Goal: Task Accomplishment & Management: Use online tool/utility

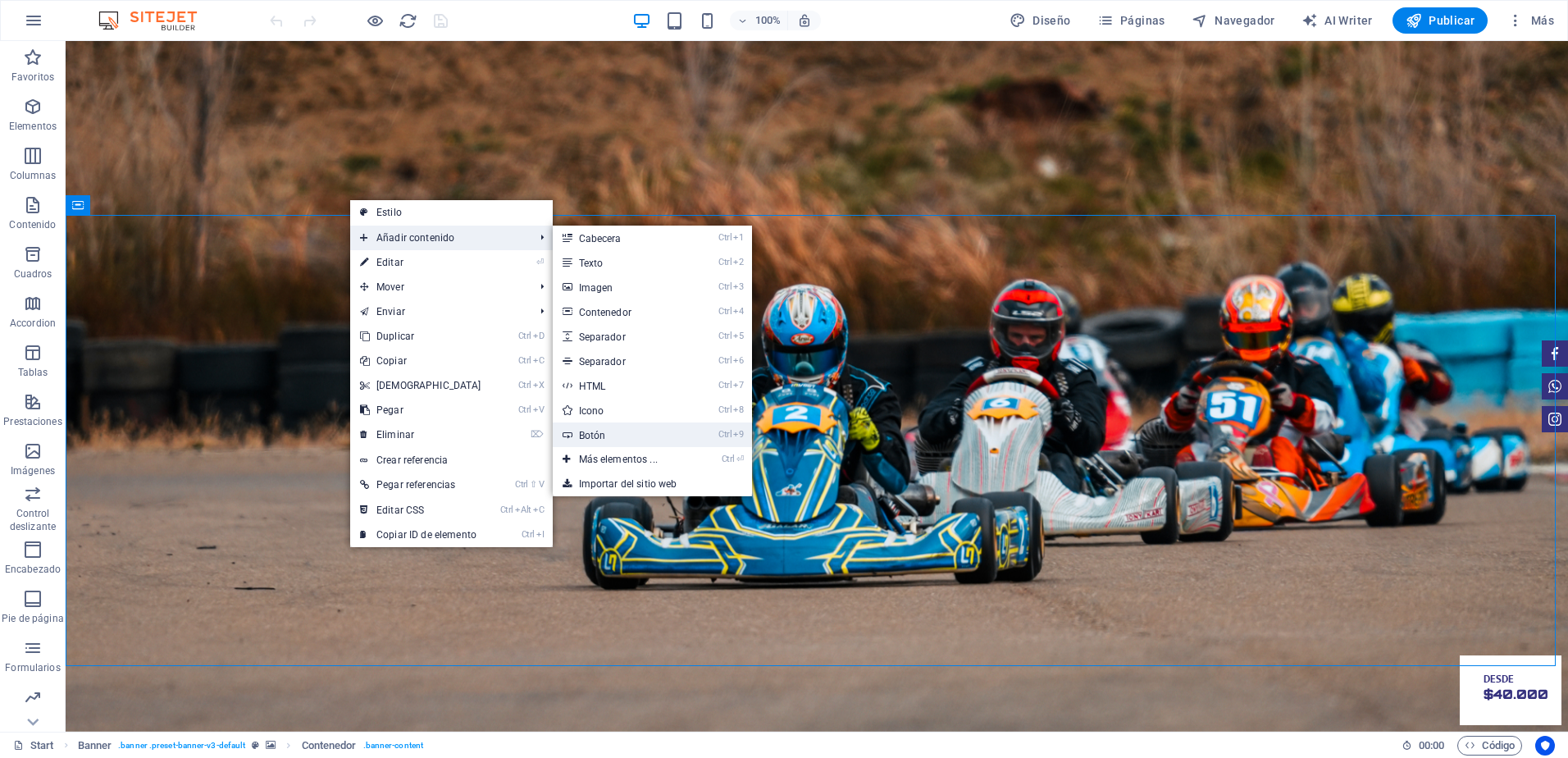
click at [590, 430] on link "Ctrl 9 Botón" at bounding box center [621, 435] width 137 height 24
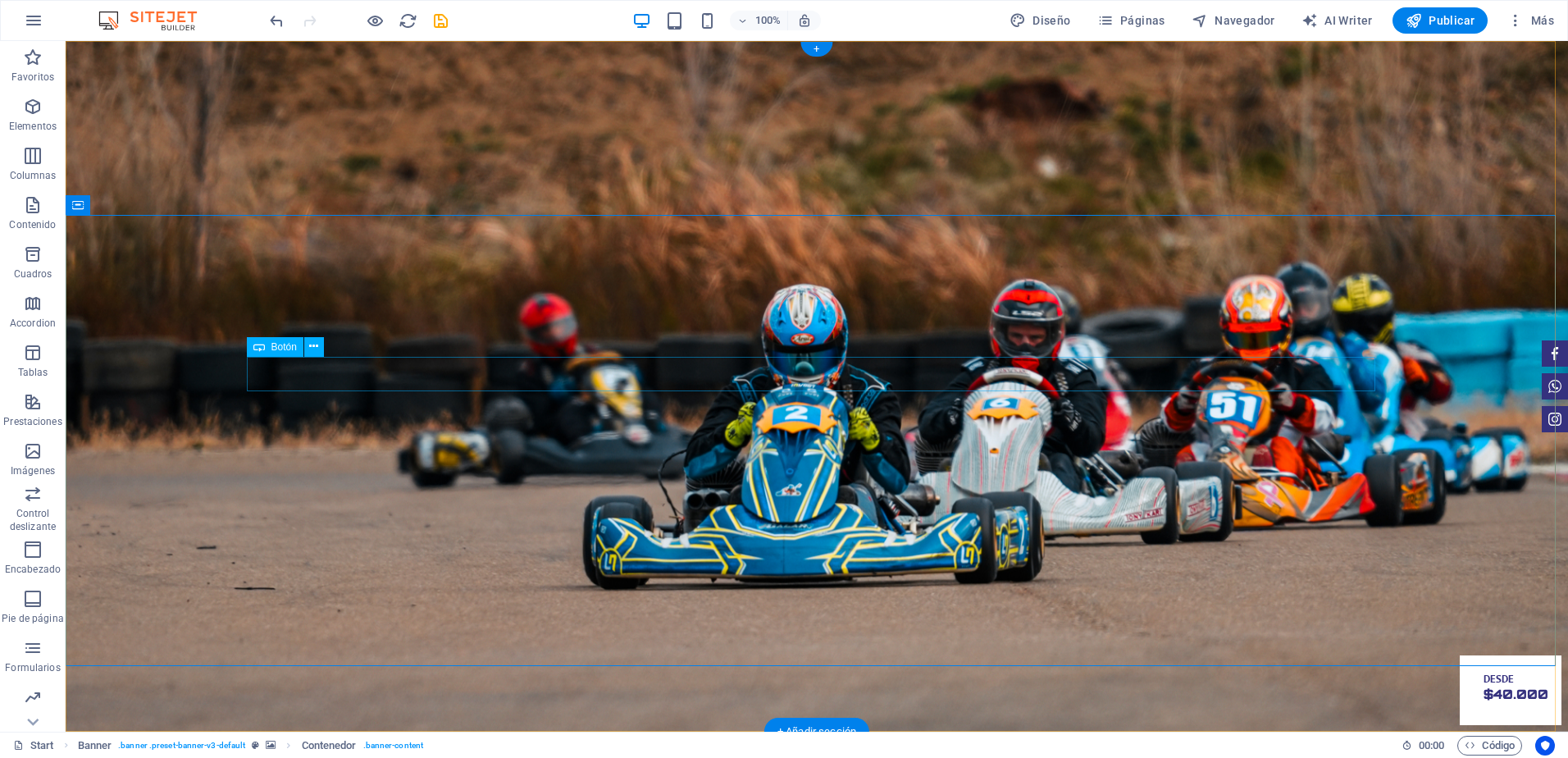
drag, startPoint x: 354, startPoint y: 362, endPoint x: 735, endPoint y: 517, distance: 411.3
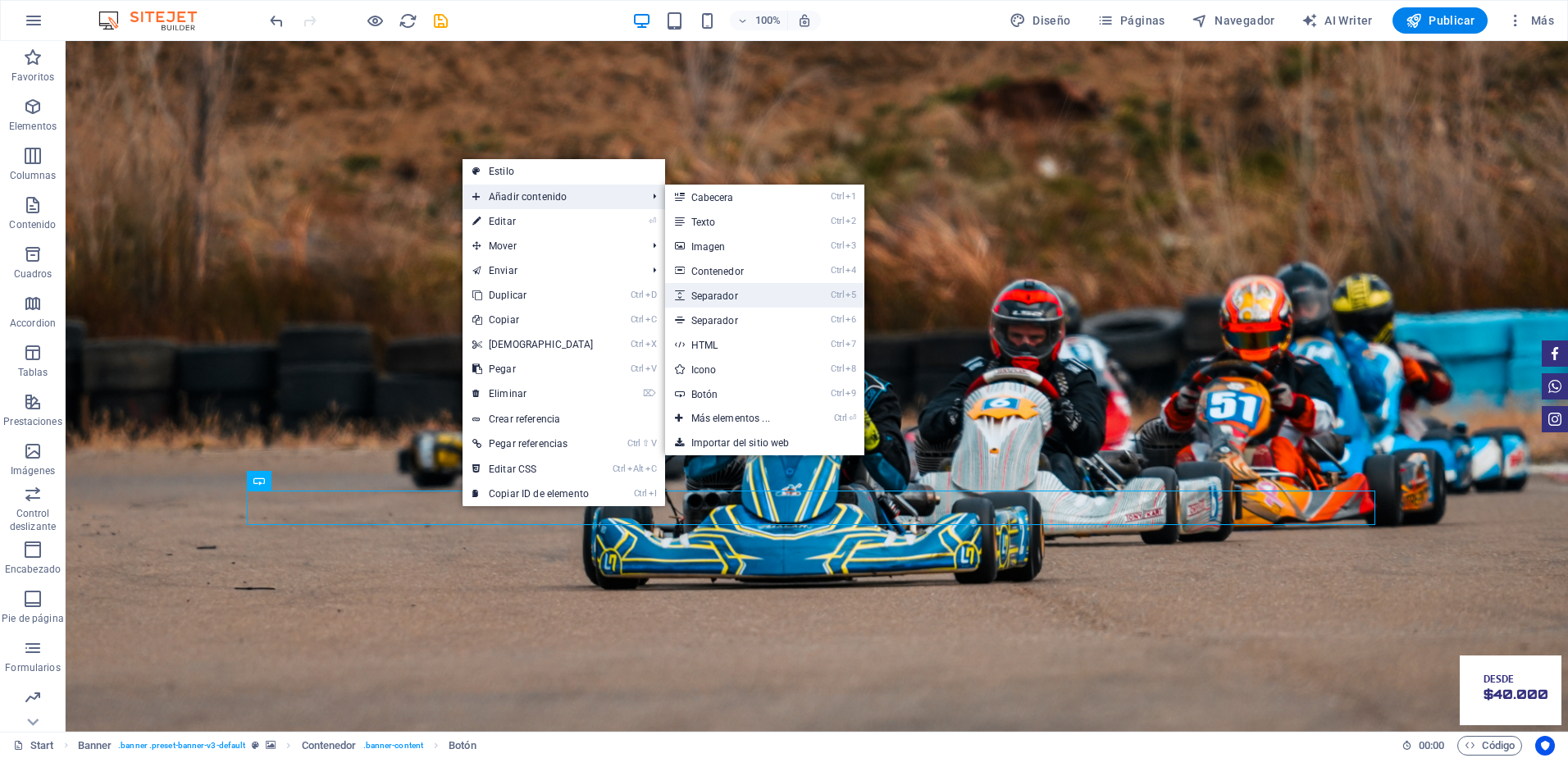
click at [723, 297] on link "Ctrl 5 Separador" at bounding box center [733, 295] width 137 height 24
select select "px"
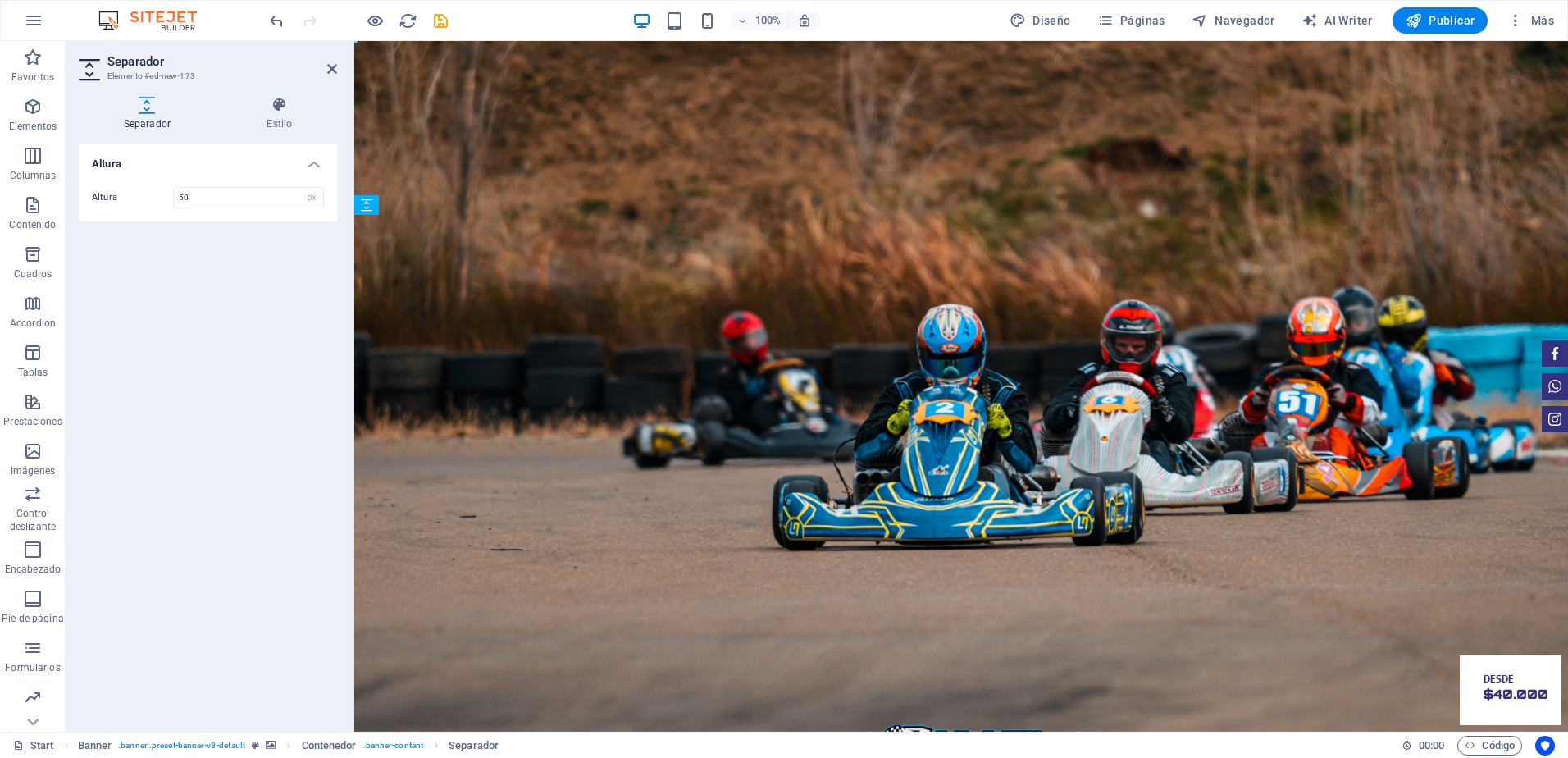
drag, startPoint x: 579, startPoint y: 523, endPoint x: 586, endPoint y: 471, distance: 52.5
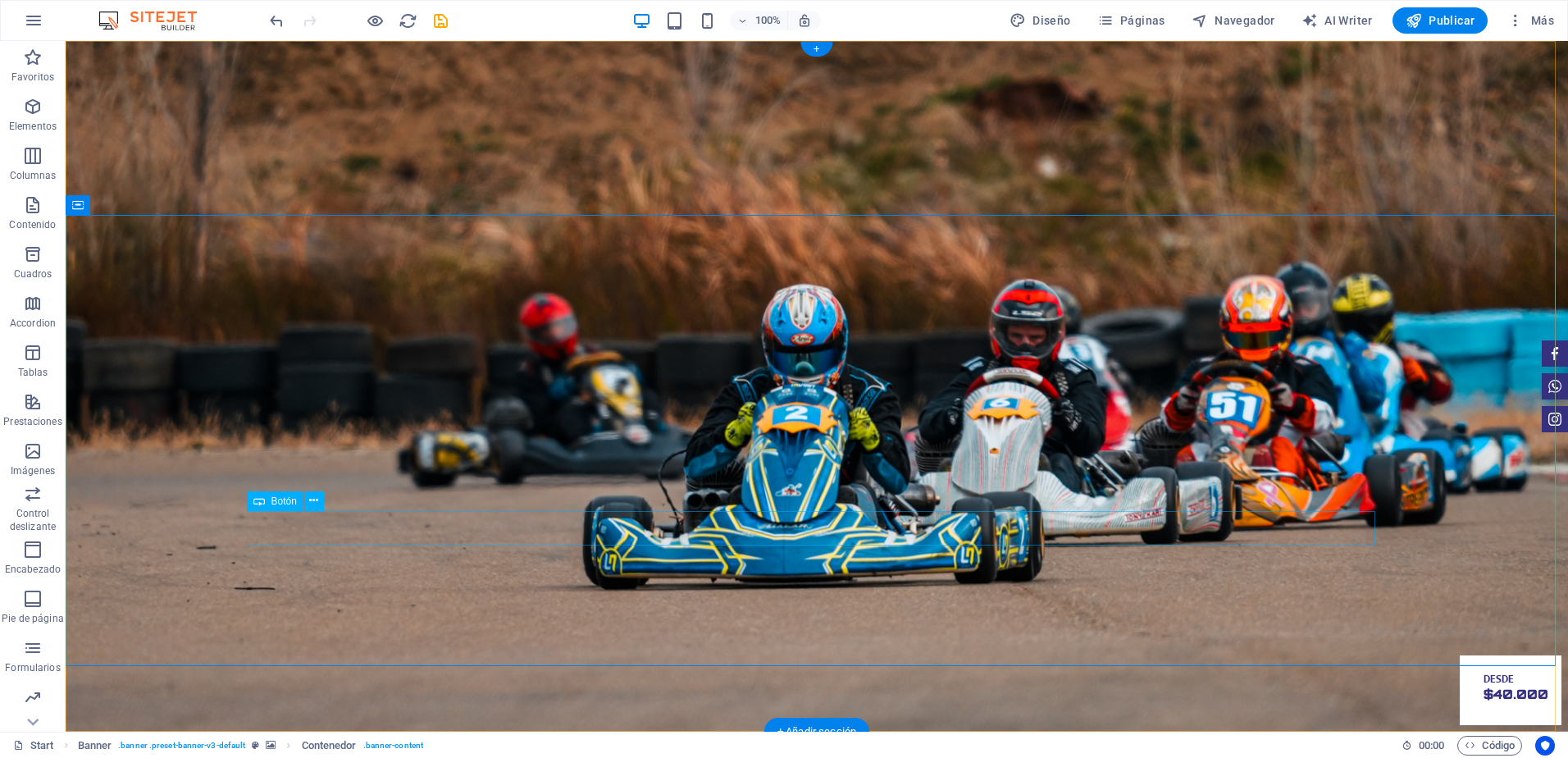
click at [315, 502] on icon at bounding box center [314, 500] width 9 height 17
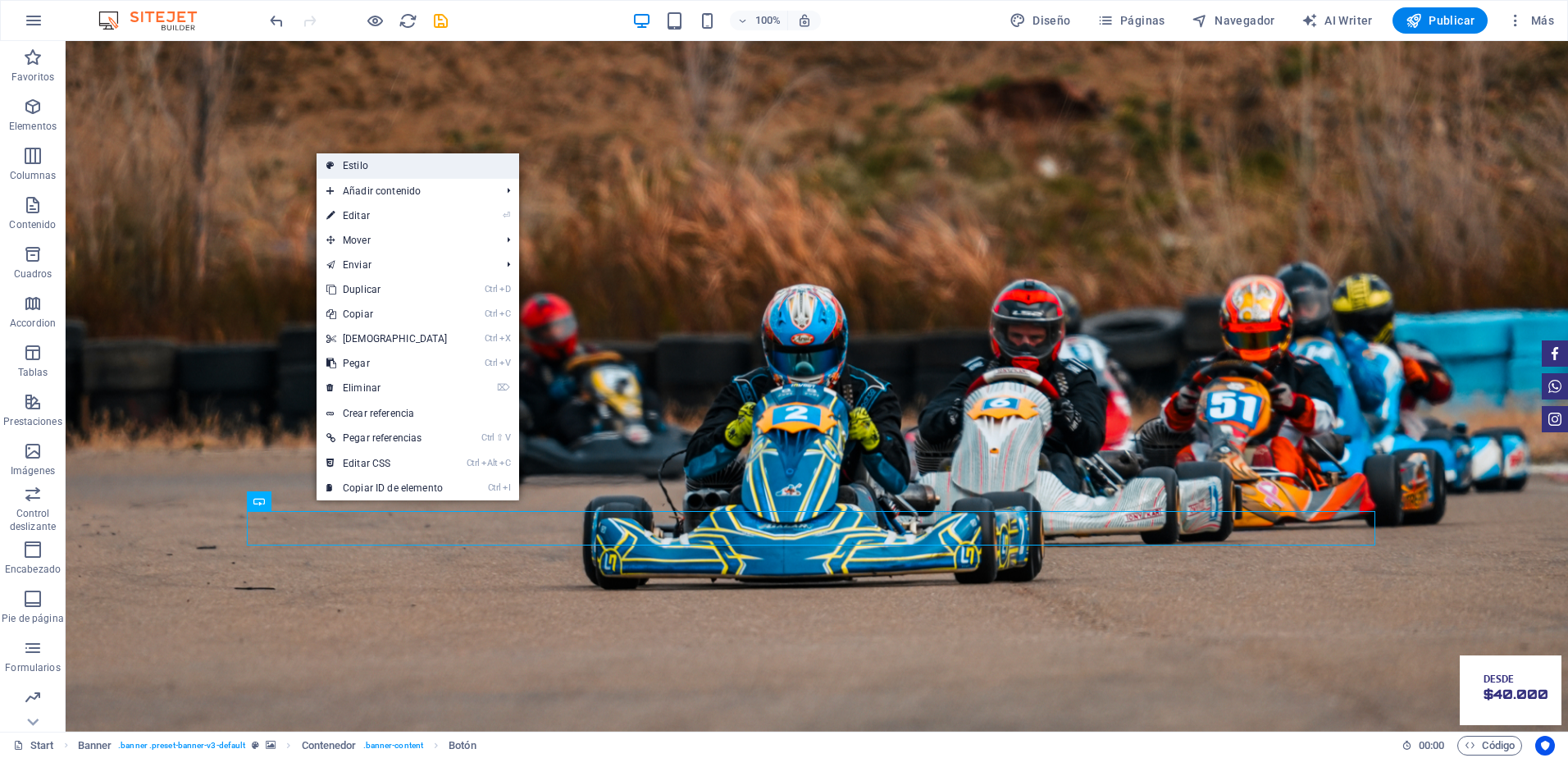
click at [394, 169] on link "Estilo" at bounding box center [417, 165] width 202 height 24
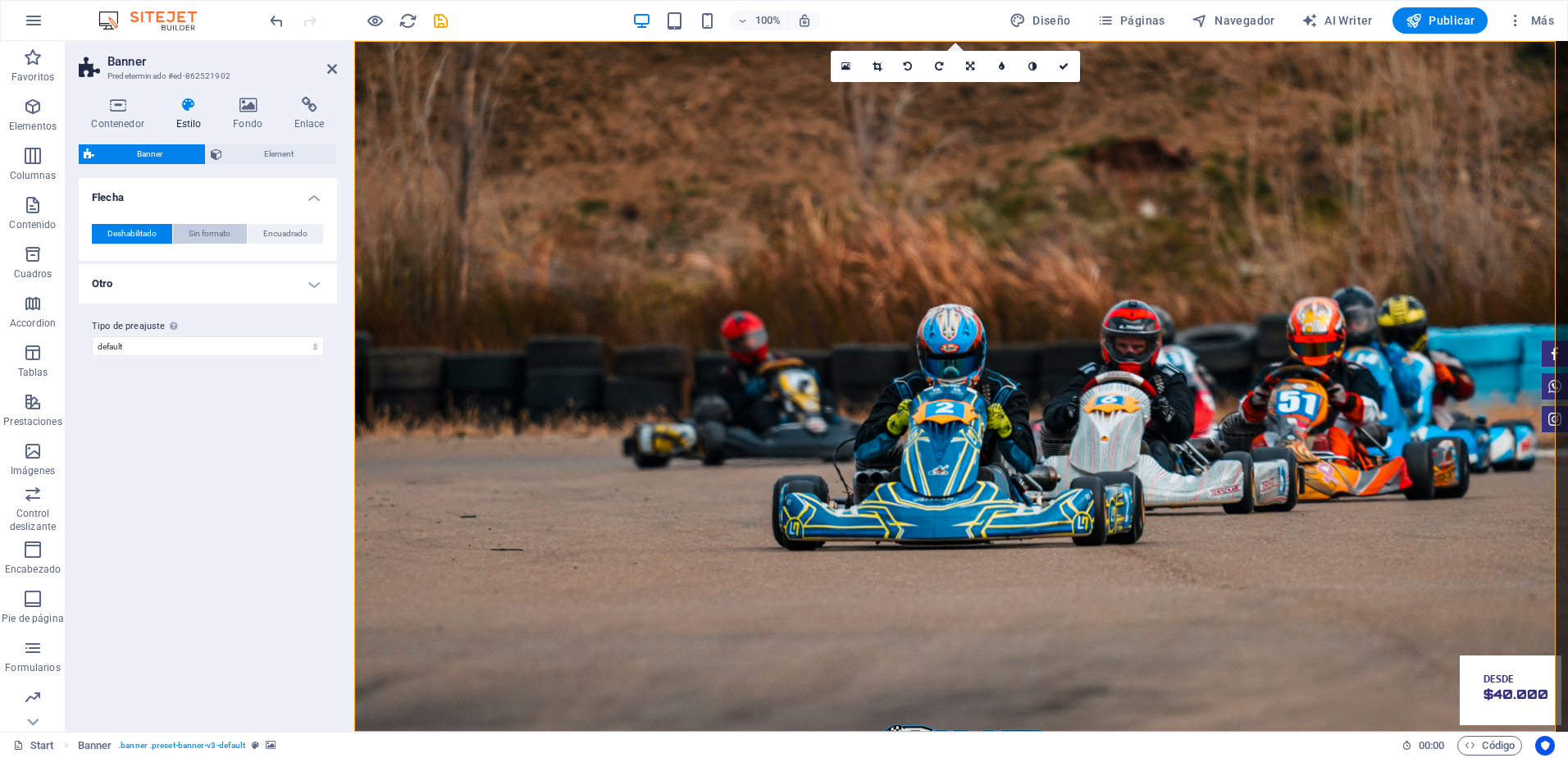
click at [215, 243] on span "Sin formato" at bounding box center [209, 233] width 41 height 20
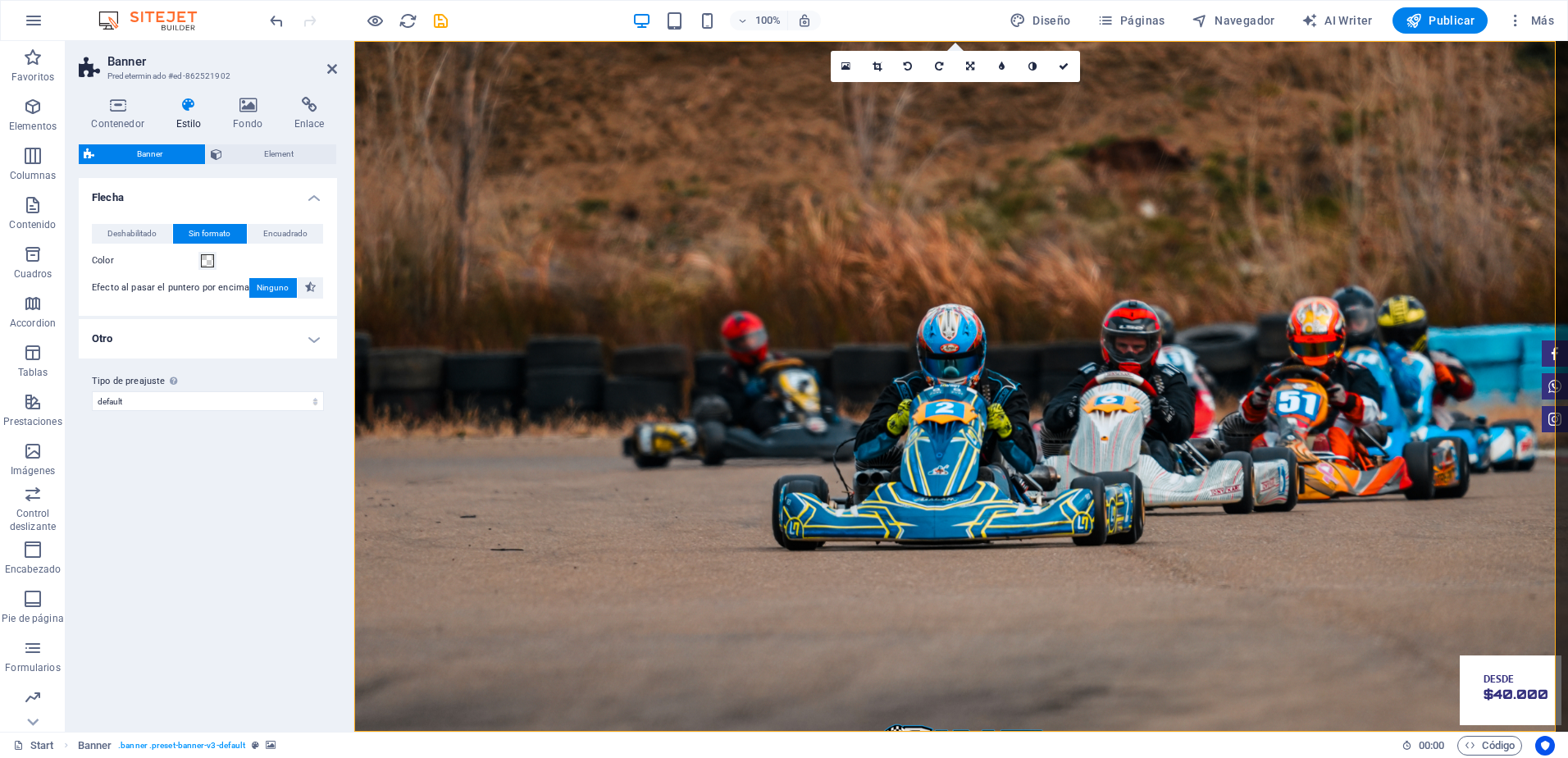
click at [178, 115] on h4 "Estilo" at bounding box center [192, 114] width 57 height 35
click at [103, 123] on h4 "Contenedor" at bounding box center [121, 114] width 85 height 35
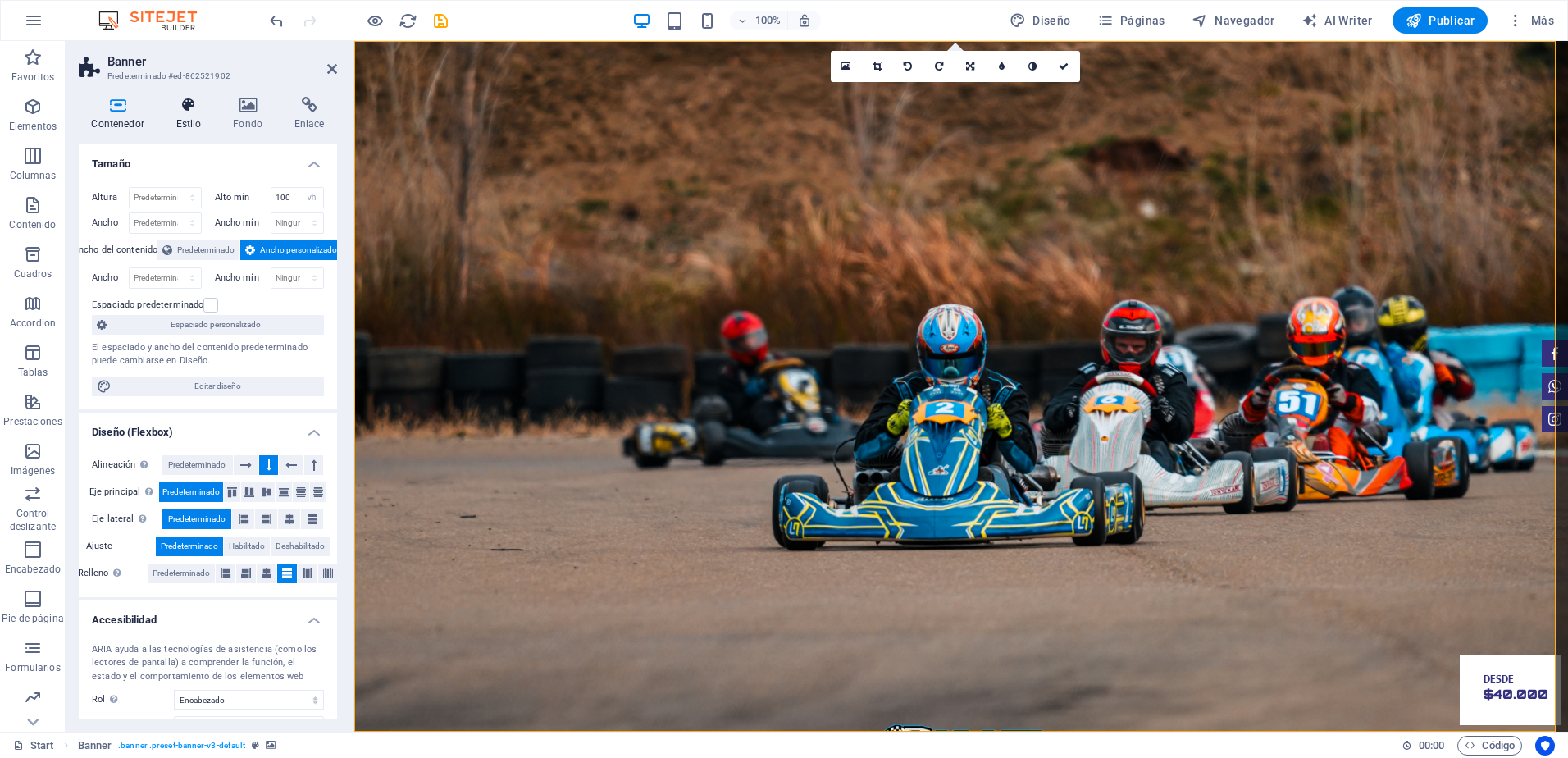
click at [170, 99] on icon at bounding box center [188, 105] width 51 height 16
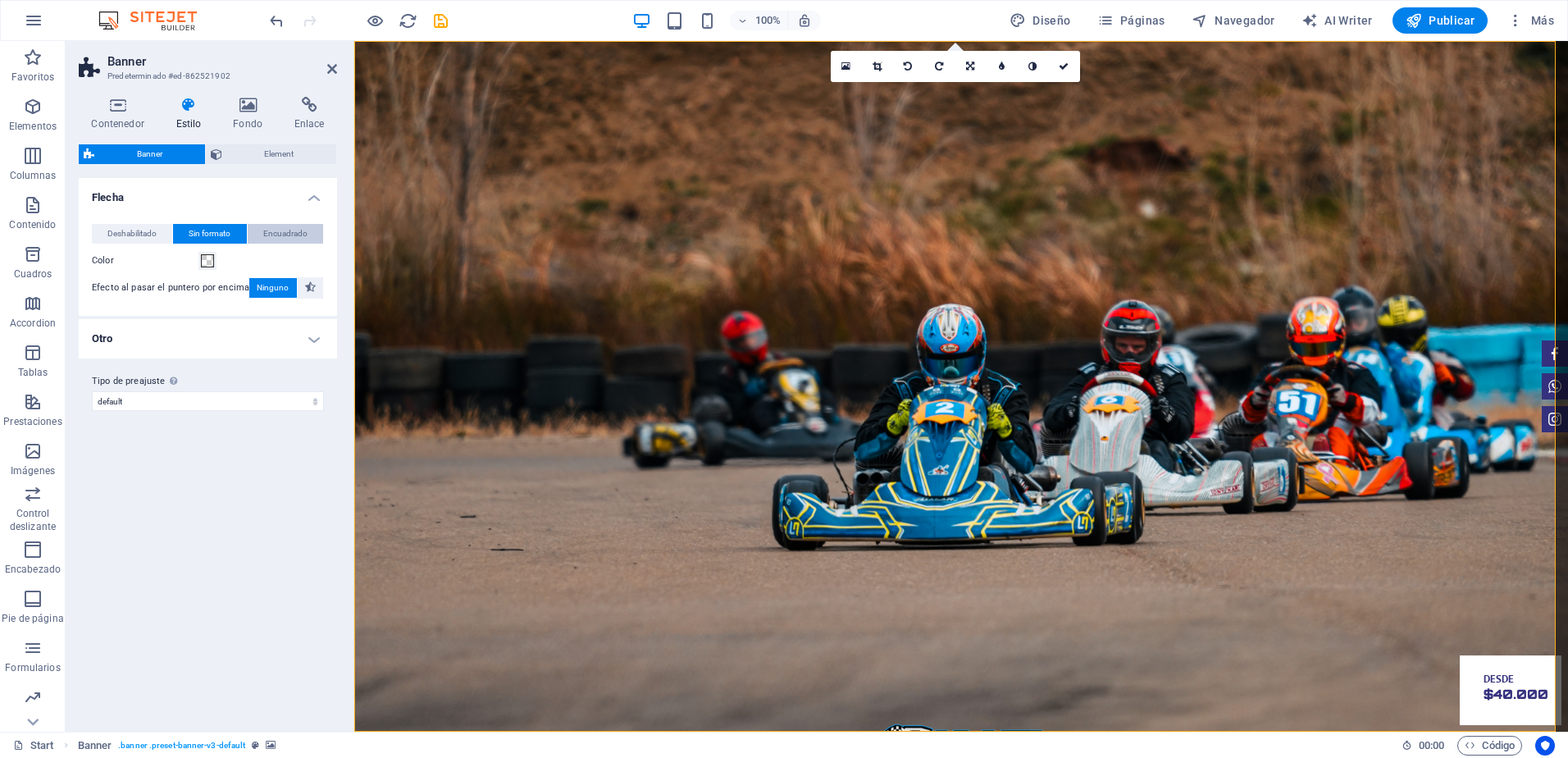
click at [302, 227] on span "Encuadrado" at bounding box center [285, 233] width 44 height 20
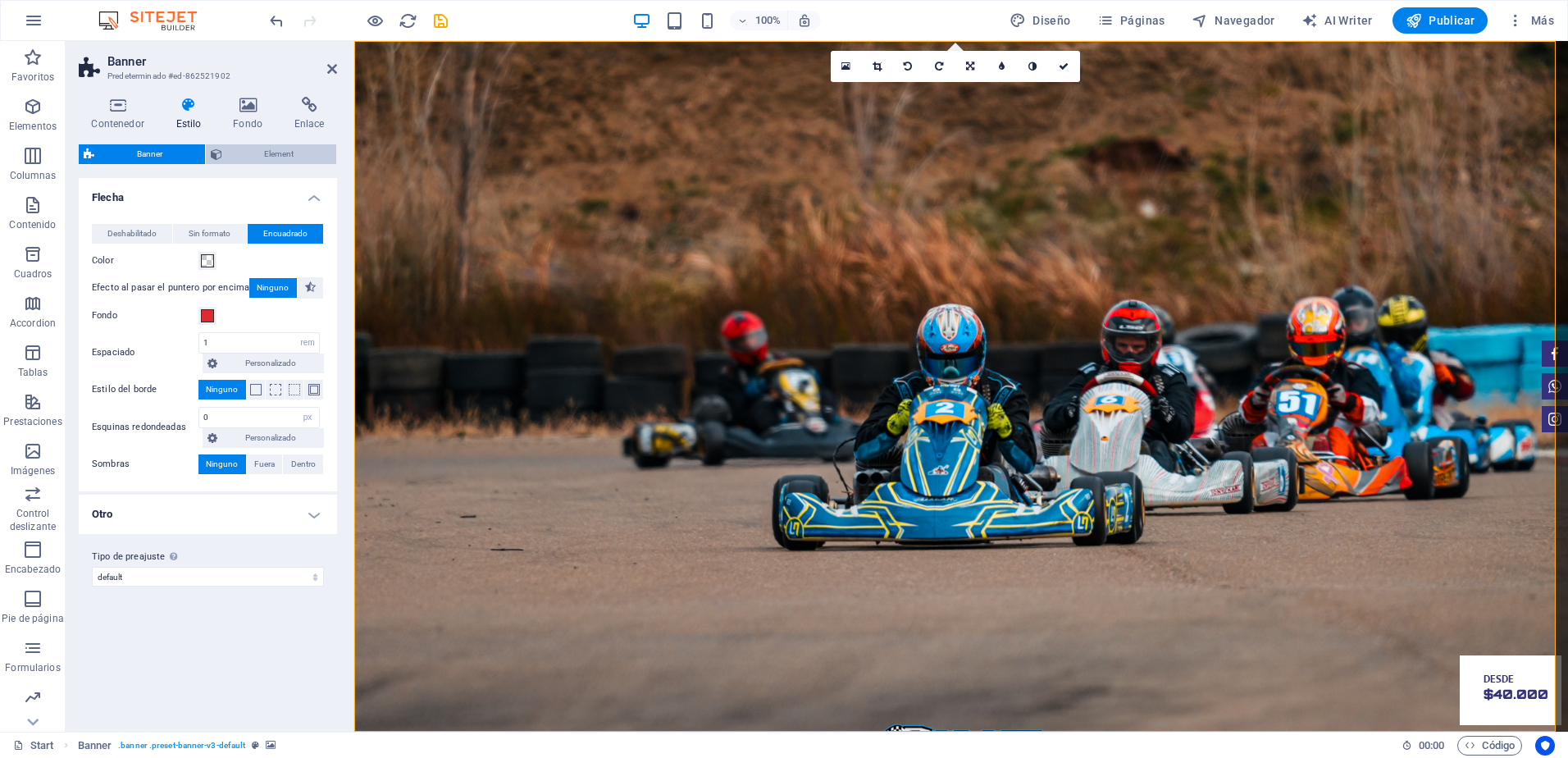
click at [271, 155] on span "Element" at bounding box center [279, 154] width 105 height 20
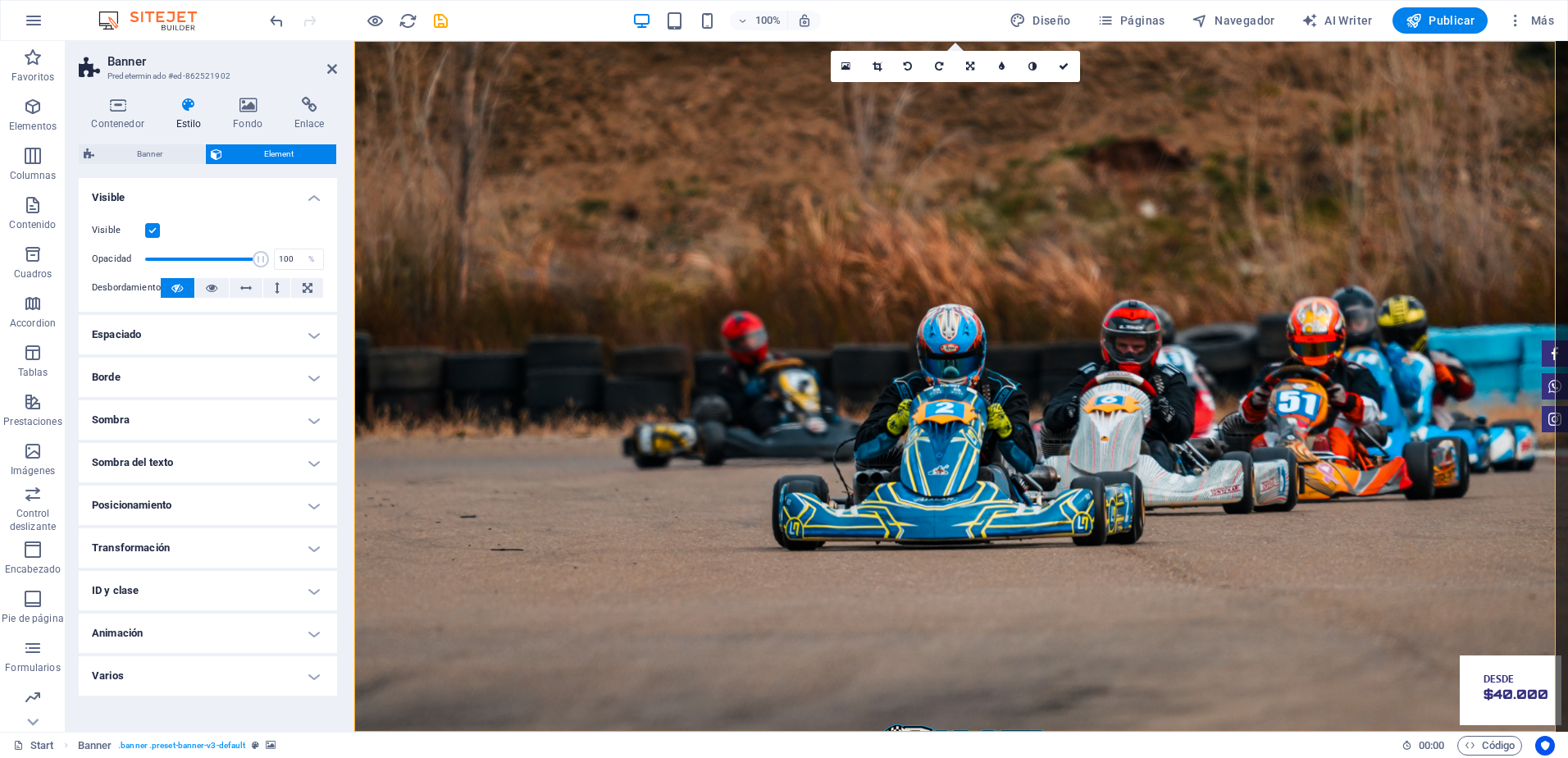
click at [227, 324] on h4 "Espaciado" at bounding box center [207, 334] width 258 height 40
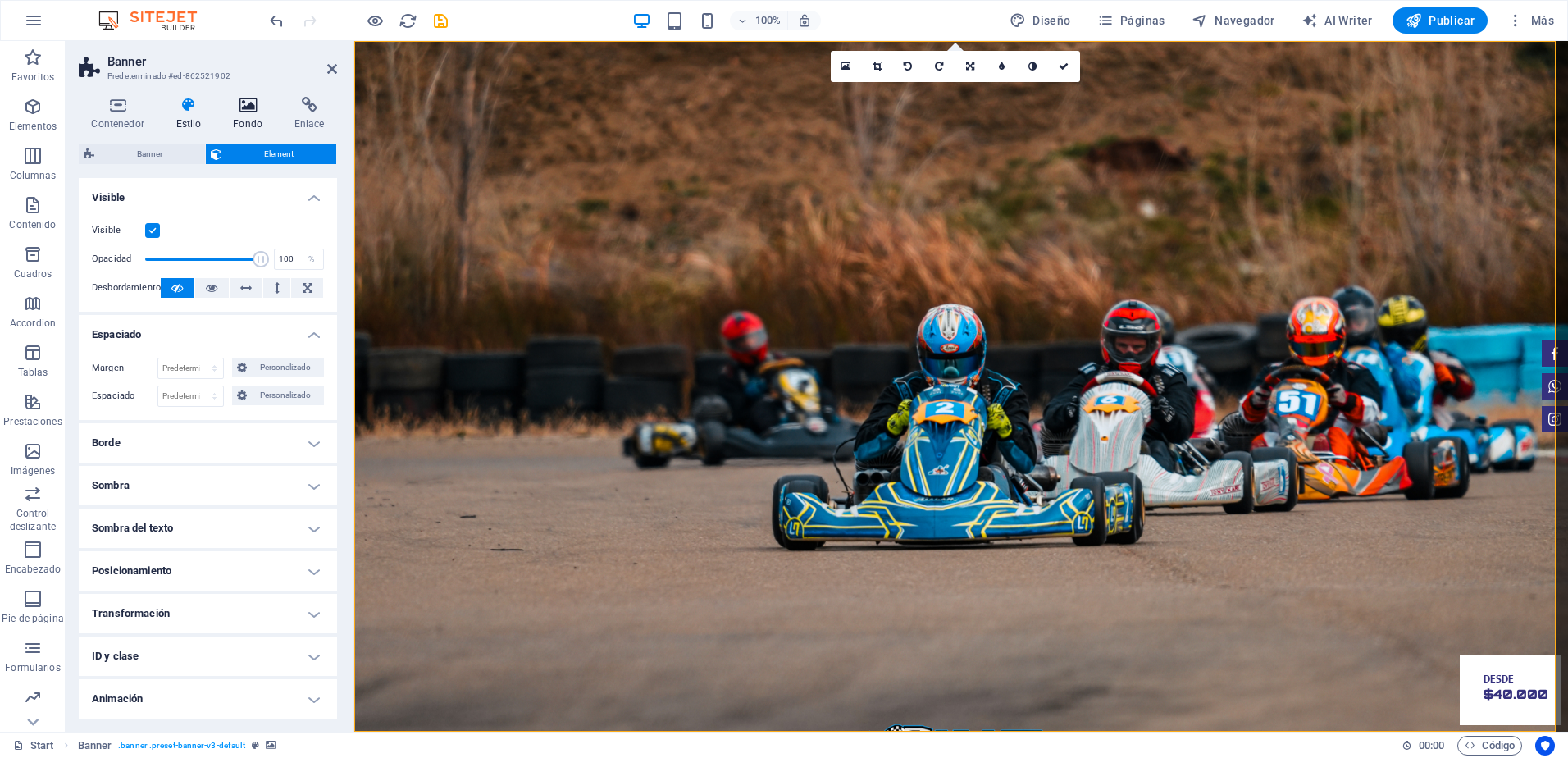
click at [246, 117] on h4 "Fondo" at bounding box center [251, 114] width 61 height 35
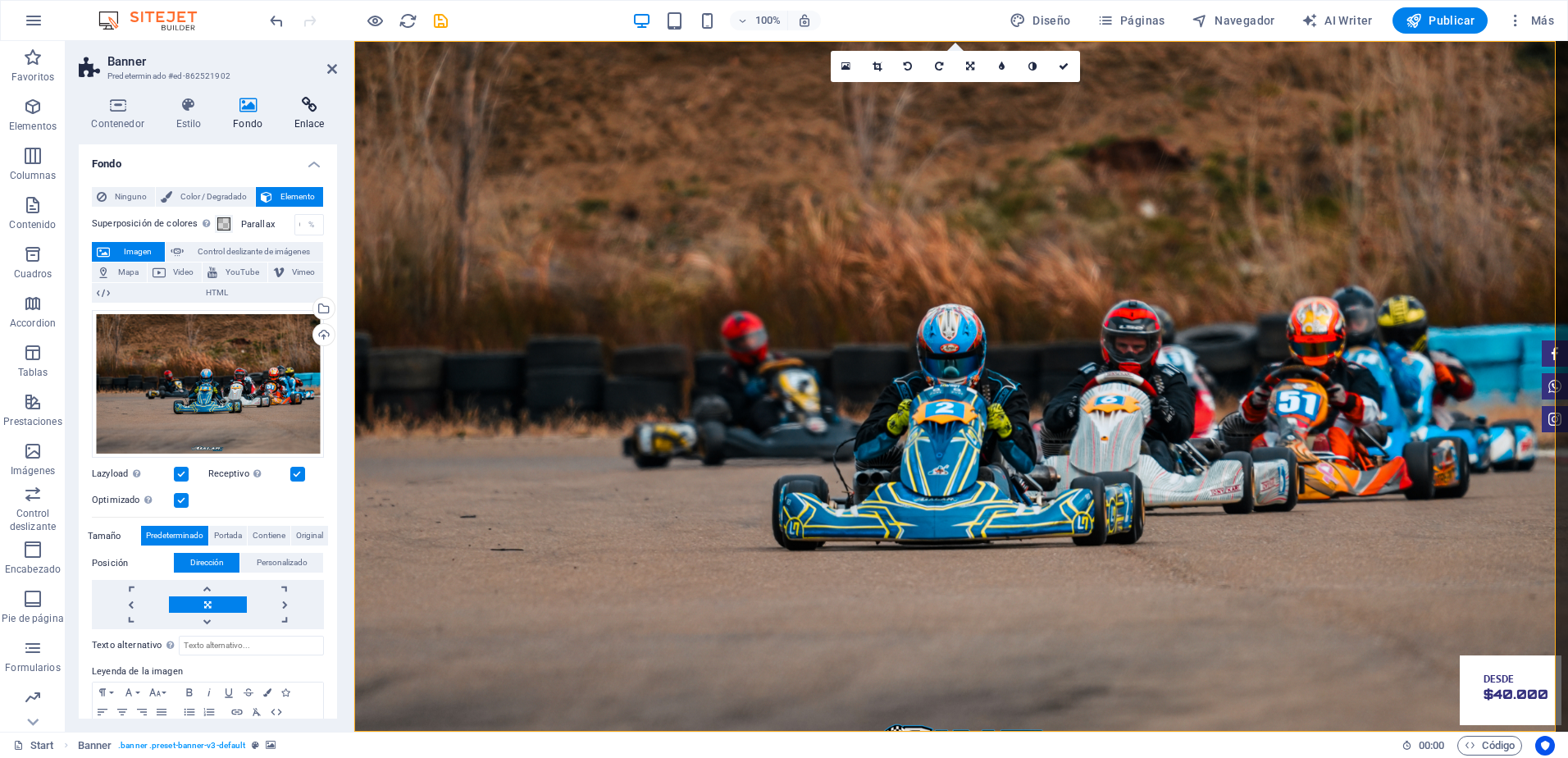
click at [295, 108] on icon at bounding box center [309, 105] width 56 height 16
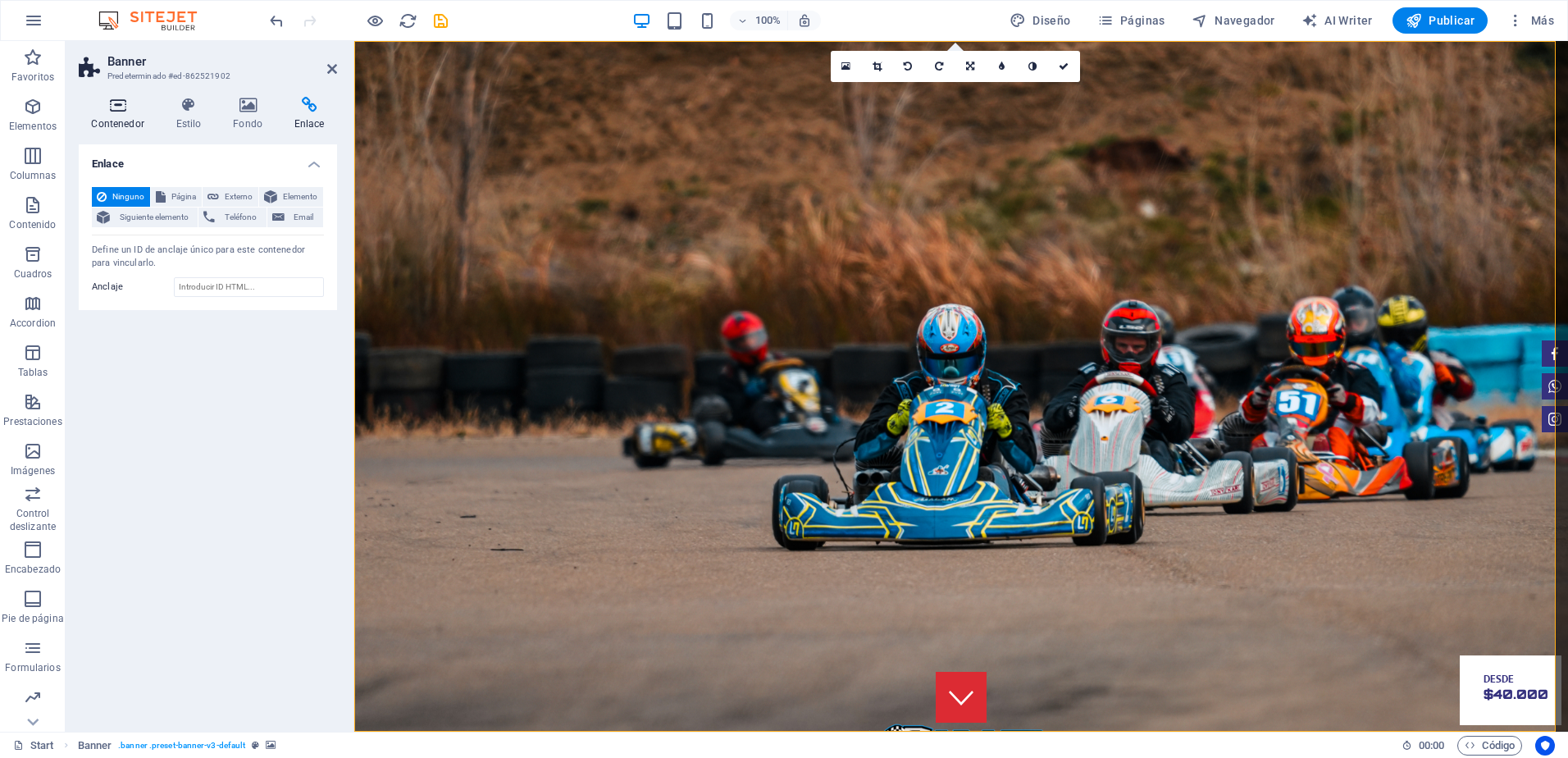
click at [107, 99] on icon at bounding box center [118, 105] width 78 height 16
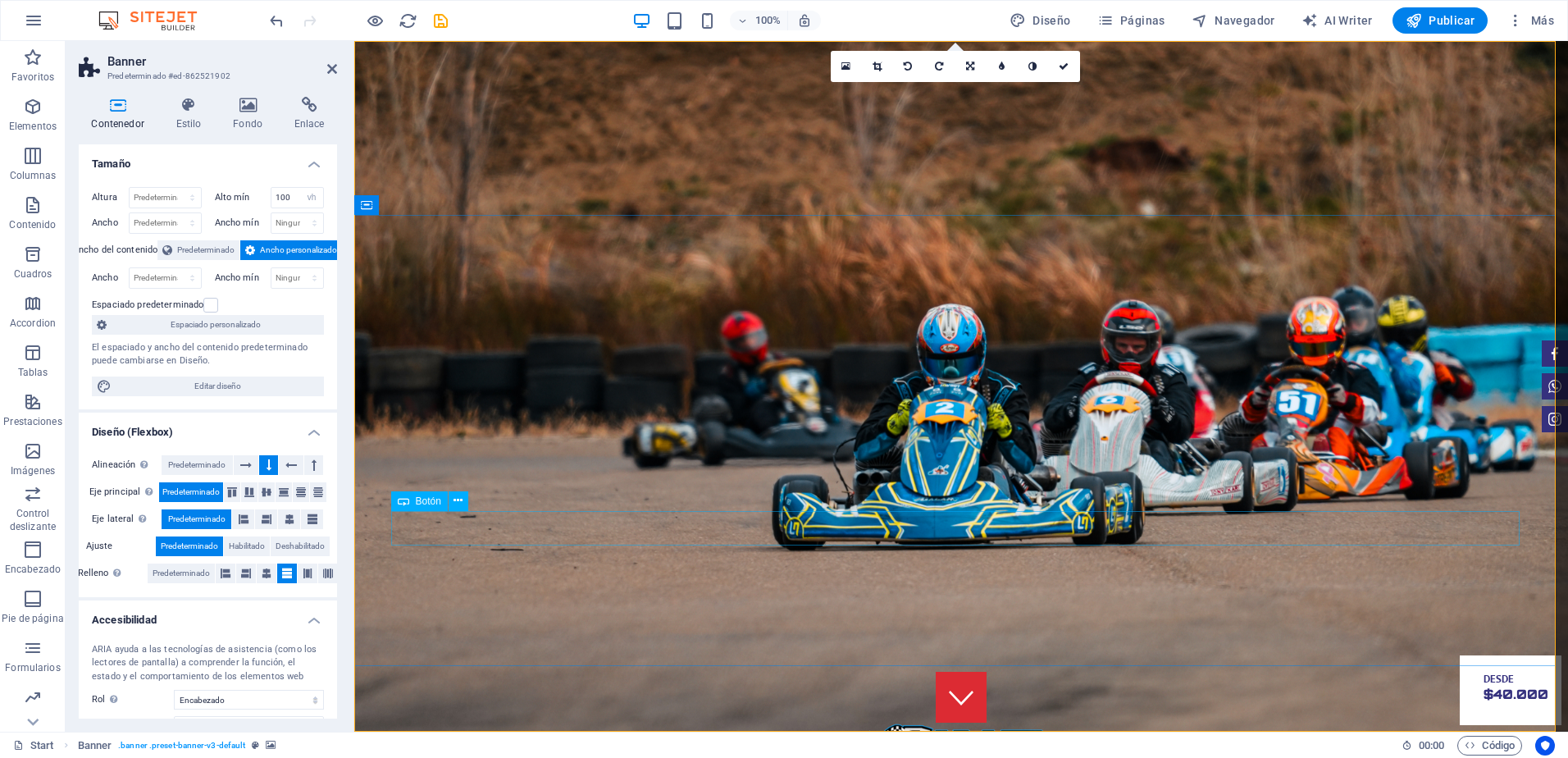
click at [459, 504] on icon at bounding box center [458, 500] width 9 height 17
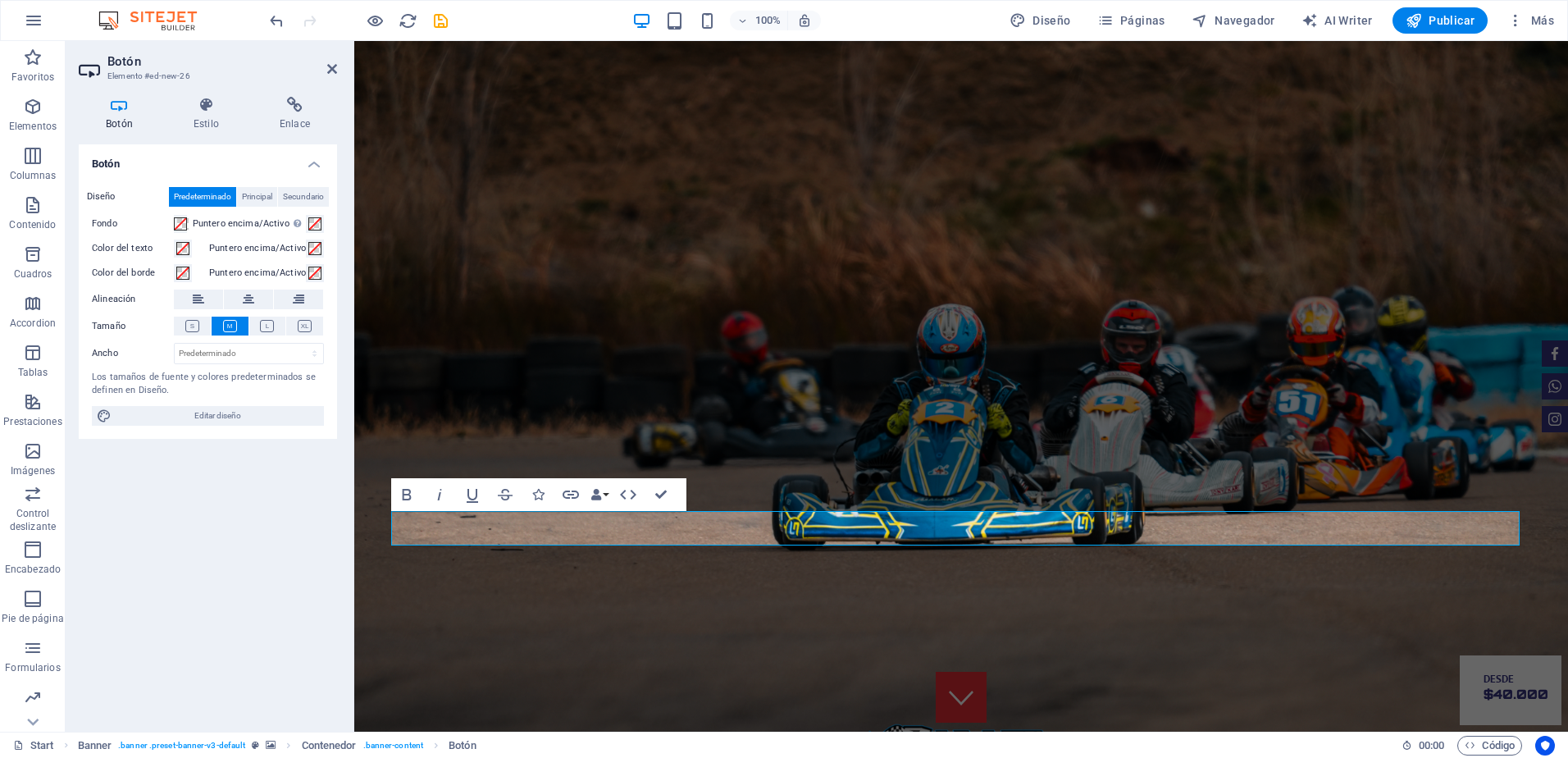
click at [309, 339] on div "Diseño Predeterminado Principal Secundario Fondo Puntero encima/Activo [MEDICAL…" at bounding box center [207, 306] width 258 height 264
click at [304, 328] on icon at bounding box center [304, 326] width 14 height 12
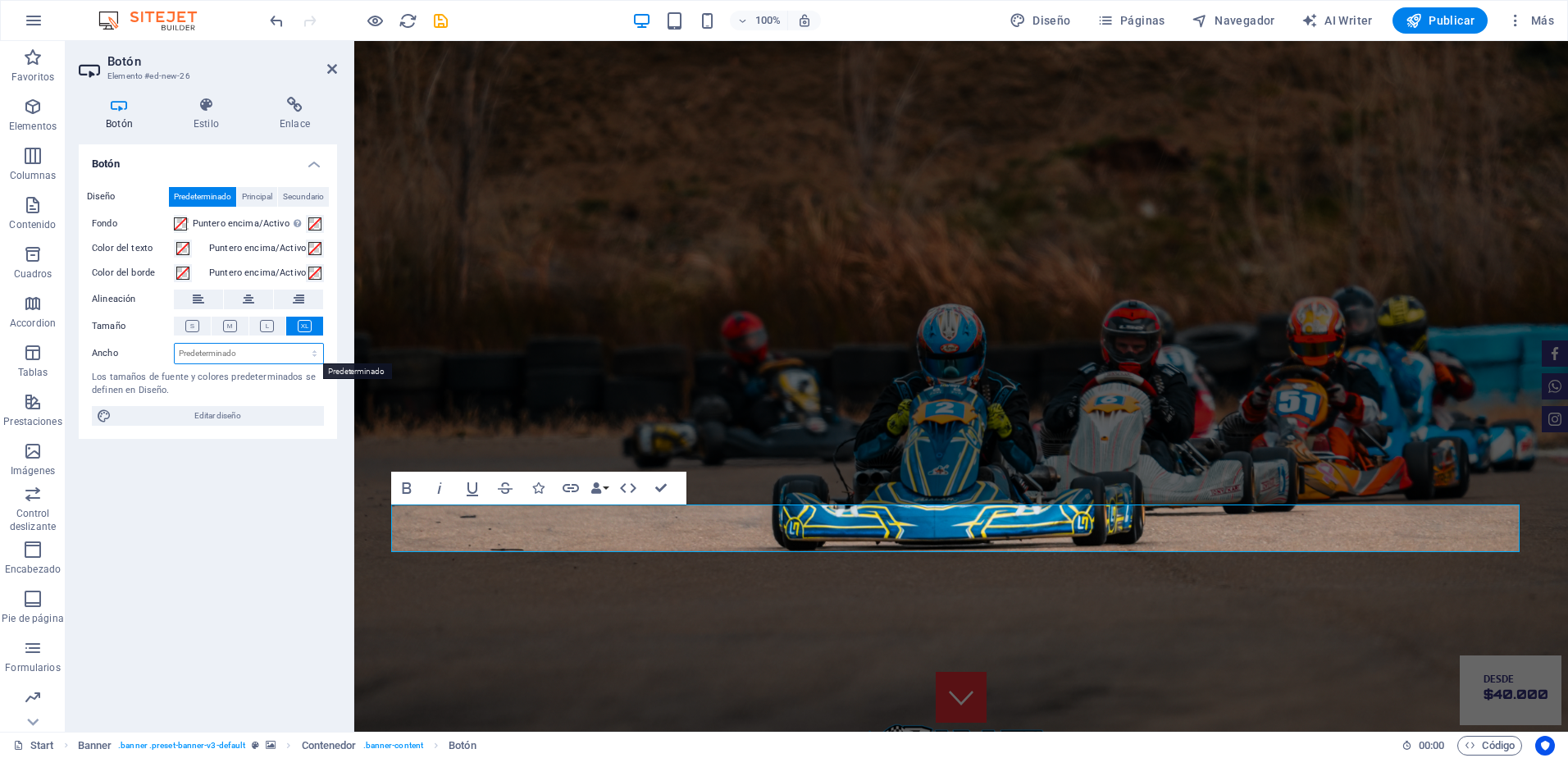
click at [261, 352] on select "Predeterminado px rem % em vh vw" at bounding box center [249, 354] width 149 height 20
select select "px"
click at [300, 344] on select "Predeterminado px rem % em vh vw" at bounding box center [249, 354] width 149 height 20
click at [246, 491] on div "Botón Diseño Predeterminado Principal Secundario Fondo Puntero encima/Activo [M…" at bounding box center [207, 431] width 258 height 574
click at [205, 530] on div "Botón Diseño Predeterminado Principal Secundario Fondo Puntero encima/Activo [M…" at bounding box center [207, 431] width 258 height 574
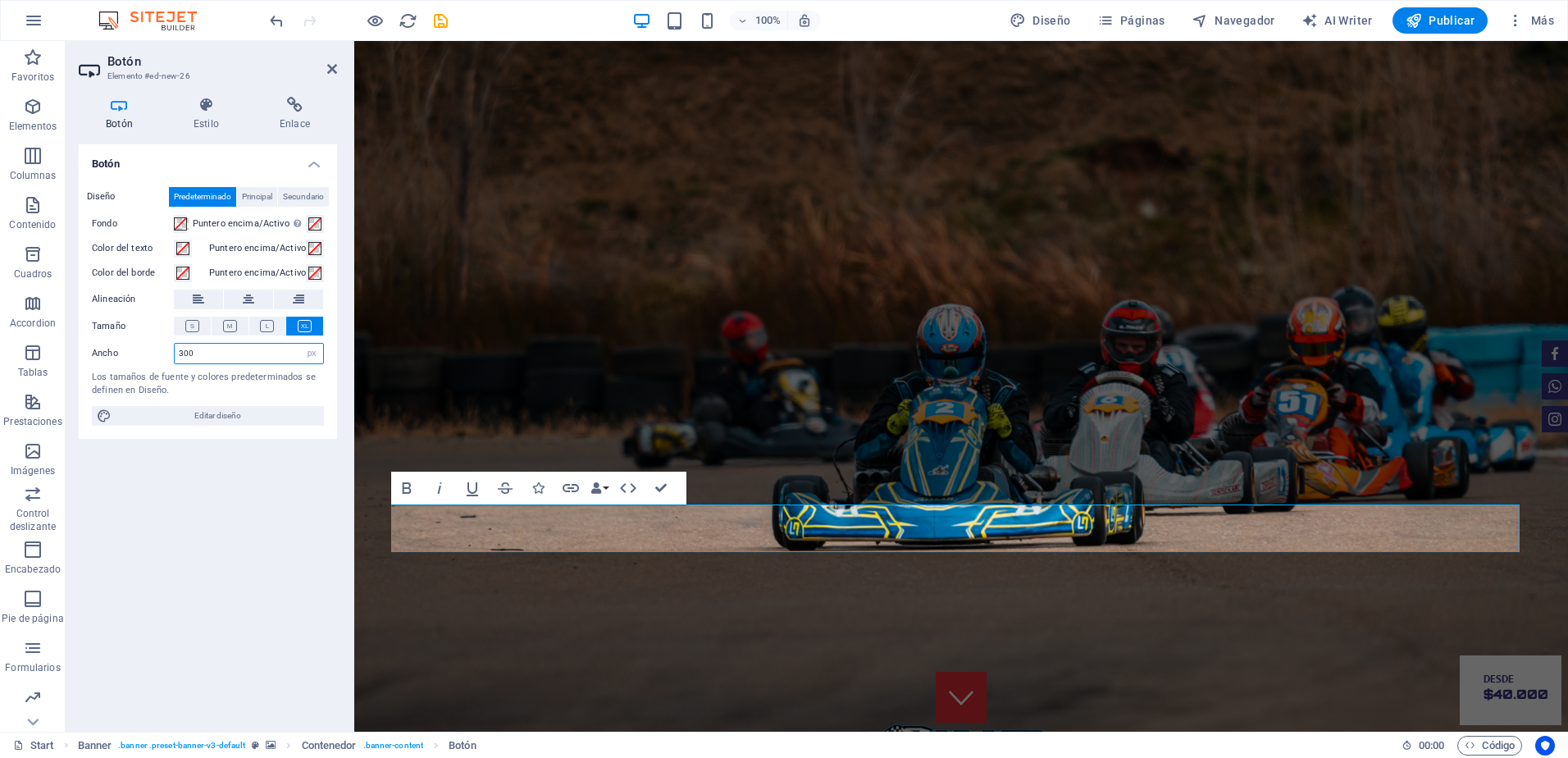
click at [228, 352] on input "300" at bounding box center [249, 354] width 149 height 20
type input "3"
type input "500"
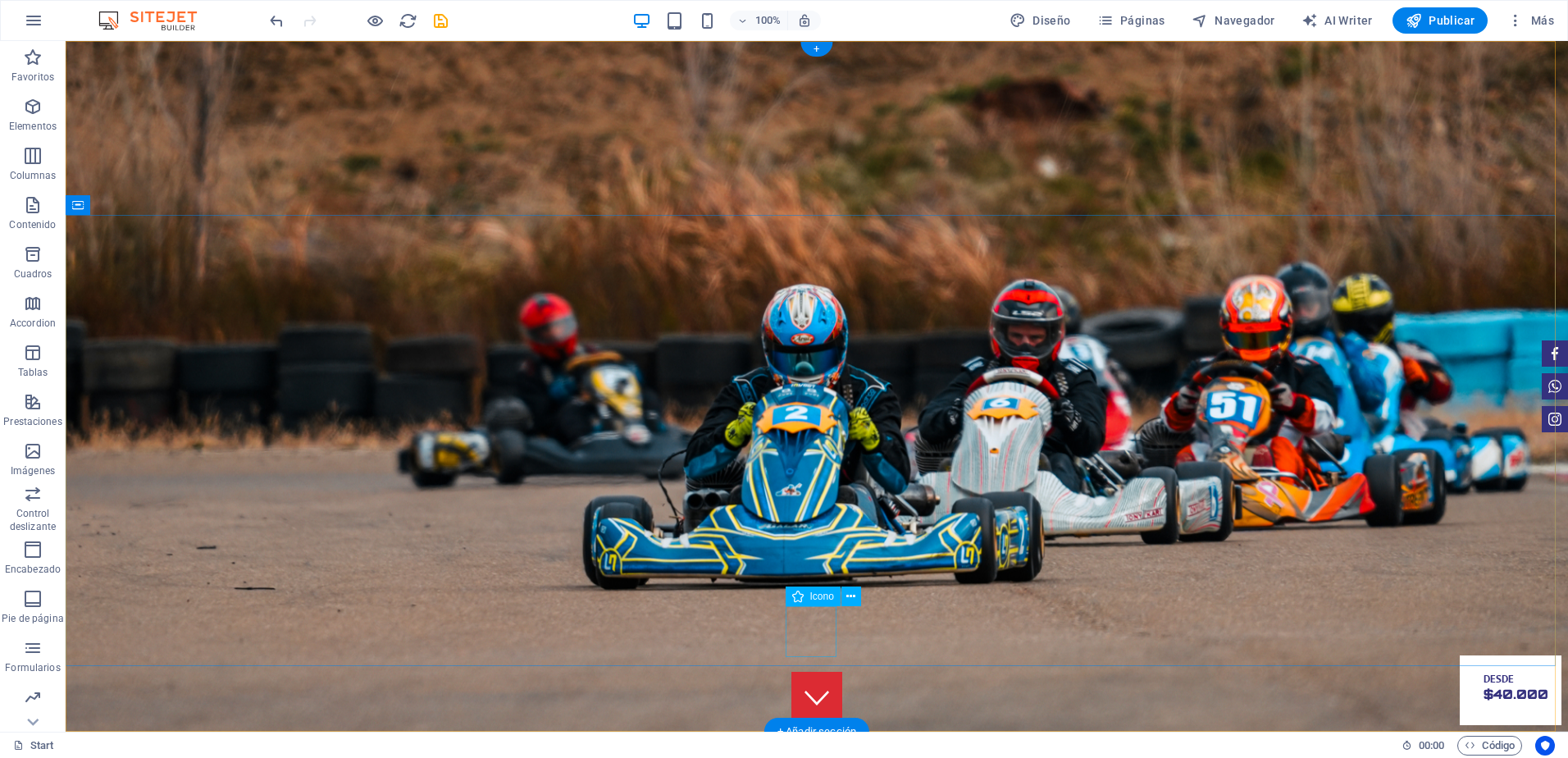
click at [822, 672] on figure at bounding box center [817, 697] width 51 height 51
click at [796, 672] on figure at bounding box center [817, 697] width 51 height 51
click at [845, 594] on button at bounding box center [851, 596] width 20 height 20
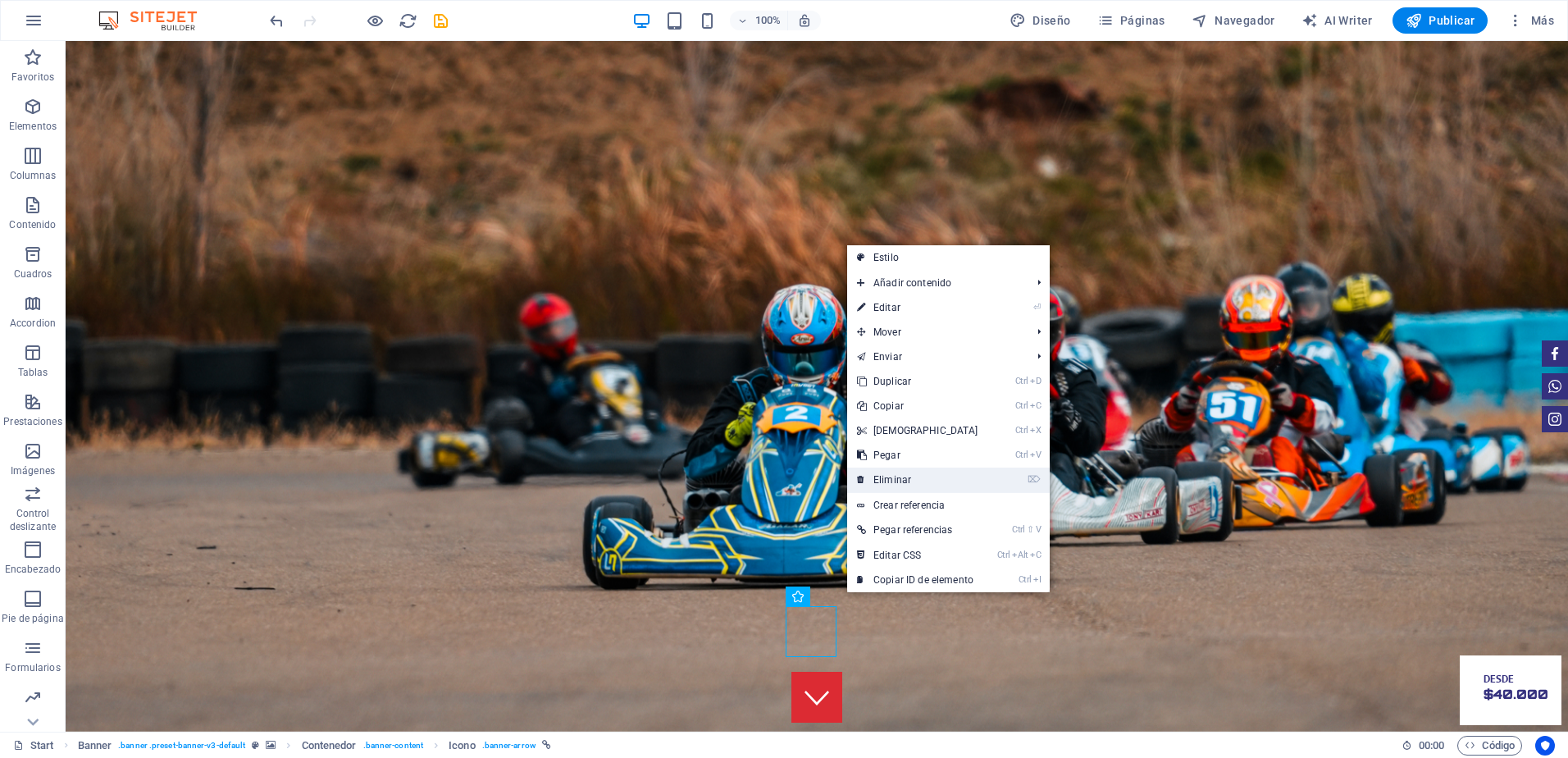
click at [906, 481] on link "⌦ Eliminar" at bounding box center [917, 480] width 141 height 24
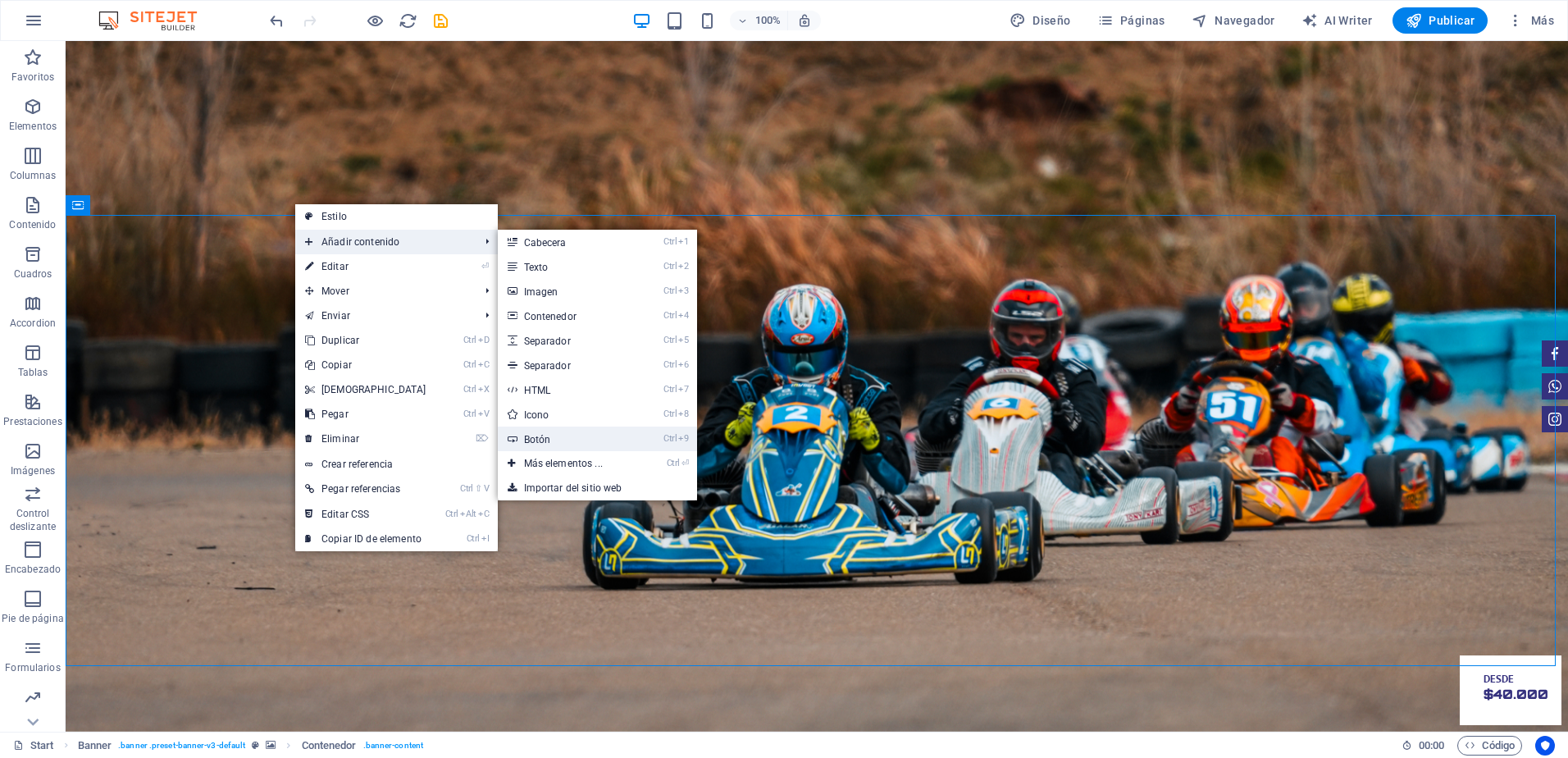
click at [551, 436] on link "Ctrl 9 Botón" at bounding box center [566, 438] width 137 height 24
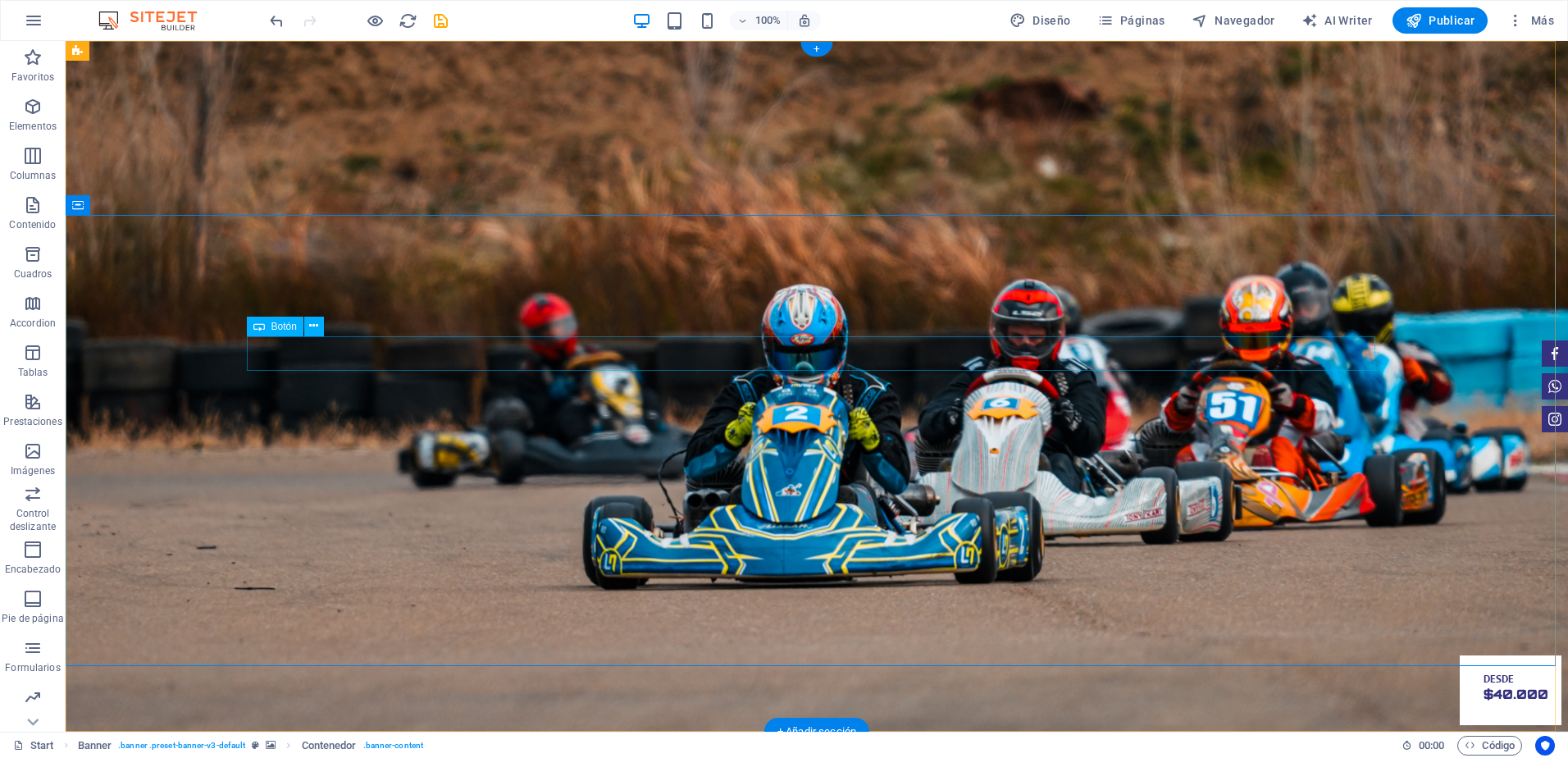
drag, startPoint x: 356, startPoint y: 347, endPoint x: 359, endPoint y: 532, distance: 185.0
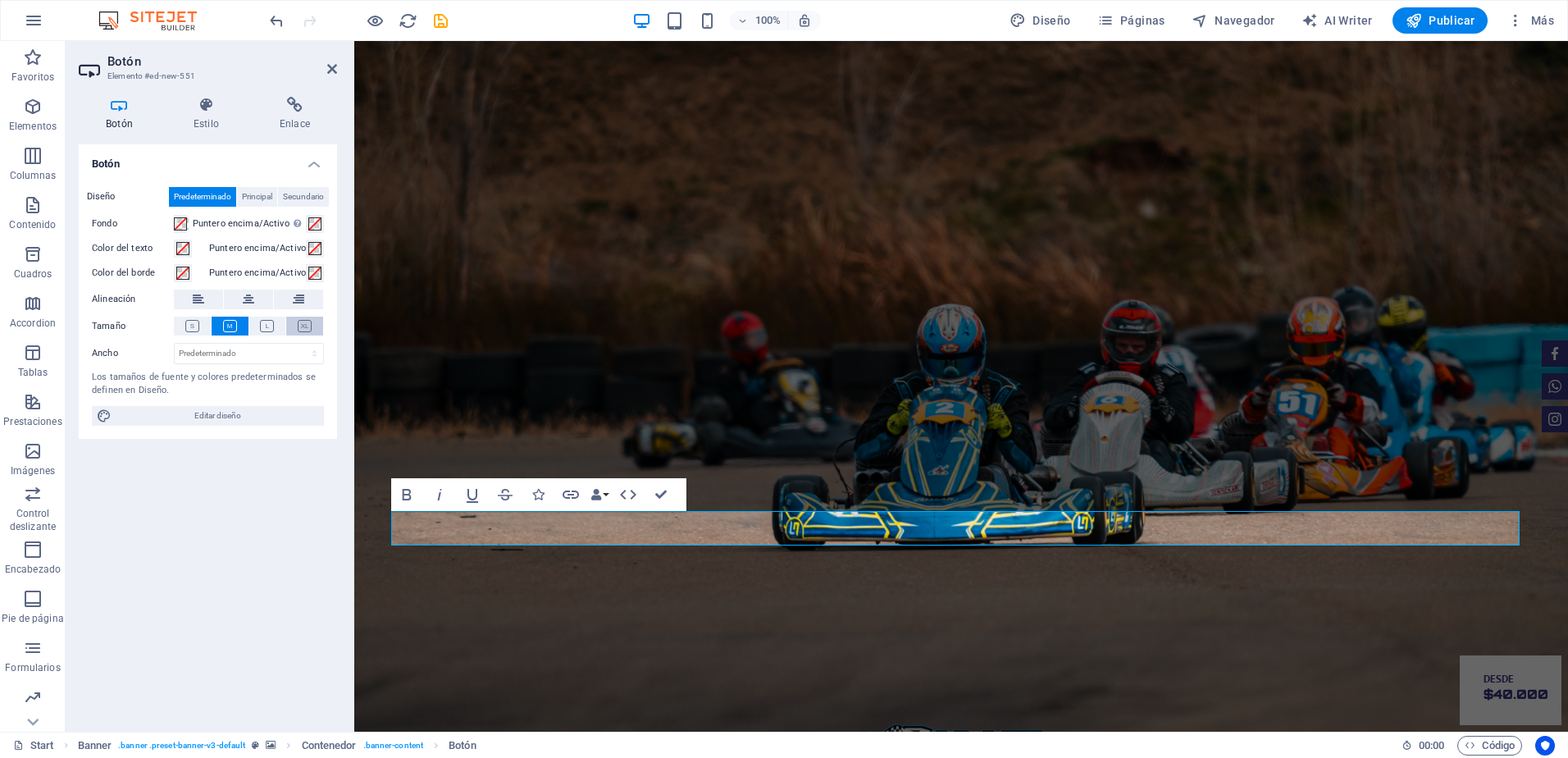
click at [309, 327] on icon at bounding box center [304, 326] width 14 height 12
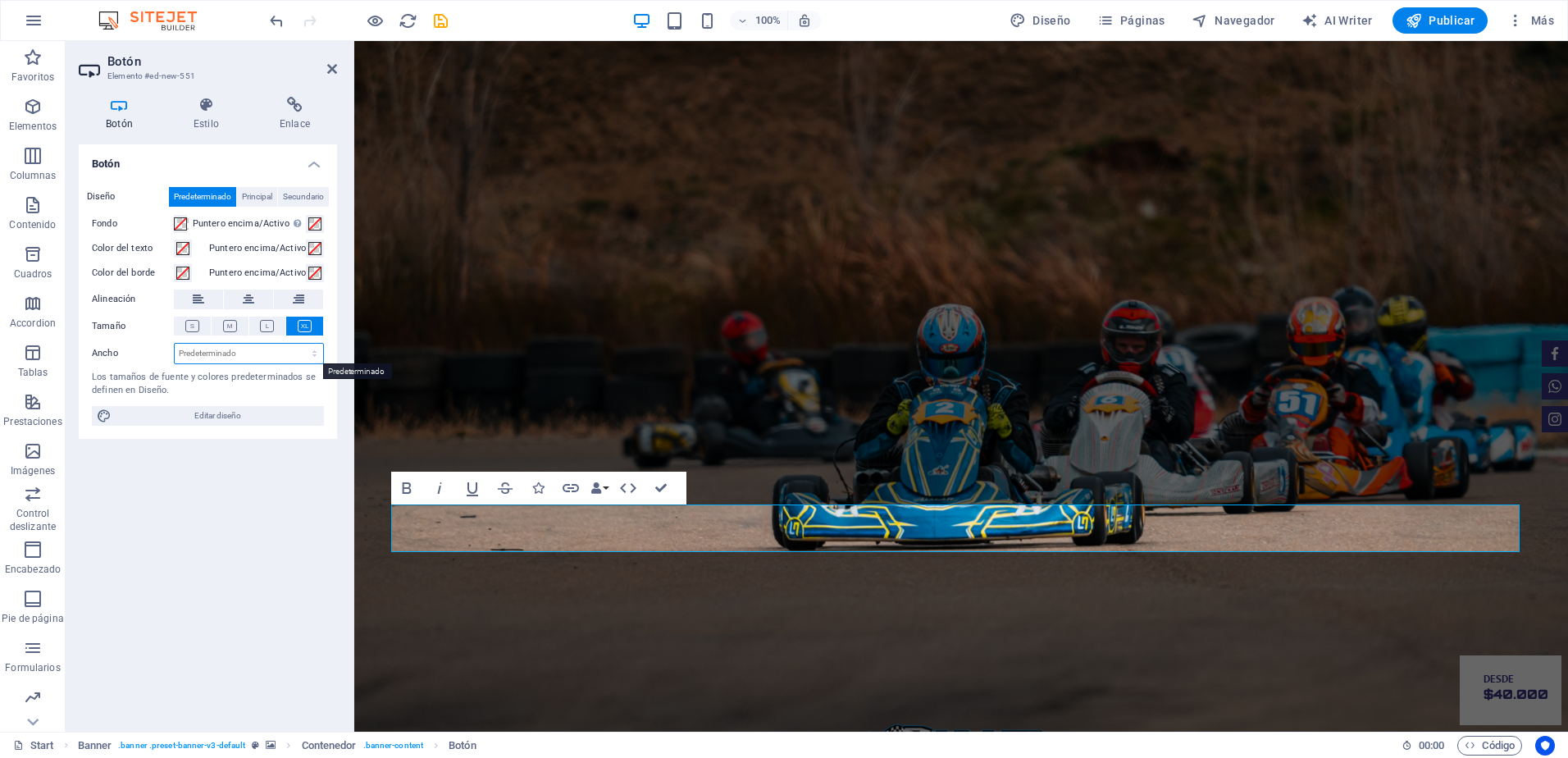
click at [279, 357] on select "Predeterminado px rem % em vh vw" at bounding box center [249, 354] width 149 height 20
select select "px"
click at [300, 344] on select "Predeterminado px rem % em vh vw" at bounding box center [249, 354] width 149 height 20
click at [216, 383] on div "Los tamaños de fuente y colores predeterminados se definen en Diseño." at bounding box center [207, 384] width 232 height 27
click at [188, 352] on input "450" at bounding box center [249, 354] width 149 height 20
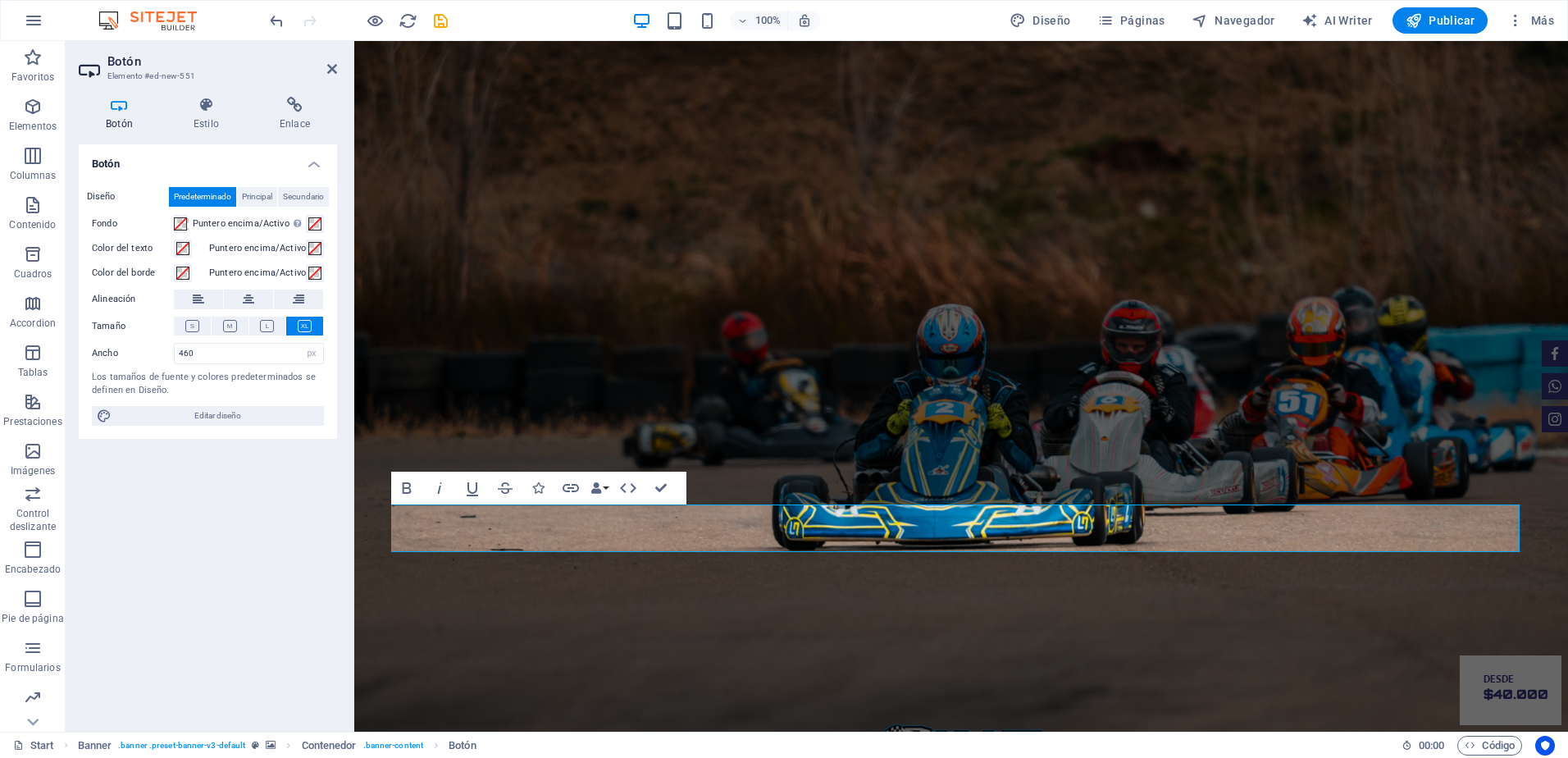
click at [173, 375] on div "Los tamaños de fuente y colores predeterminados se definen en Diseño." at bounding box center [207, 384] width 232 height 27
click at [185, 352] on input "460" at bounding box center [249, 354] width 149 height 20
type input "455"
click at [234, 394] on div "Los tamaños de fuente y colores predeterminados se definen en Diseño." at bounding box center [207, 384] width 232 height 27
click at [411, 487] on icon "button" at bounding box center [406, 487] width 20 height 20
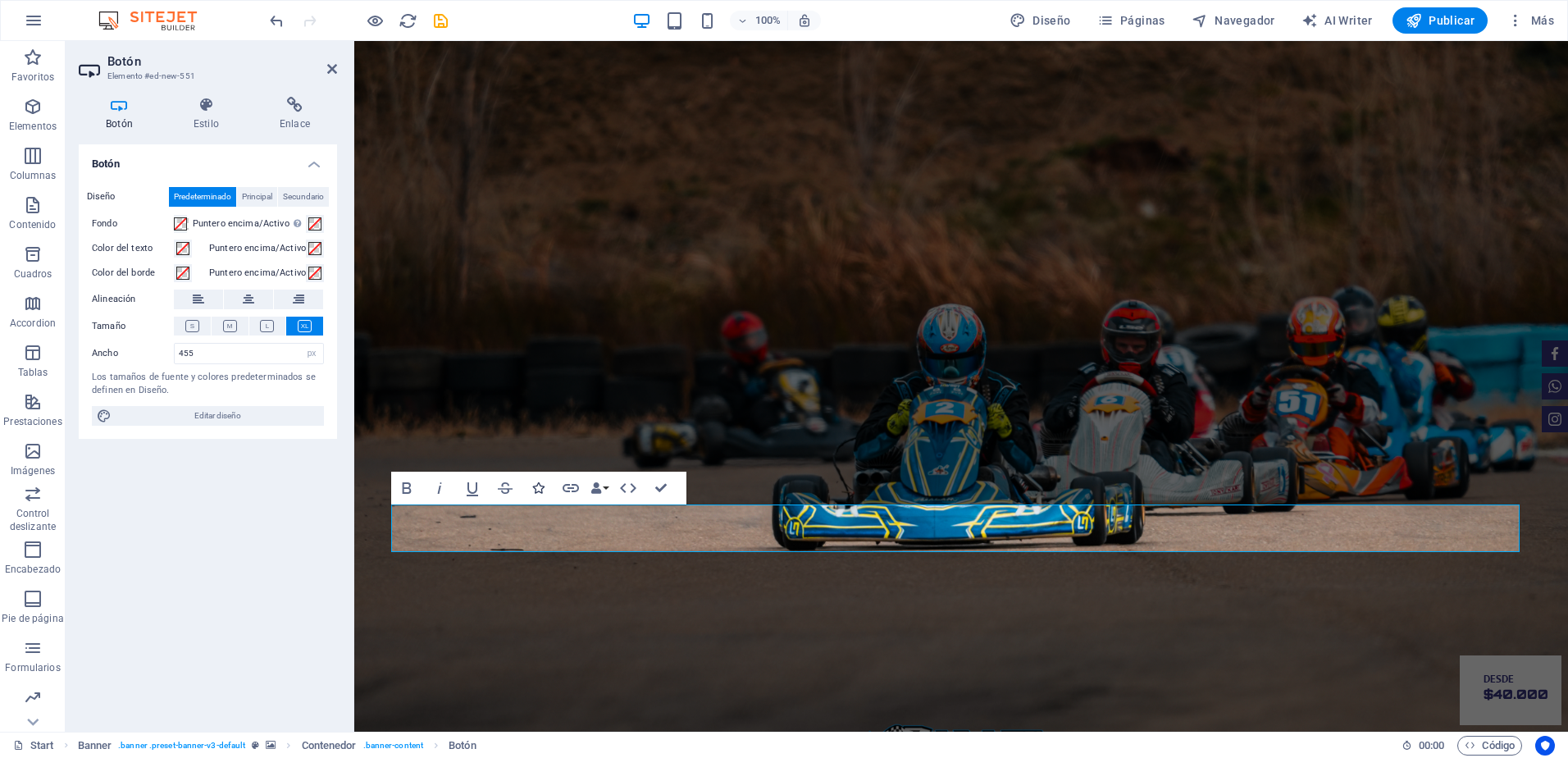
click at [538, 486] on icon "button" at bounding box center [538, 487] width 11 height 11
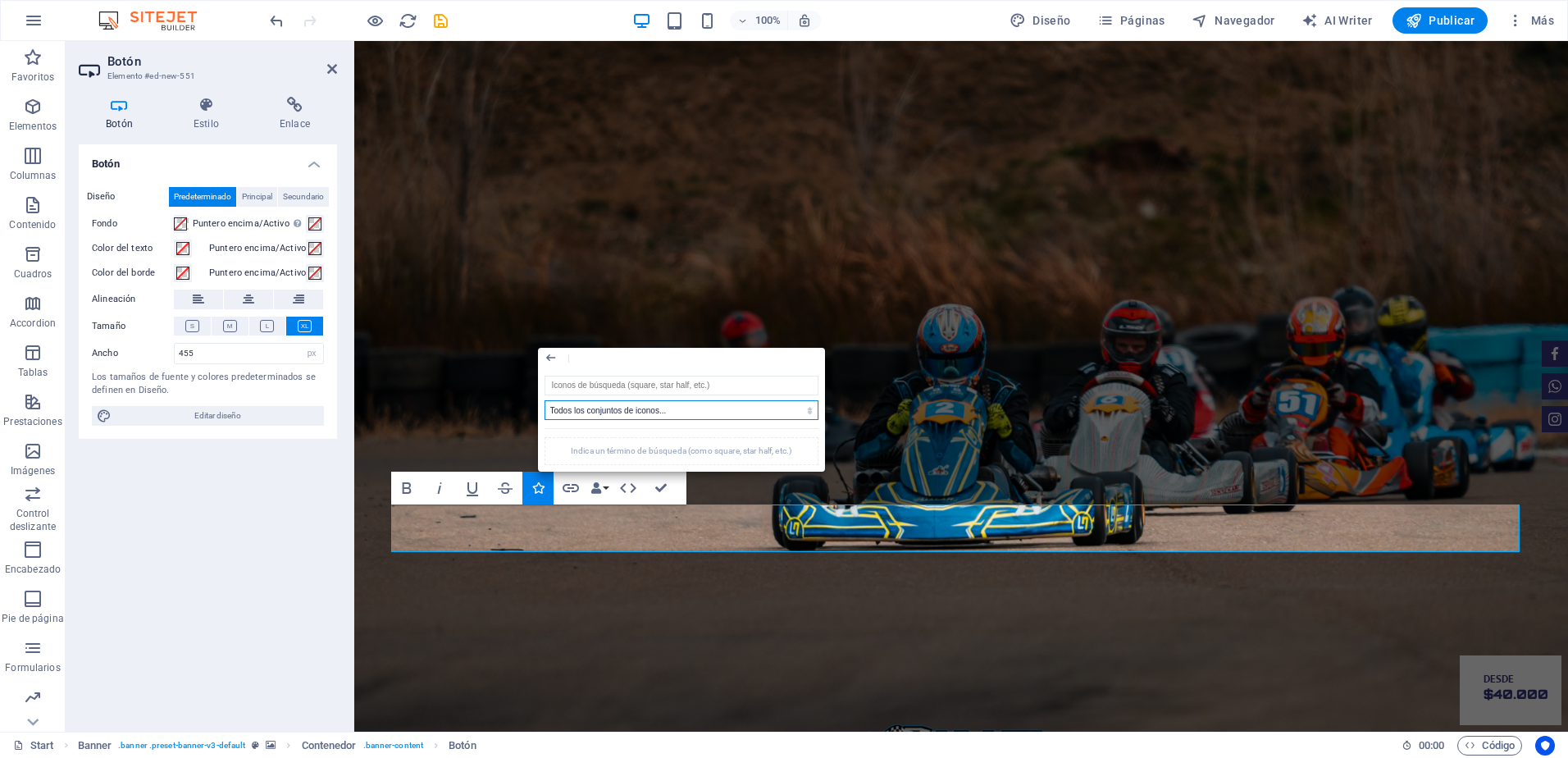
click at [770, 408] on select "Todos los conjuntos de iconos... IcoFont Ionicons FontAwesome Brands FontAwesom…" at bounding box center [681, 410] width 274 height 20
click at [695, 373] on div "Todos los conjuntos de iconos... IcoFont Ionicons FontAwesome Brands FontAwesom…" at bounding box center [681, 420] width 287 height 103
click at [677, 379] on input "search" at bounding box center [681, 385] width 274 height 20
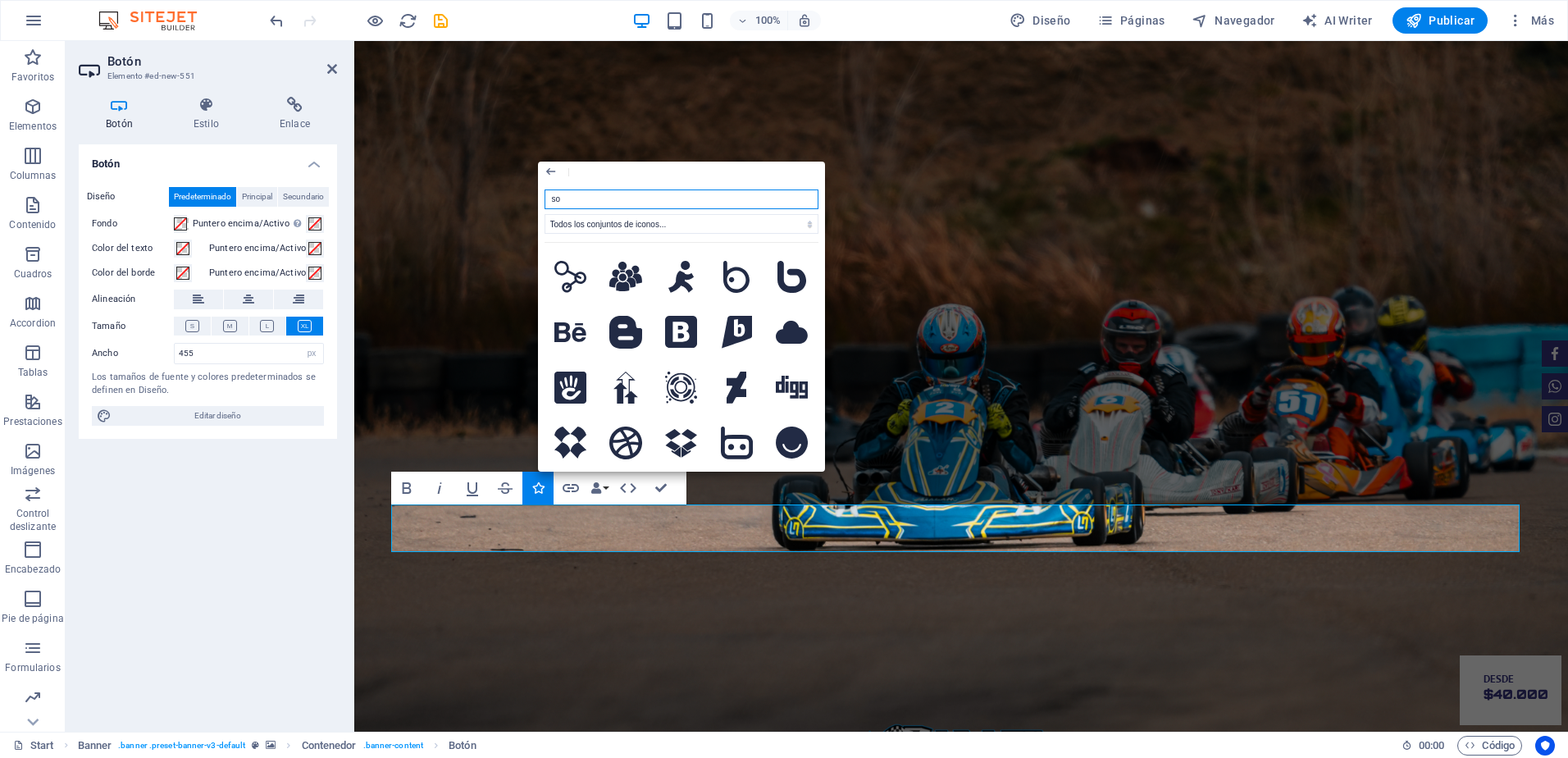
type input "s"
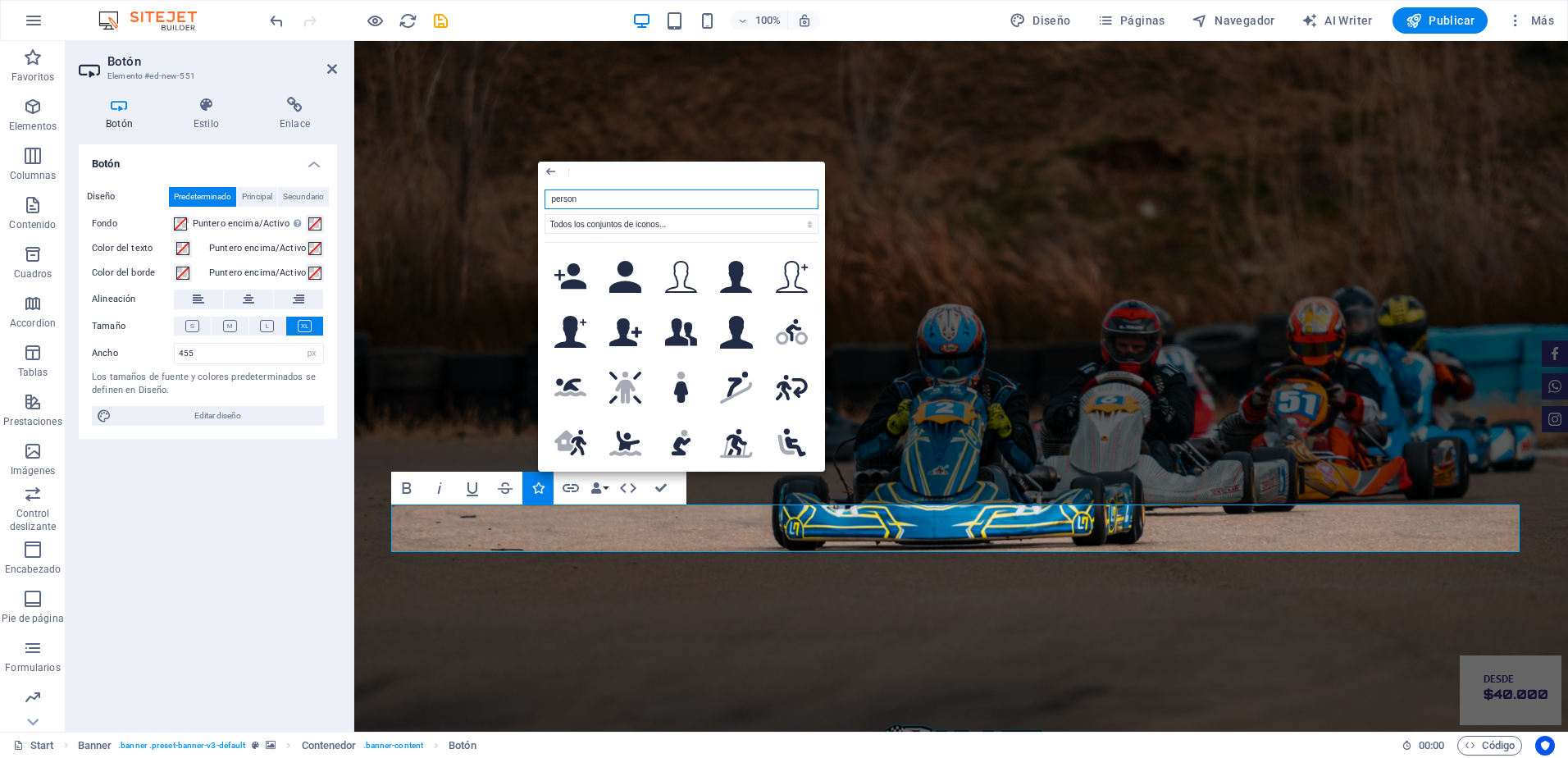
type input "persona"
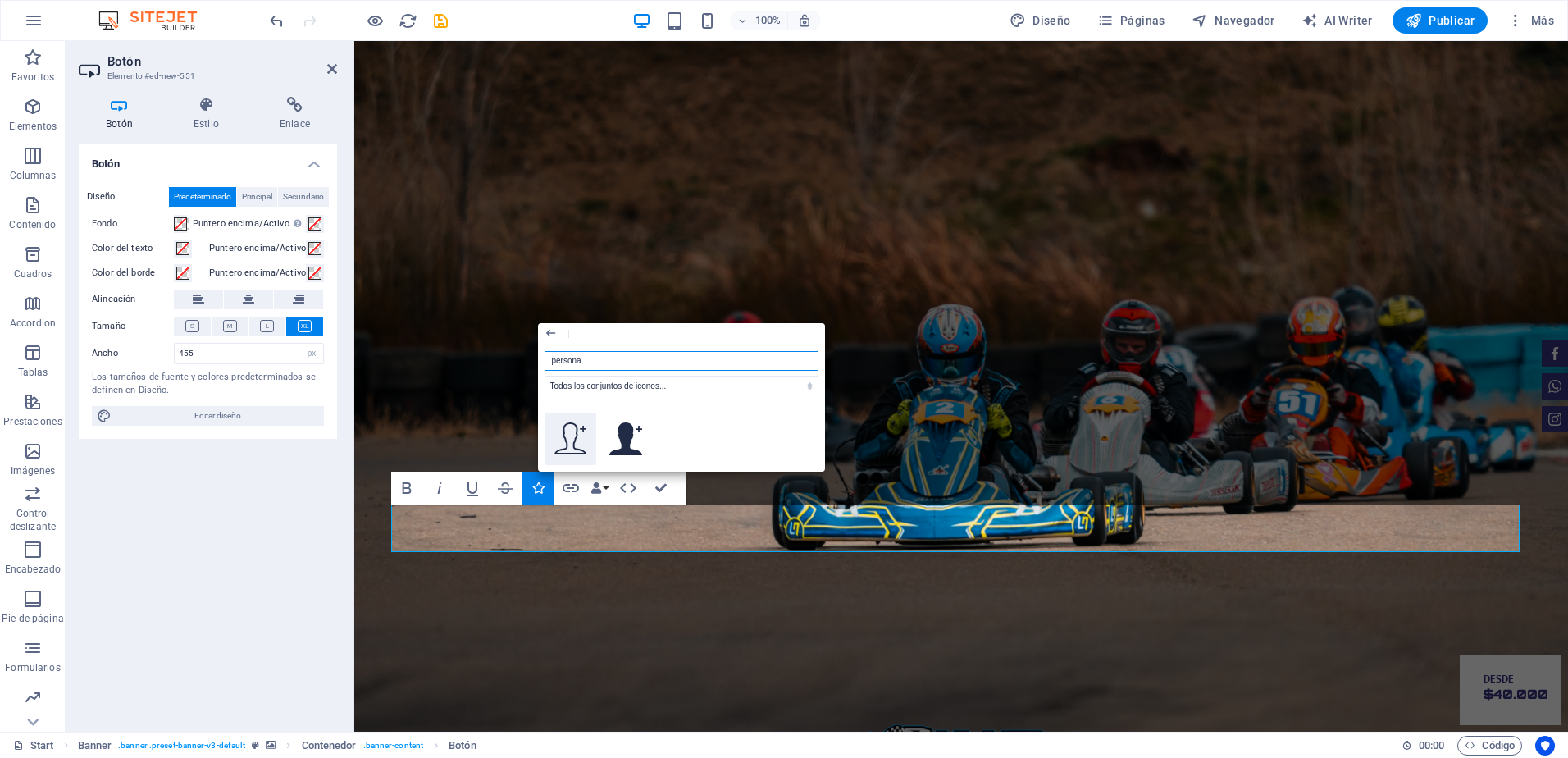
click at [566, 445] on icon at bounding box center [570, 439] width 33 height 33
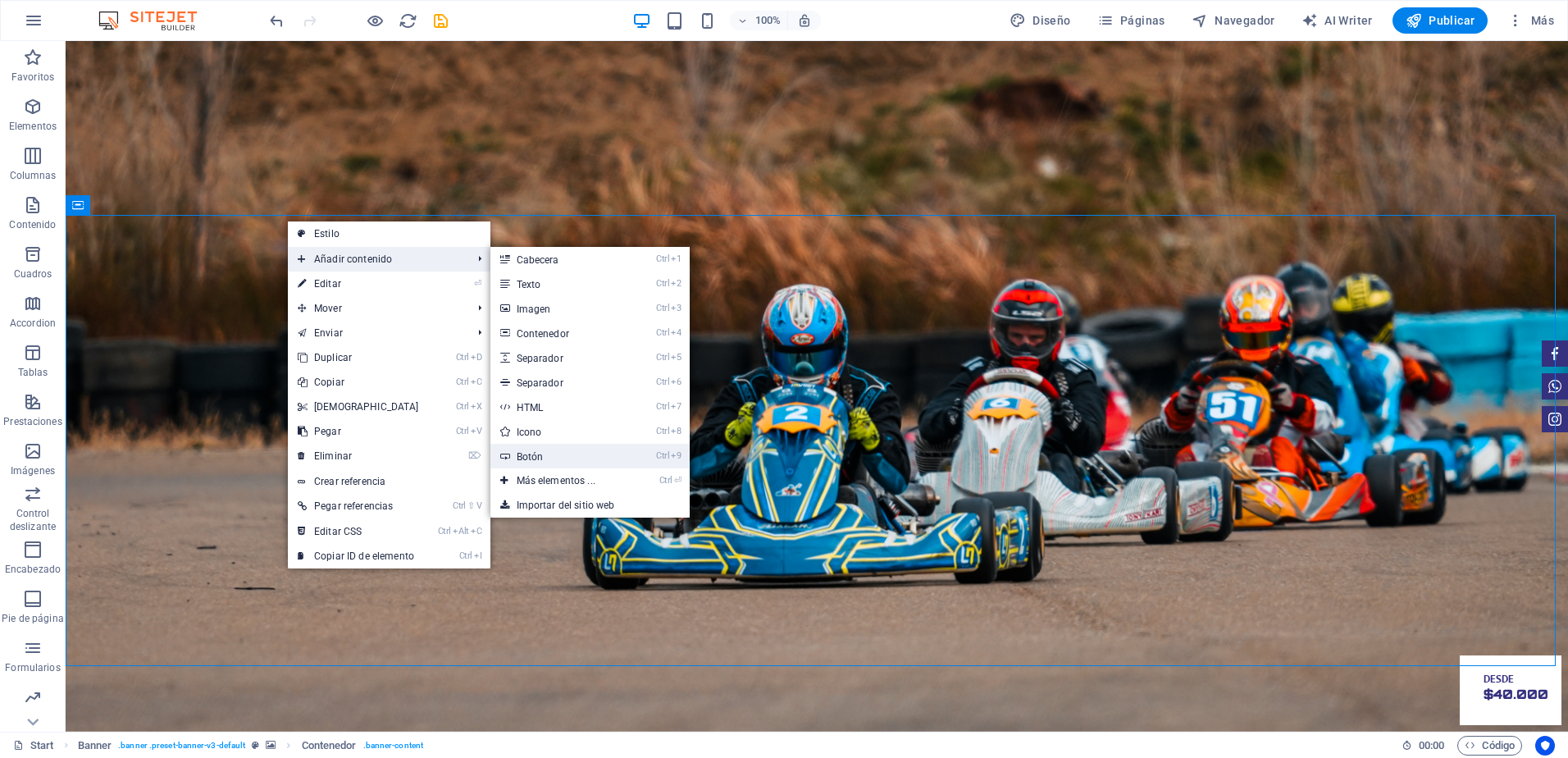
click at [519, 452] on link "Ctrl 9 Botón" at bounding box center [558, 455] width 137 height 24
select select "px"
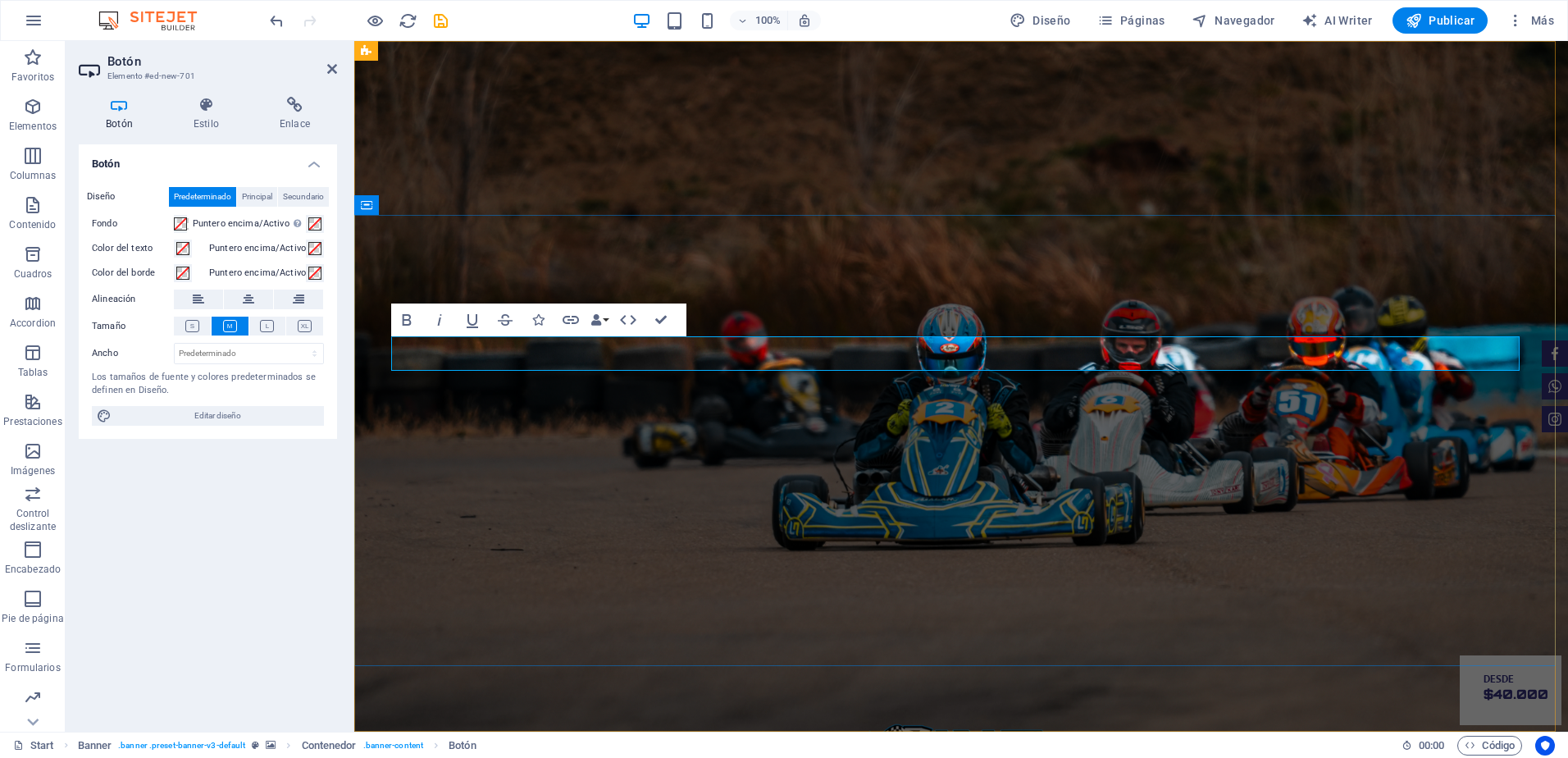
click at [312, 328] on icon at bounding box center [304, 326] width 14 height 12
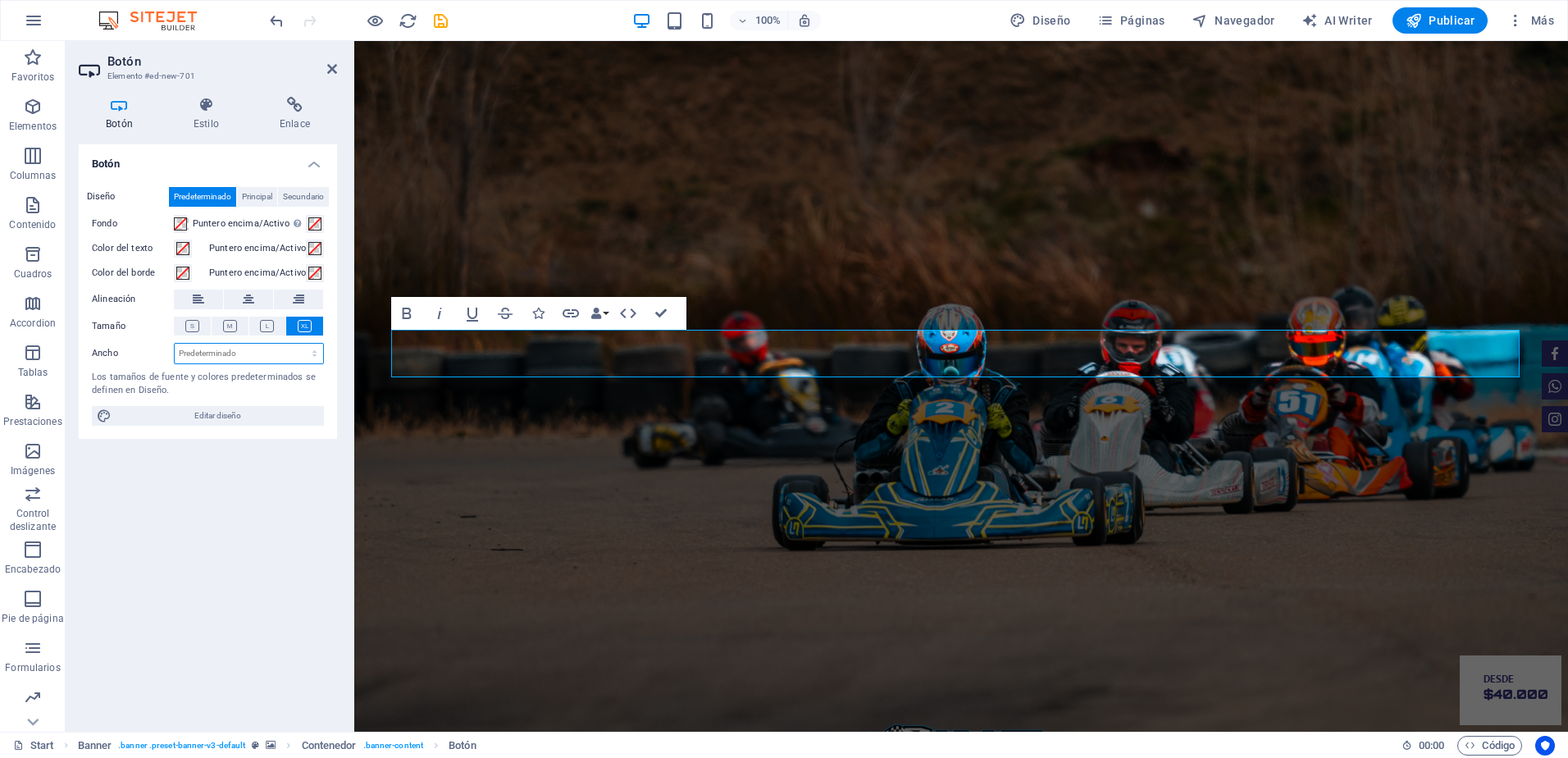
click at [214, 353] on select "Predeterminado px rem % em vh vw" at bounding box center [249, 354] width 149 height 20
select select "px"
click at [300, 344] on select "Predeterminado px rem % em vh vw" at bounding box center [249, 354] width 149 height 20
type input "455"
click at [244, 379] on div "Los tamaños de fuente y colores predeterminados se definen en Diseño." at bounding box center [207, 384] width 232 height 27
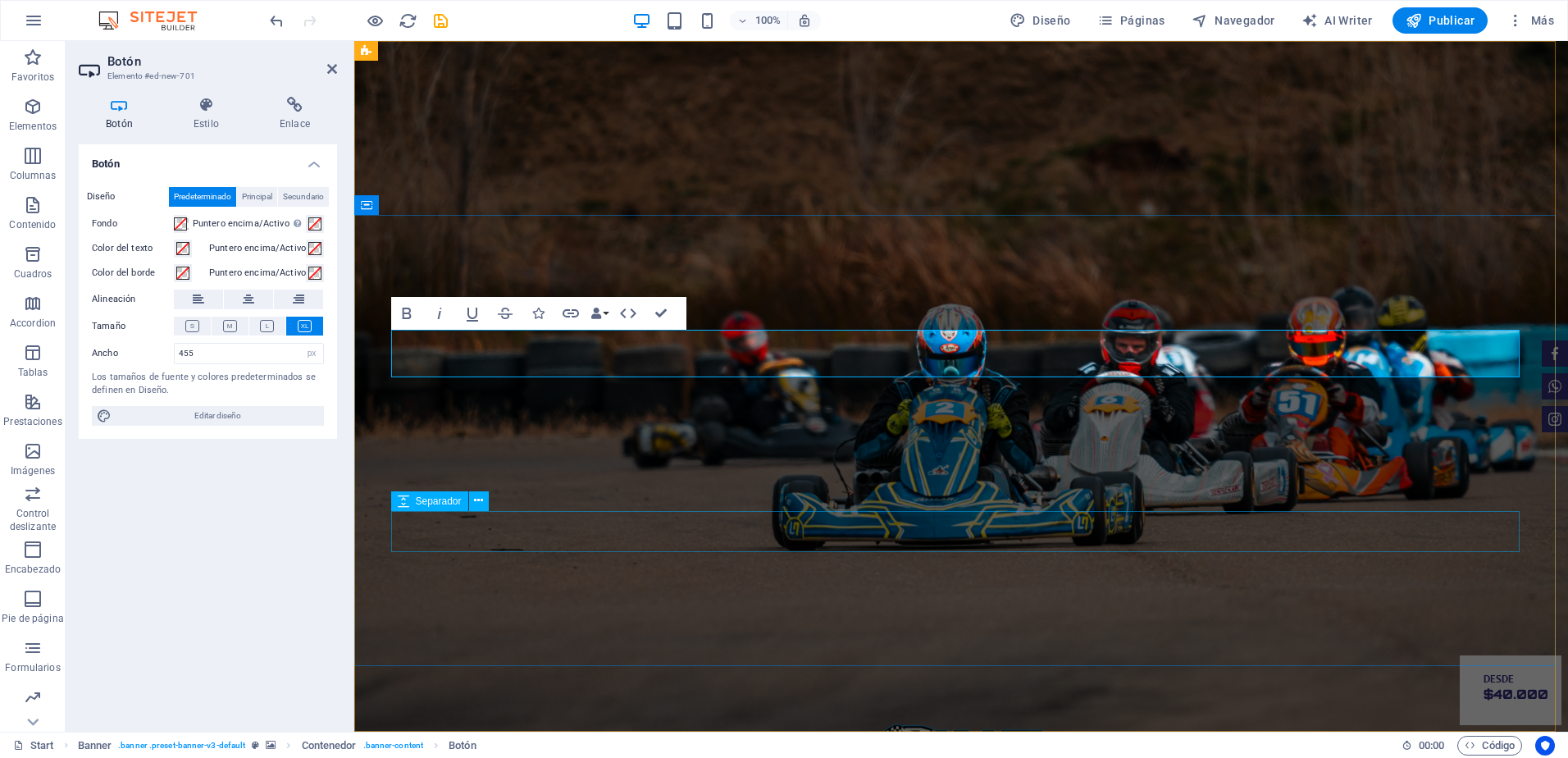
drag, startPoint x: 679, startPoint y: 337, endPoint x: 484, endPoint y: 536, distance: 278.6
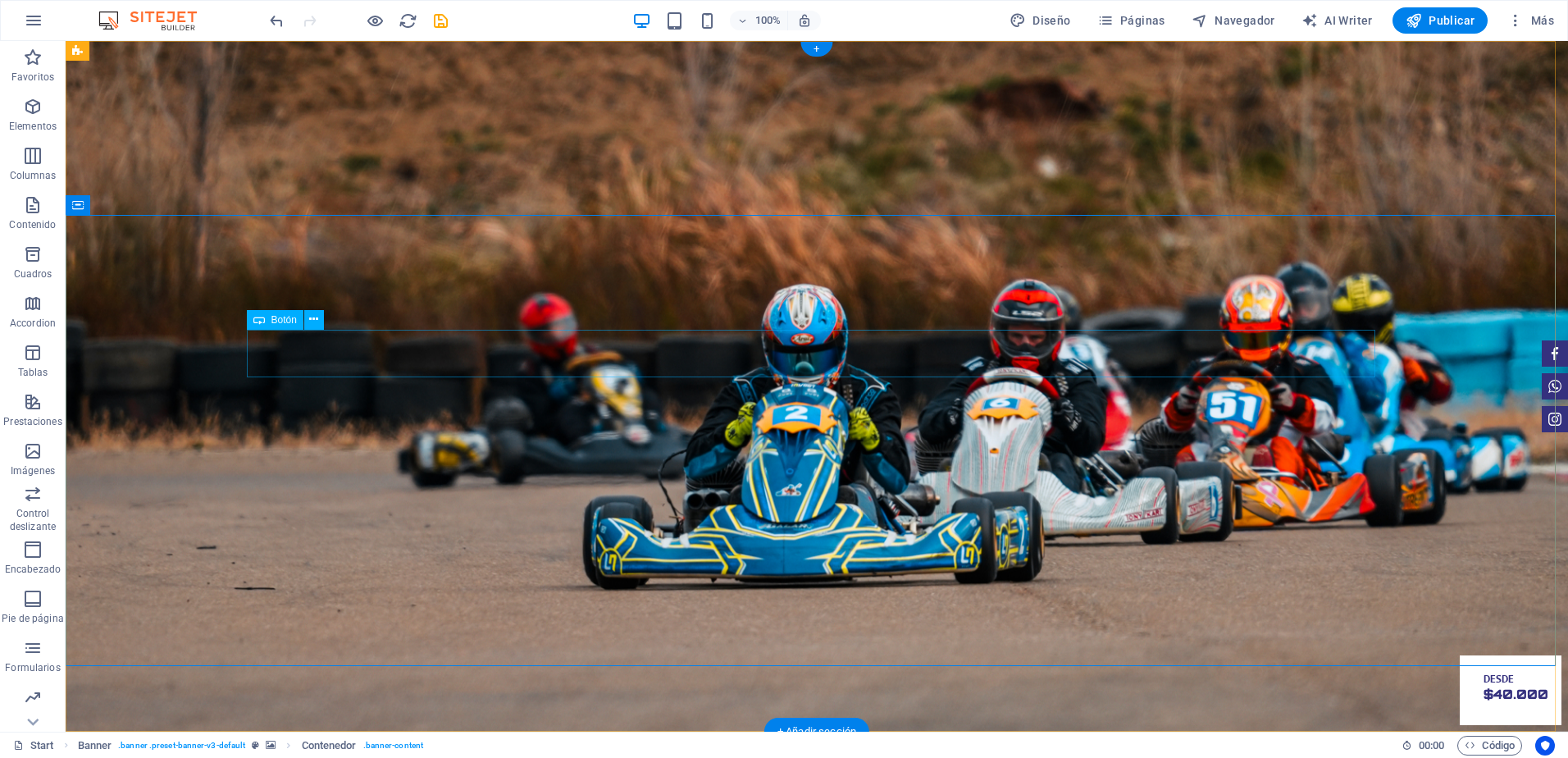
drag, startPoint x: 453, startPoint y: 347, endPoint x: 424, endPoint y: 529, distance: 184.3
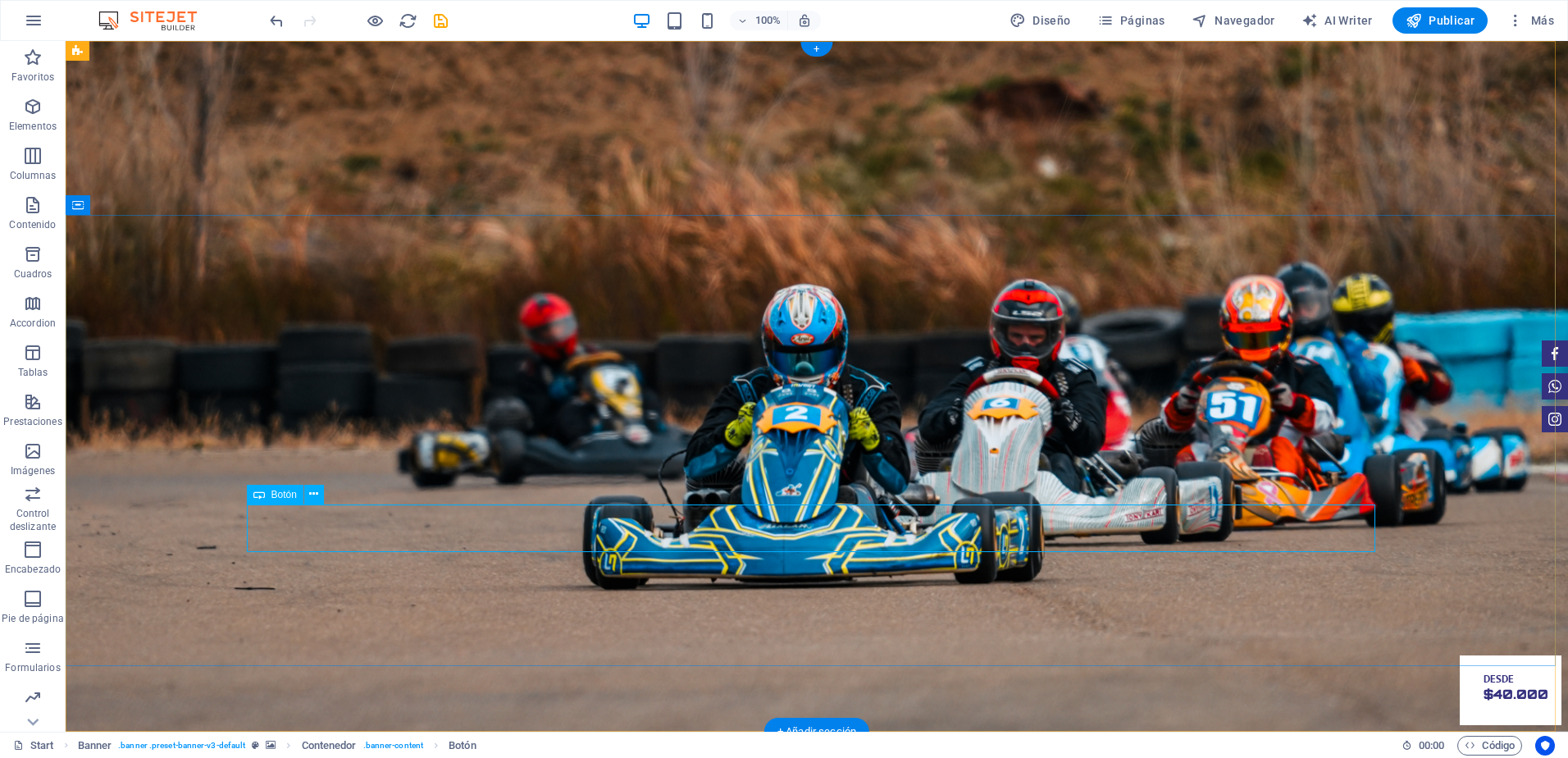
select select "px"
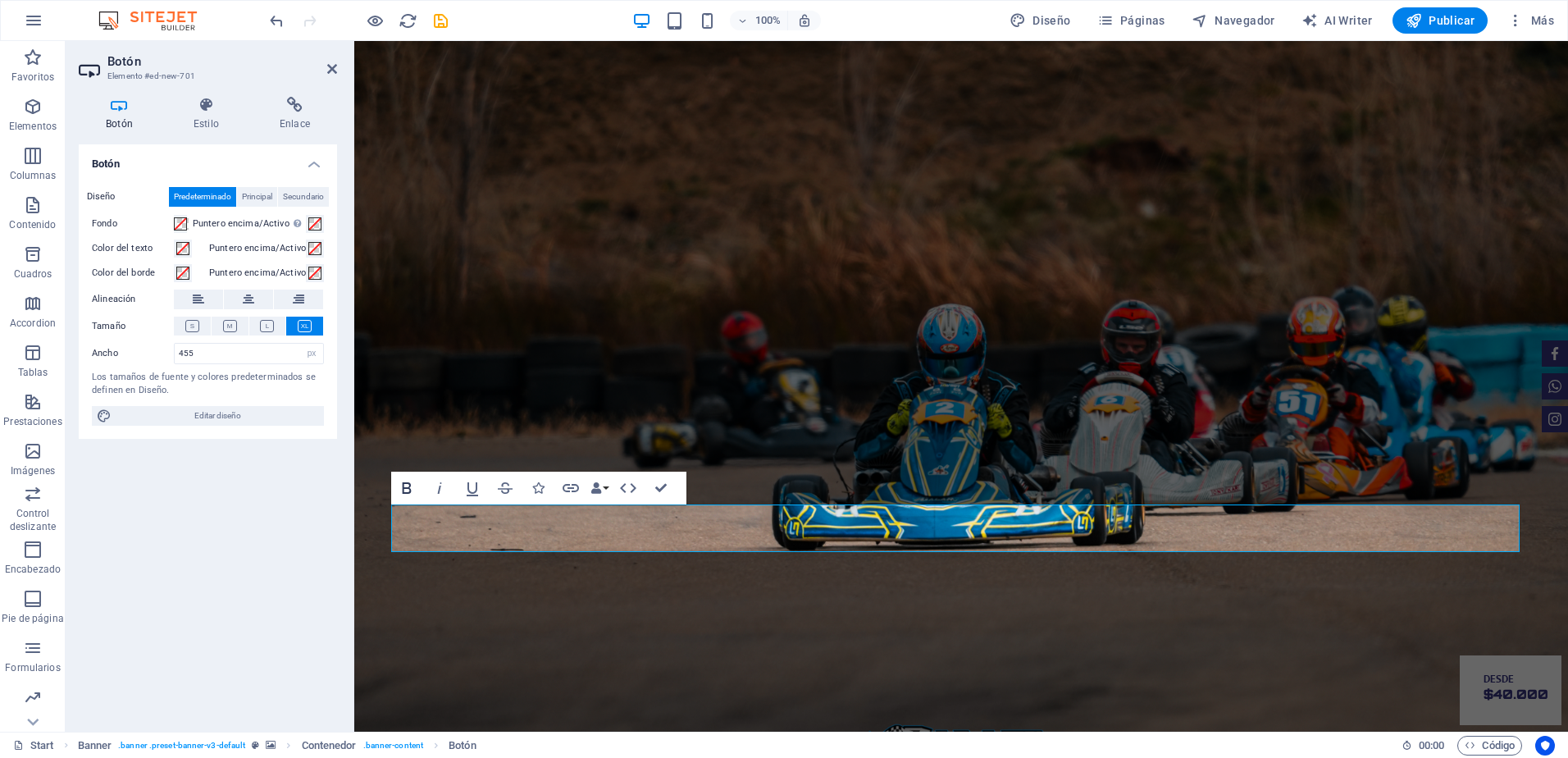
click at [398, 490] on icon "button" at bounding box center [406, 487] width 20 height 20
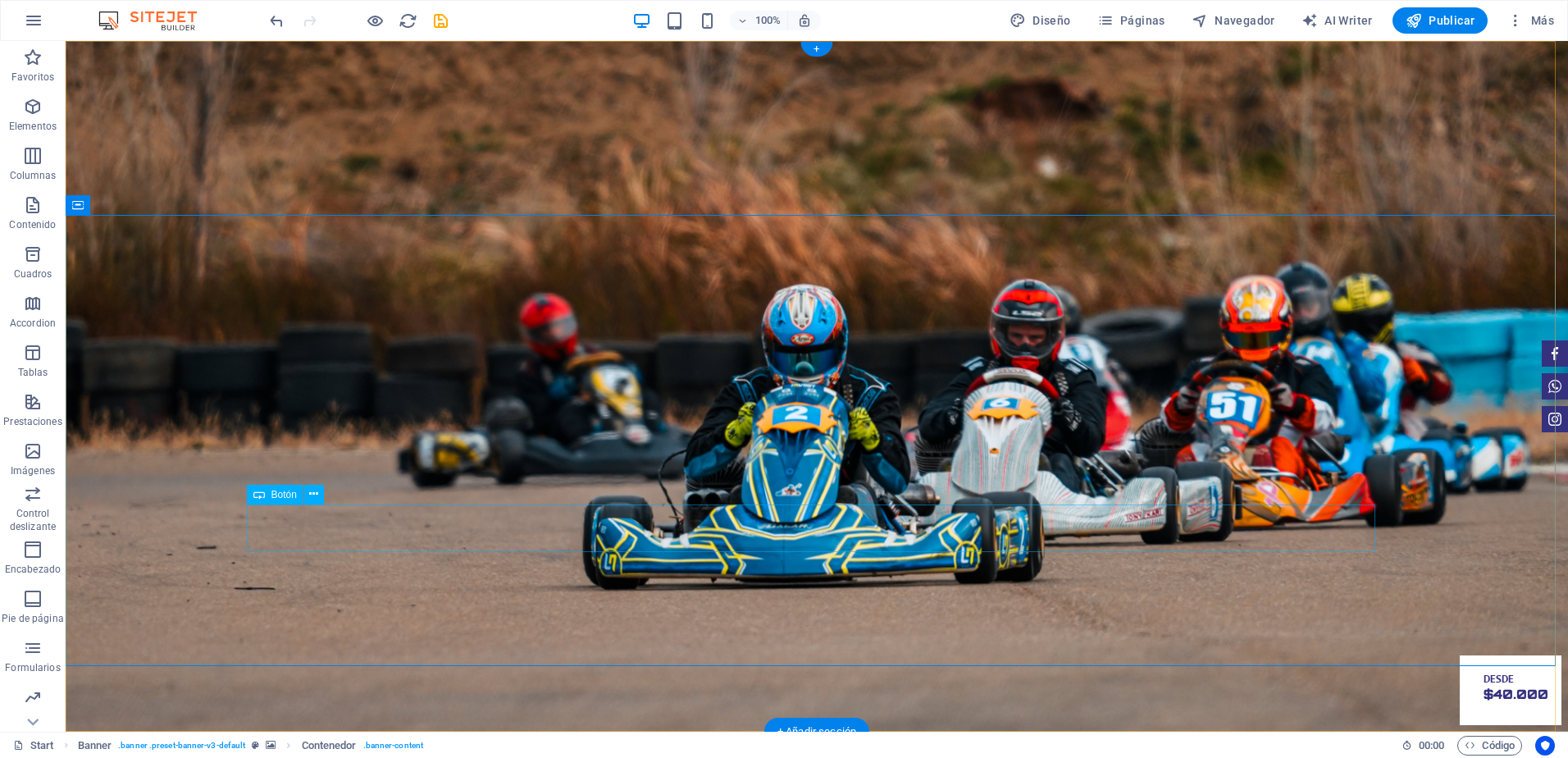
select select "px"
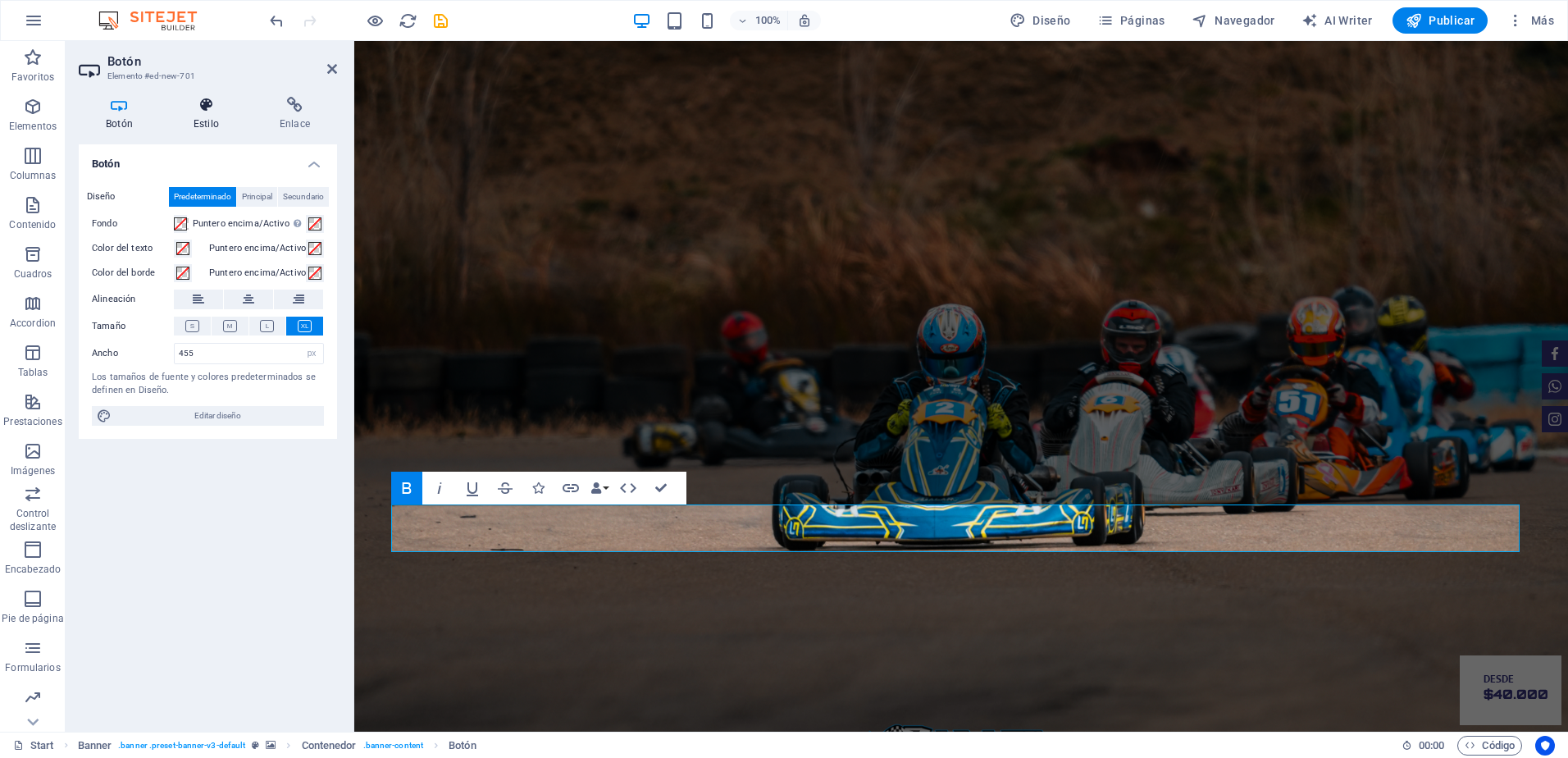
click at [191, 113] on h4 "Estilo" at bounding box center [210, 114] width 86 height 35
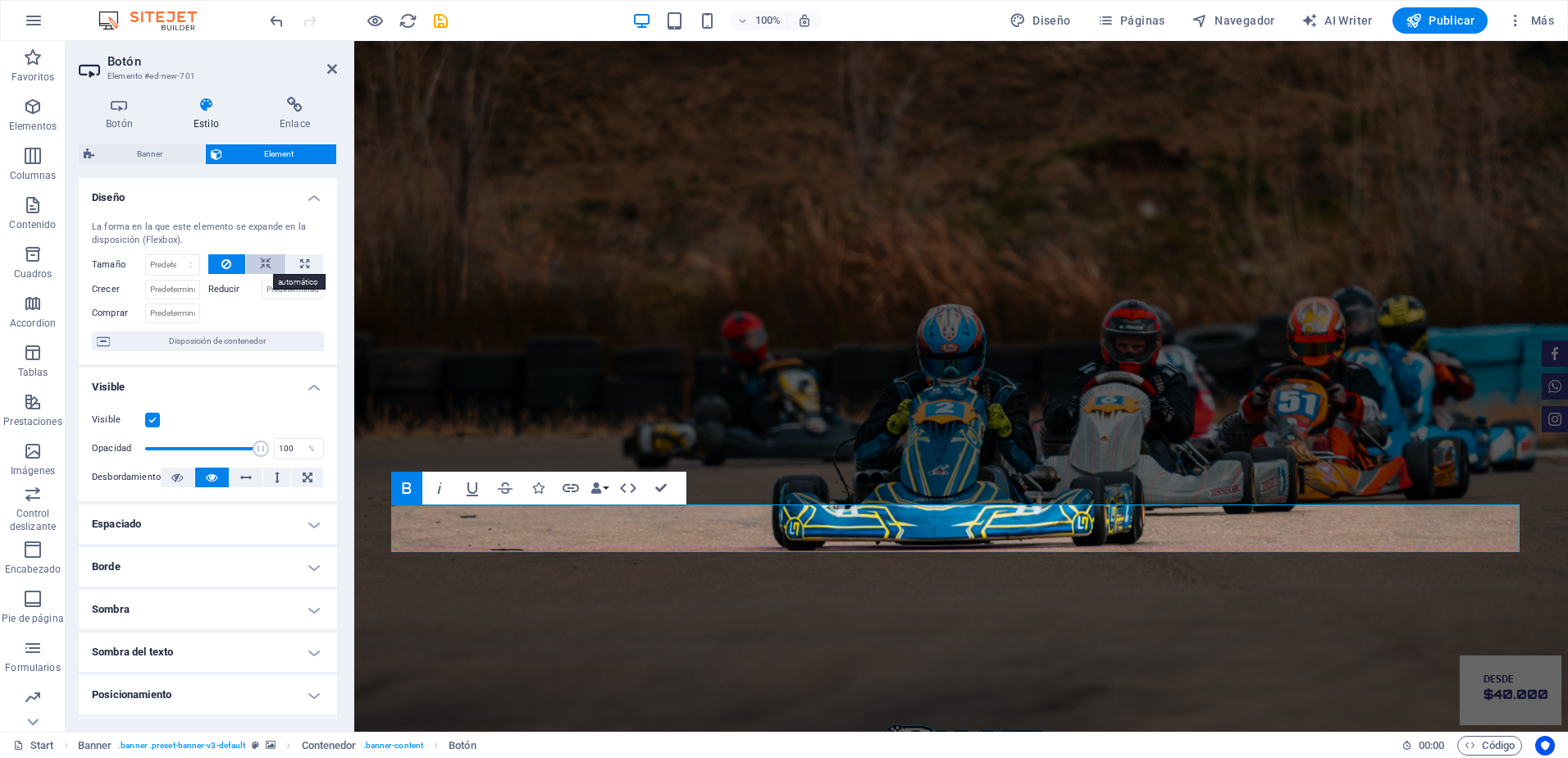
click at [264, 268] on icon at bounding box center [265, 264] width 11 height 20
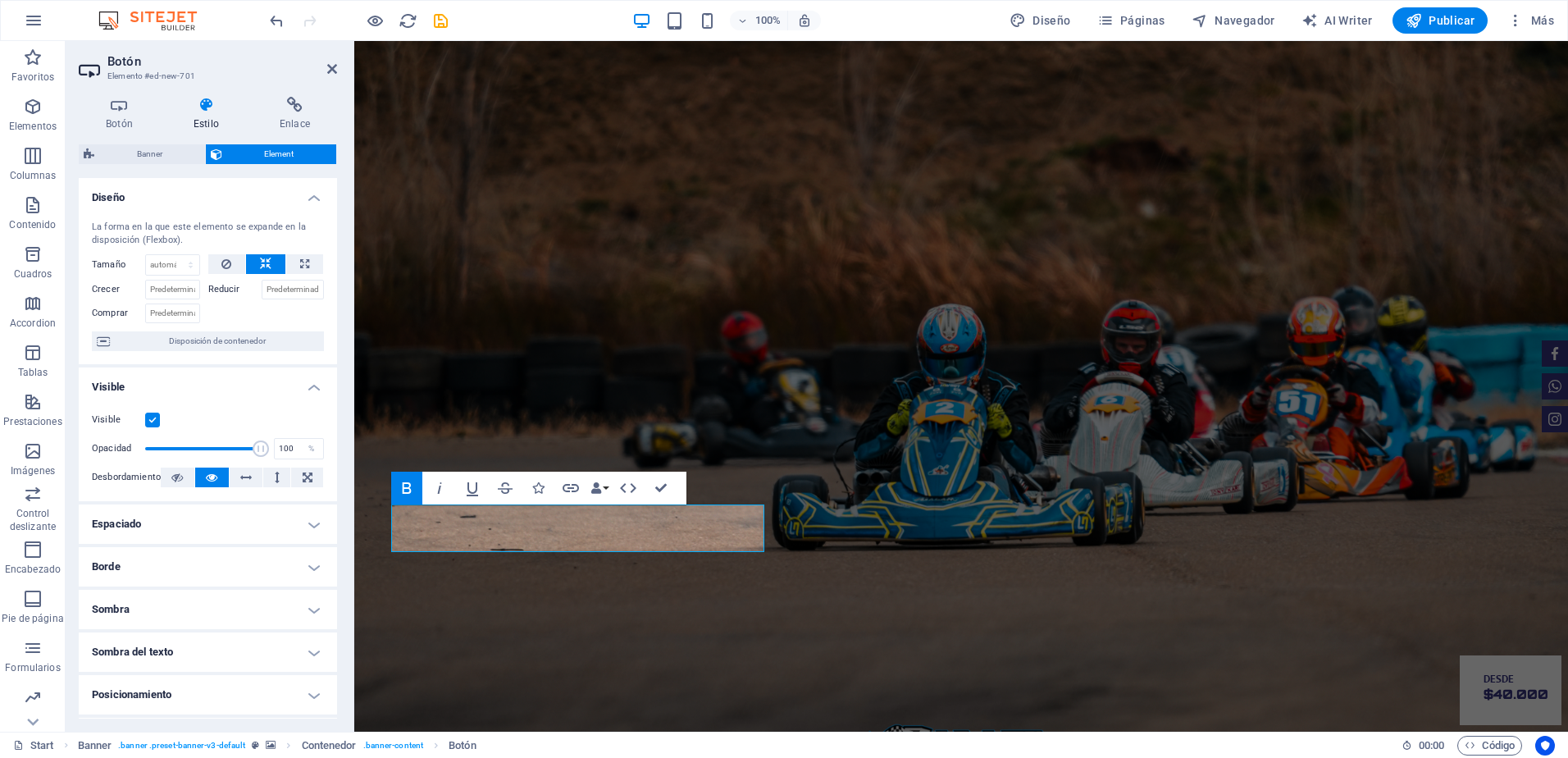
click at [240, 276] on div "Reducir" at bounding box center [266, 288] width 117 height 24
click at [226, 266] on icon at bounding box center [226, 264] width 10 height 20
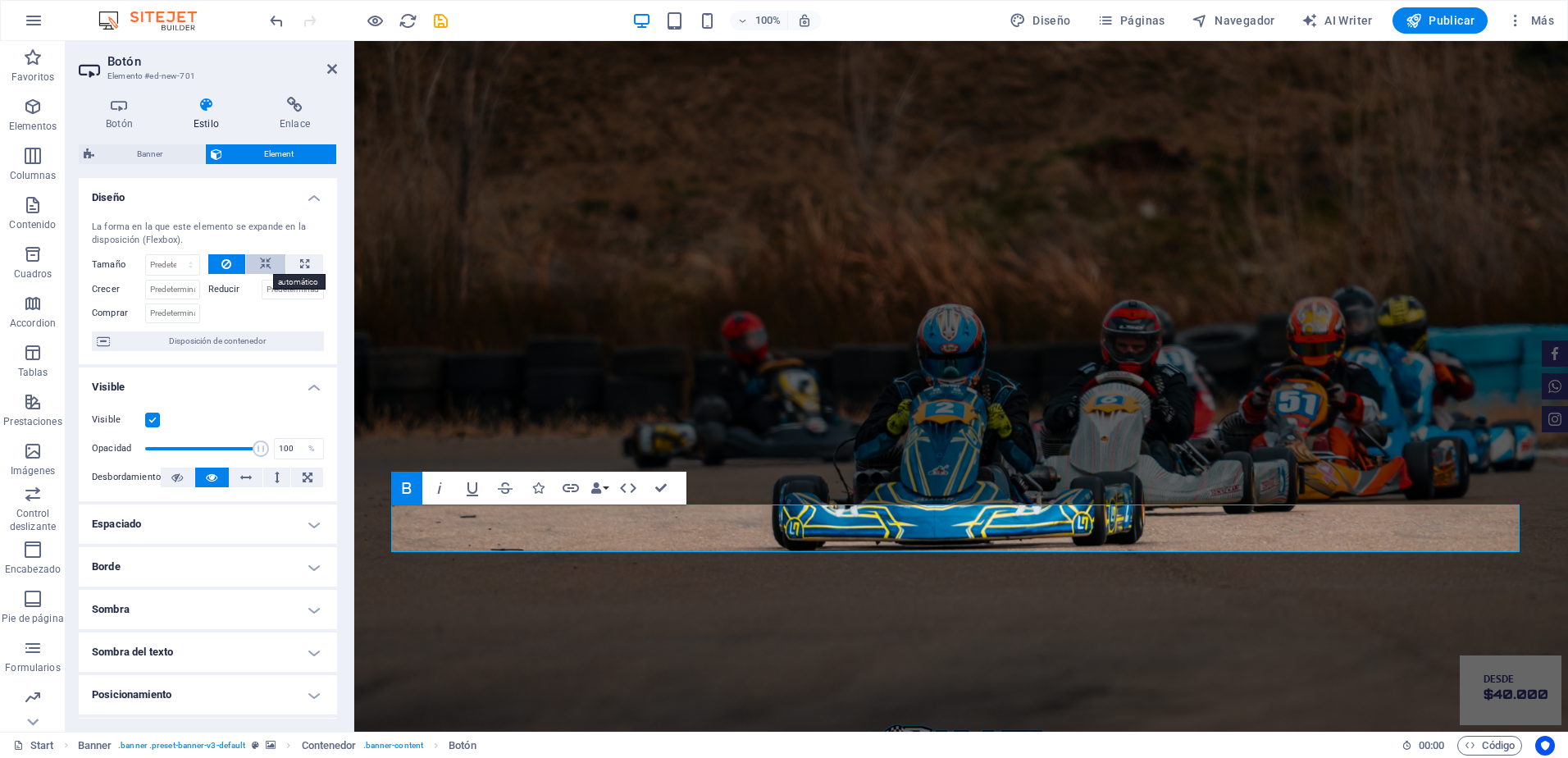
click at [266, 264] on icon at bounding box center [265, 264] width 11 height 20
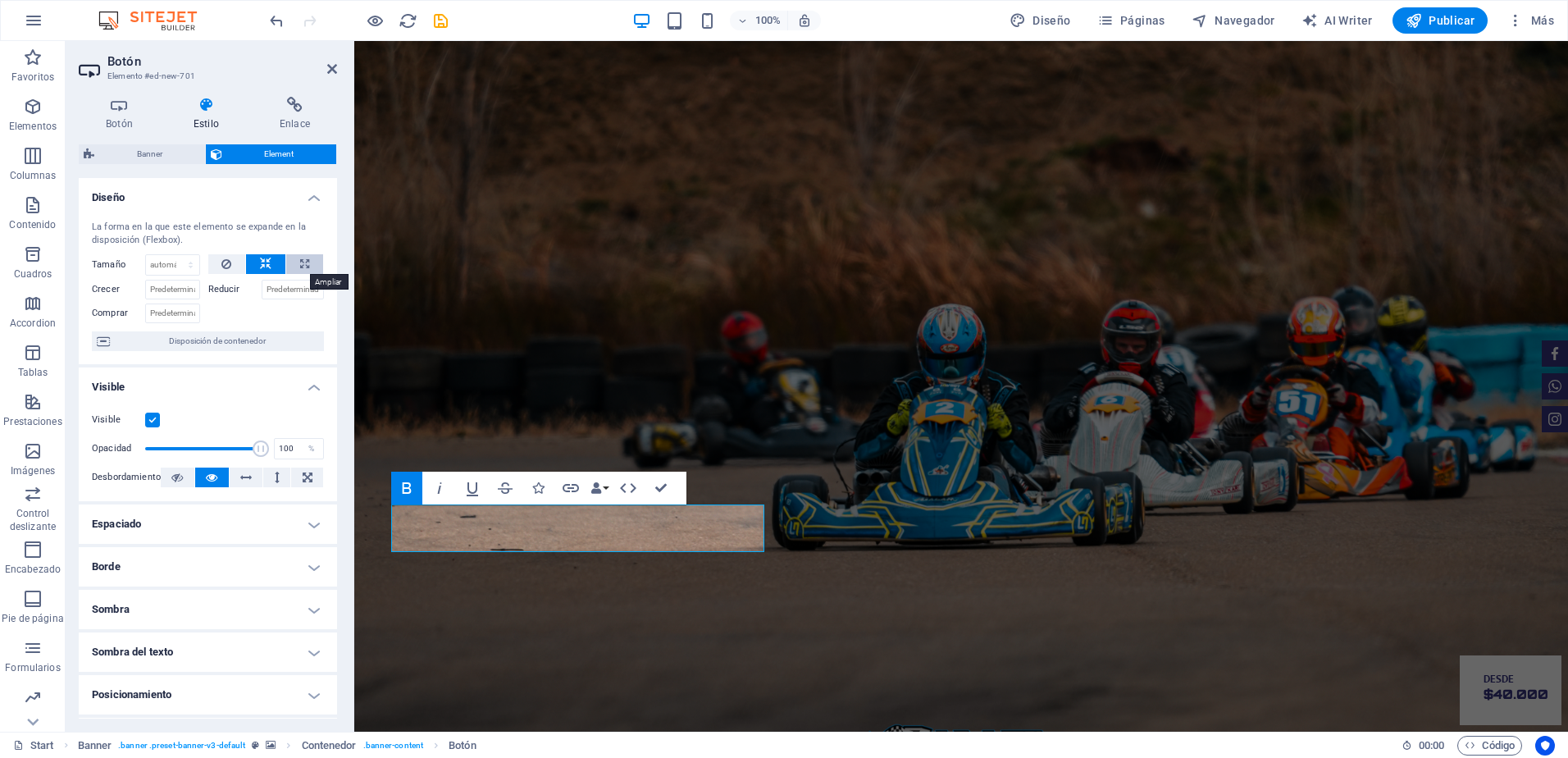
click at [296, 269] on button at bounding box center [304, 264] width 37 height 20
type input "100"
select select "%"
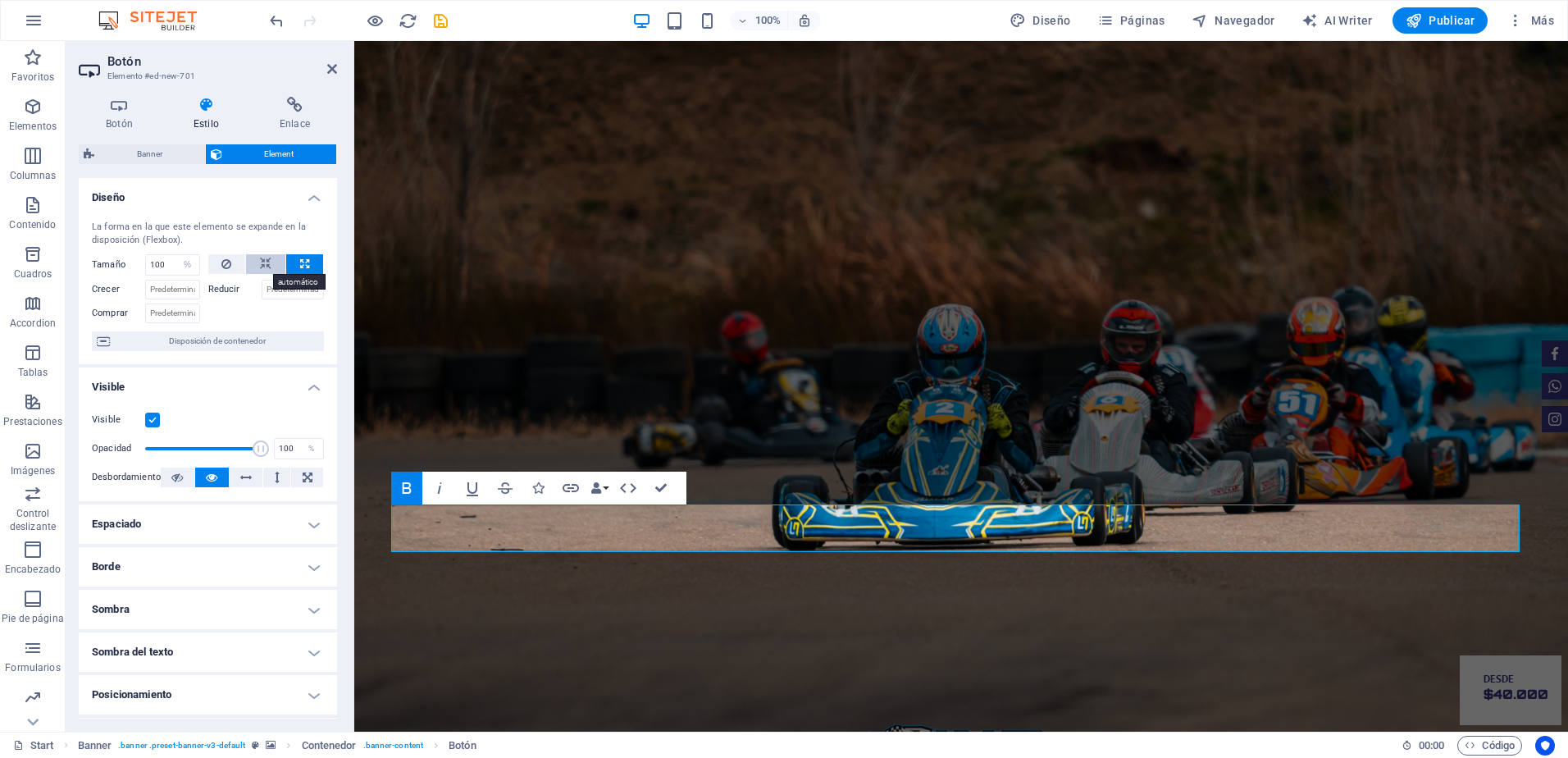
click at [264, 271] on icon at bounding box center [265, 264] width 11 height 20
select select "DISABLED_OPTION_VALUE"
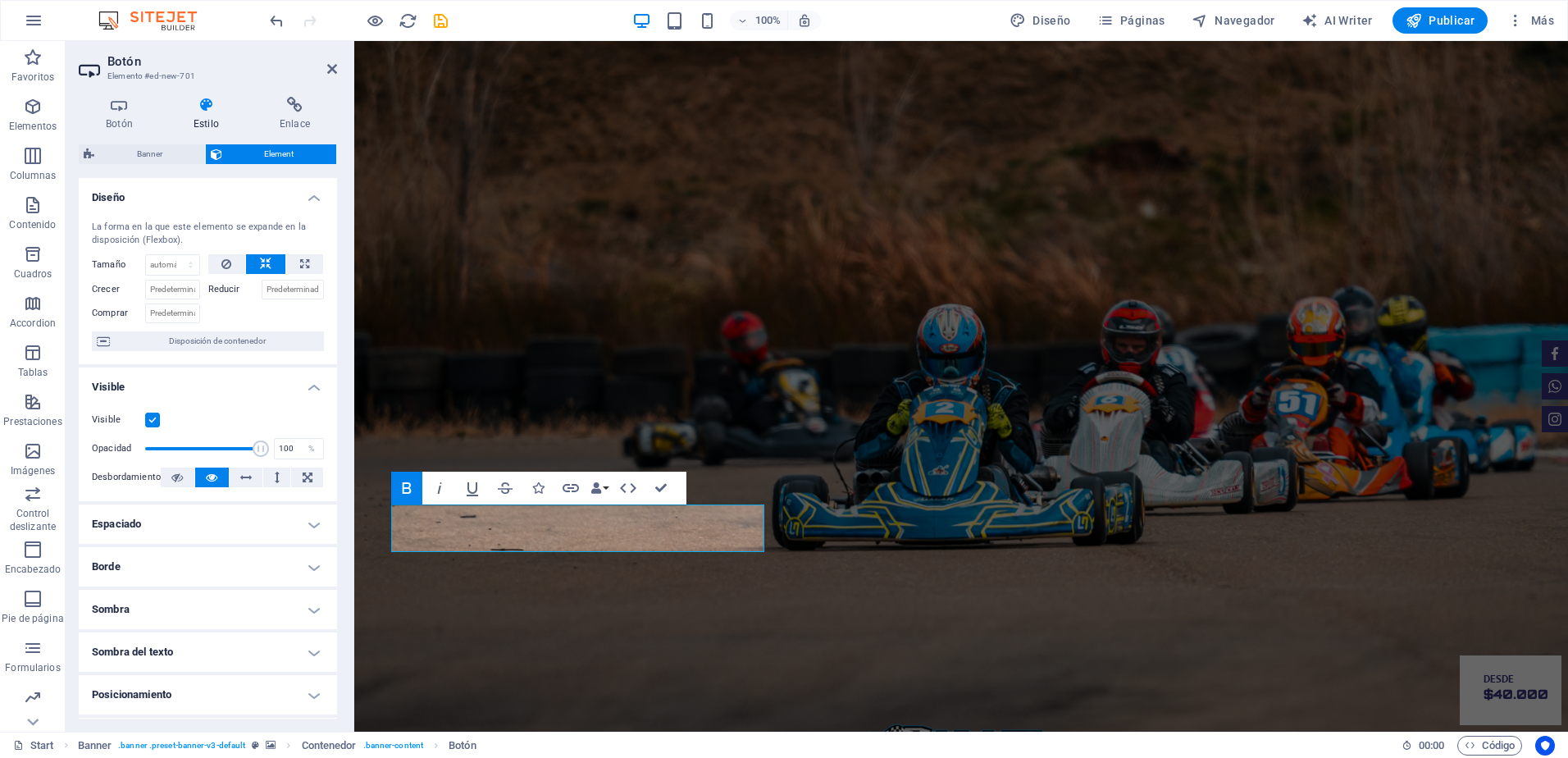
drag, startPoint x: 332, startPoint y: 256, endPoint x: 329, endPoint y: 335, distance: 79.1
click at [329, 335] on div "La forma en la que este elemento se expande en la disposición (Flexbox). Tamaño…" at bounding box center [207, 285] width 258 height 156
drag, startPoint x: 333, startPoint y: 333, endPoint x: 331, endPoint y: 489, distance: 156.0
click at [331, 489] on ul "Diseño La forma en la que este elemento se expande en la disposición (Flexbox).…" at bounding box center [207, 532] width 258 height 707
click at [185, 633] on h4 "Sombra del texto" at bounding box center [207, 652] width 258 height 40
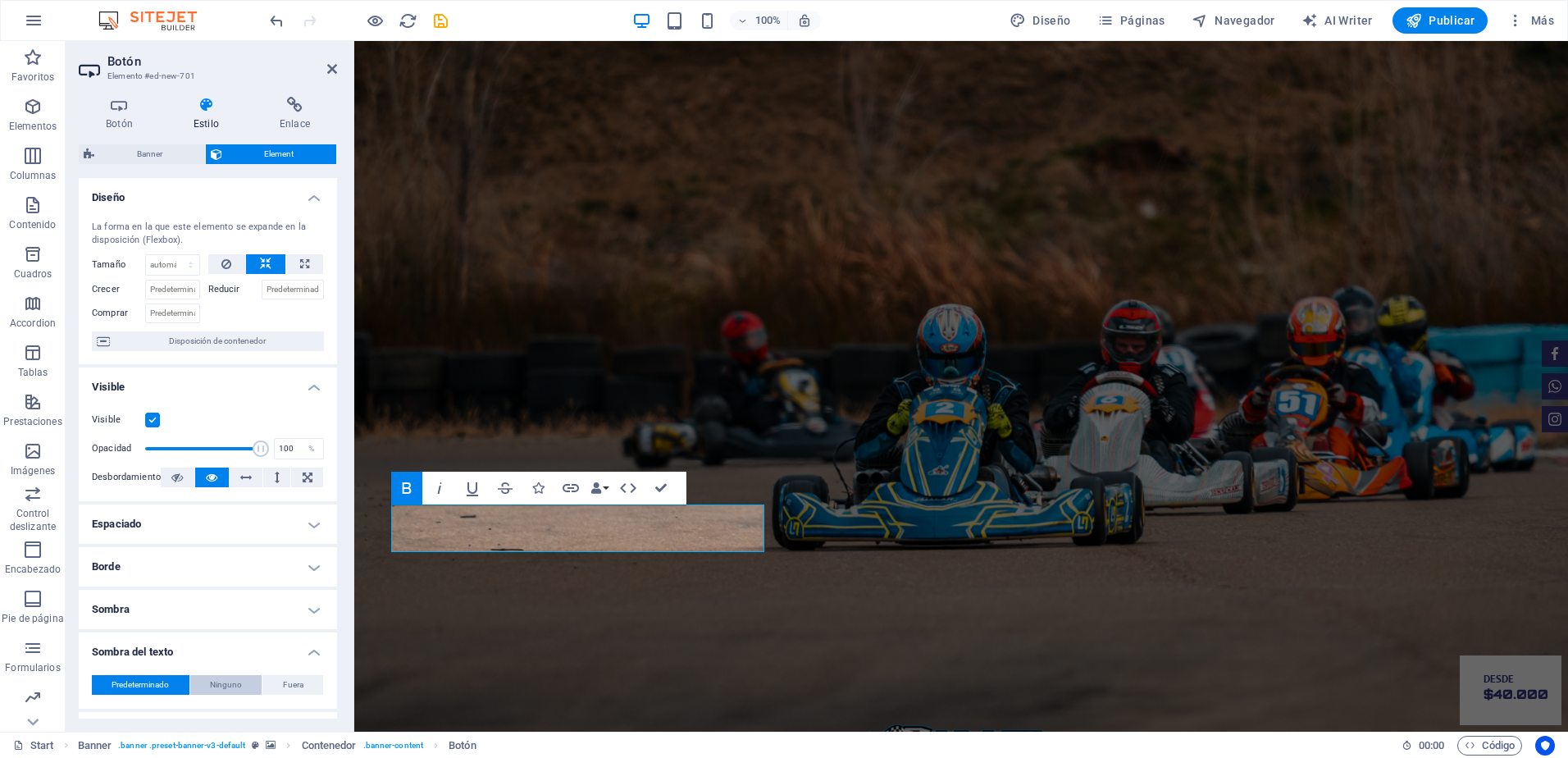
click at [223, 683] on span "Ninguno" at bounding box center [226, 685] width 32 height 20
click at [294, 677] on span "Fuera" at bounding box center [293, 685] width 21 height 20
type input "2"
type input "4"
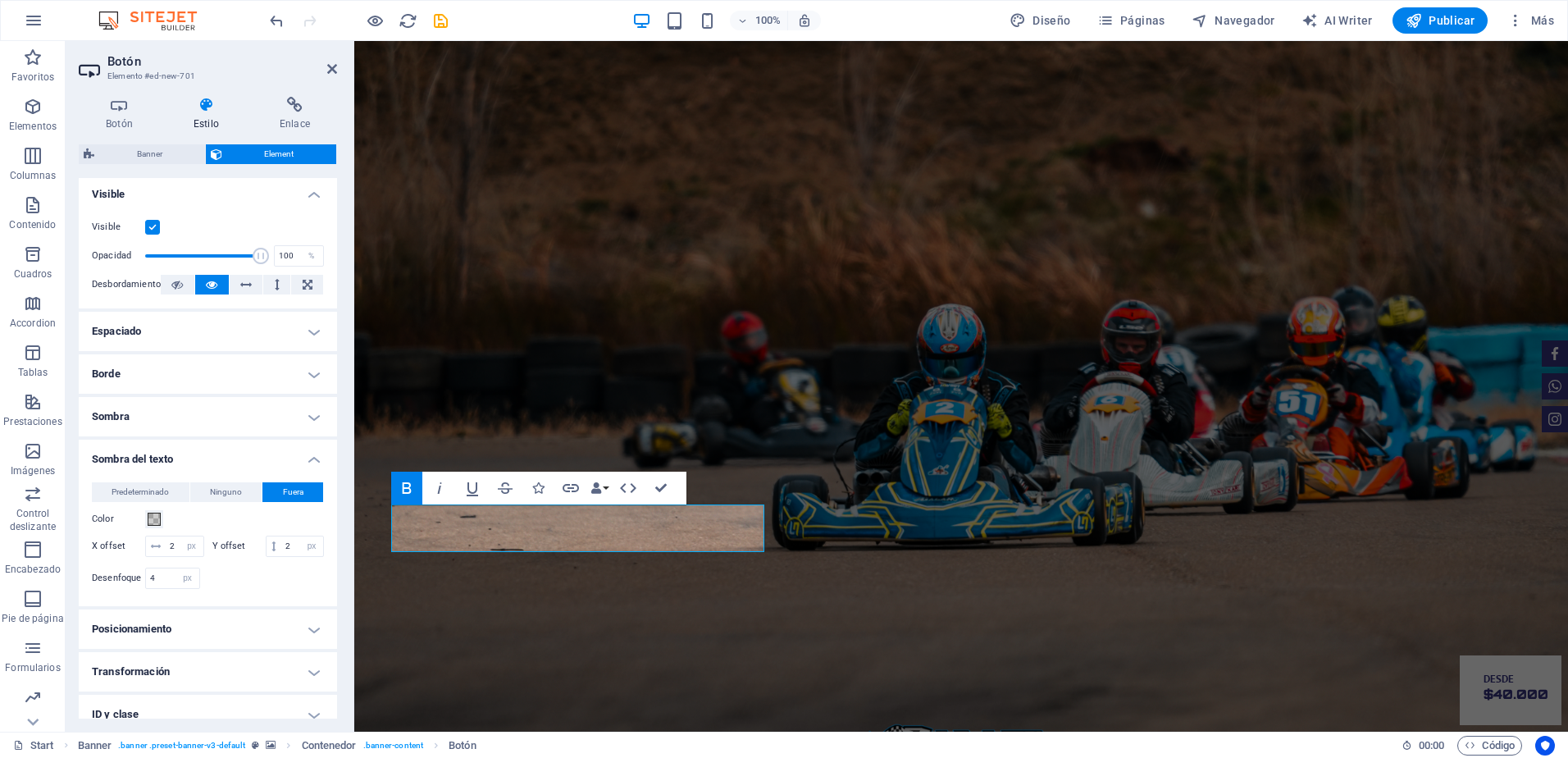
scroll to position [183, 0]
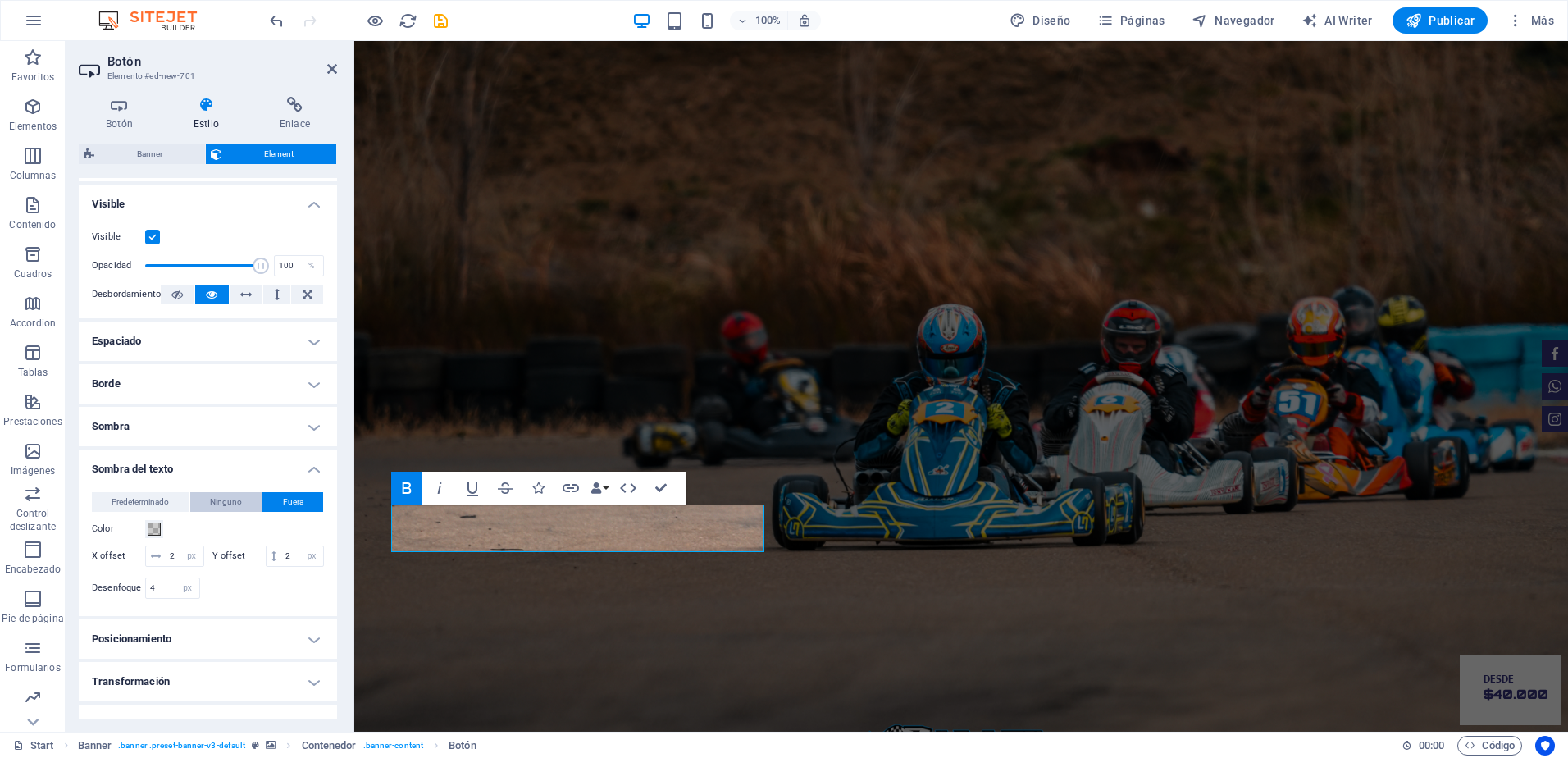
click at [225, 501] on span "Ninguno" at bounding box center [226, 501] width 32 height 20
click at [150, 509] on span "Predeterminado" at bounding box center [140, 501] width 57 height 20
click at [226, 500] on span "Ninguno" at bounding box center [226, 501] width 32 height 20
click at [283, 500] on span "Fuera" at bounding box center [293, 501] width 21 height 20
type input "2"
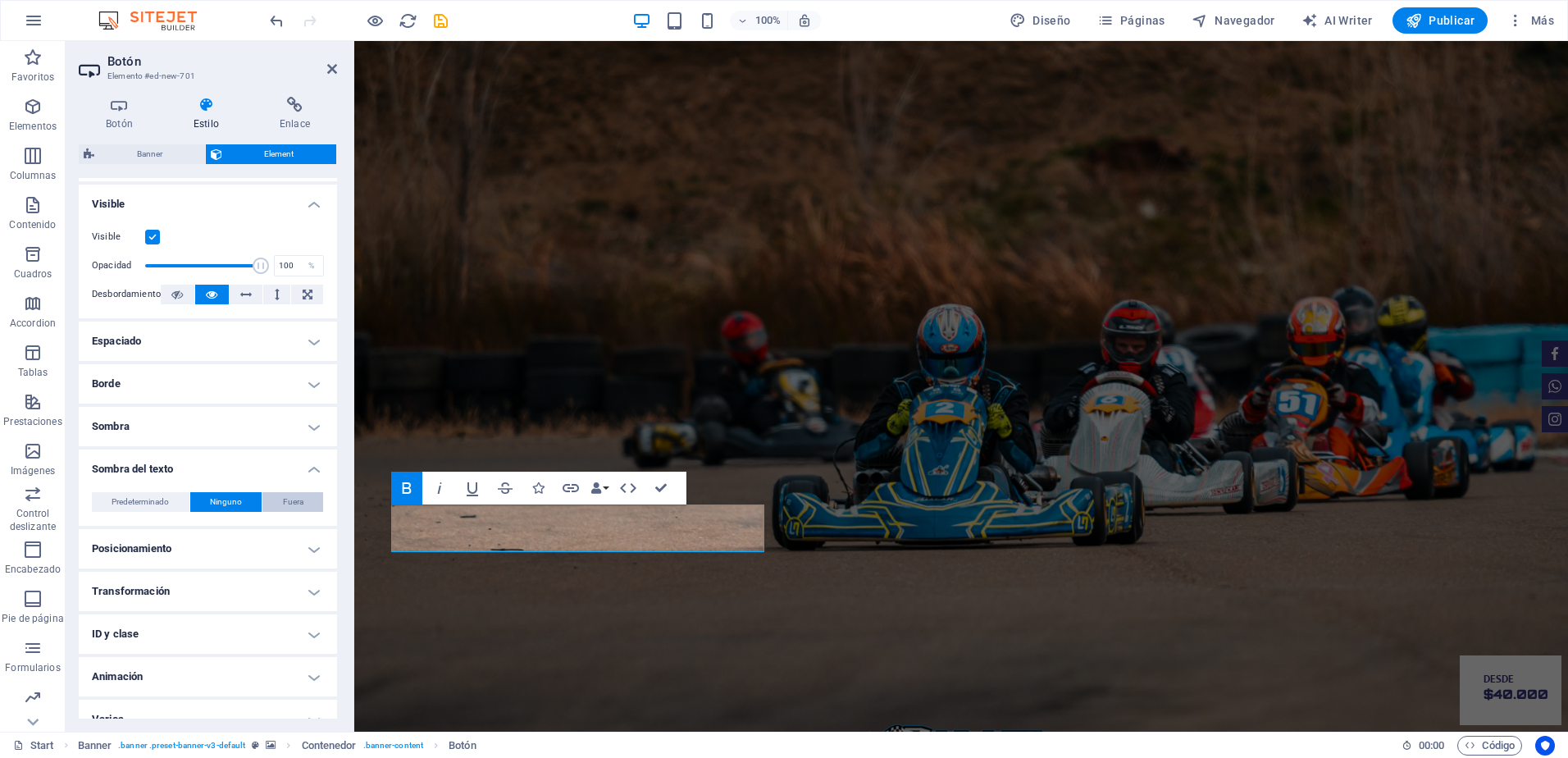
type input "2"
type input "4"
click at [143, 525] on label "Color" at bounding box center [118, 529] width 54 height 20
click at [145, 525] on button "Color" at bounding box center [154, 528] width 18 height 18
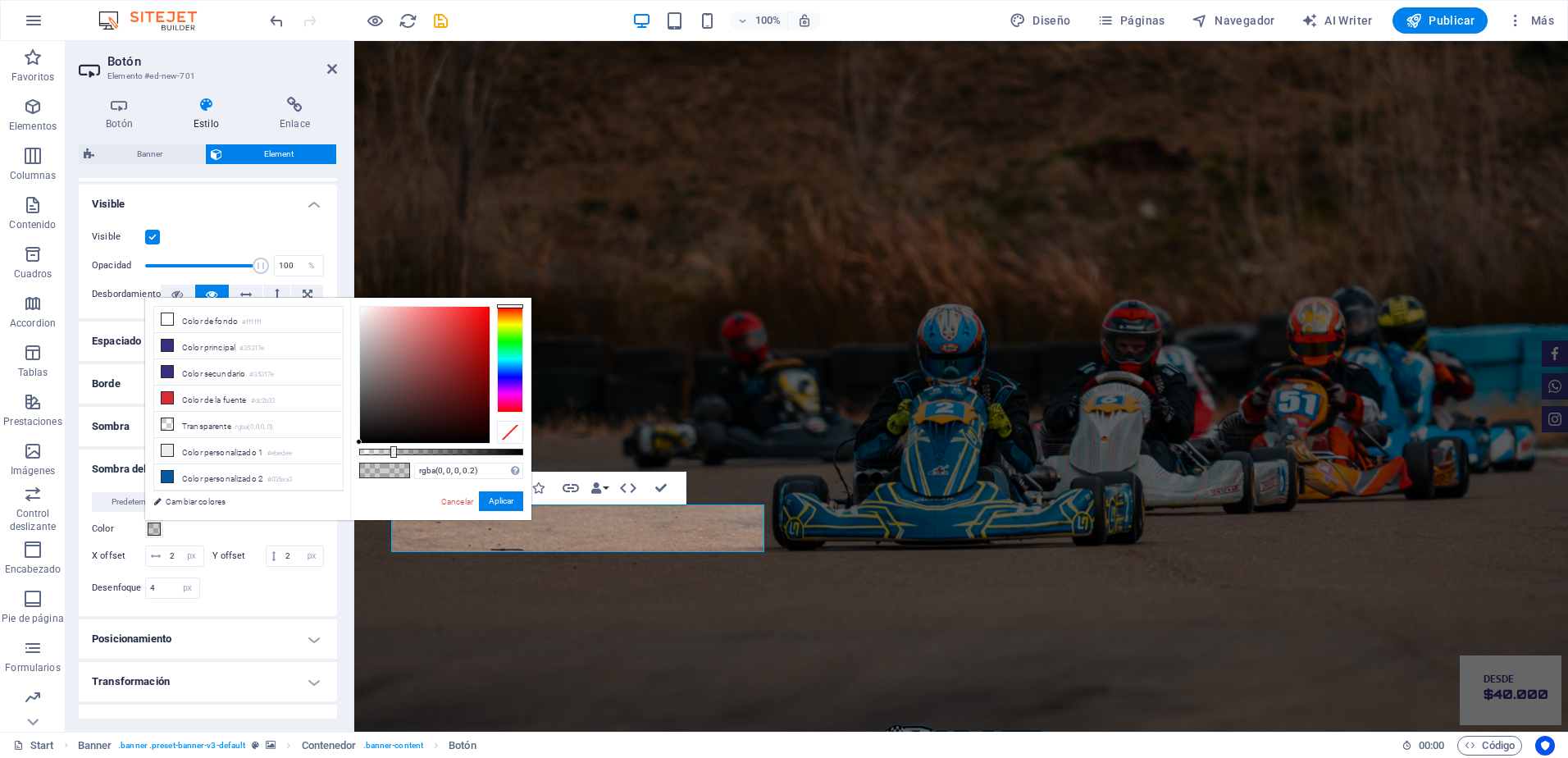
type input "rgba(138, 49, 49, 0.2)"
click at [443, 368] on div at bounding box center [424, 374] width 130 height 136
click at [453, 505] on link "Cancelar" at bounding box center [457, 501] width 35 height 12
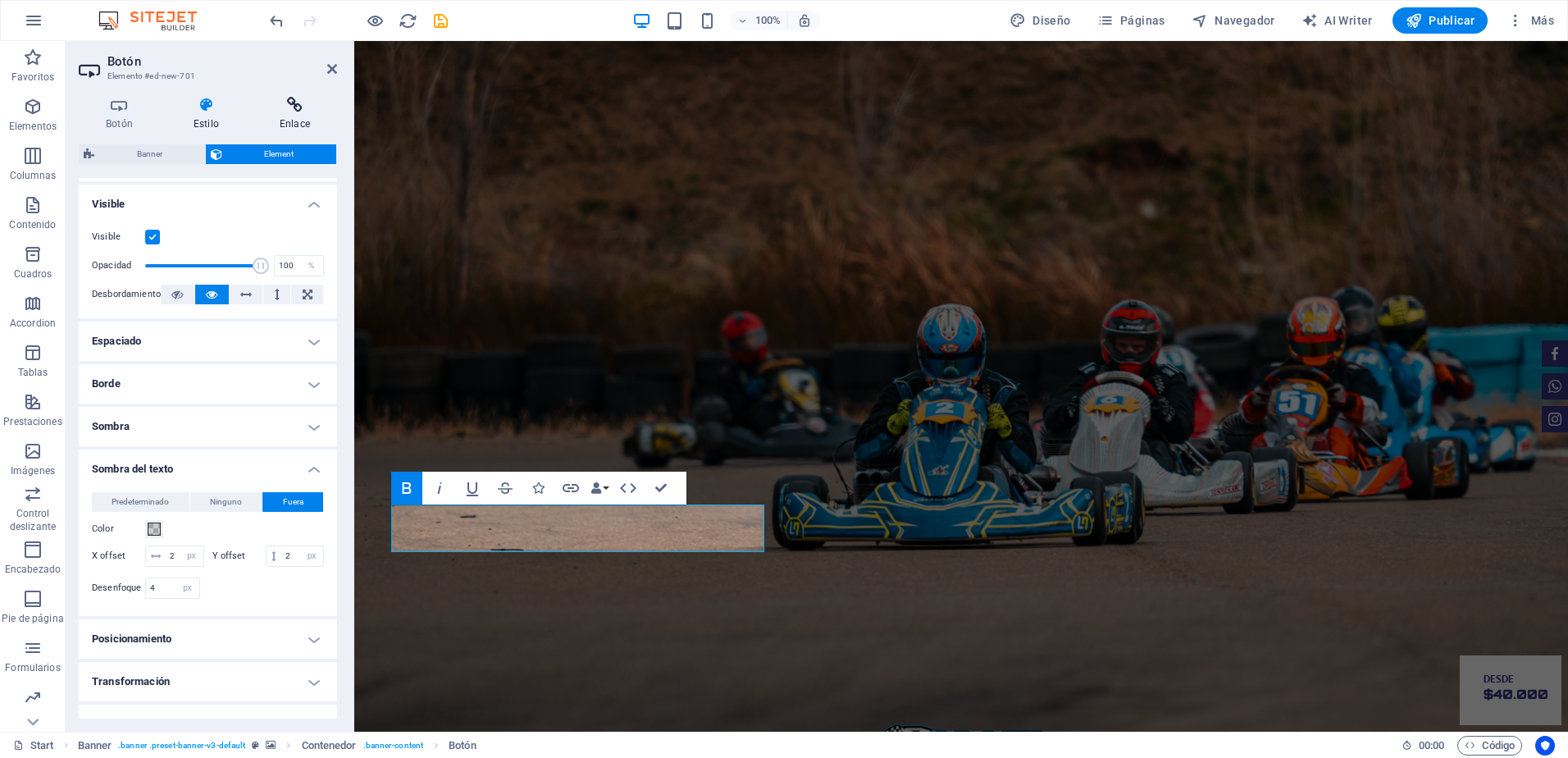
click at [299, 110] on icon at bounding box center [295, 105] width 85 height 16
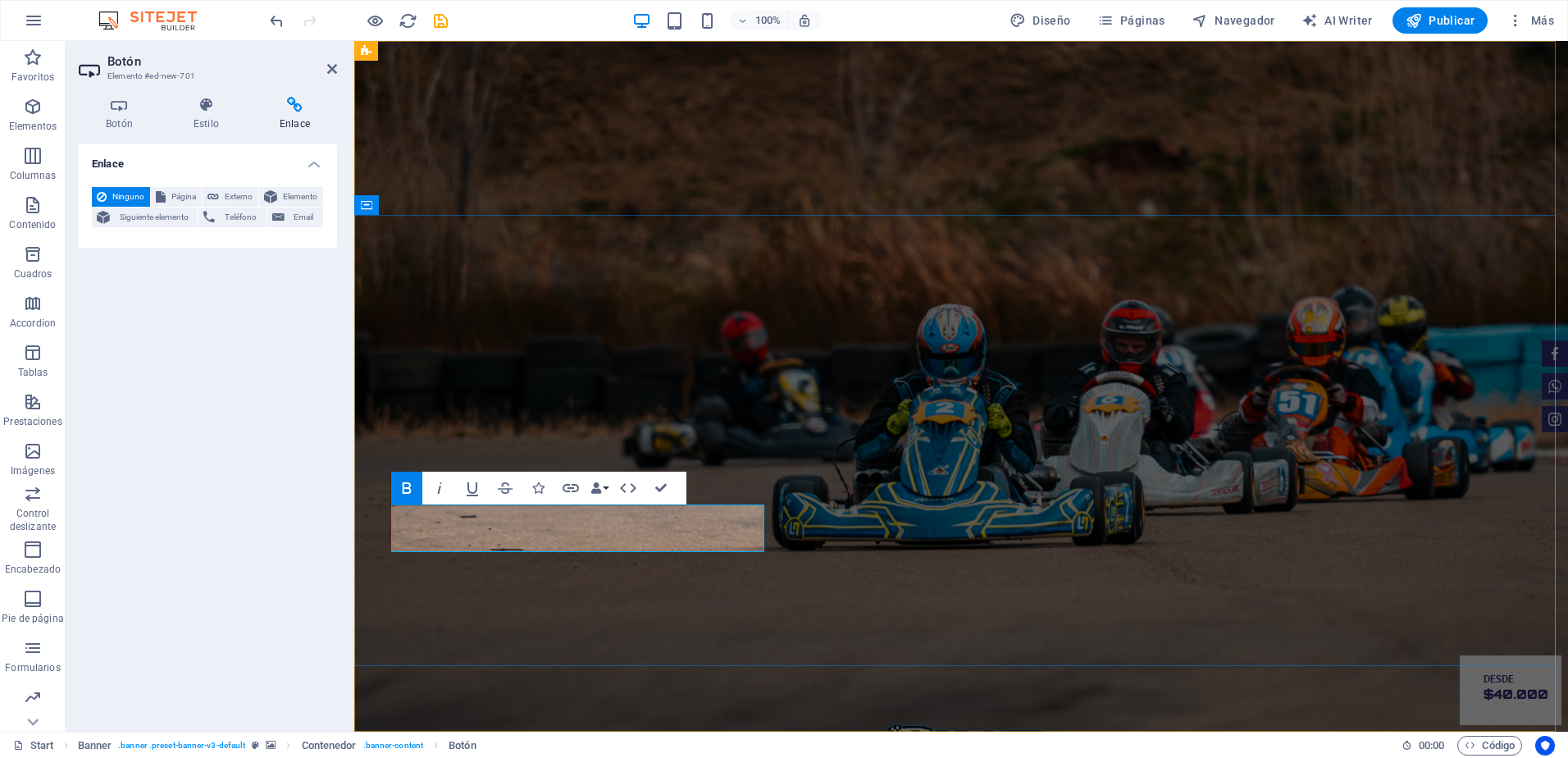
click at [543, 489] on icon "button" at bounding box center [538, 487] width 11 height 11
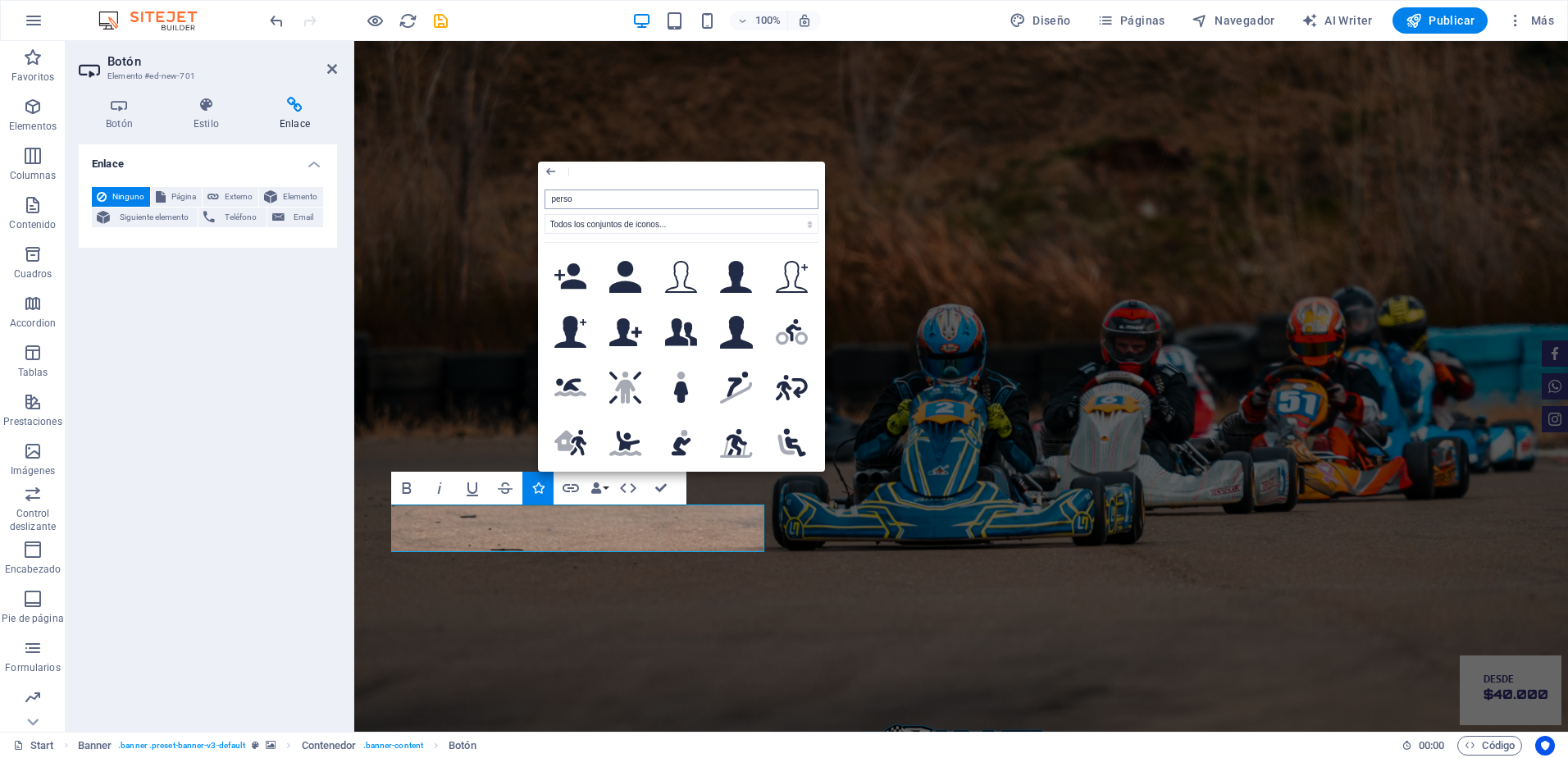
type input "person"
click at [610, 331] on icon at bounding box center [626, 332] width 33 height 28
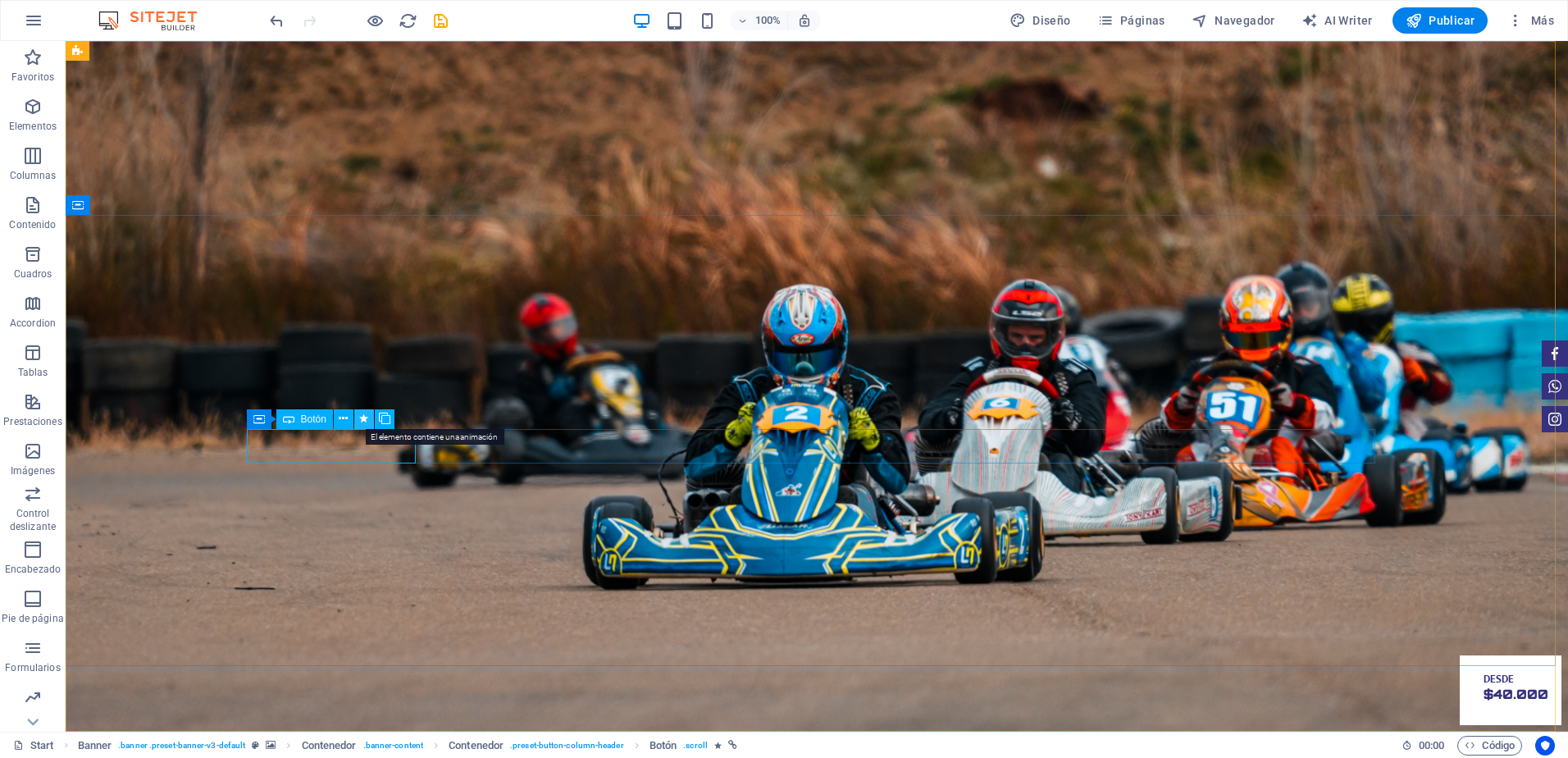
click at [364, 417] on icon at bounding box center [364, 418] width 9 height 17
select select "fade"
select select "s"
select select "onload"
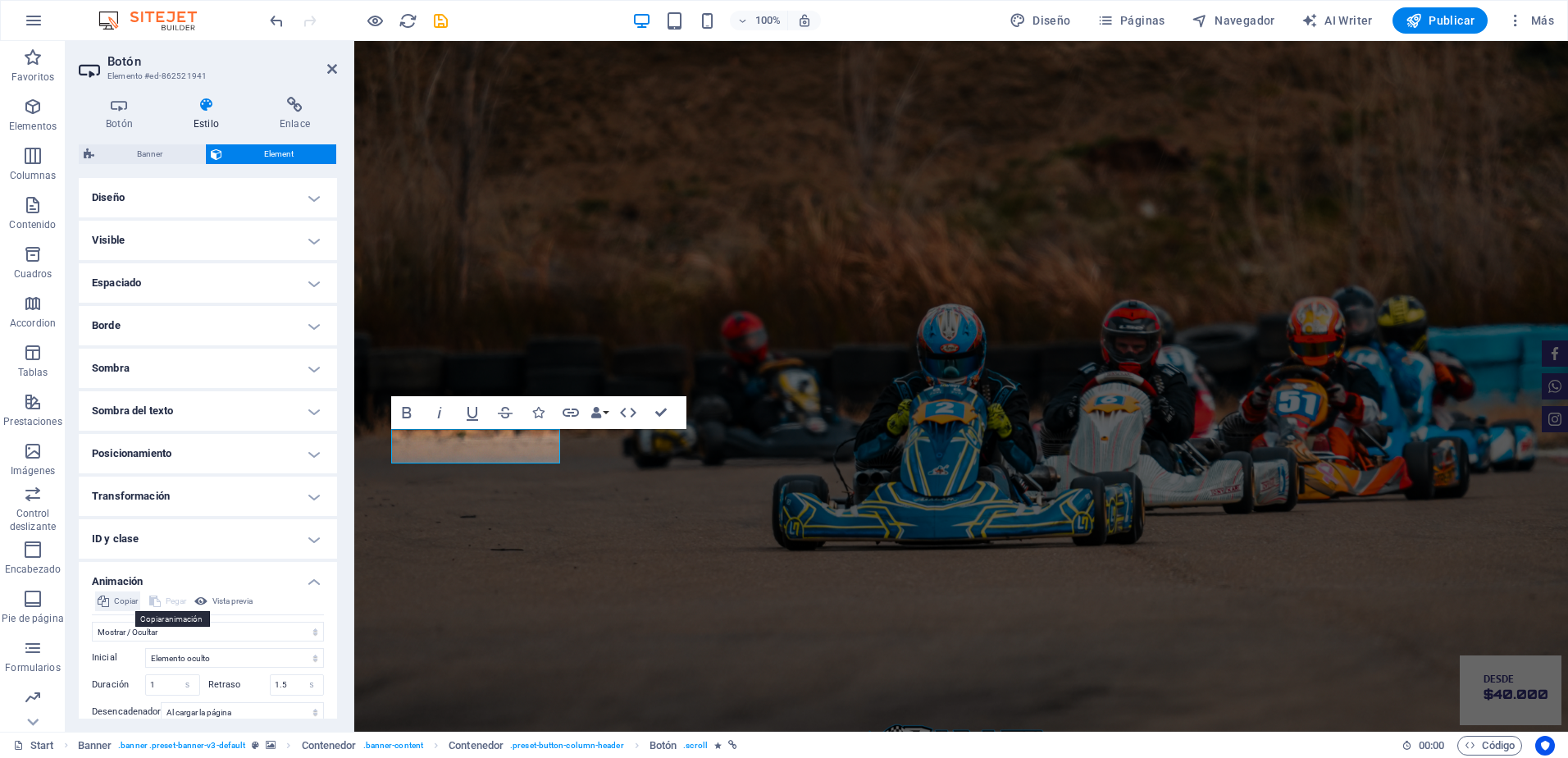
click at [105, 600] on icon at bounding box center [103, 601] width 11 height 20
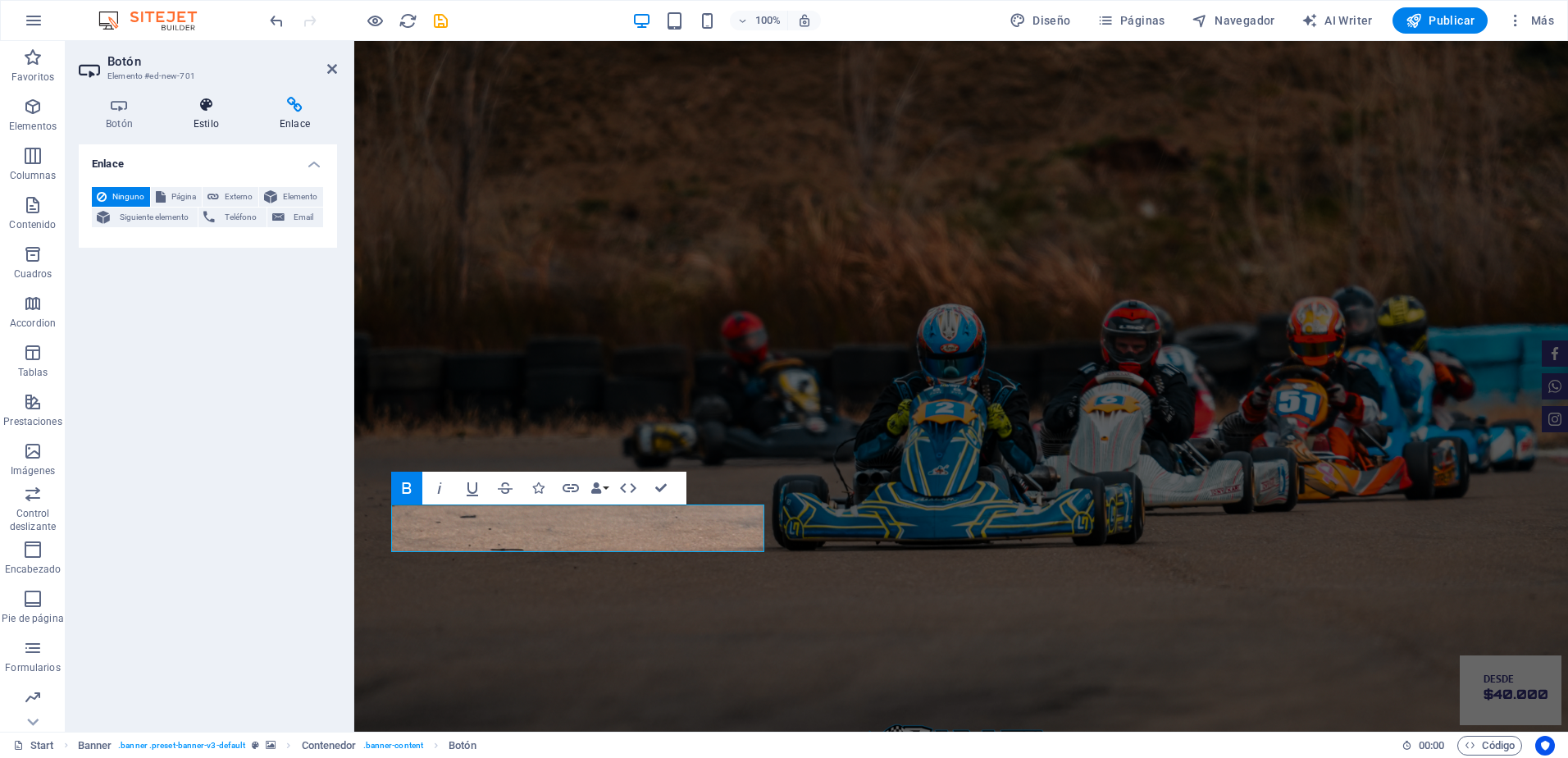
click at [216, 126] on h4 "Estilo" at bounding box center [210, 114] width 86 height 35
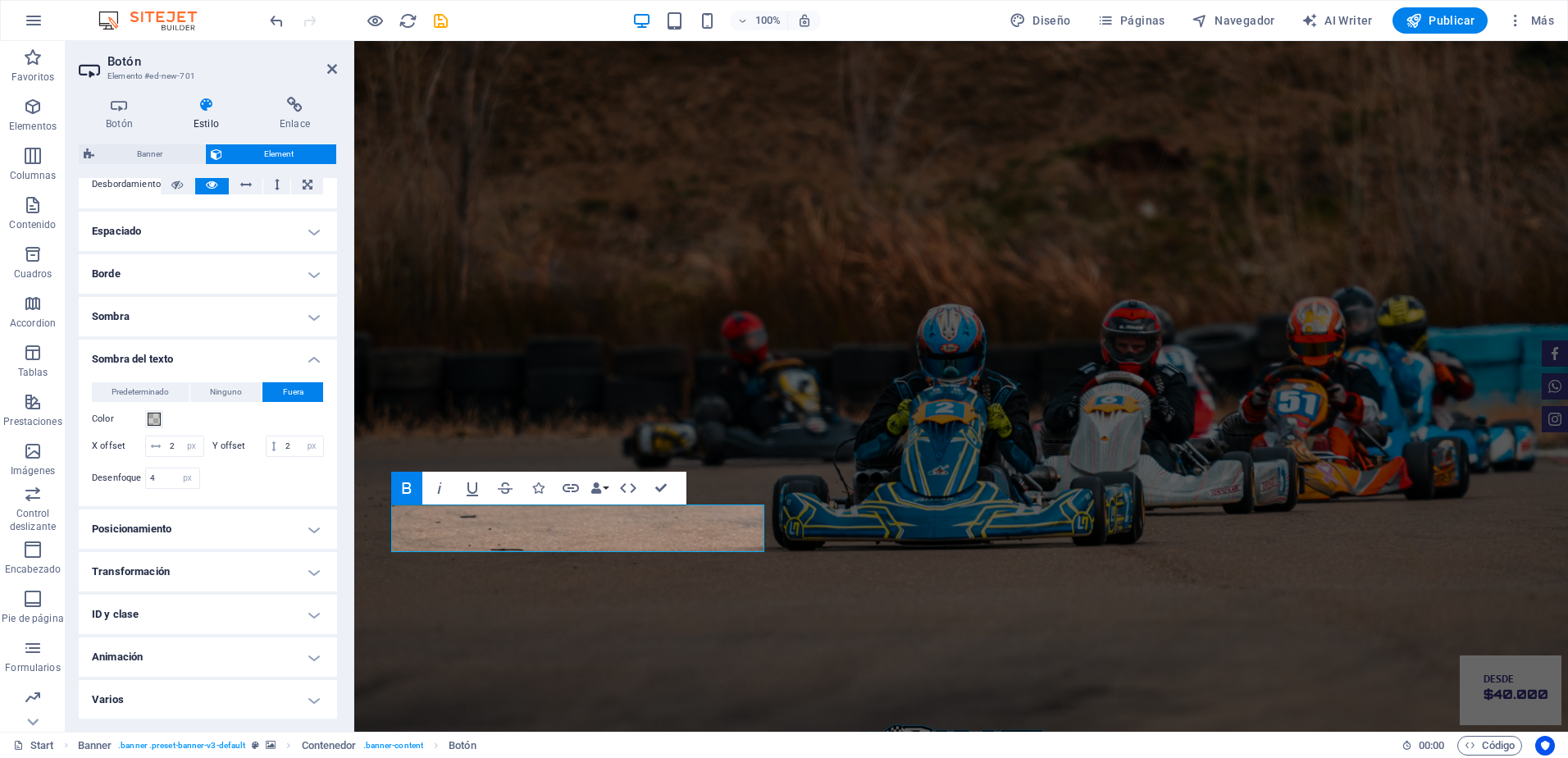
scroll to position [315, 0]
click at [242, 658] on h4 "Animación" at bounding box center [207, 656] width 258 height 40
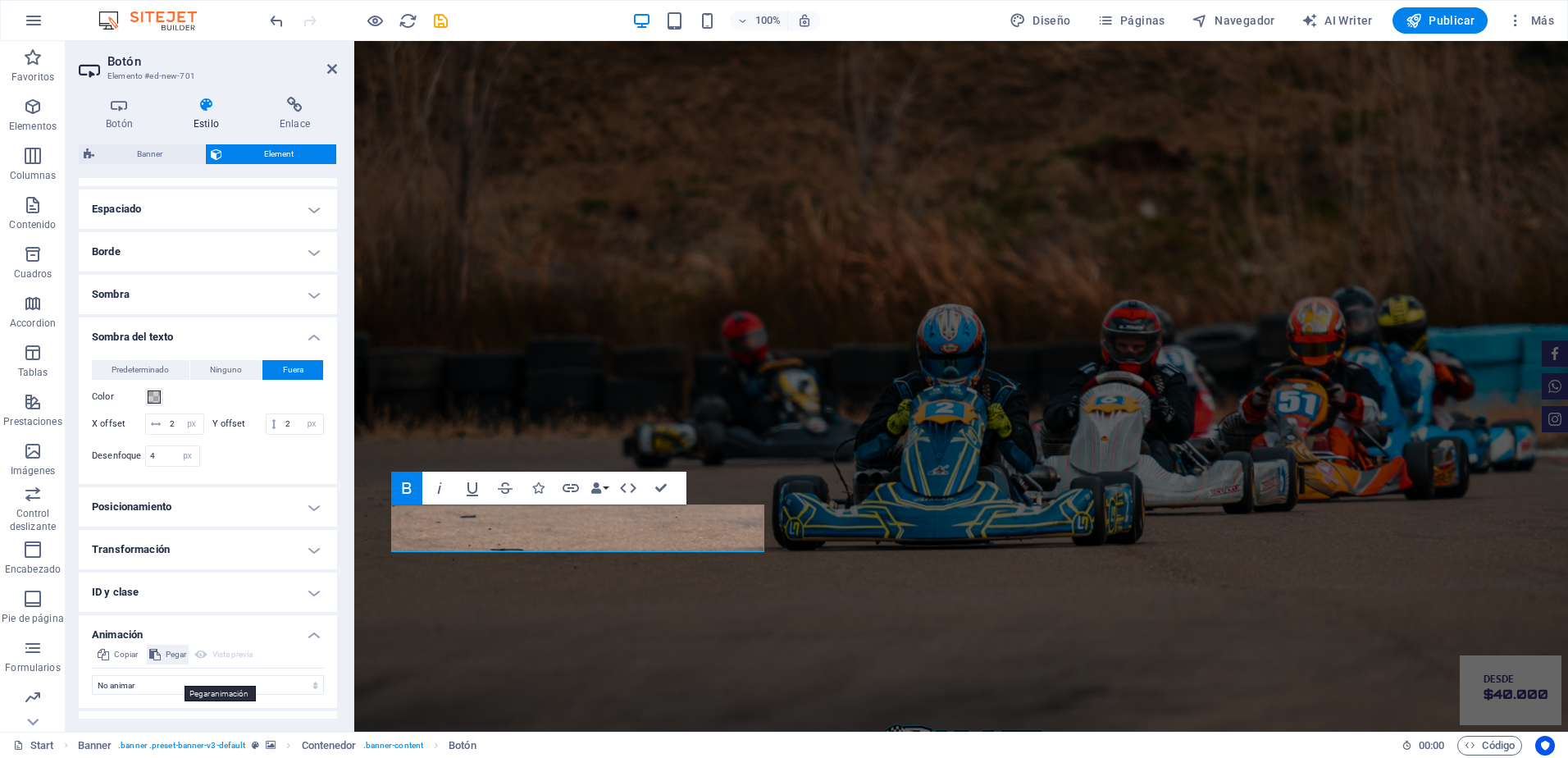
click at [169, 664] on span "Pegar" at bounding box center [176, 654] width 21 height 20
select select "fade"
type input "1"
type input "1.5"
select select "onload"
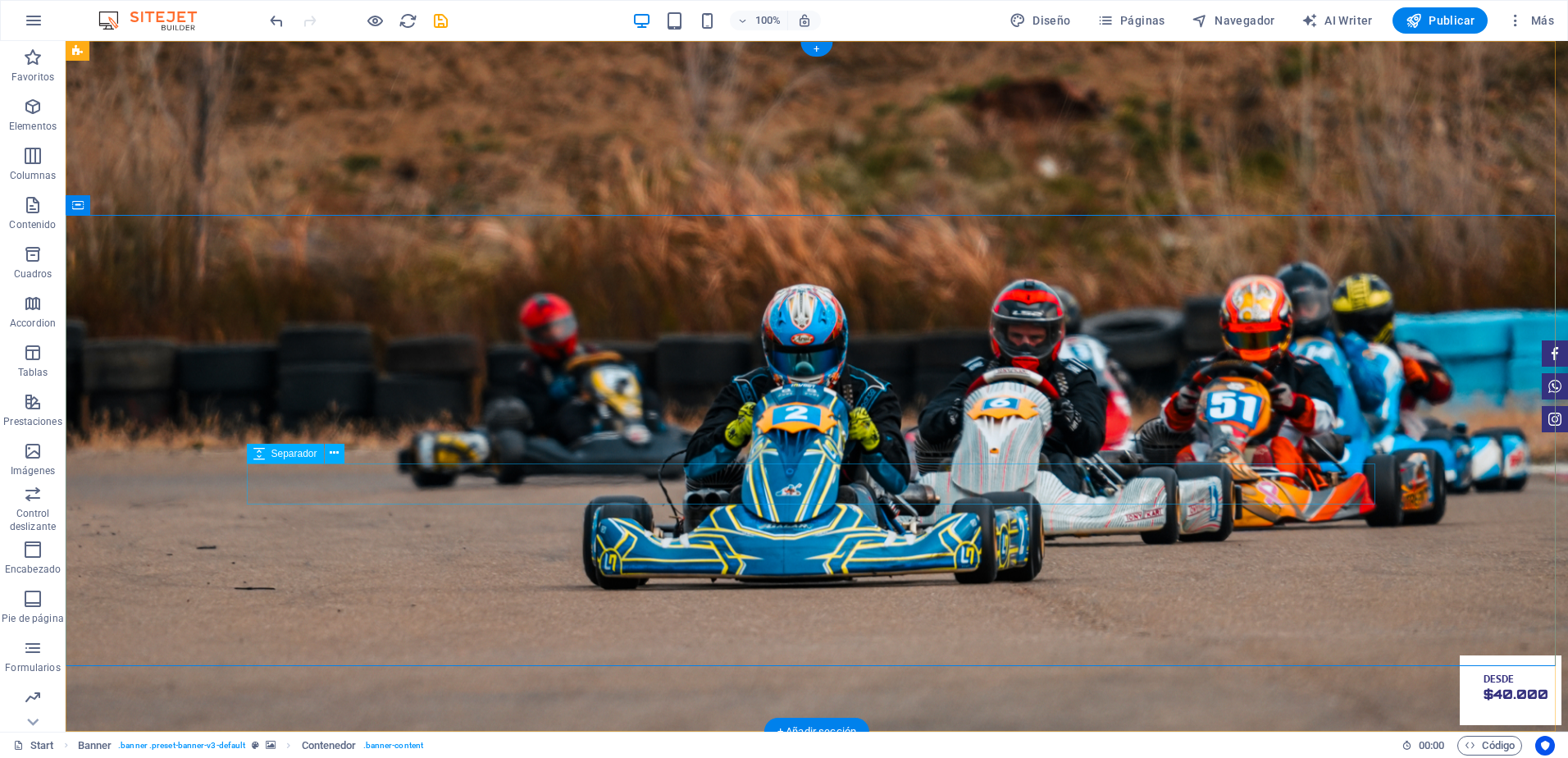
select select "px"
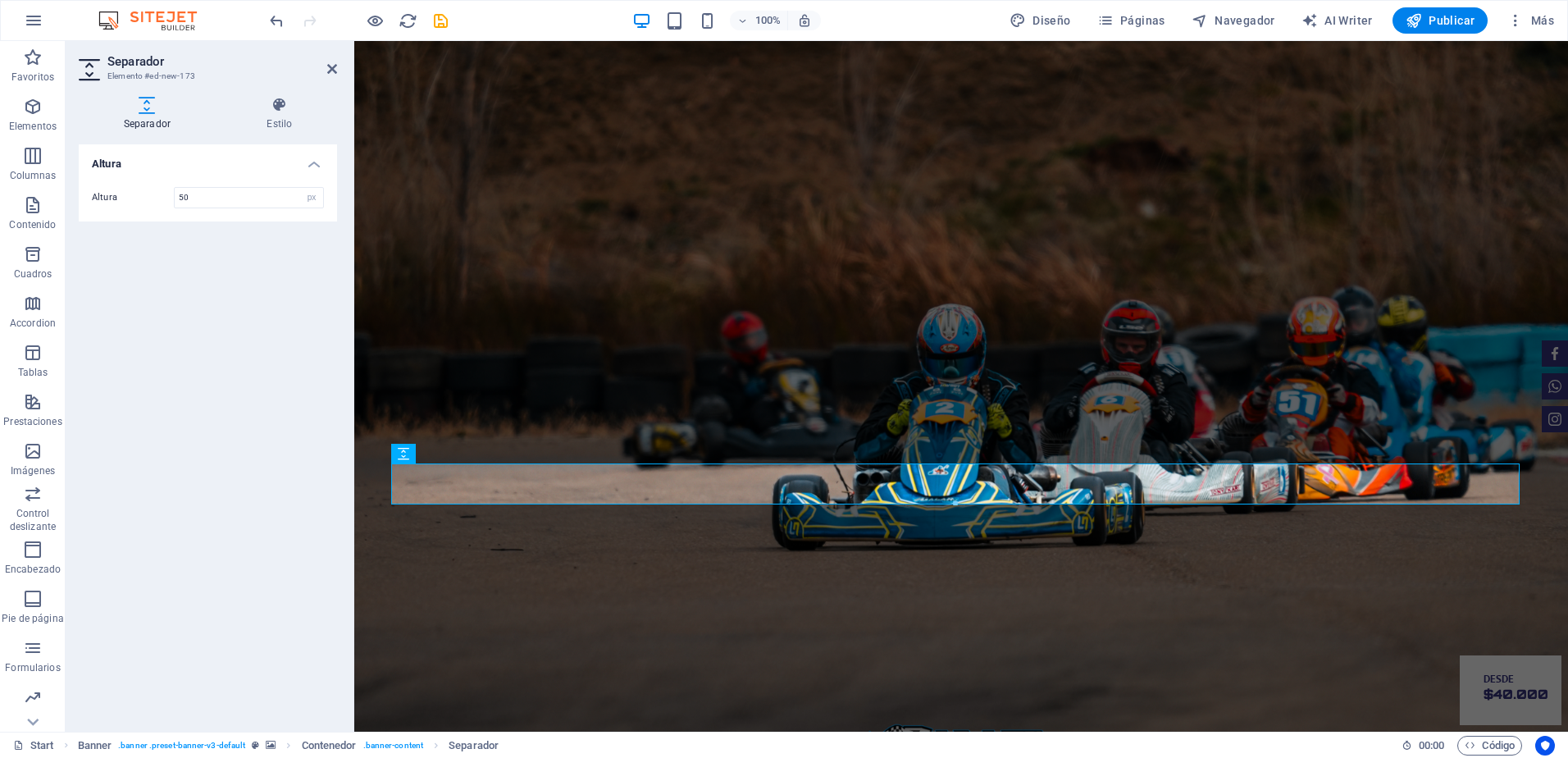
click at [204, 208] on div "Altura 50 px rem vh vw" at bounding box center [207, 197] width 258 height 48
click at [204, 205] on input "50" at bounding box center [249, 197] width 149 height 20
type input "5"
type input "30"
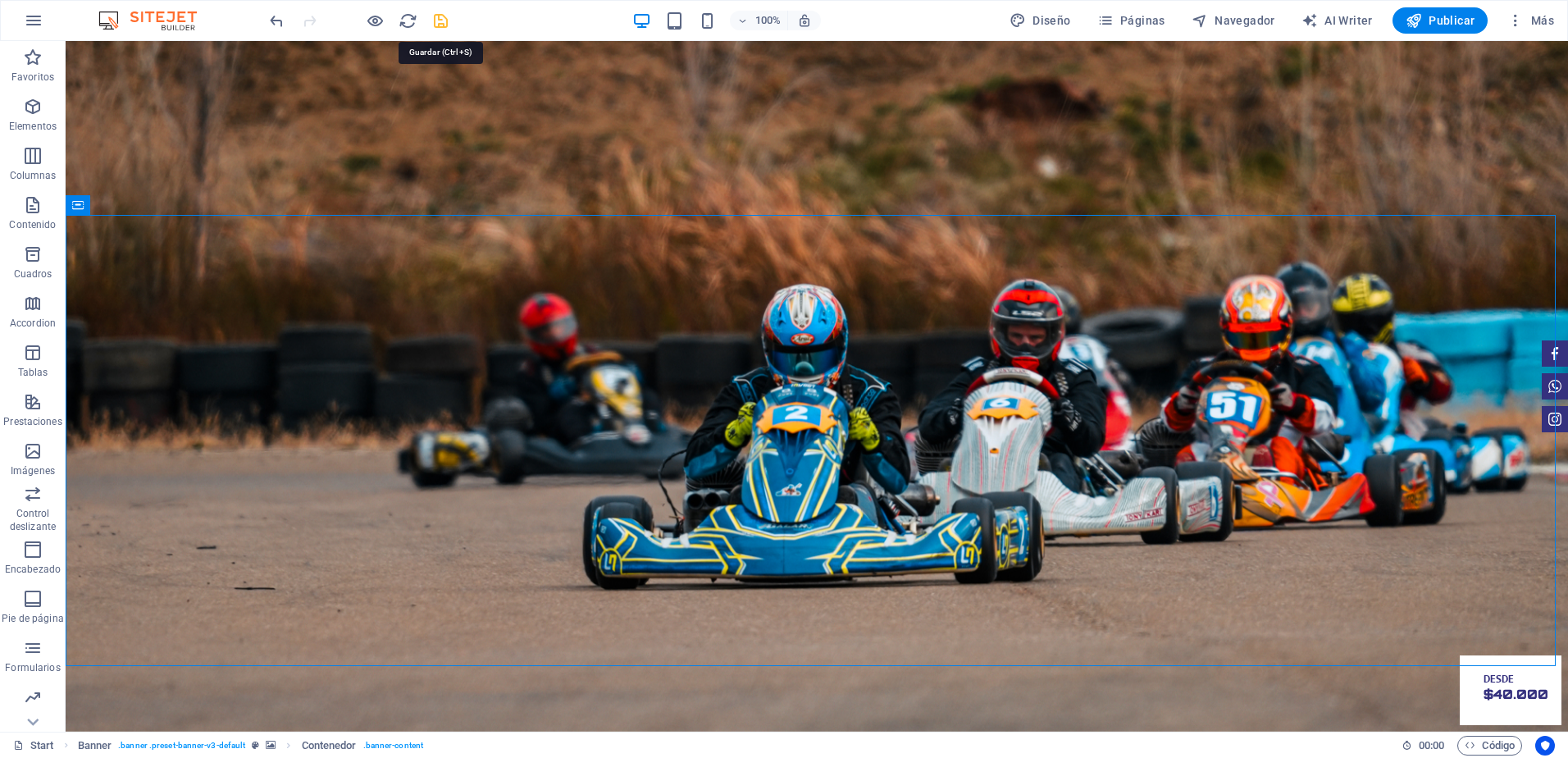
click at [444, 22] on icon "save" at bounding box center [441, 21] width 19 height 19
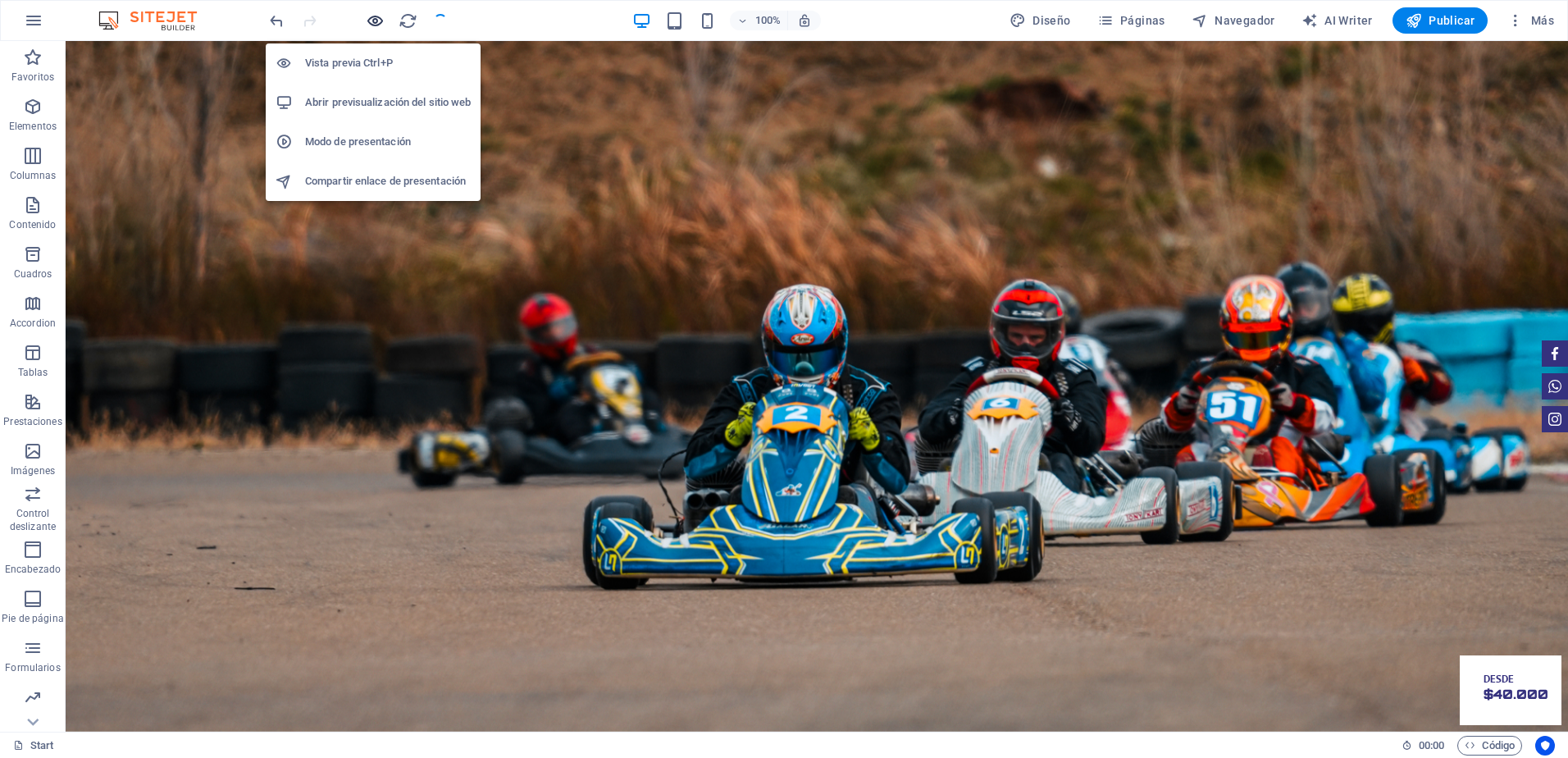
click at [368, 24] on icon "button" at bounding box center [375, 21] width 19 height 19
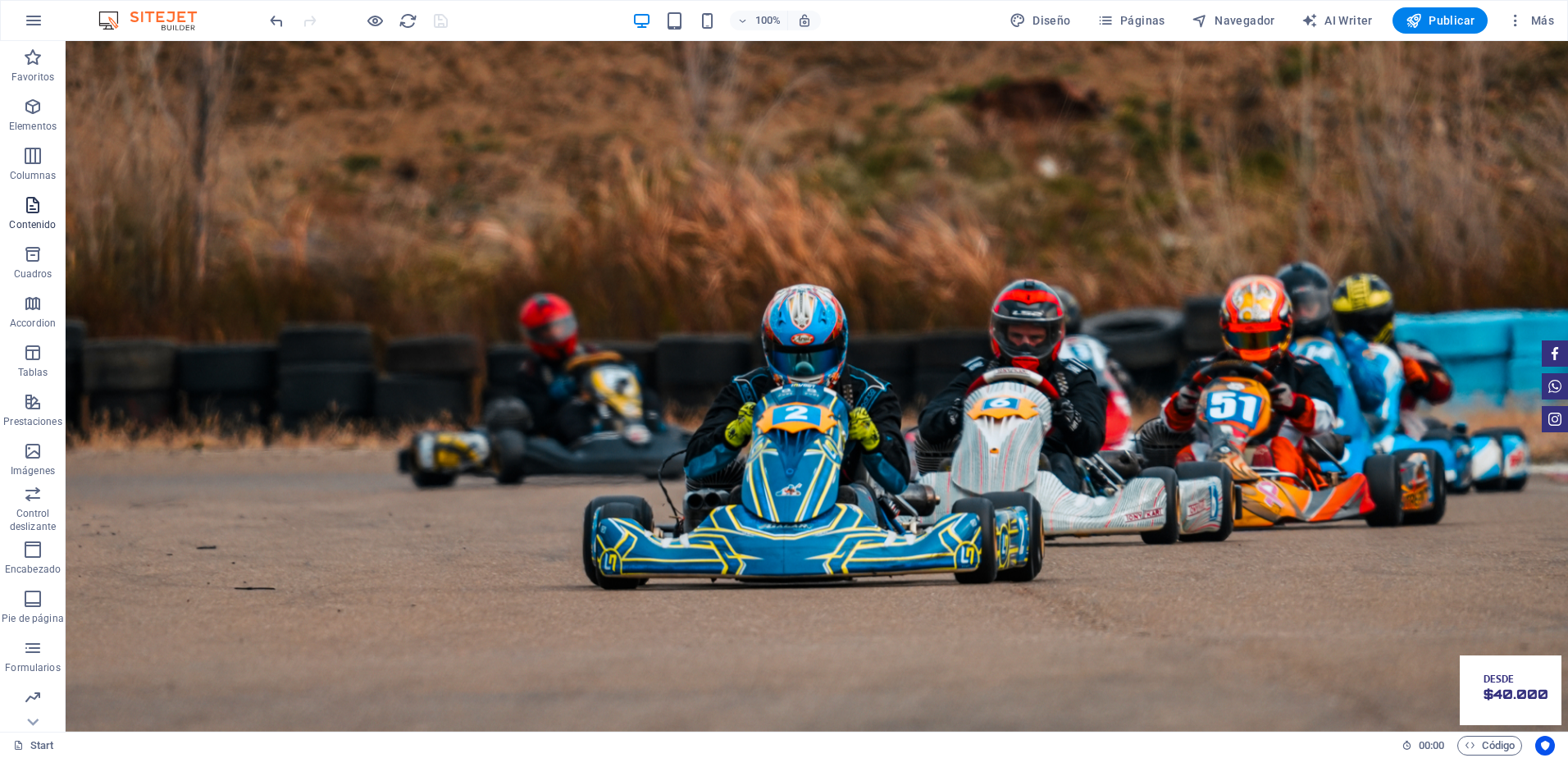
click at [22, 210] on span "Contenido" at bounding box center [33, 215] width 66 height 40
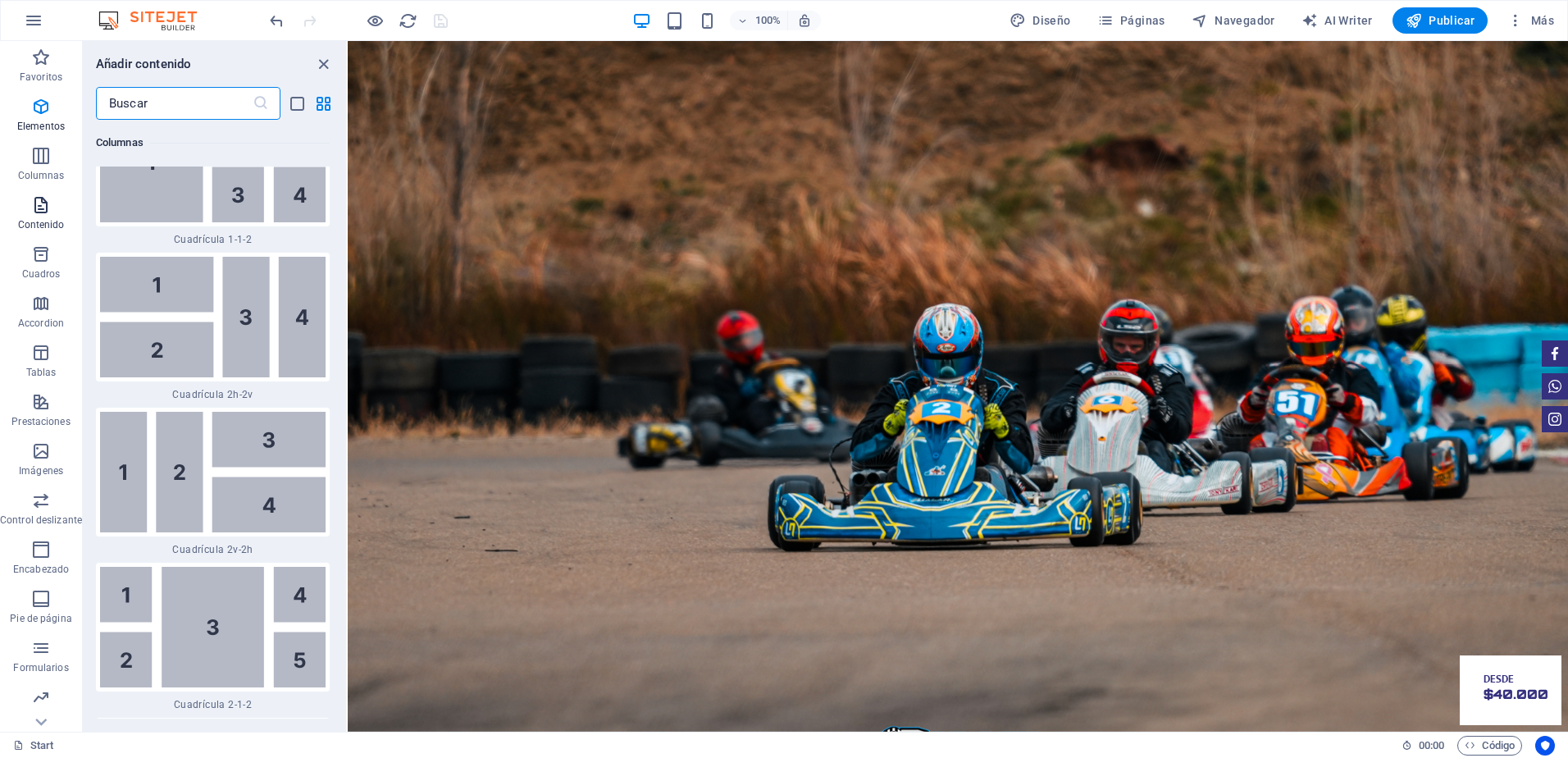
scroll to position [5021, 0]
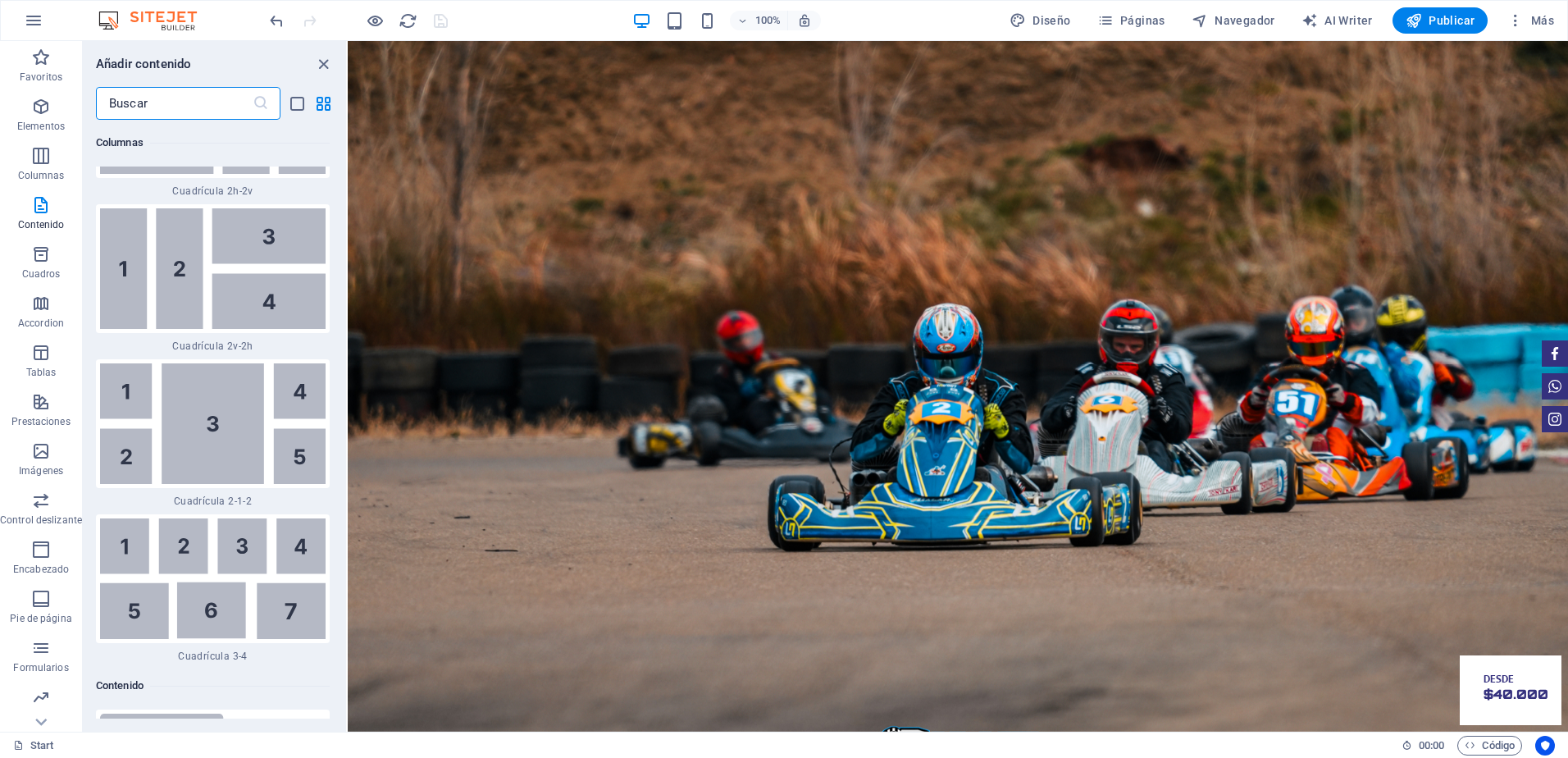
click at [186, 102] on input "text" at bounding box center [174, 104] width 156 height 33
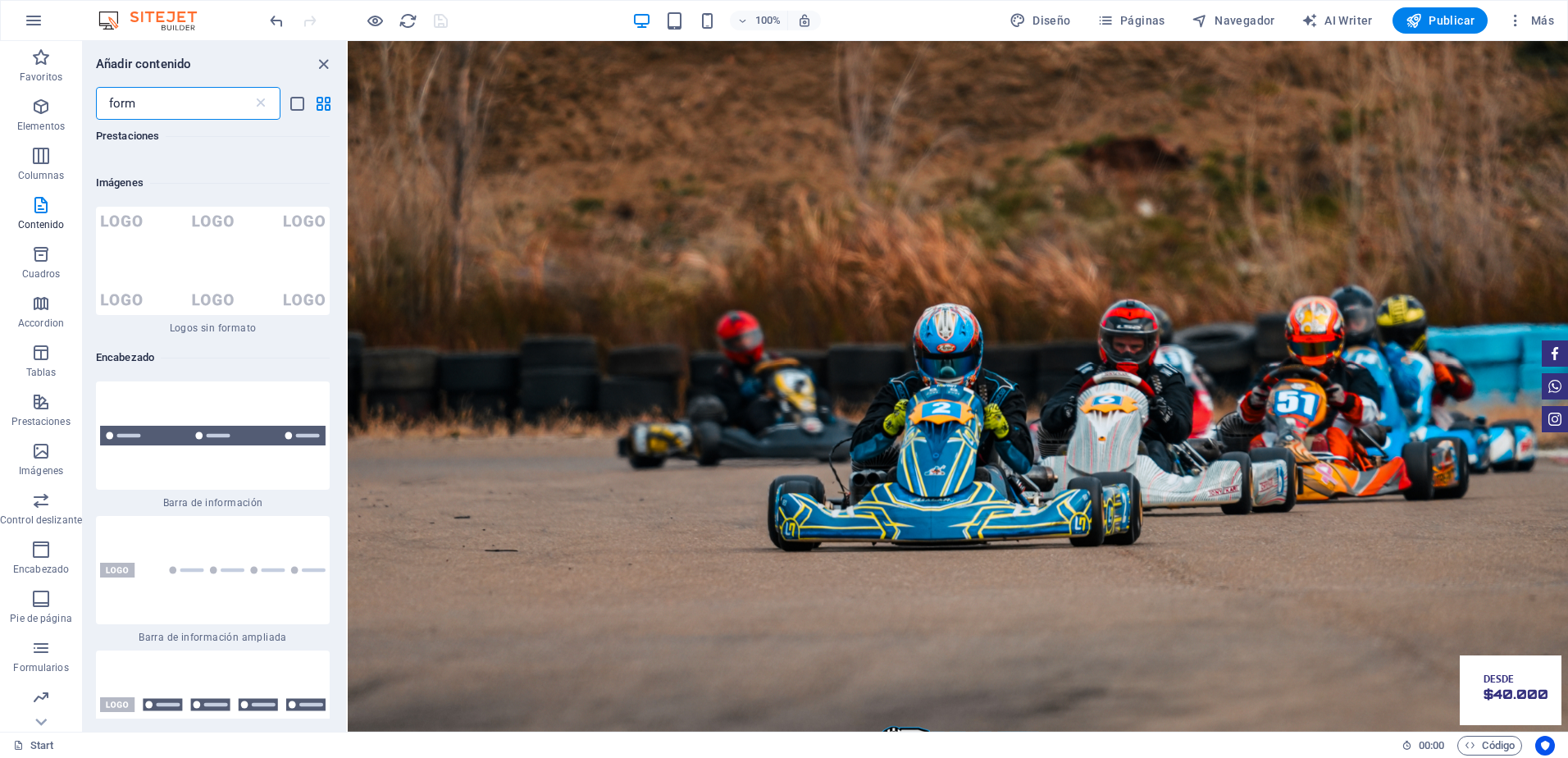
scroll to position [0, 0]
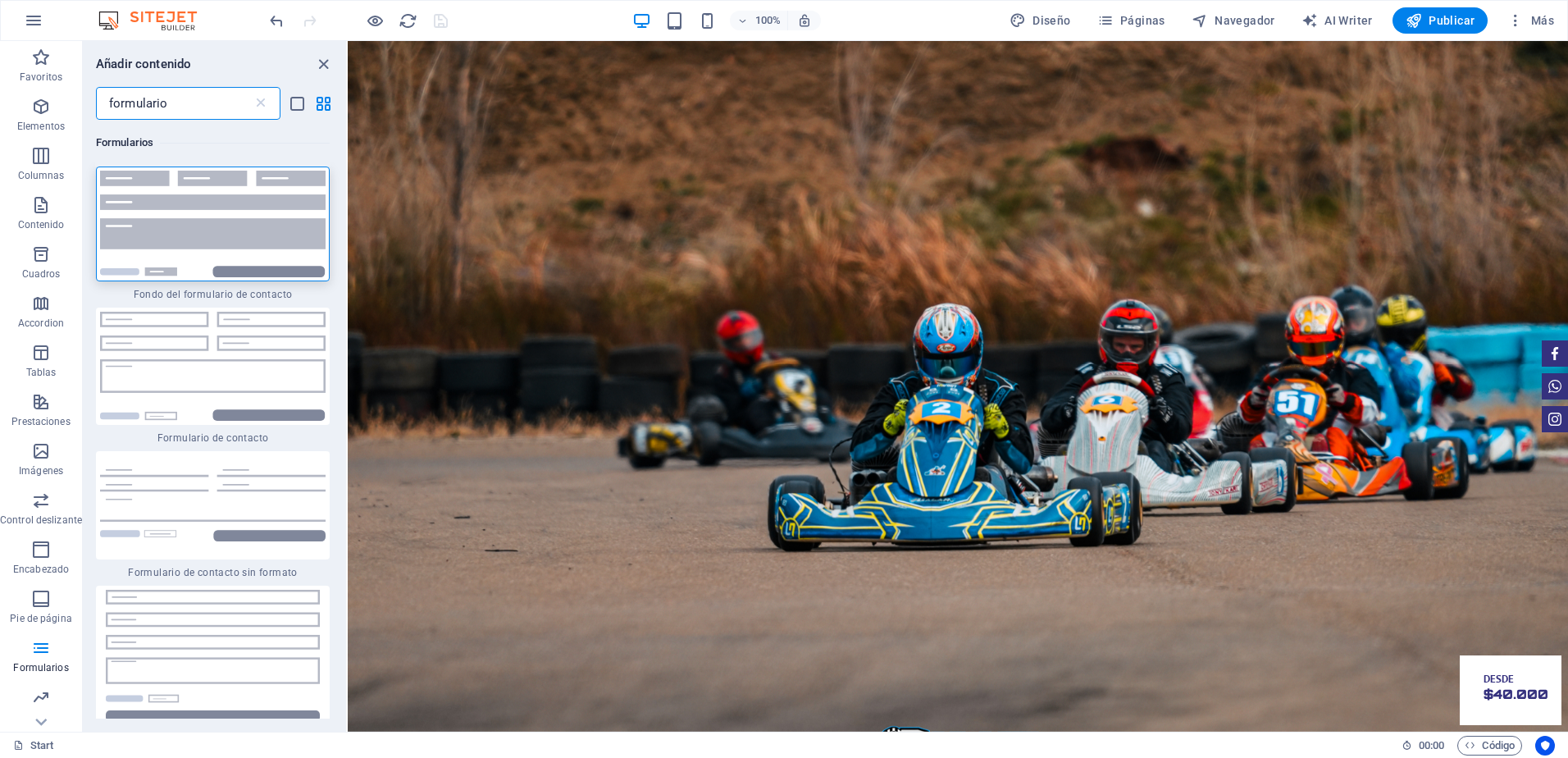
type input "formulario"
drag, startPoint x: 341, startPoint y: 182, endPoint x: 345, endPoint y: 300, distance: 118.1
click at [345, 300] on div "Formularios 1 Star Fondo del formulario de contacto 1 Star Formulario de contac…" at bounding box center [214, 419] width 264 height 599
click at [206, 399] on div at bounding box center [213, 366] width 233 height 118
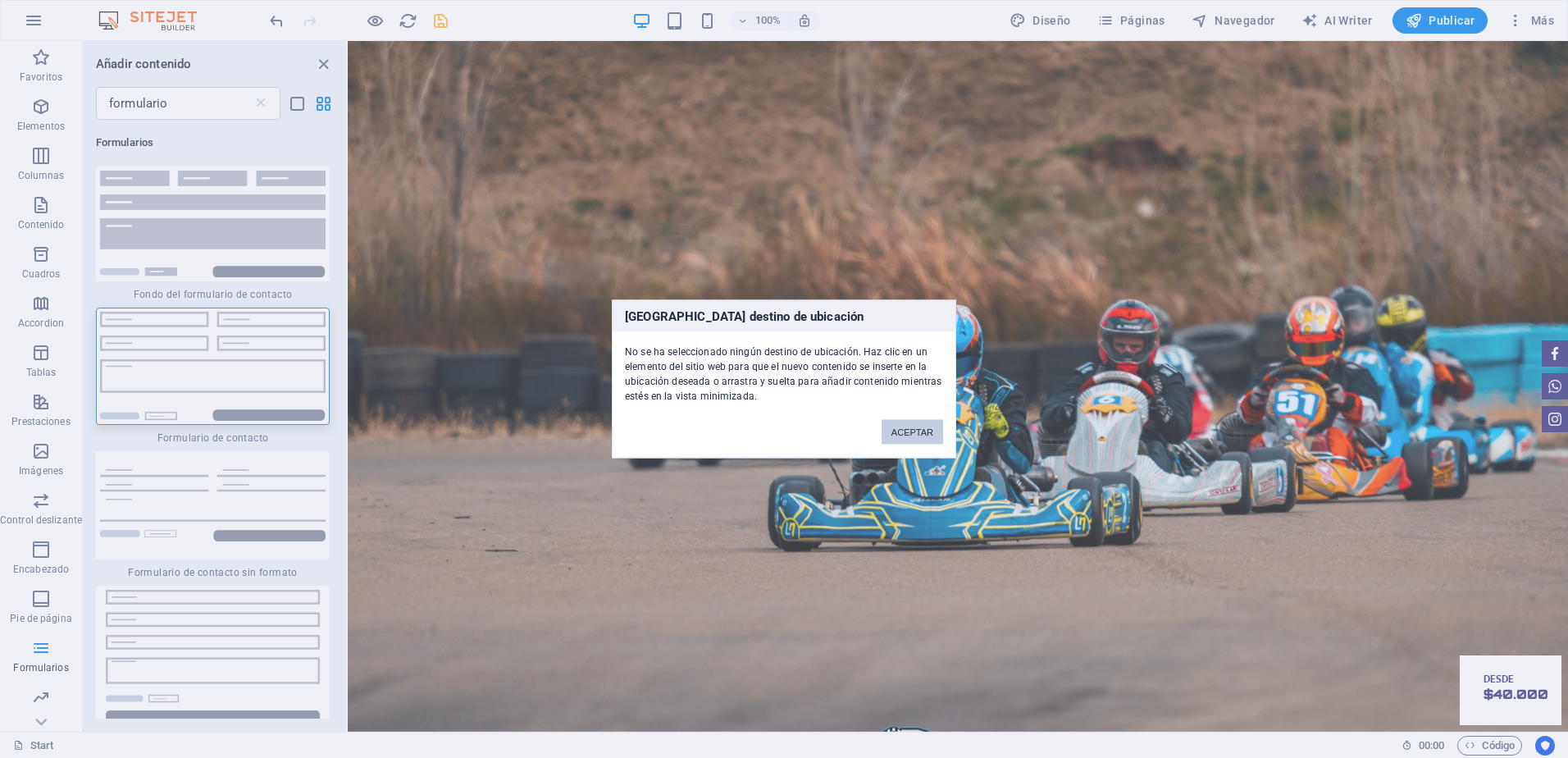
click at [912, 428] on button "ACEPTAR" at bounding box center [912, 432] width 61 height 24
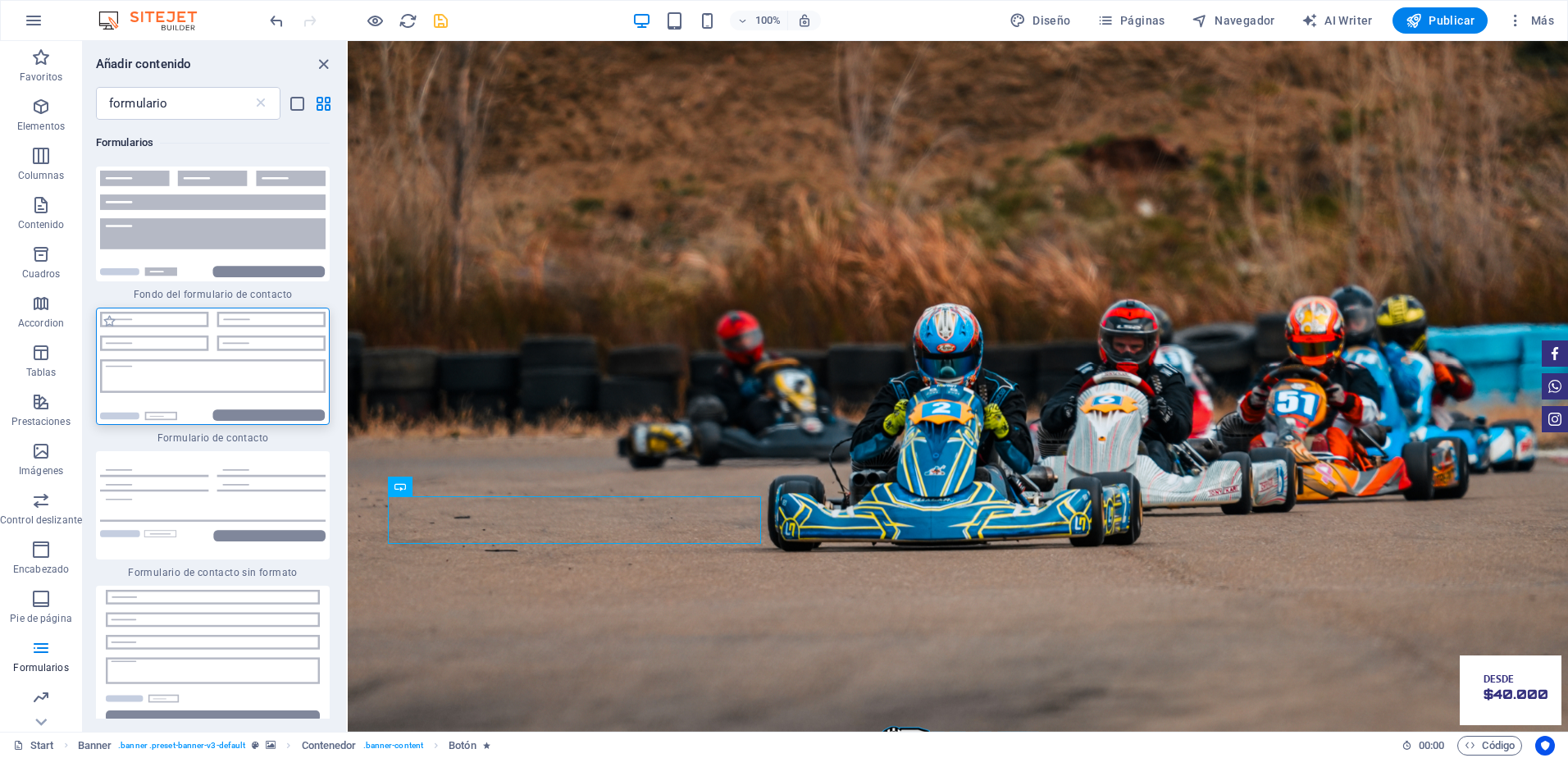
click at [253, 348] on div at bounding box center [213, 366] width 233 height 118
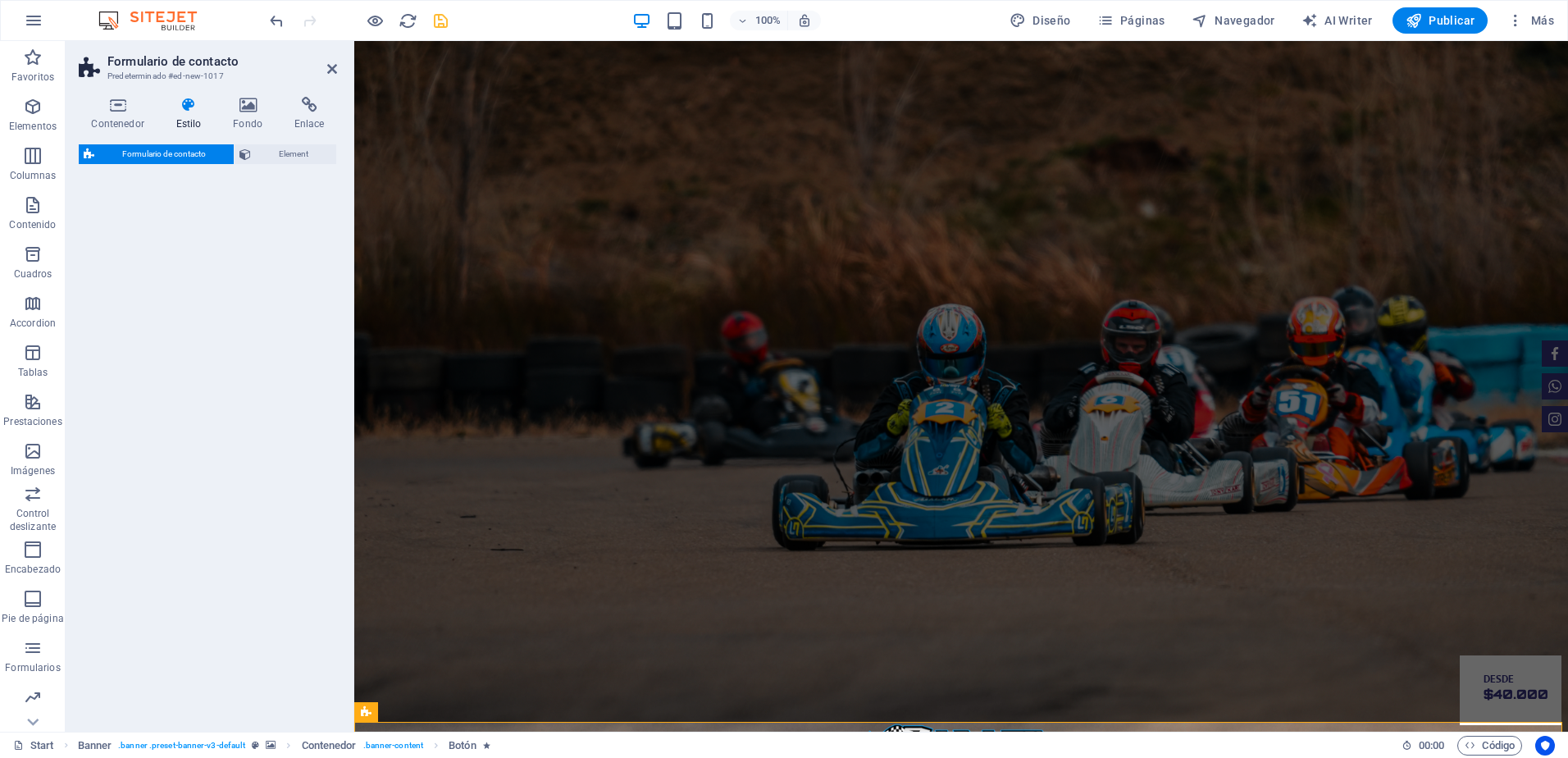
select select "rem"
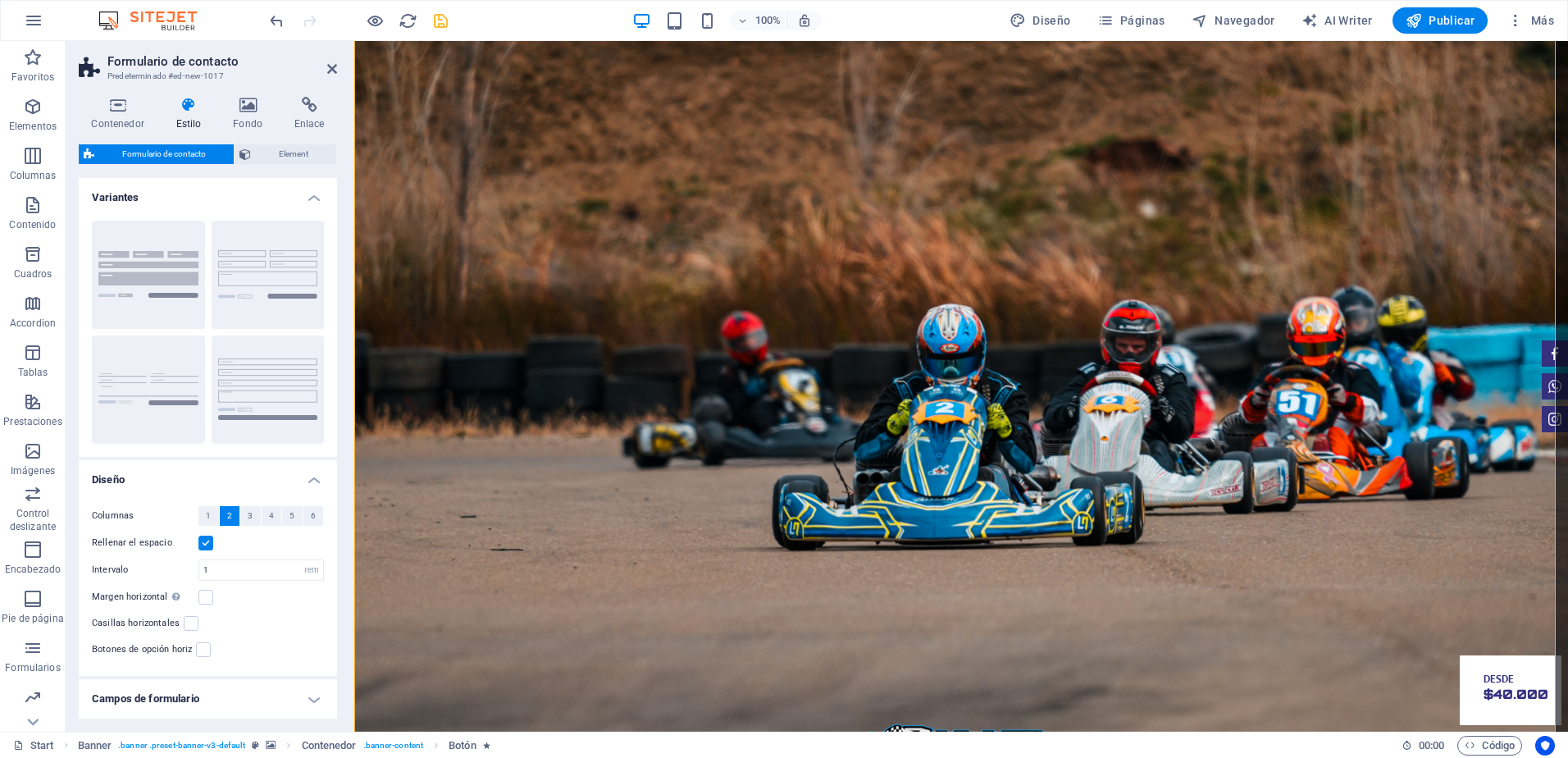
scroll to position [695, 0]
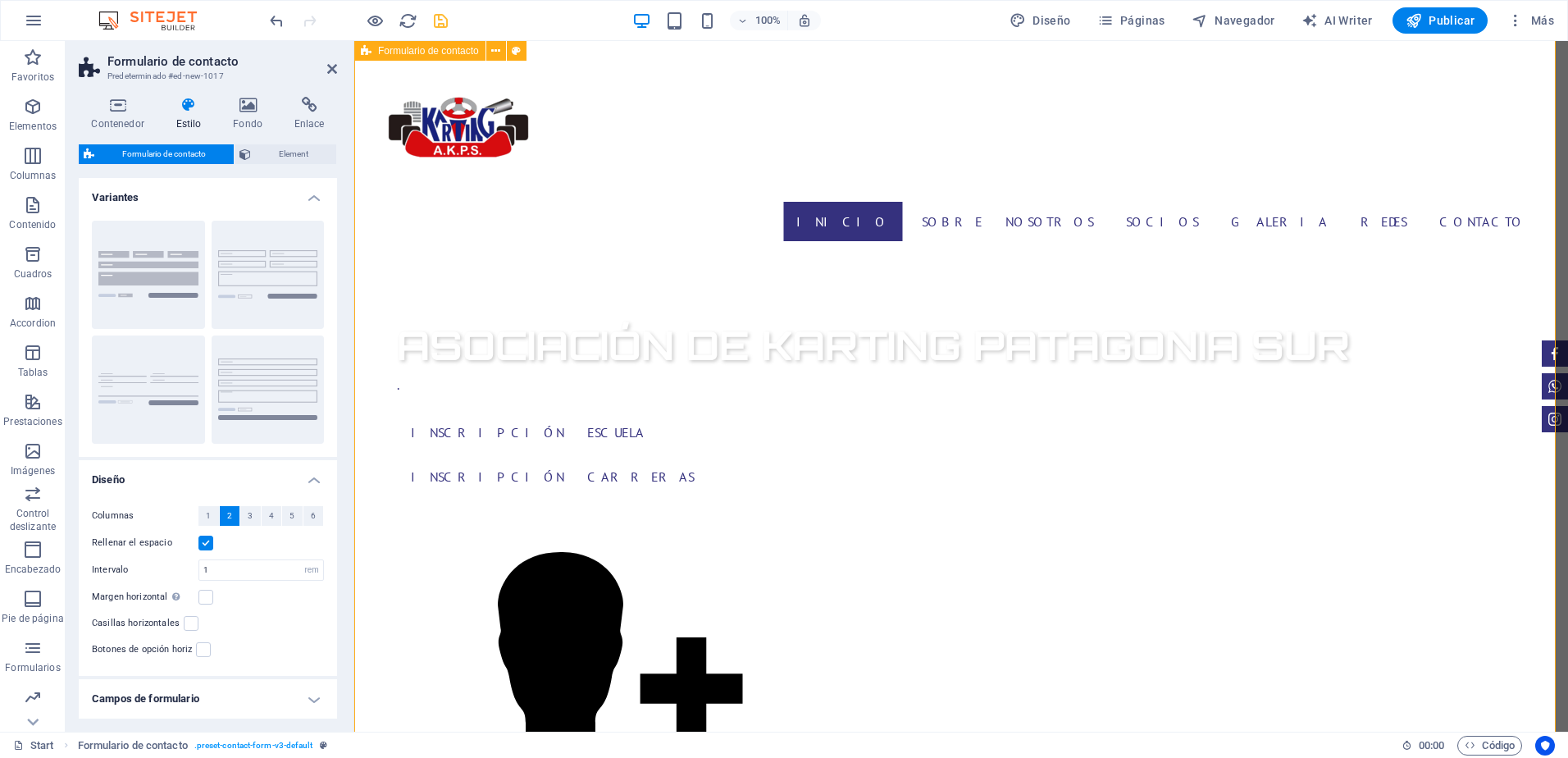
drag, startPoint x: 1552, startPoint y: 630, endPoint x: 1551, endPoint y: 392, distance: 238.0
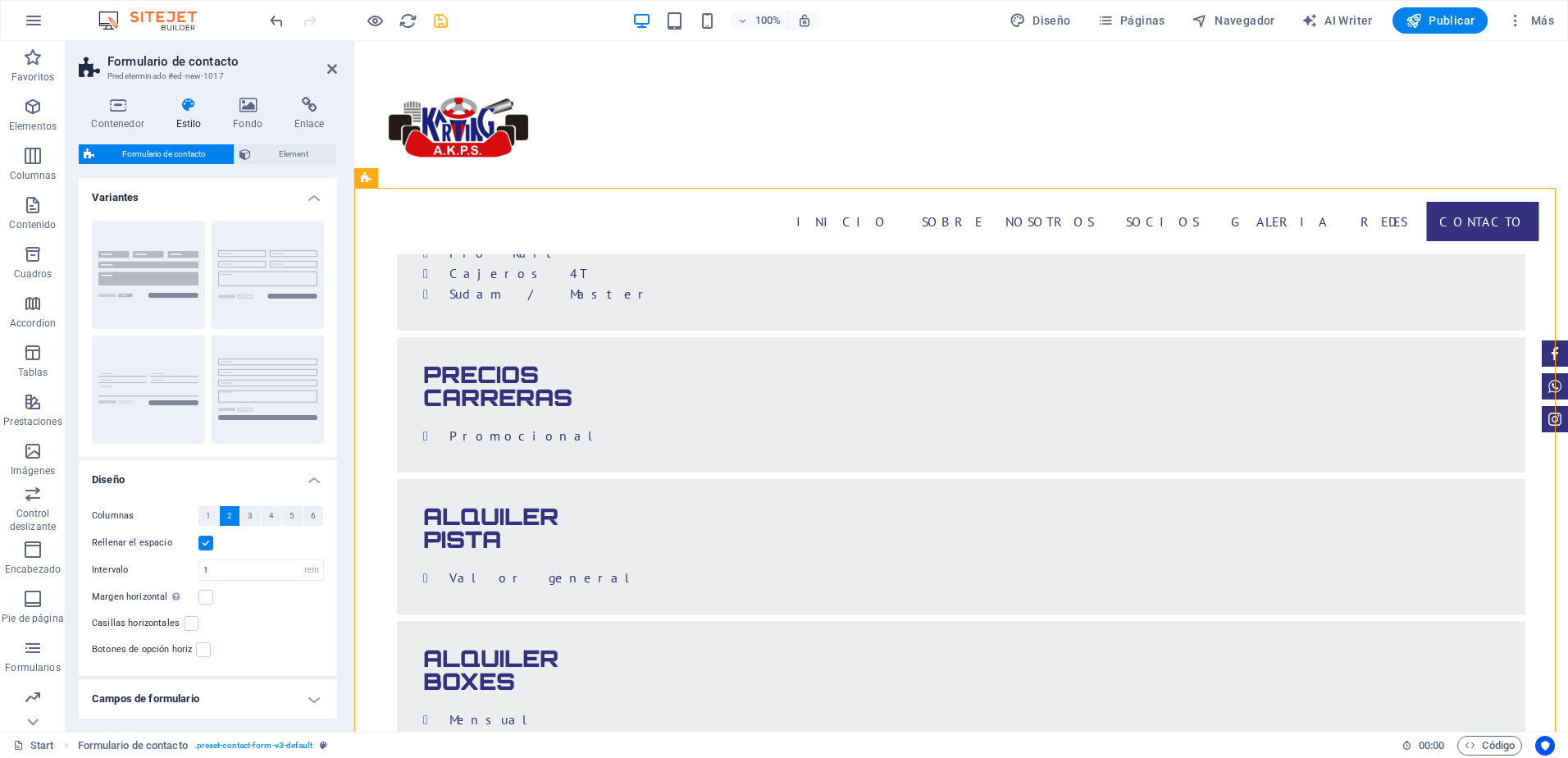
scroll to position [5228, 0]
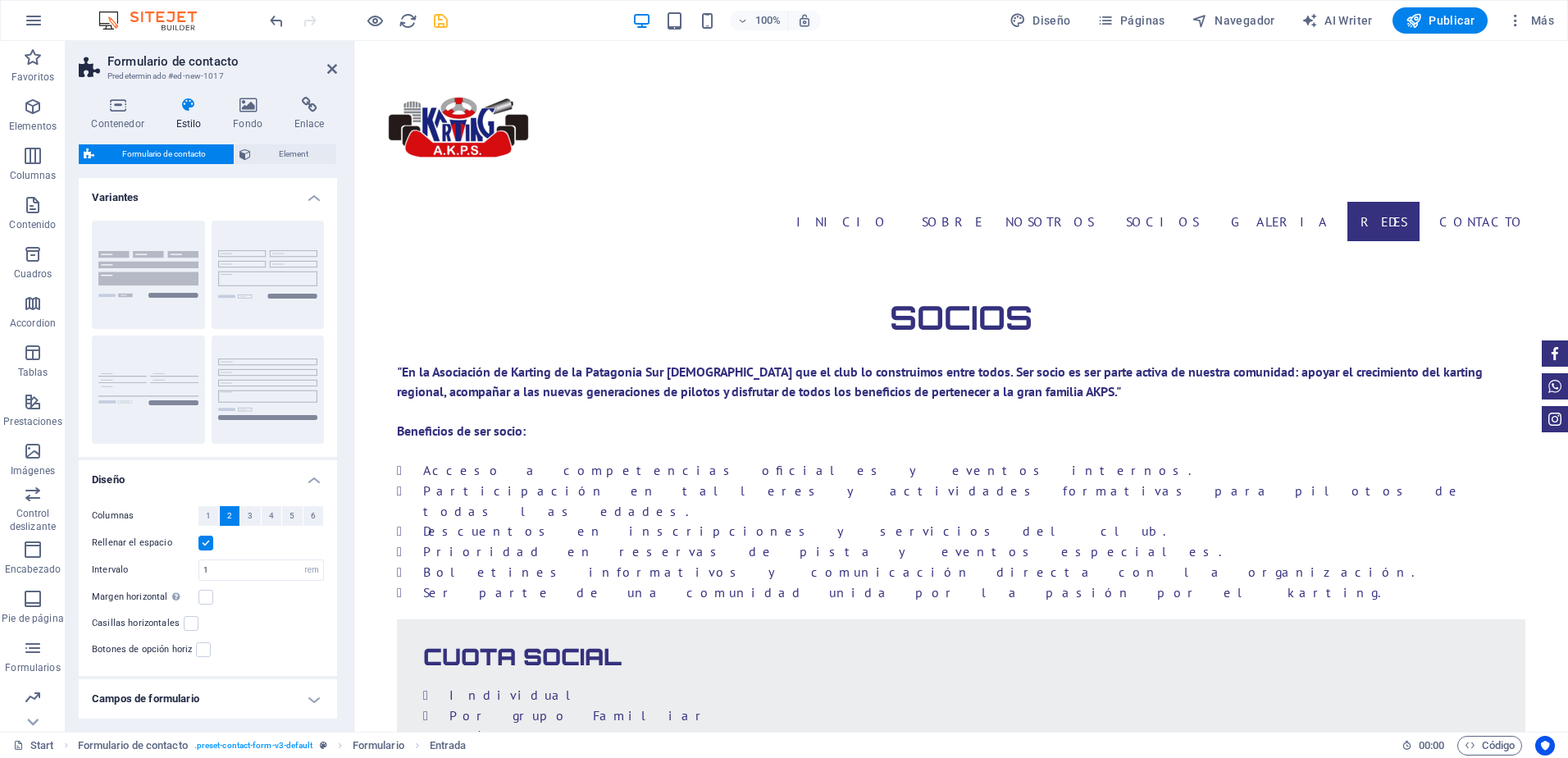
scroll to position [5261, 0]
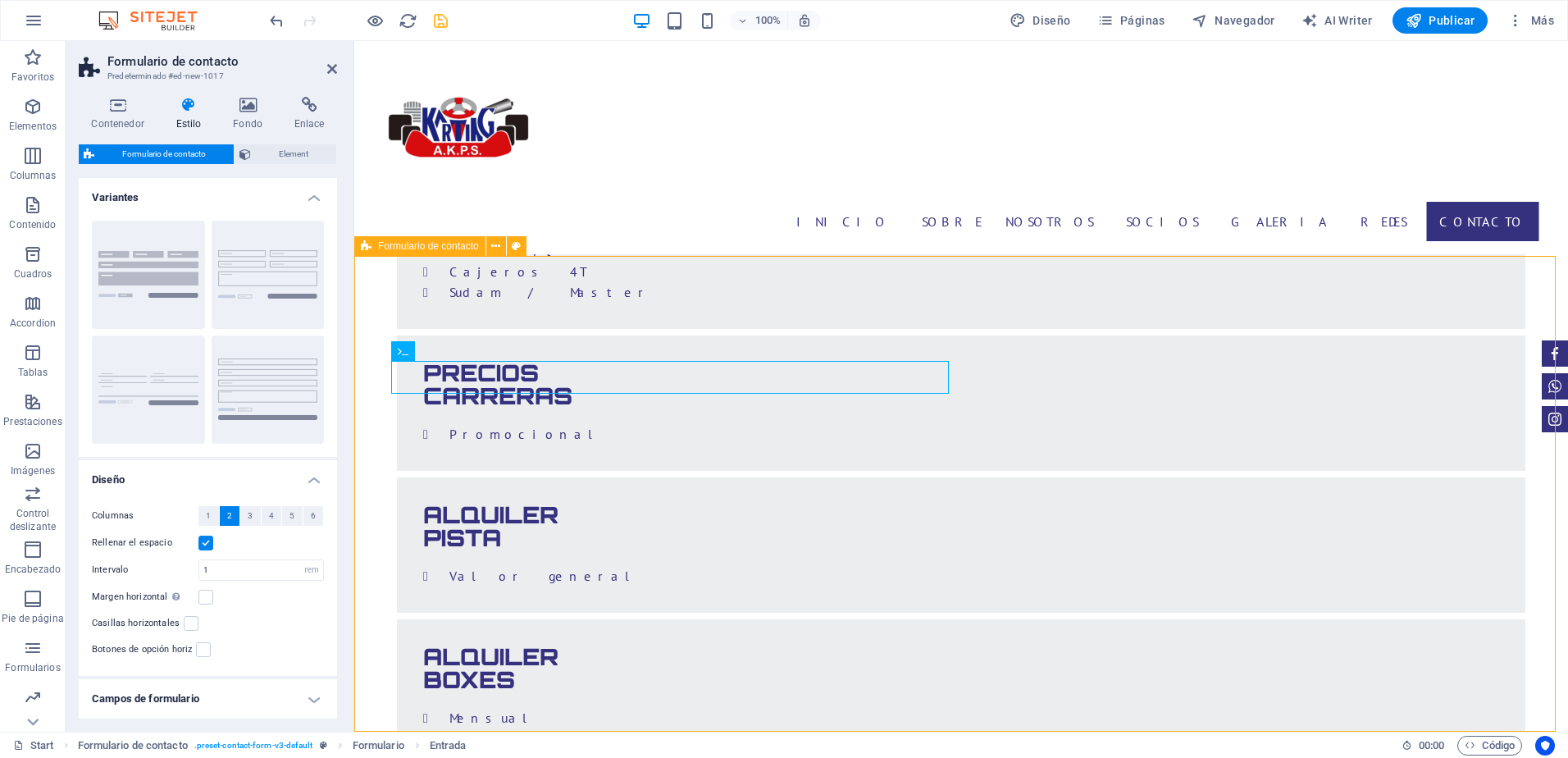
click at [504, 247] on button at bounding box center [496, 245] width 20 height 20
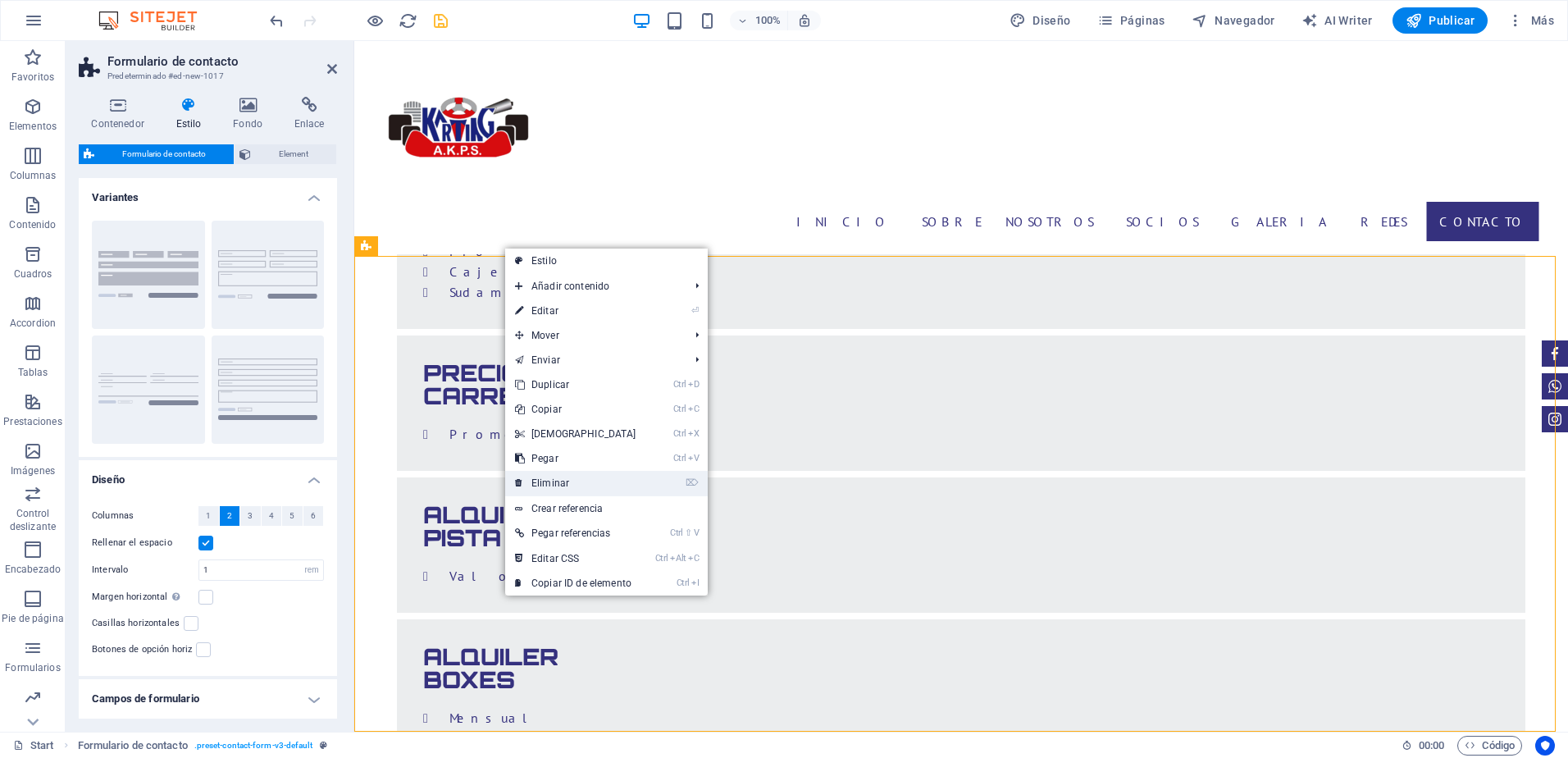
click at [553, 481] on link "⌦ Eliminar" at bounding box center [575, 483] width 141 height 24
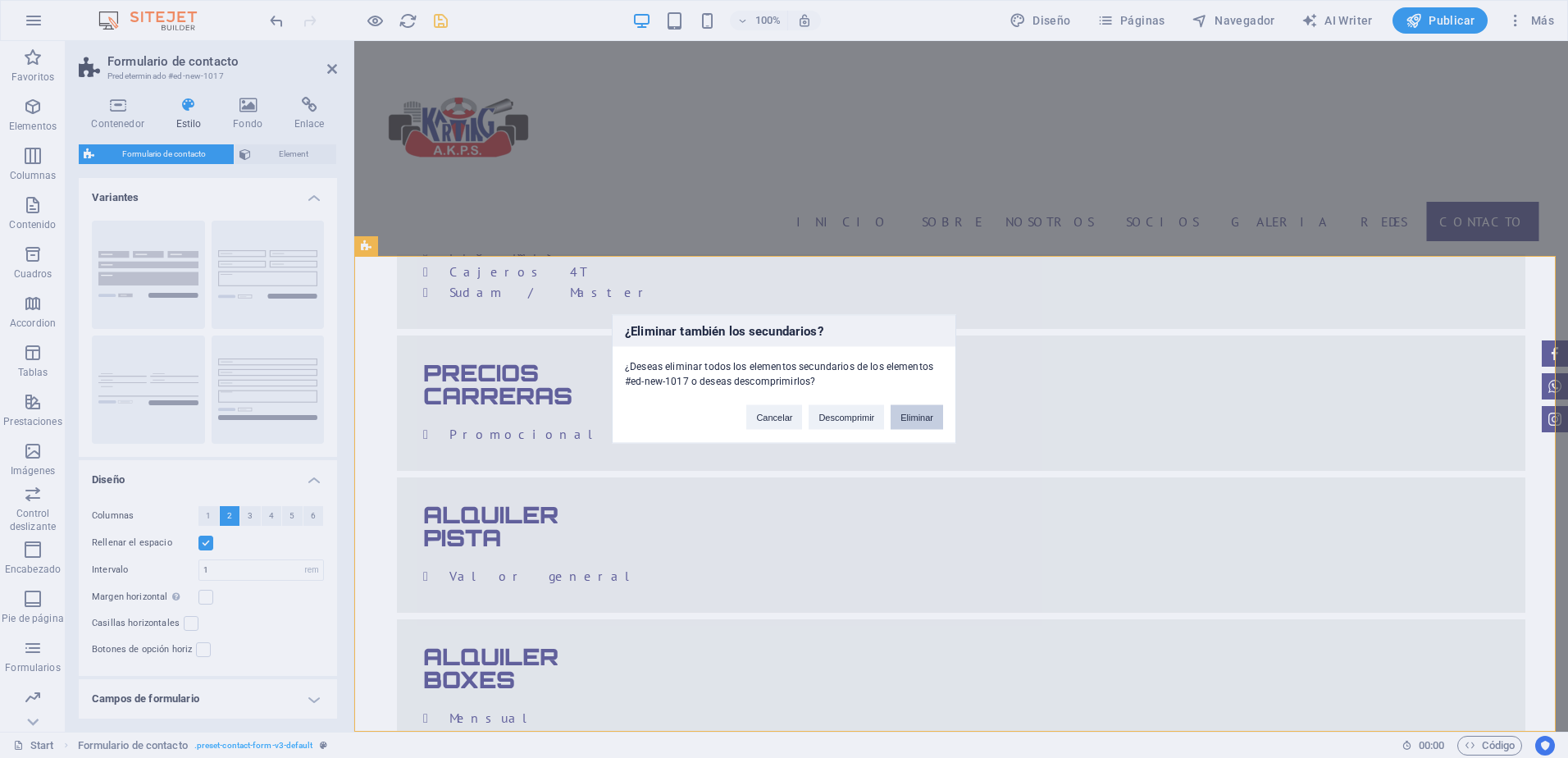
click at [927, 422] on button "Eliminar" at bounding box center [916, 417] width 53 height 24
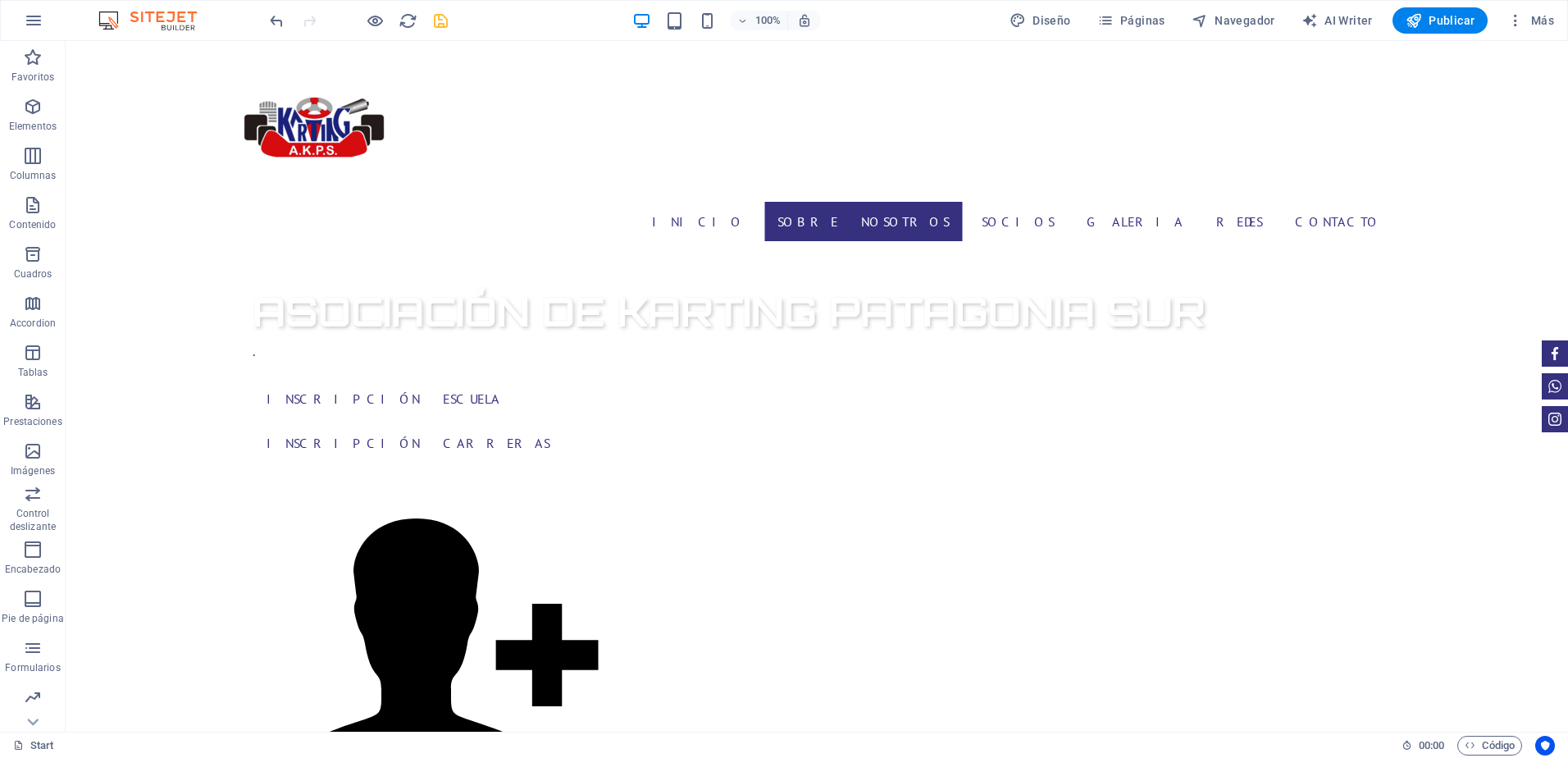
scroll to position [749, 0]
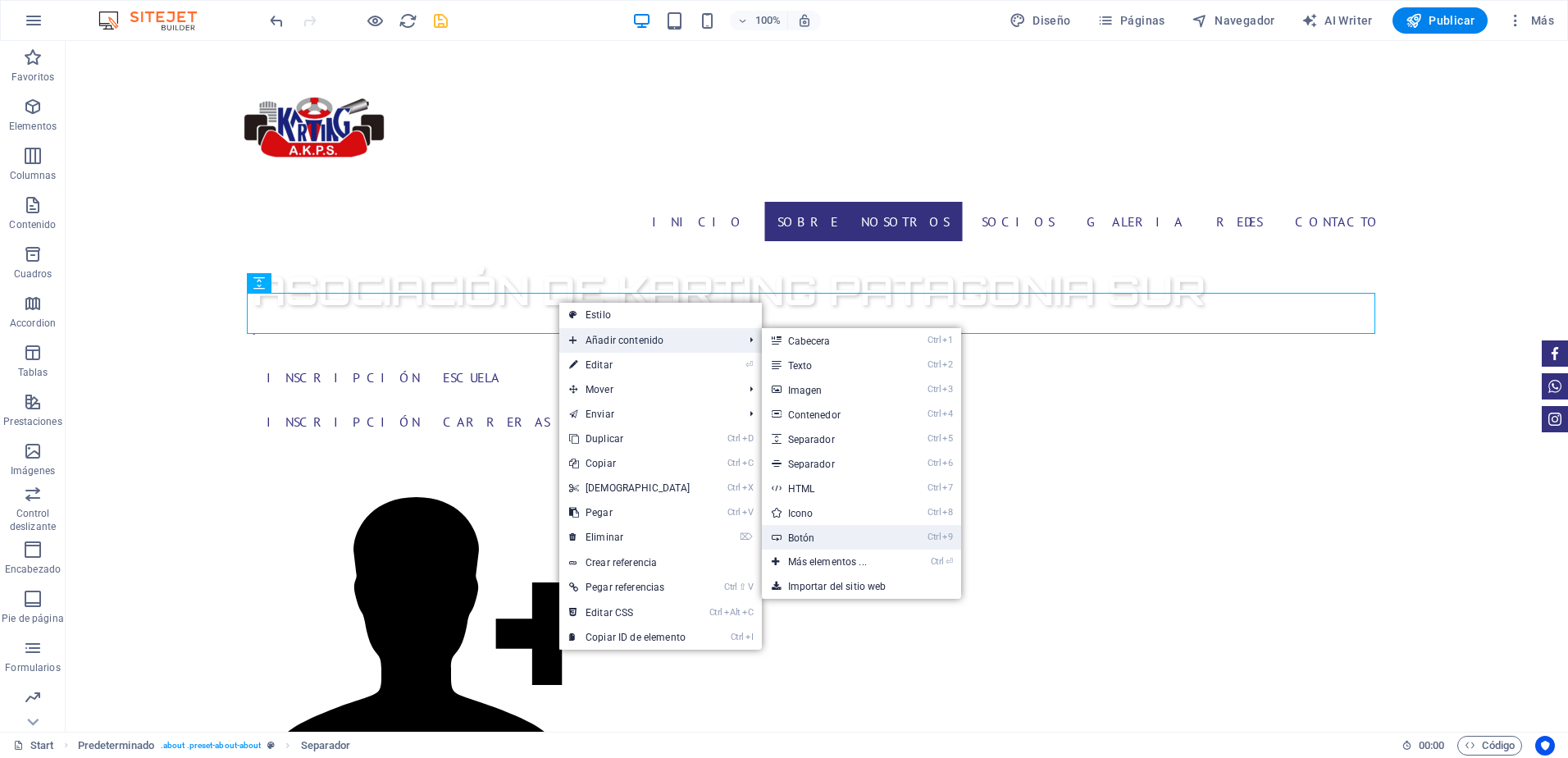
click at [791, 537] on link "Ctrl 9 Botón" at bounding box center [830, 537] width 137 height 24
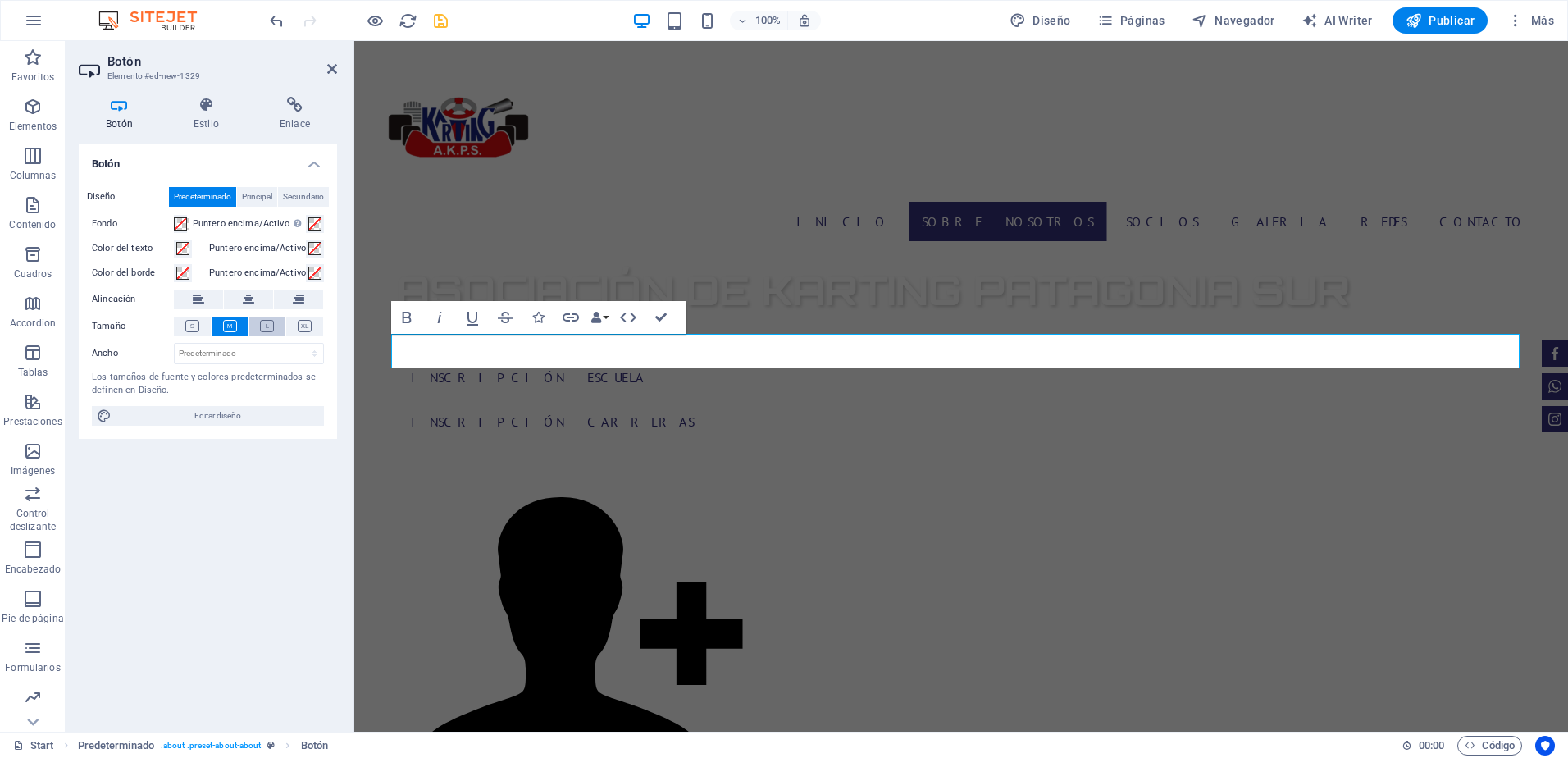
click at [279, 321] on button at bounding box center [267, 326] width 37 height 19
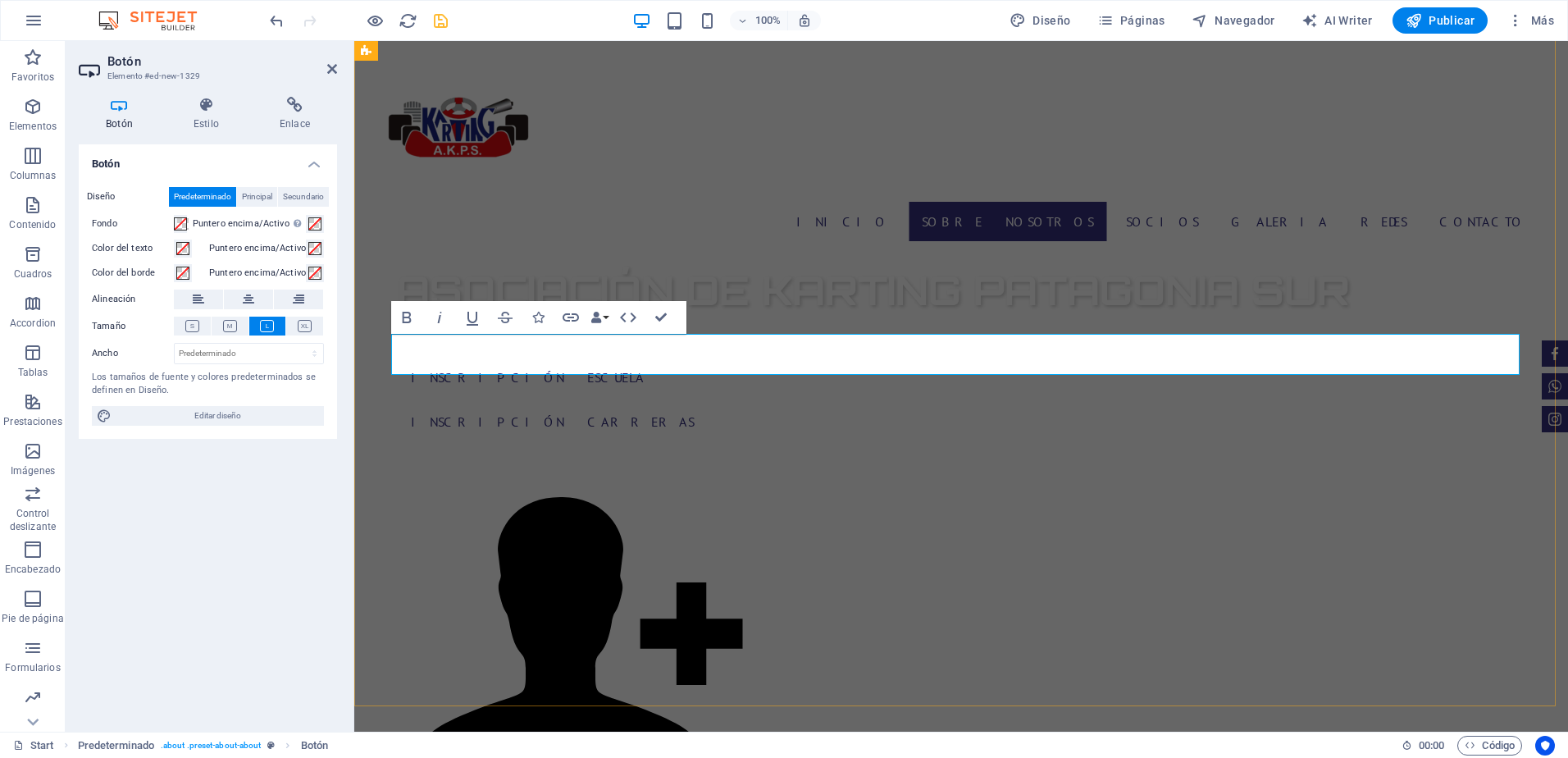
click at [544, 314] on icon "button" at bounding box center [538, 317] width 11 height 11
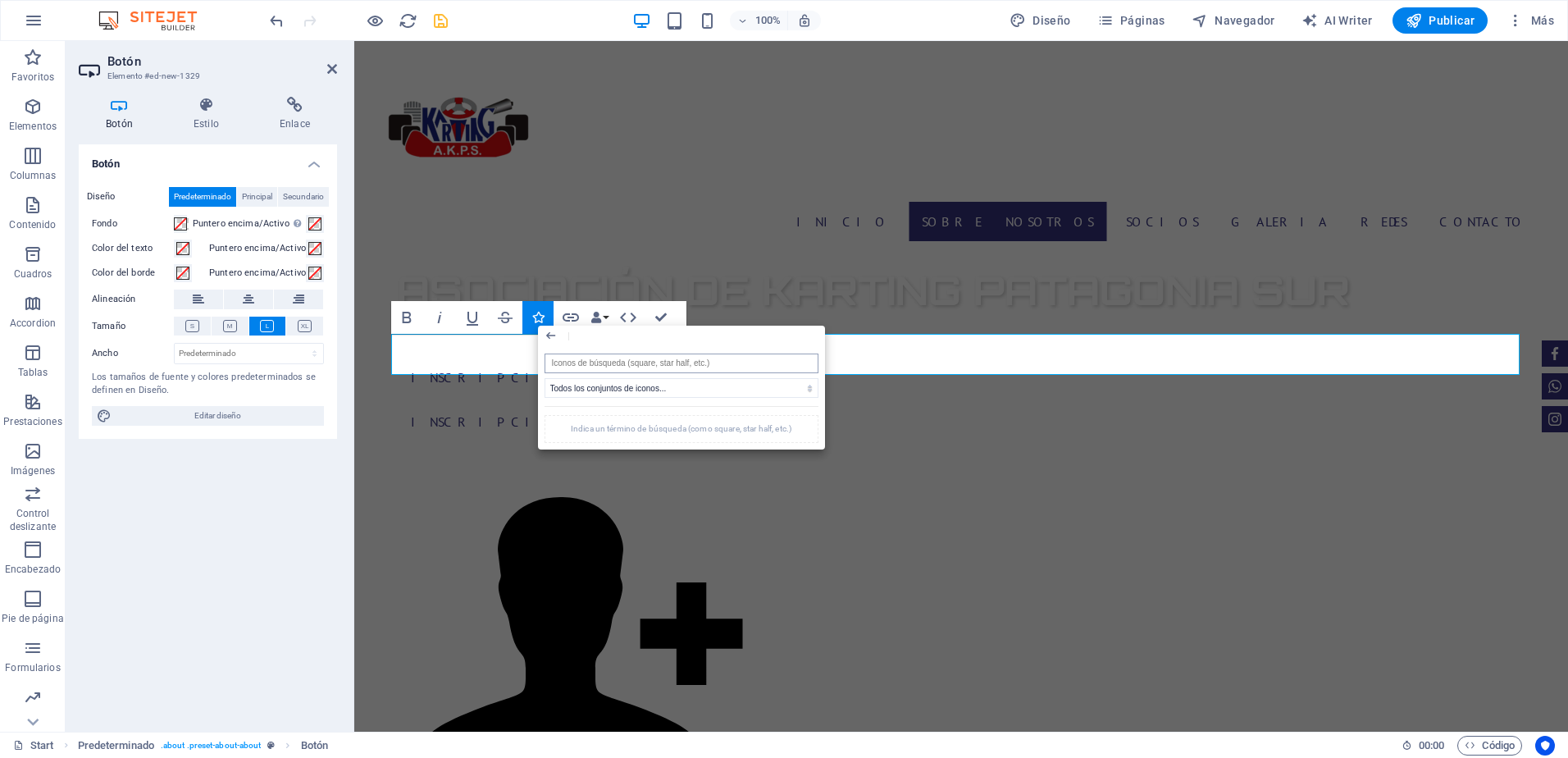
click at [582, 366] on input "search" at bounding box center [681, 363] width 274 height 20
type input "descarga"
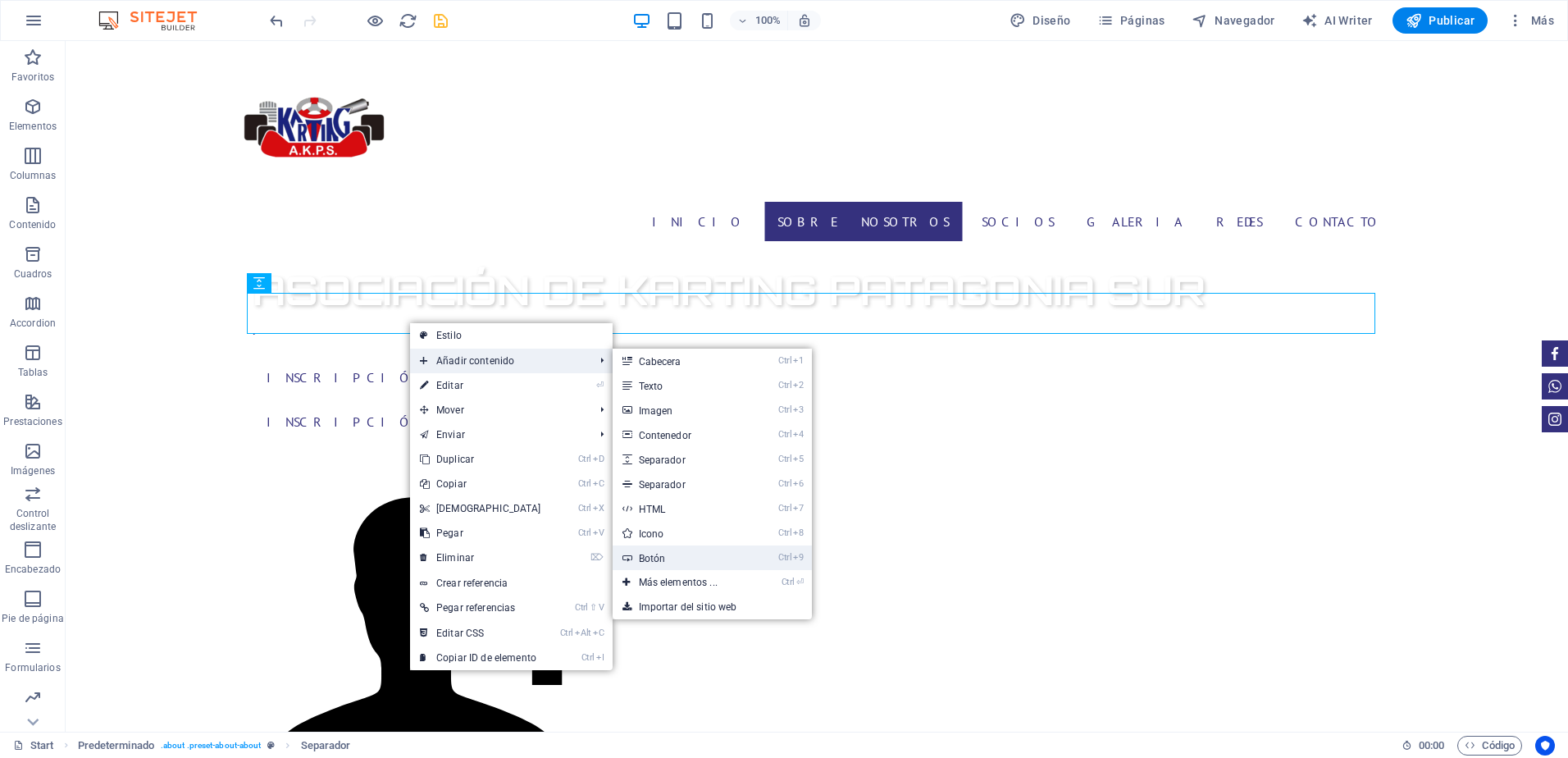
click at [665, 561] on link "Ctrl 9 Botón" at bounding box center [681, 557] width 137 height 24
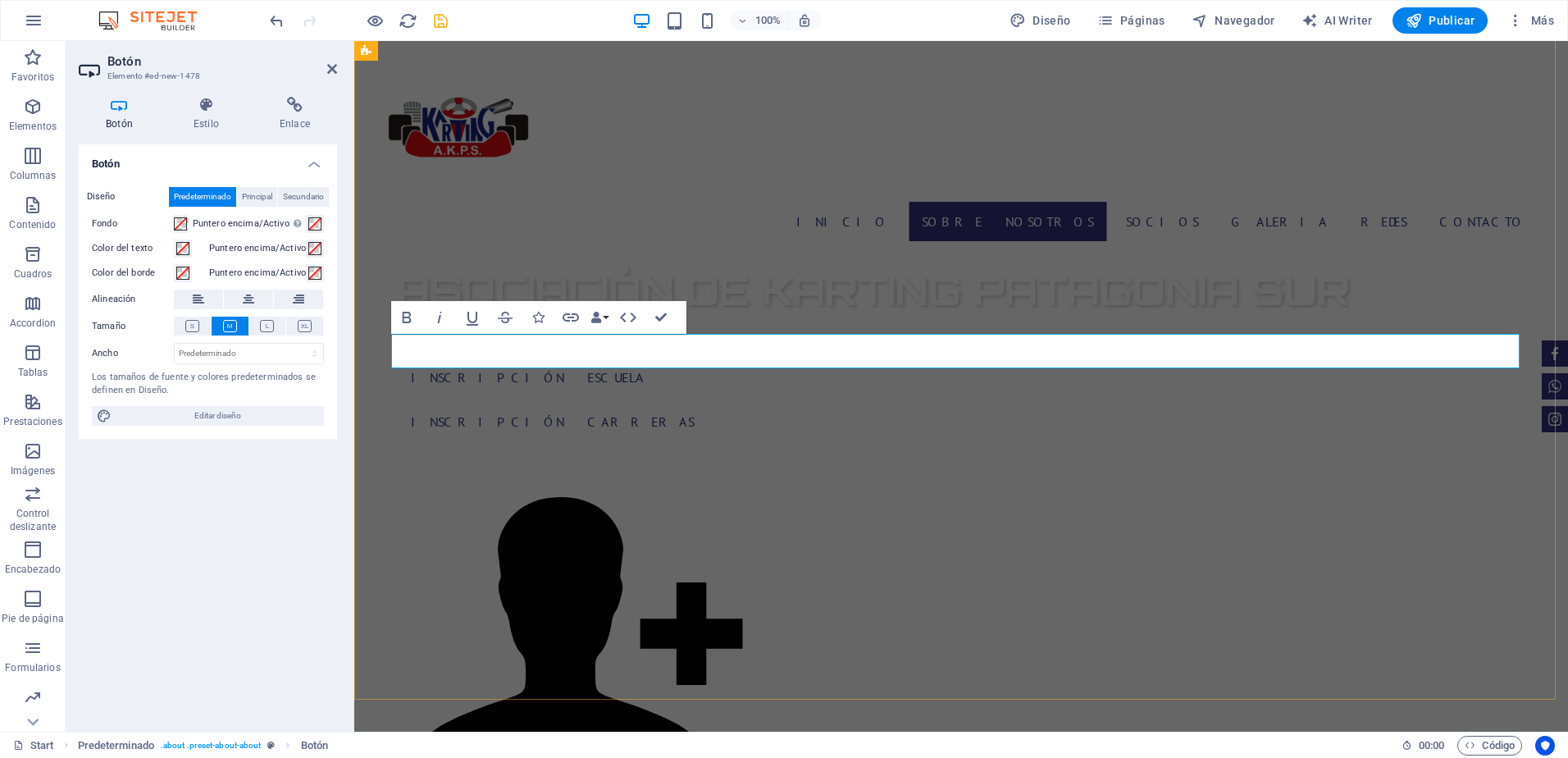
click at [271, 333] on button at bounding box center [267, 326] width 37 height 19
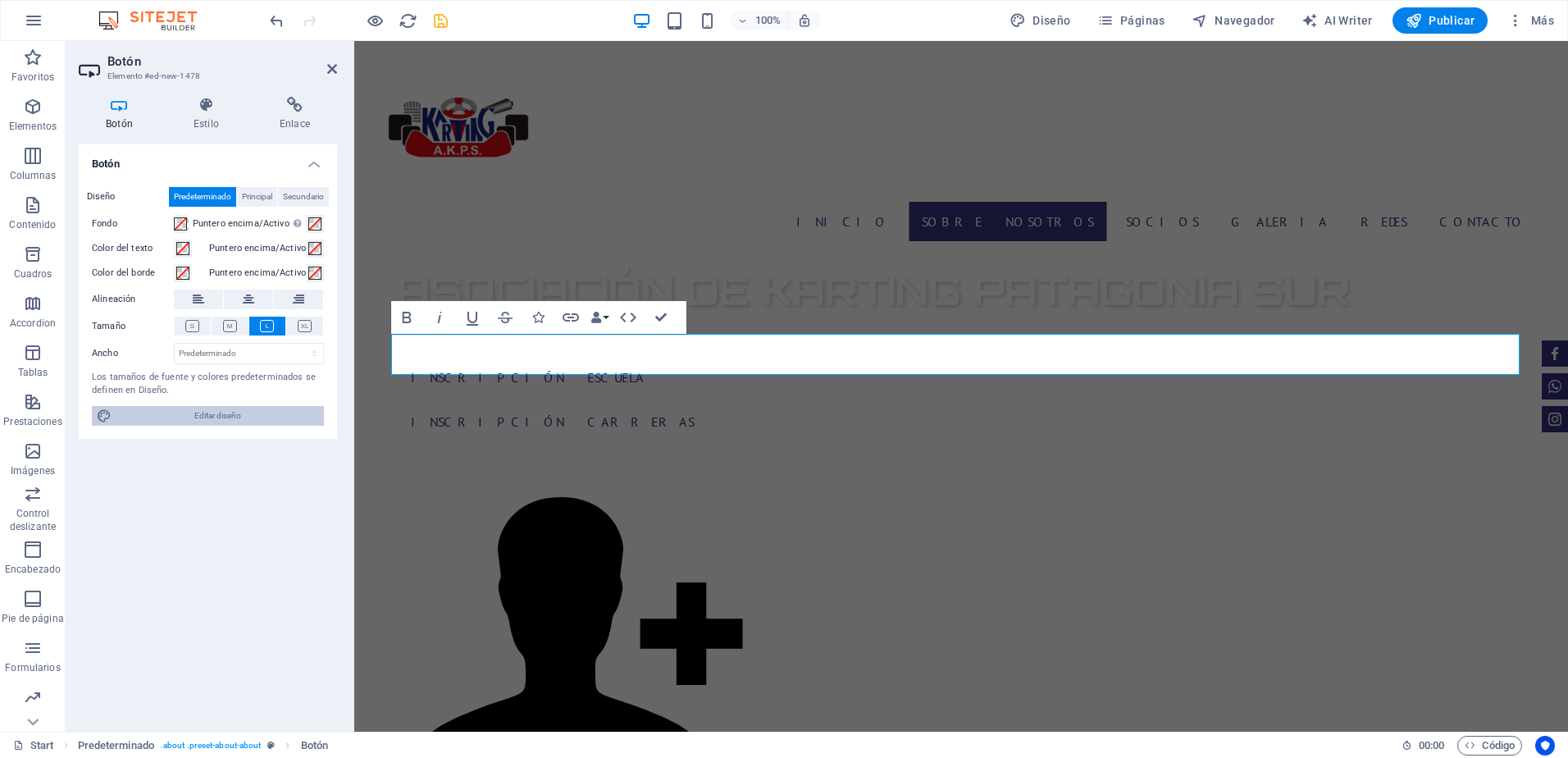
click at [220, 417] on span "Editar diseño" at bounding box center [218, 416] width 202 height 20
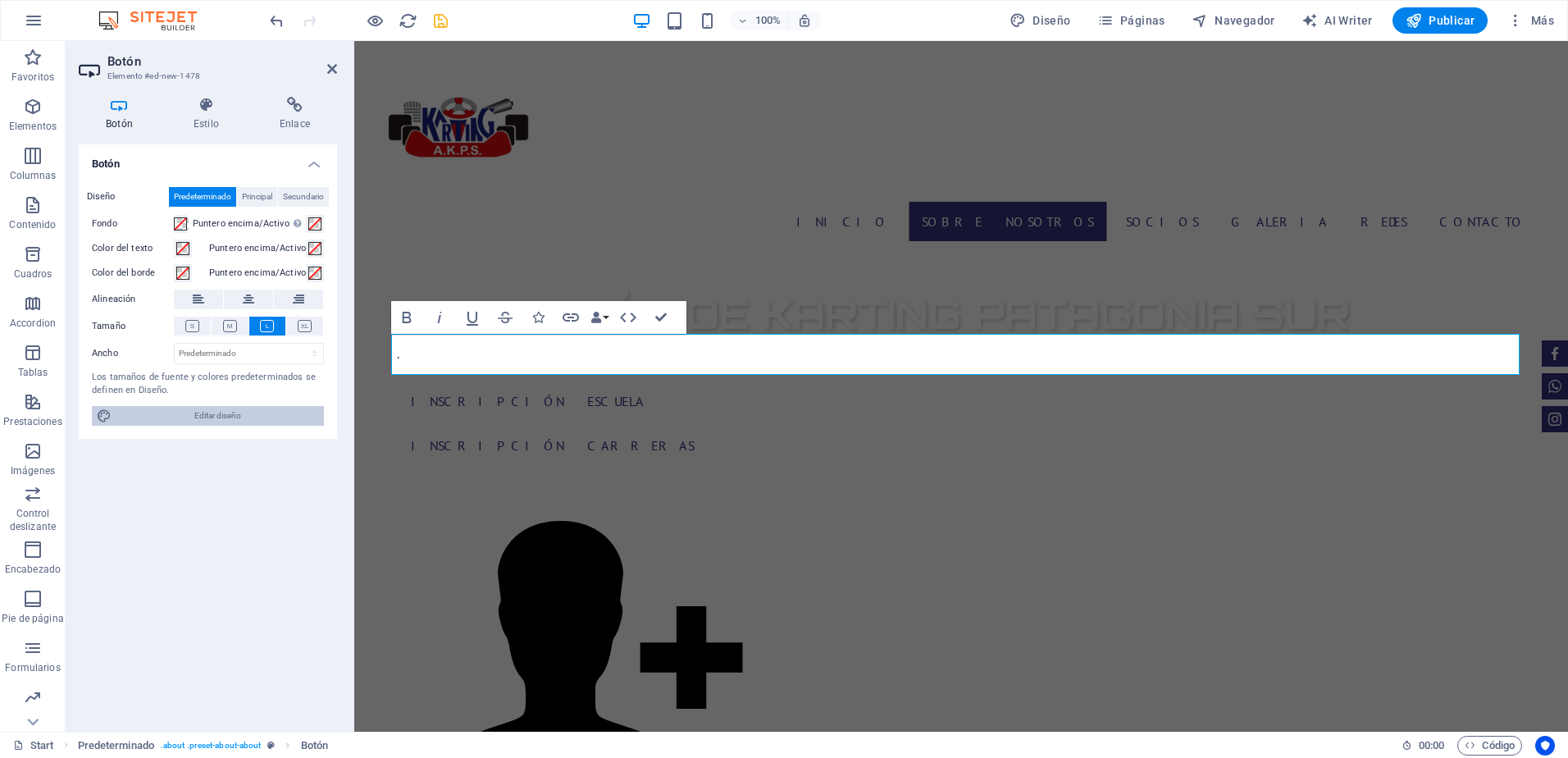
select select "px"
select select "400"
select select "px"
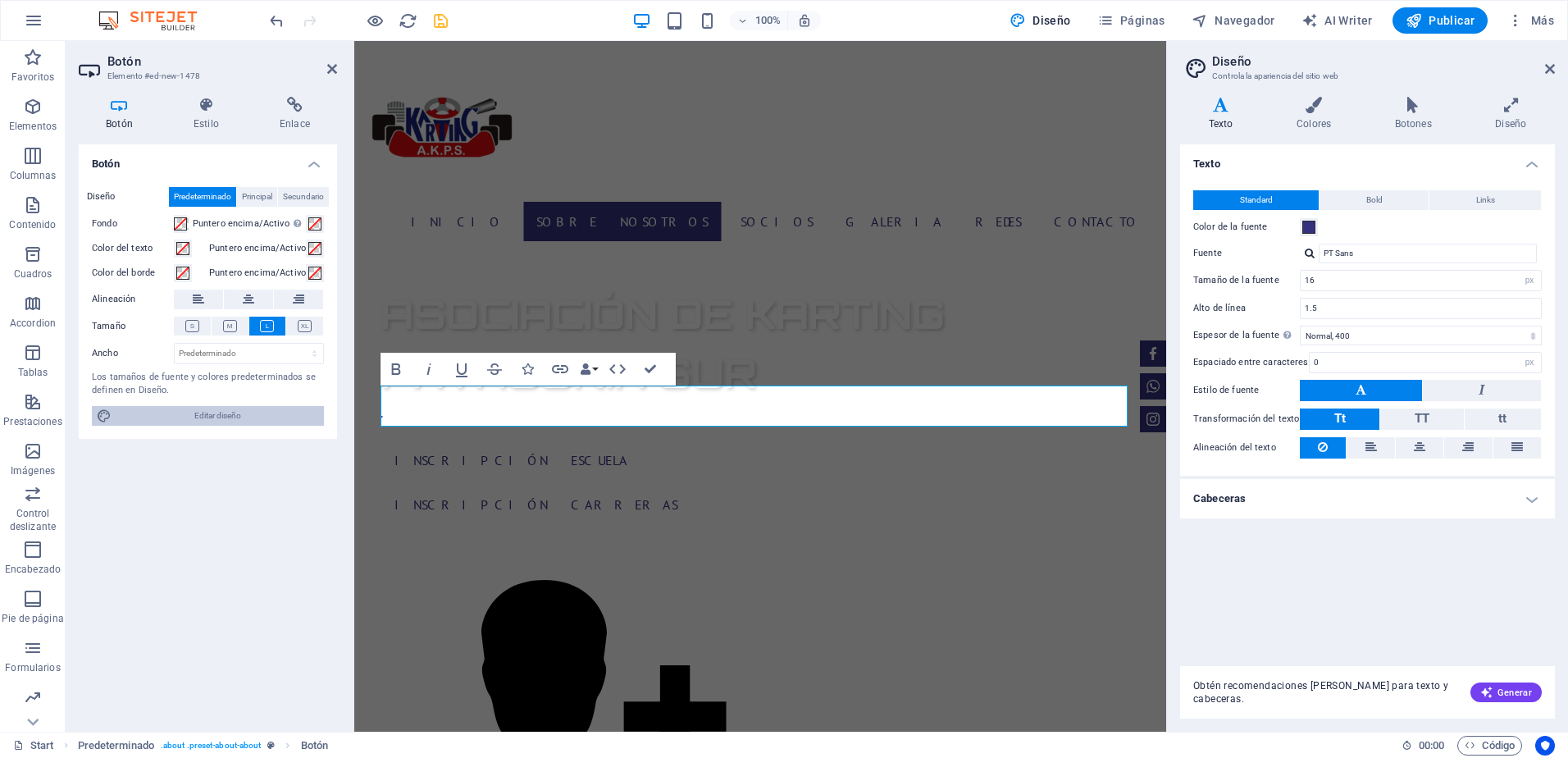
scroll to position [774, 0]
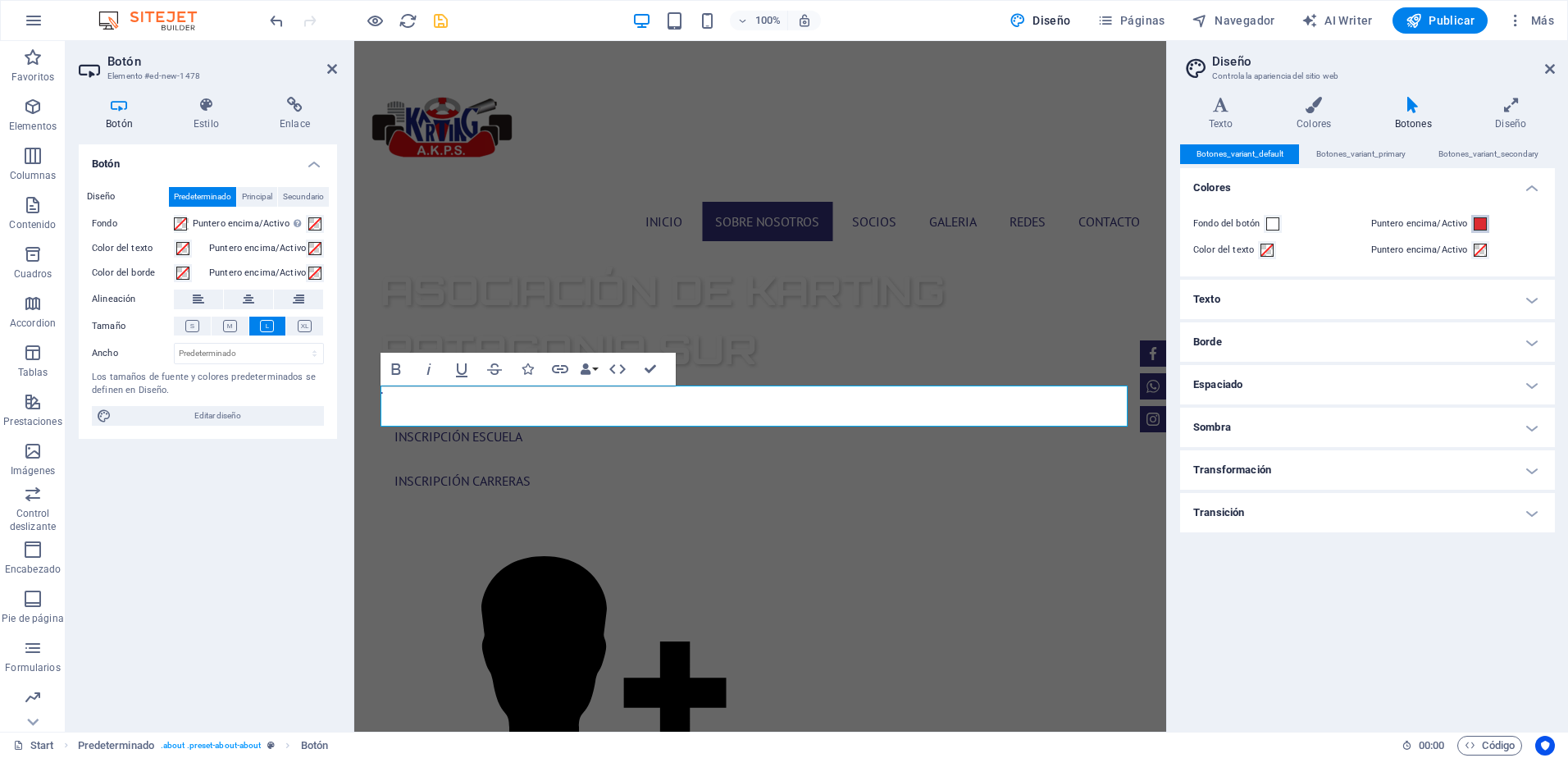
click at [1482, 225] on span at bounding box center [1480, 223] width 13 height 13
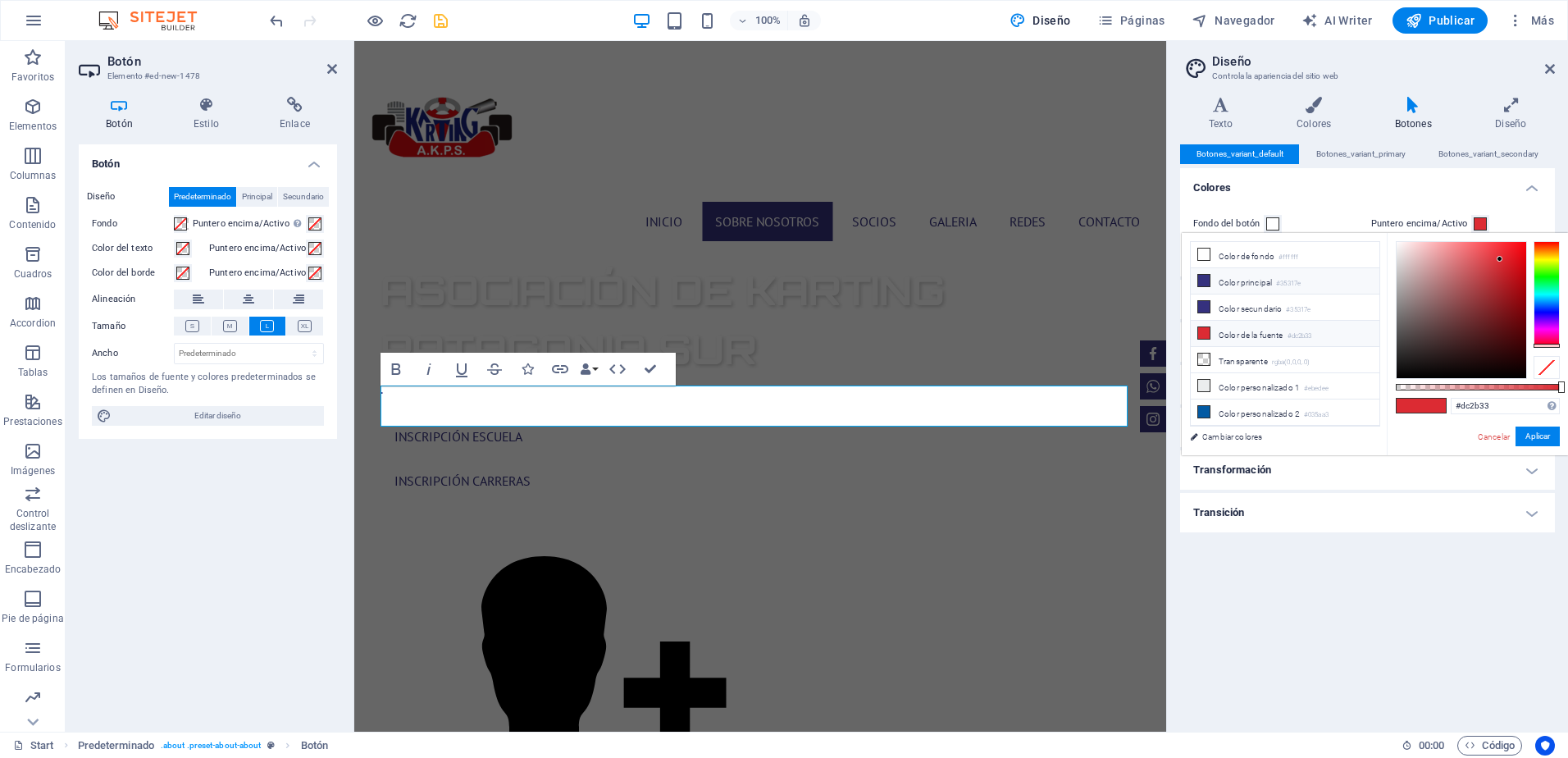
click at [1207, 283] on icon at bounding box center [1203, 280] width 11 height 11
type input "#35317e"
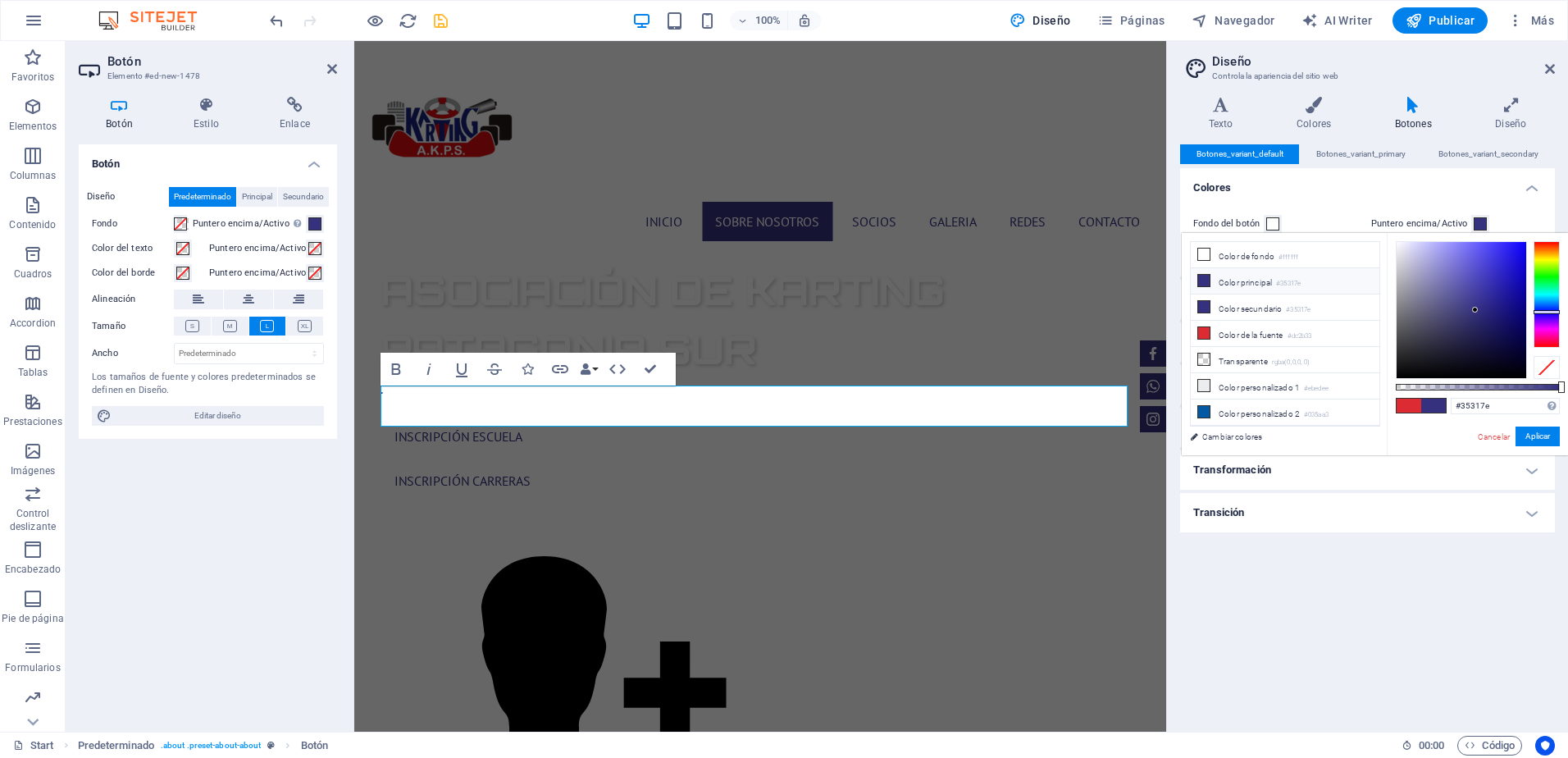
click at [1431, 405] on span at bounding box center [1433, 405] width 24 height 14
click at [1545, 438] on button "Aplicar" at bounding box center [1537, 436] width 44 height 20
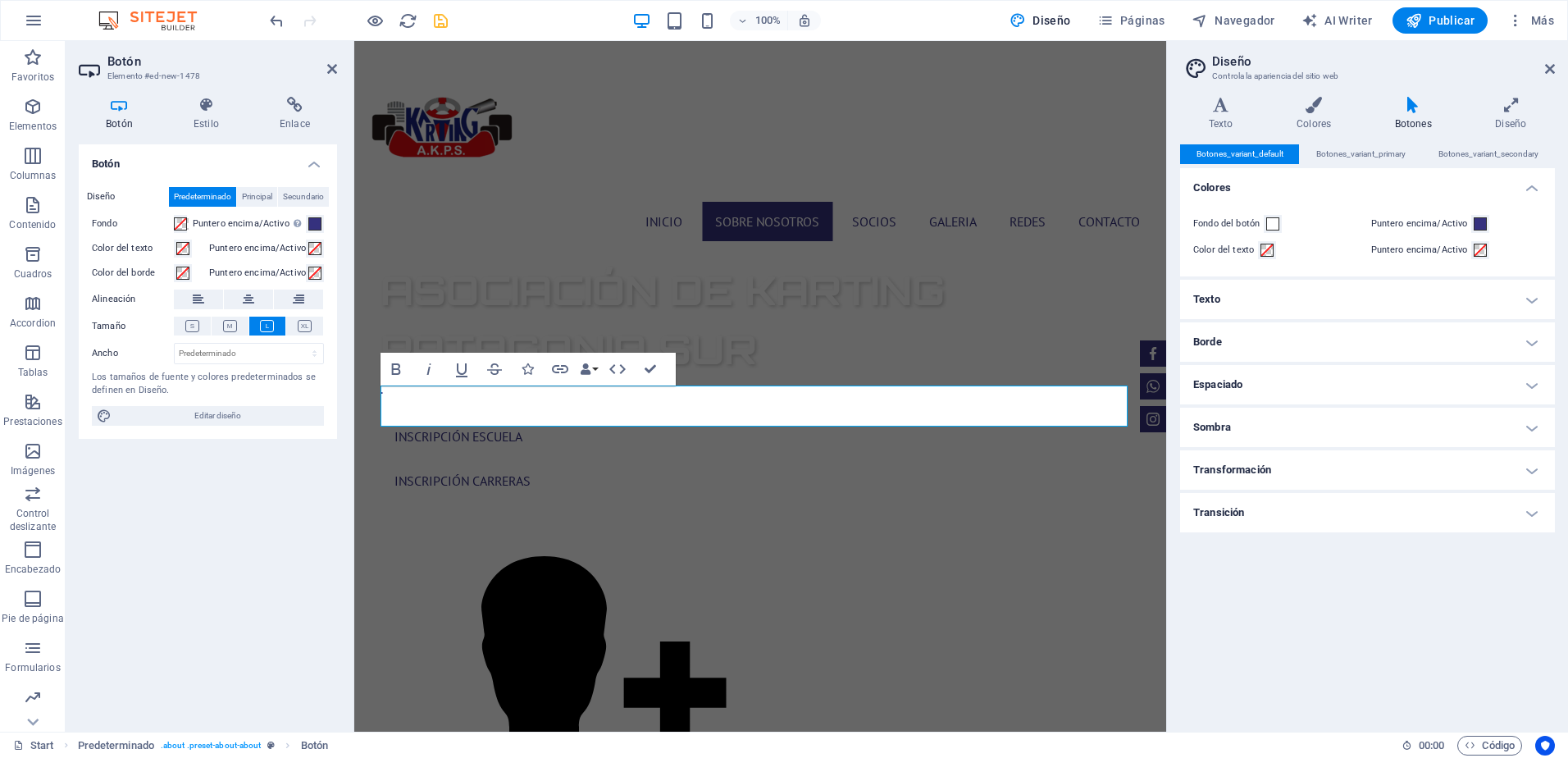
click at [1235, 294] on h4 "Texto" at bounding box center [1367, 300] width 375 height 40
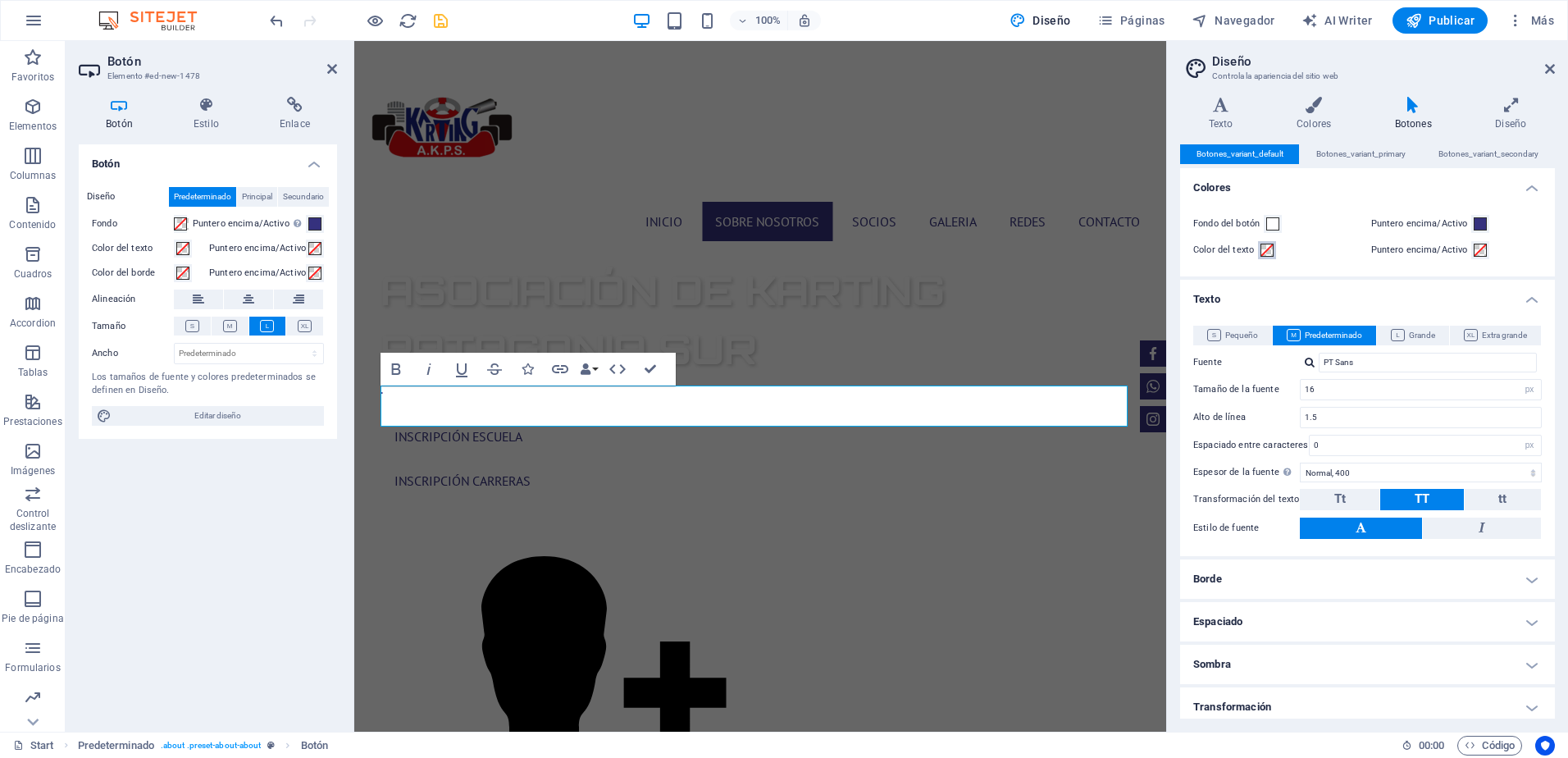
click at [1260, 246] on span at bounding box center [1266, 250] width 13 height 13
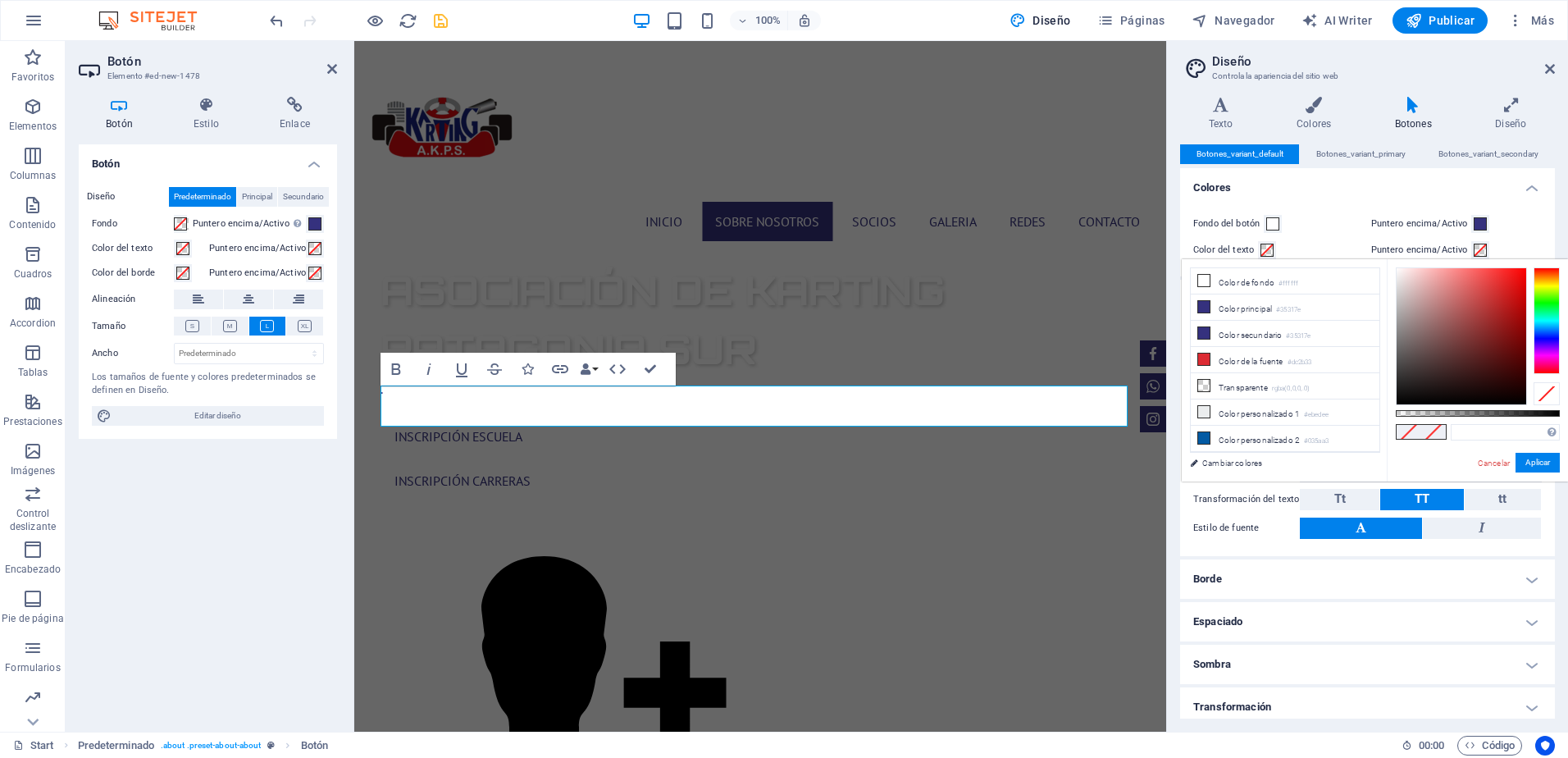
click at [1539, 203] on div "Fondo del botón Puntero encima/Activo Color del texto Puntero encima/Activo" at bounding box center [1367, 237] width 381 height 79
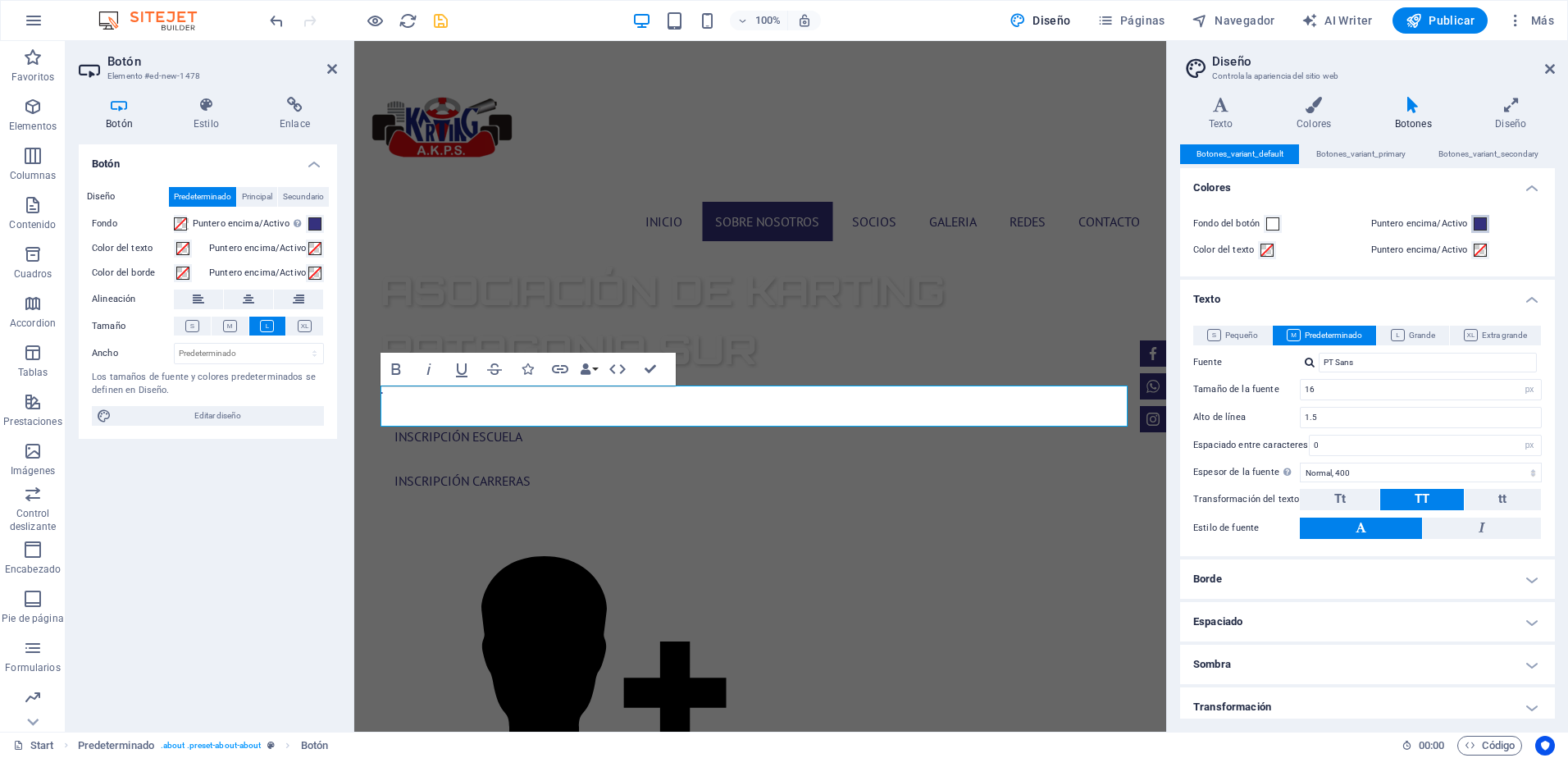
click at [1476, 218] on span at bounding box center [1480, 223] width 13 height 13
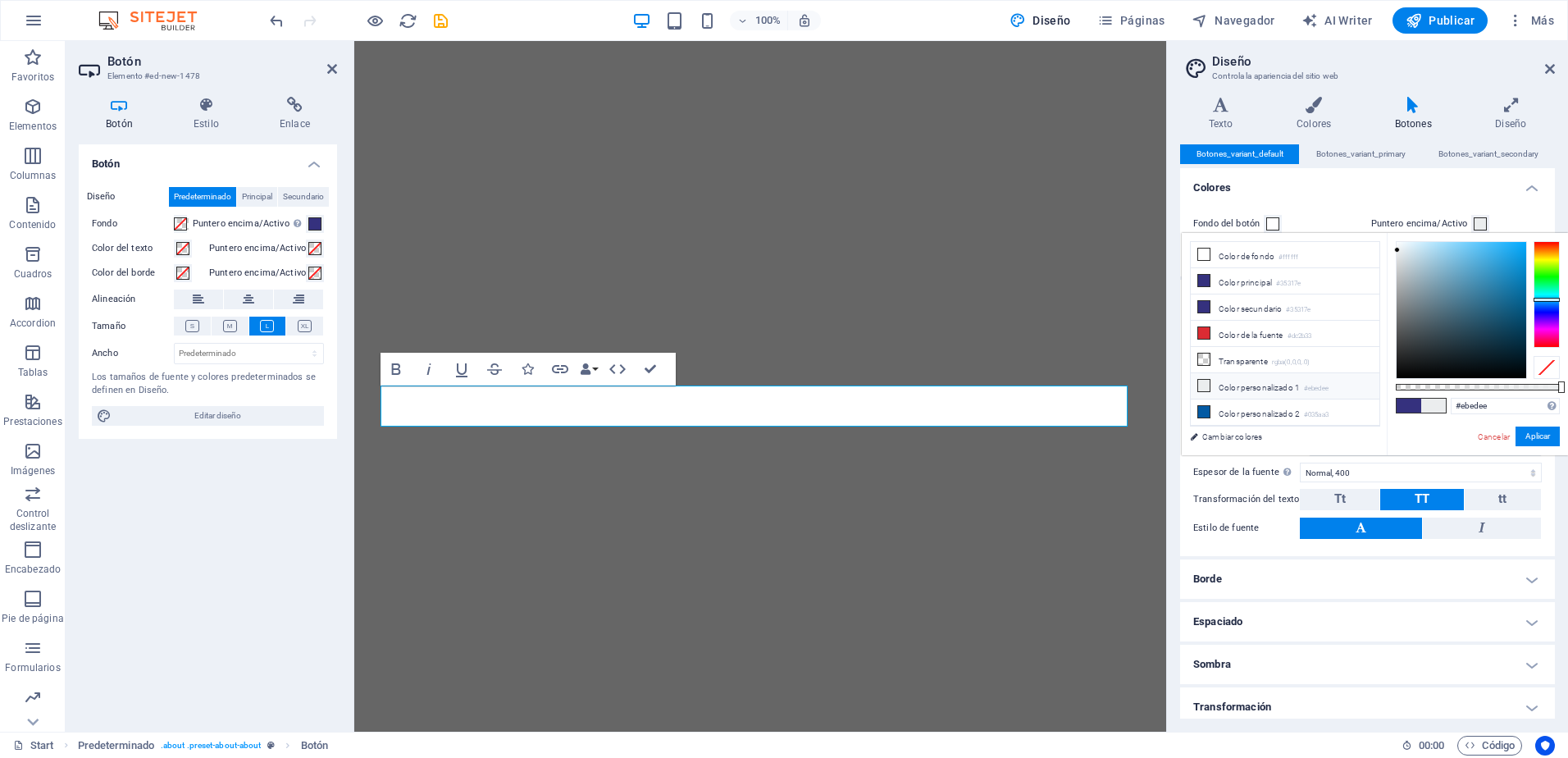
select select "px"
select select "400"
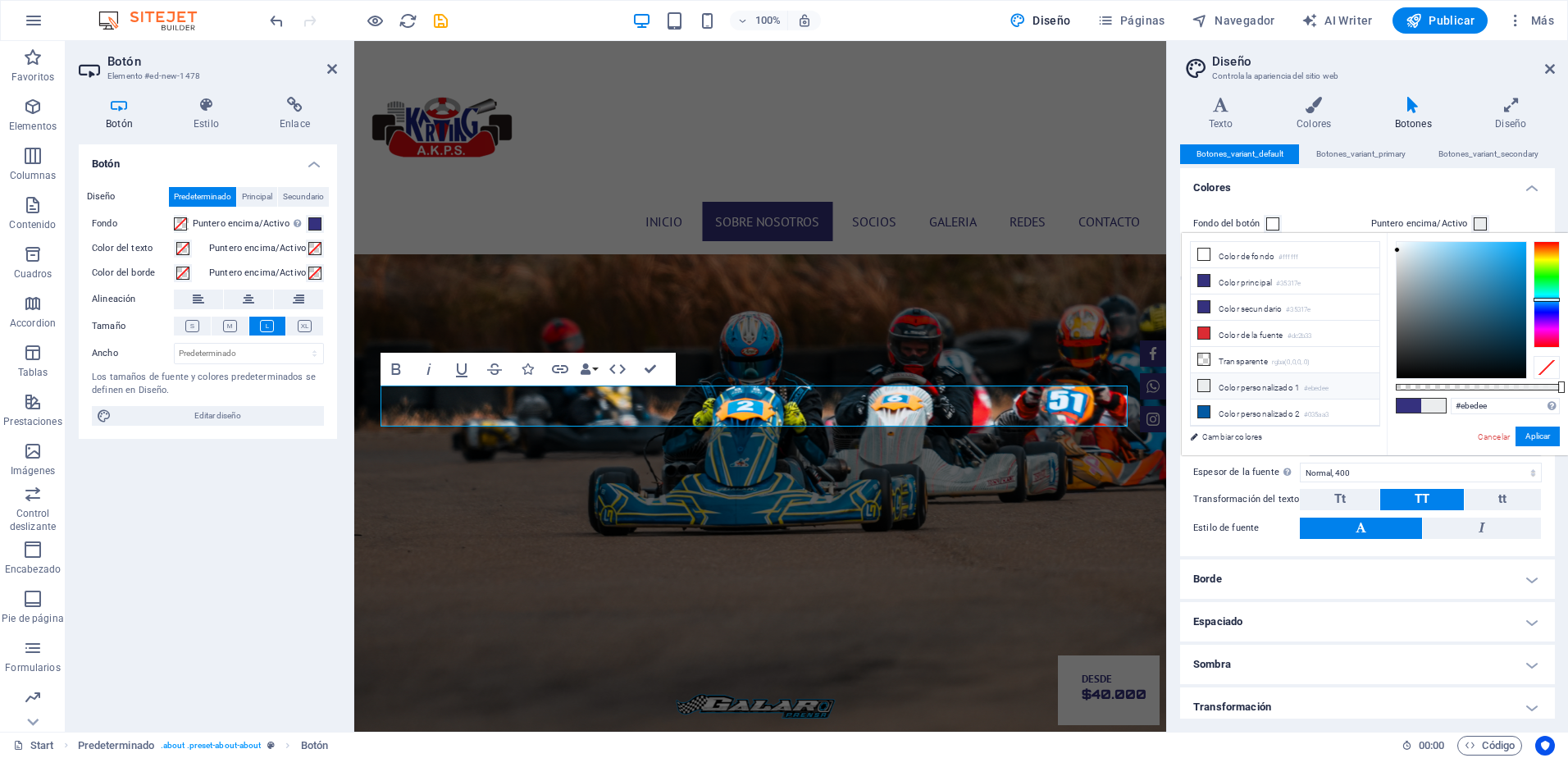
scroll to position [774, 0]
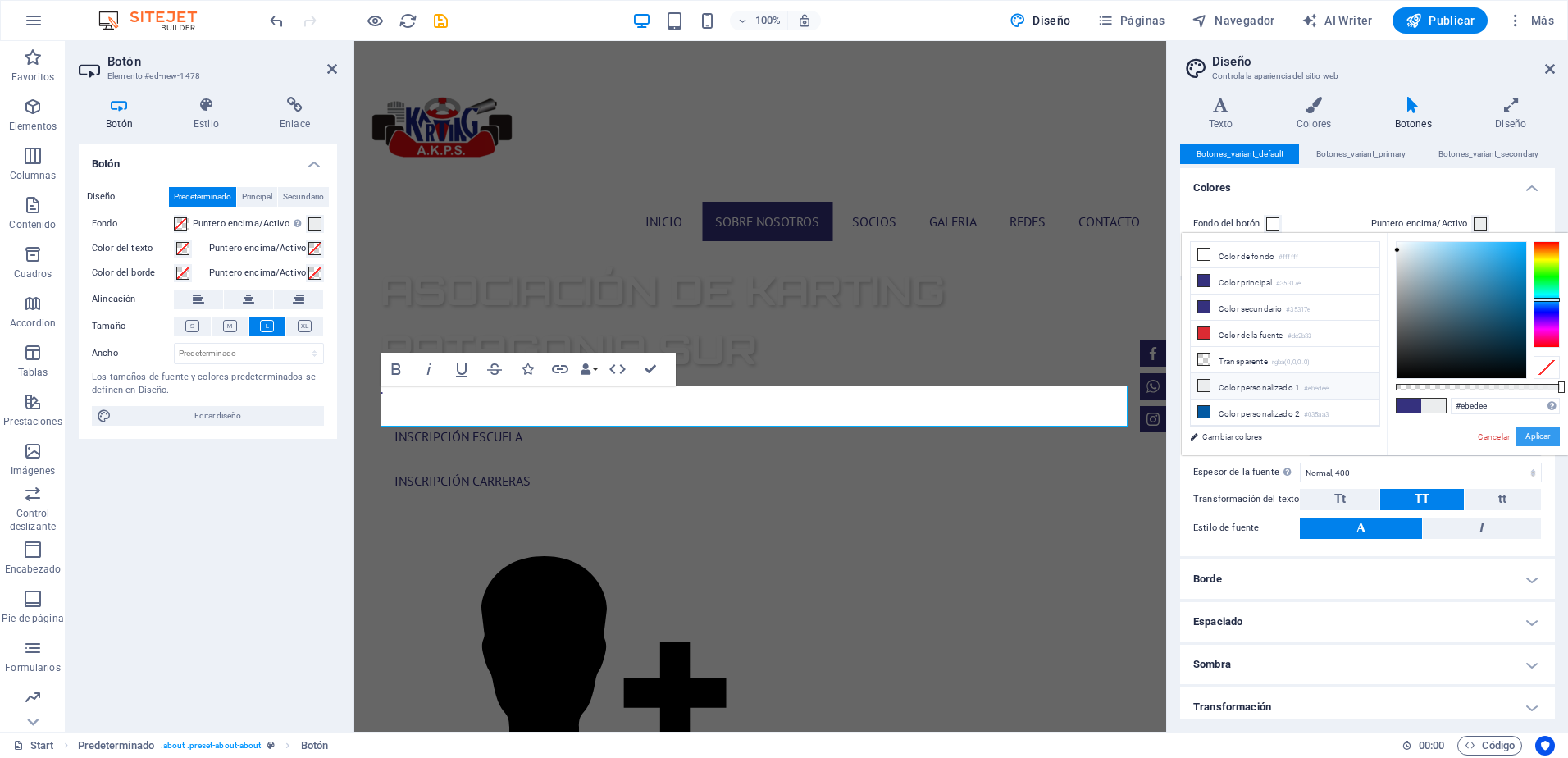
click at [1528, 435] on button "Aplicar" at bounding box center [1537, 436] width 44 height 20
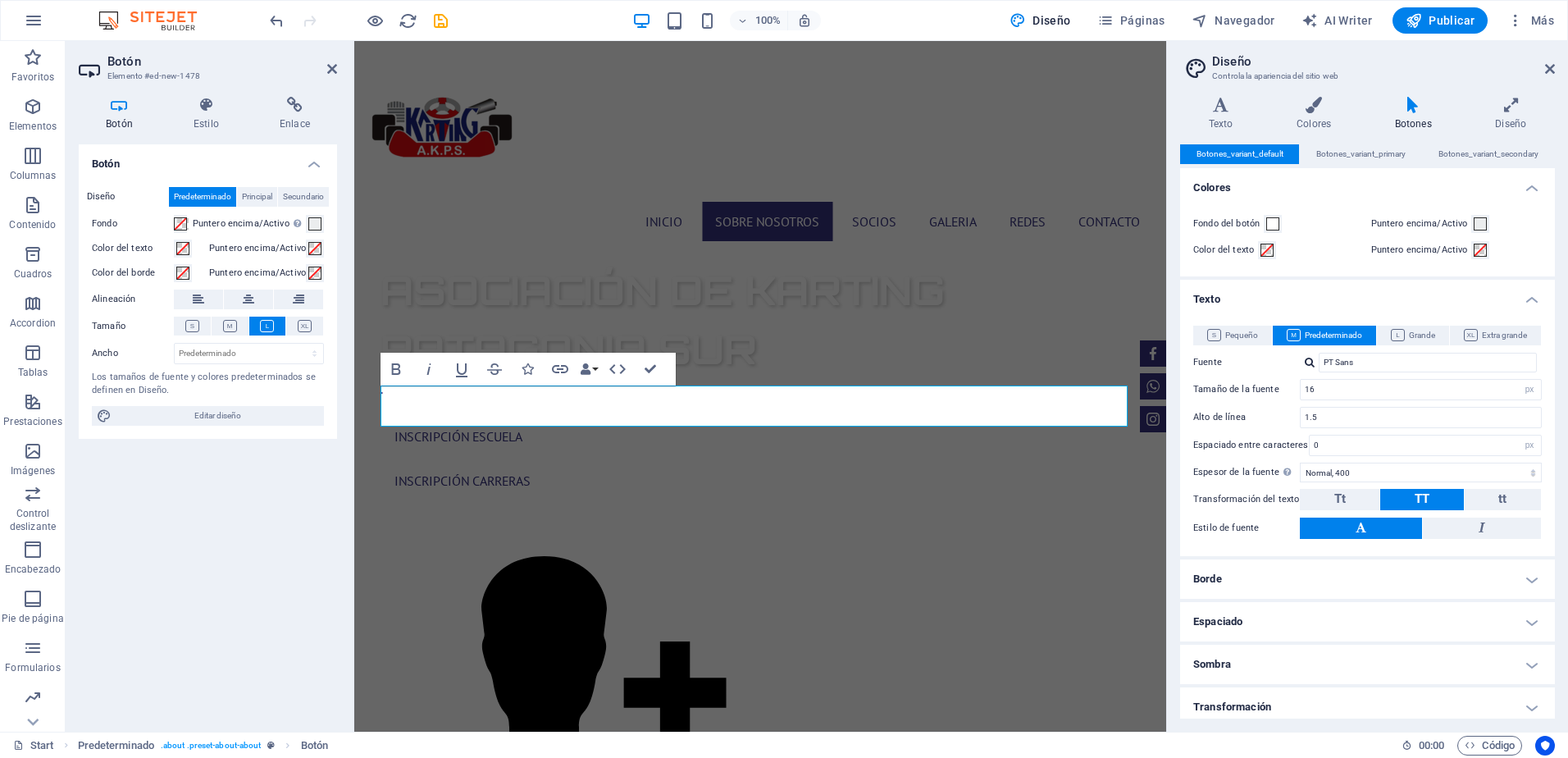
click at [1402, 300] on h4 "Texto" at bounding box center [1367, 295] width 375 height 29
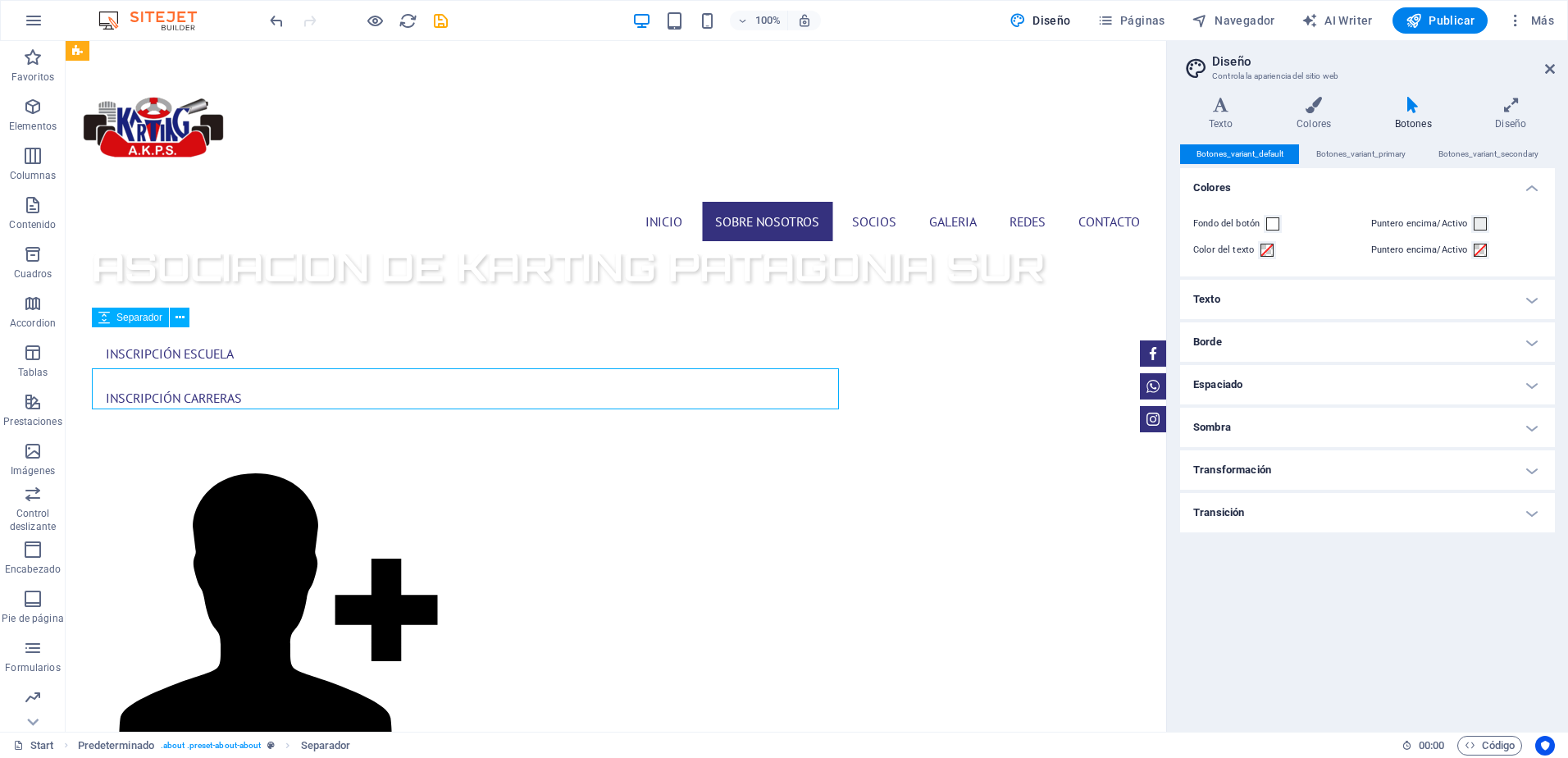
scroll to position [749, 0]
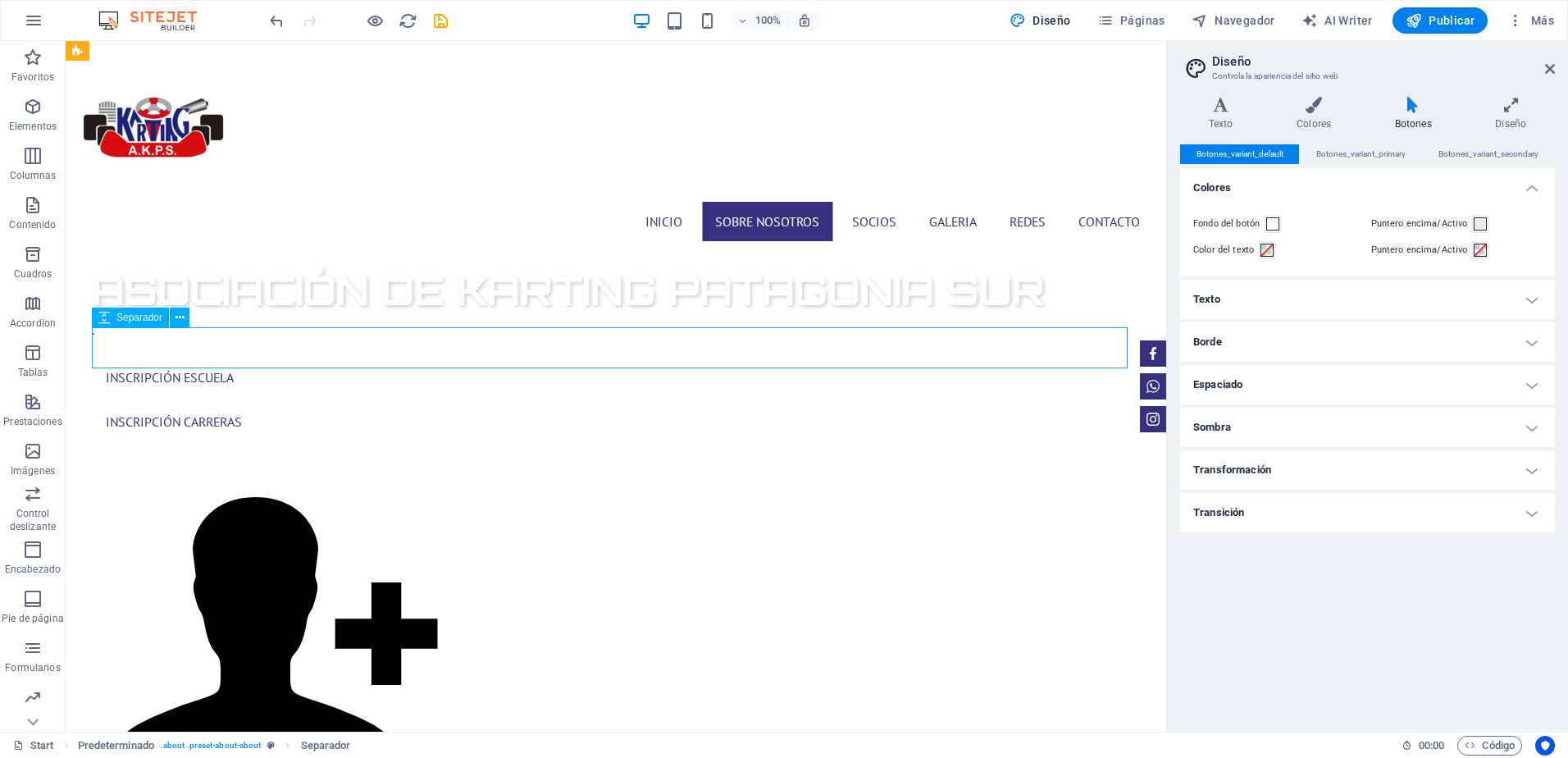
select select "px"
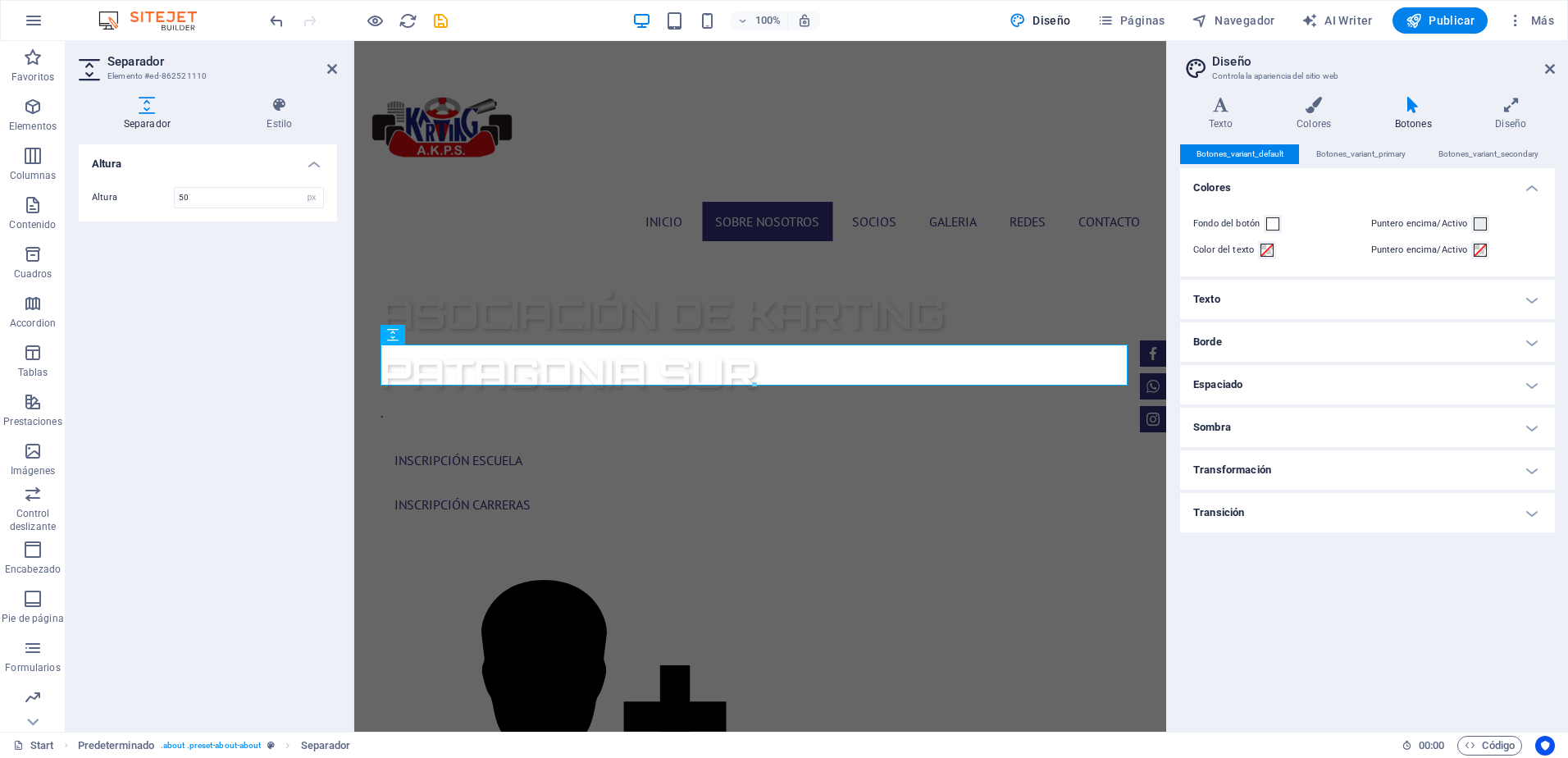
scroll to position [774, 0]
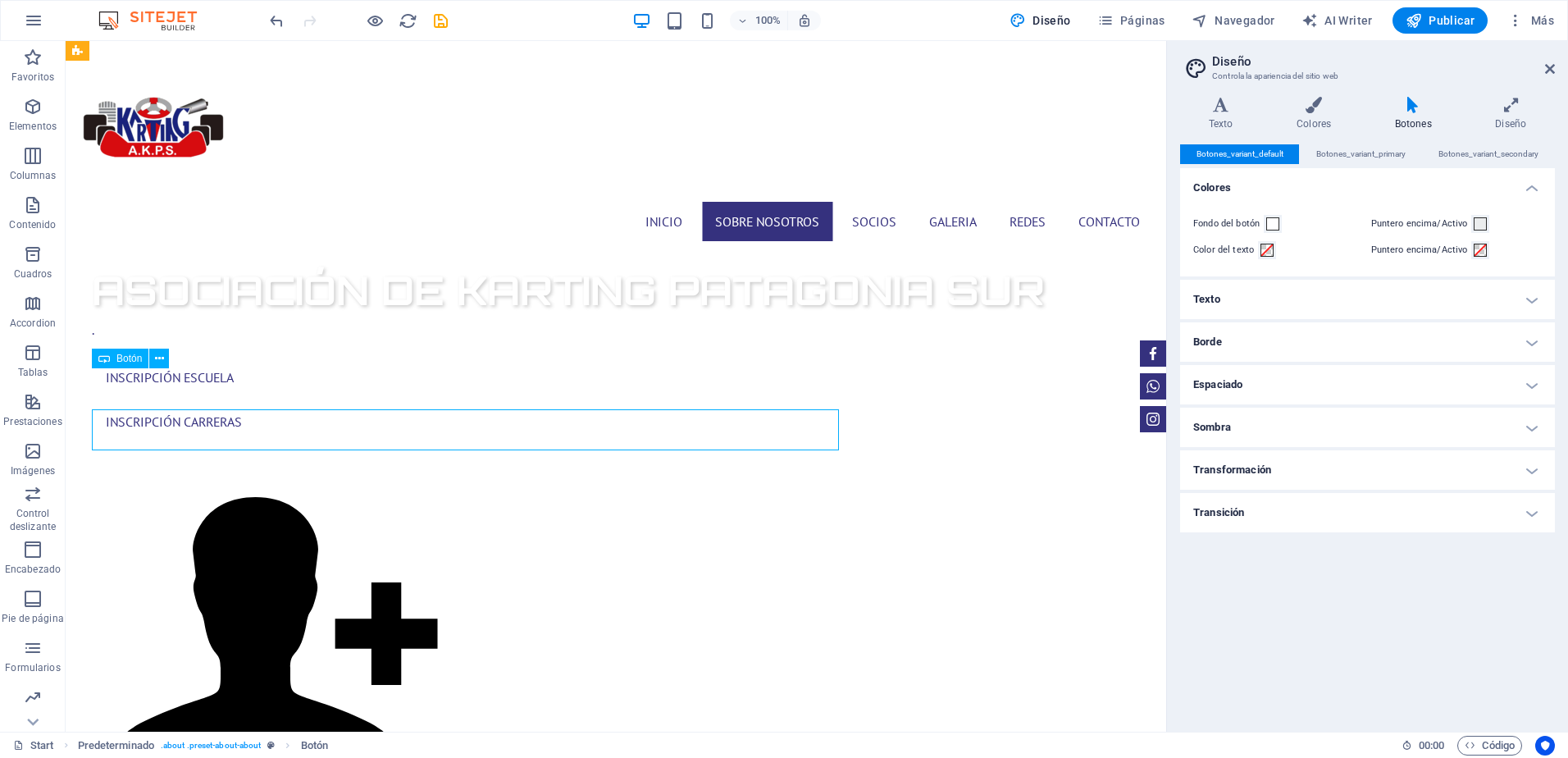
scroll to position [749, 0]
click at [162, 364] on icon at bounding box center [159, 359] width 9 height 17
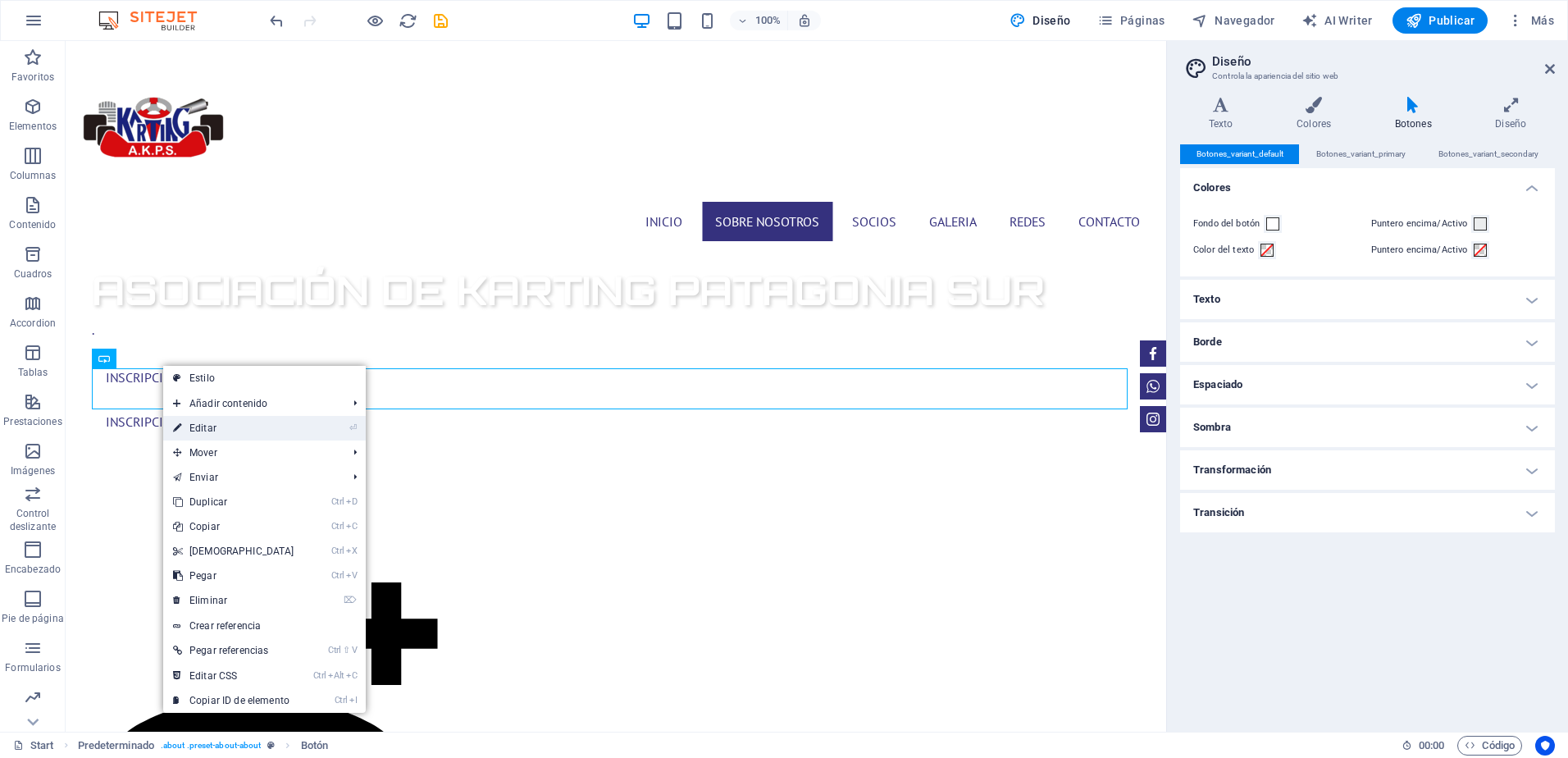
click at [216, 425] on link "⏎ Editar" at bounding box center [233, 428] width 141 height 24
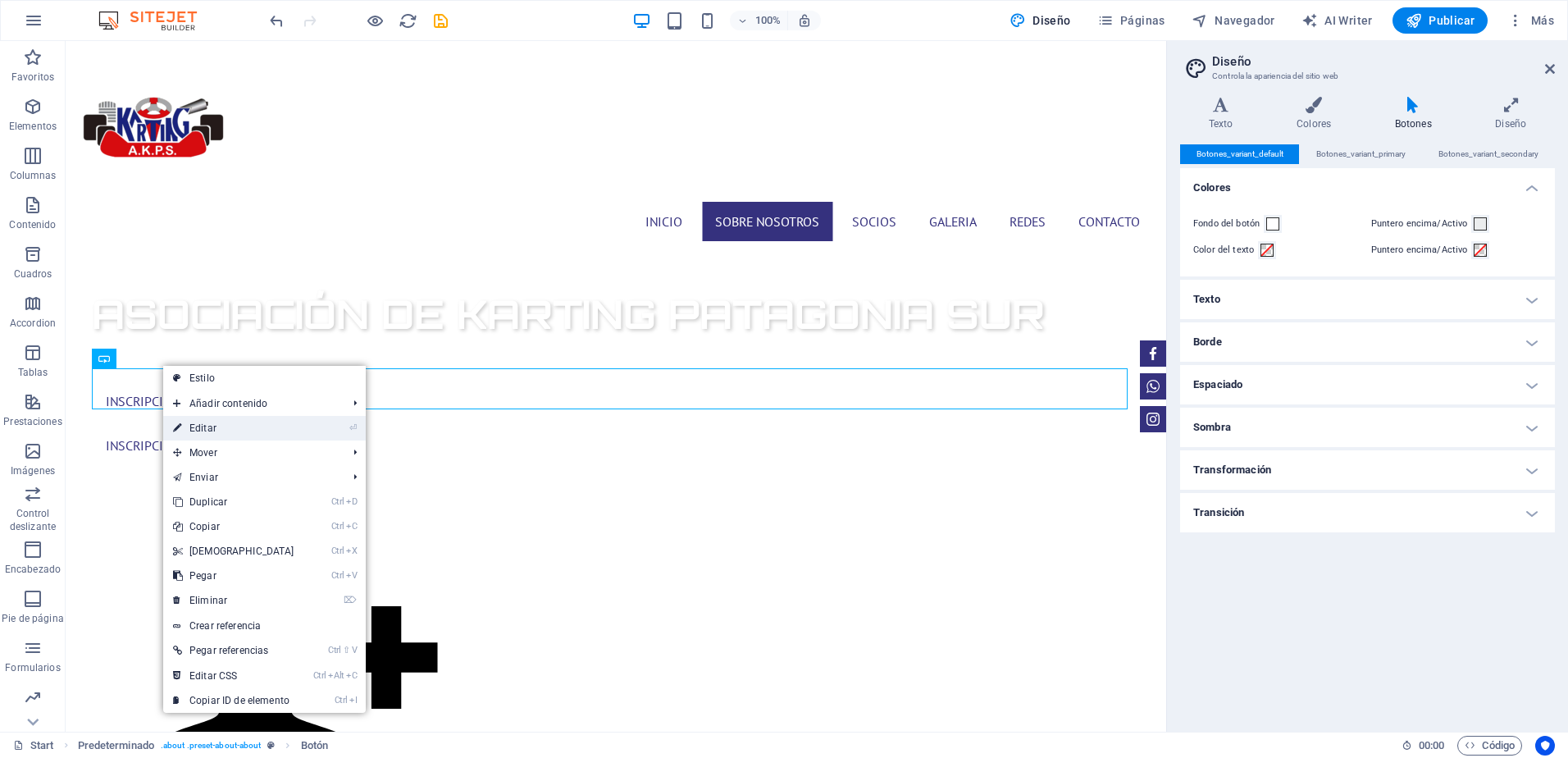
scroll to position [774, 0]
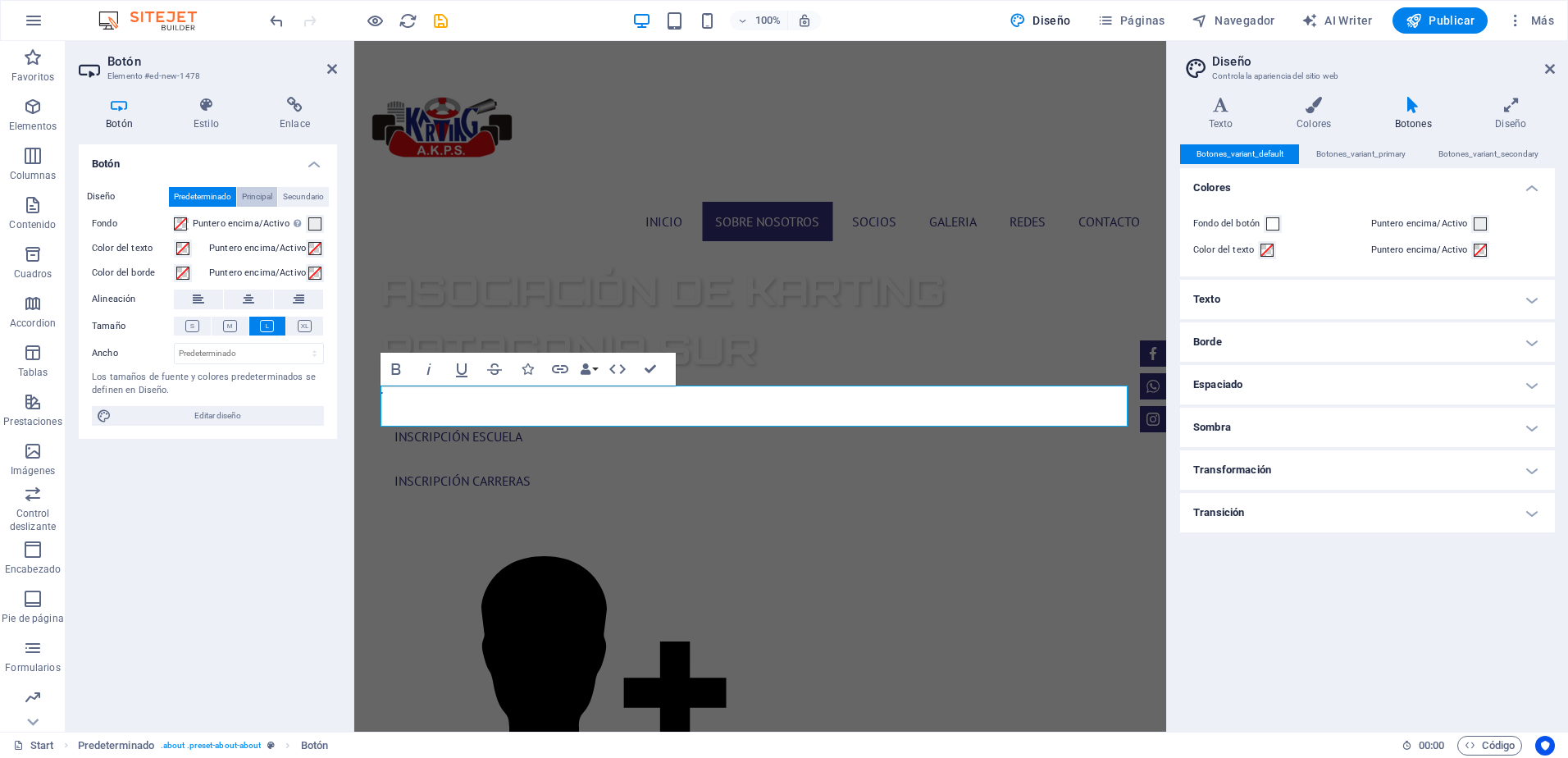
click at [251, 192] on span "Principal" at bounding box center [257, 196] width 30 height 20
click at [248, 299] on icon at bounding box center [248, 299] width 11 height 20
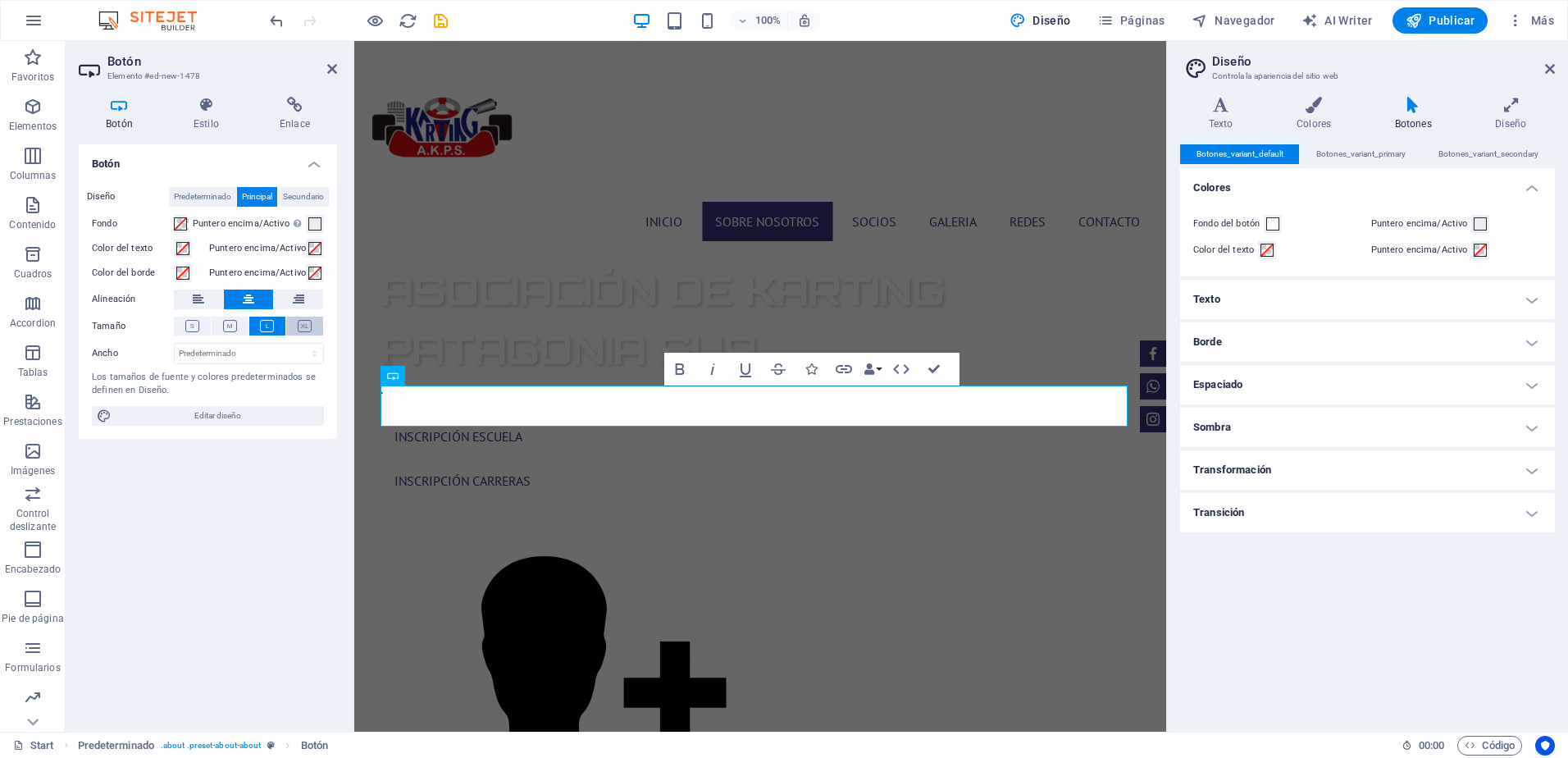
click at [308, 325] on icon at bounding box center [304, 326] width 14 height 12
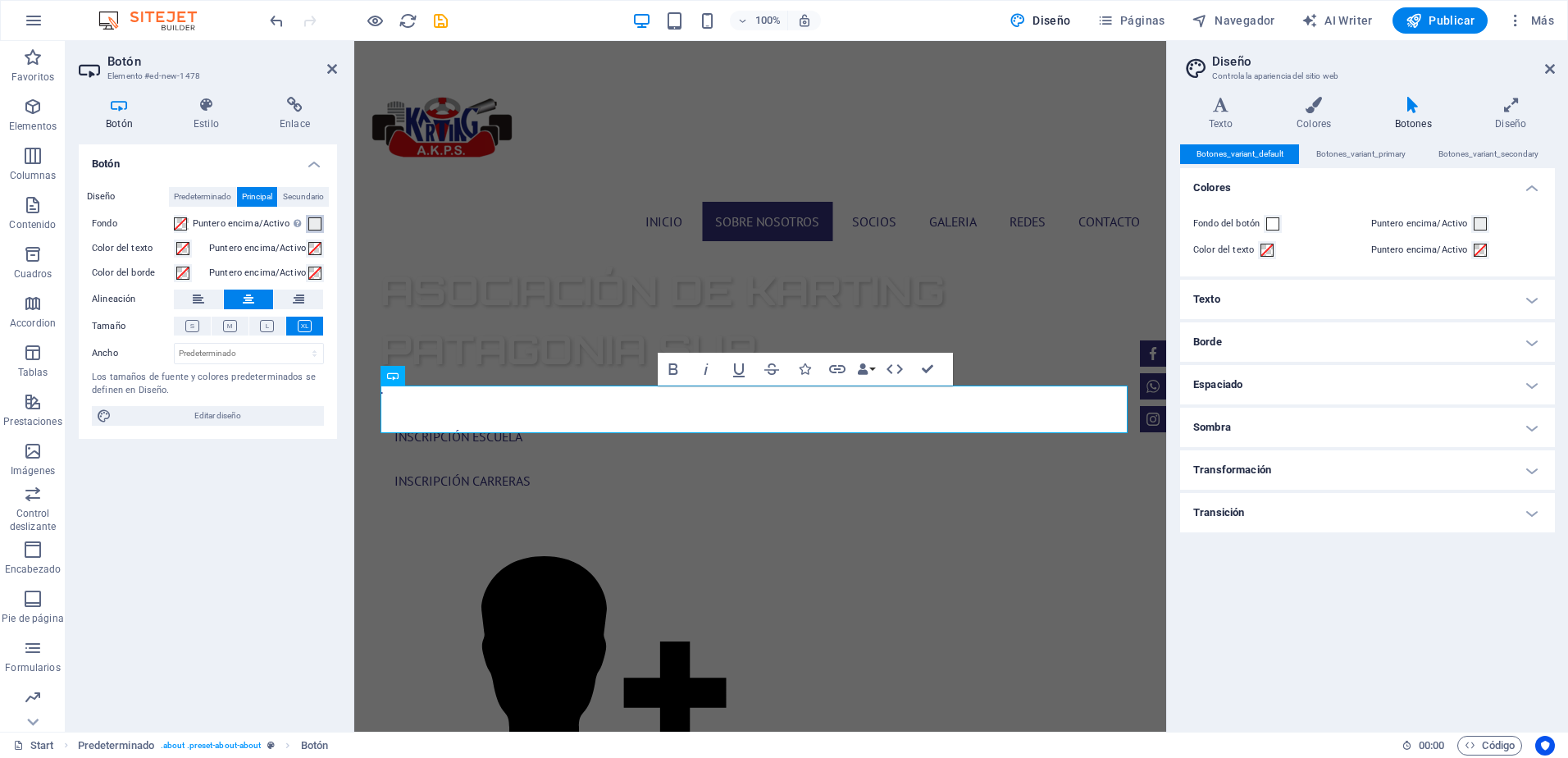
click at [316, 229] on span at bounding box center [315, 223] width 13 height 13
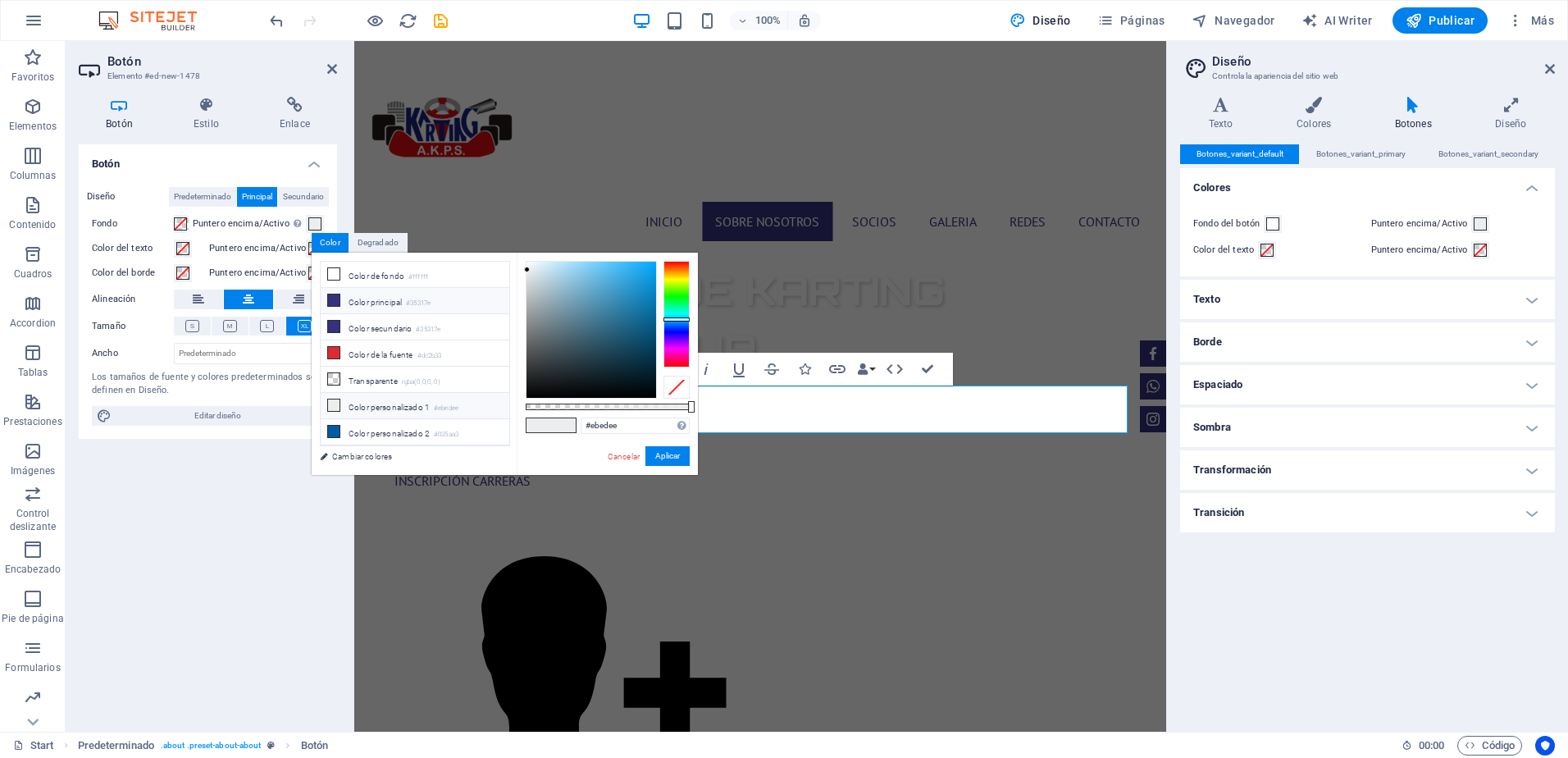
click at [331, 302] on icon at bounding box center [333, 300] width 11 height 11
type input "#35317e"
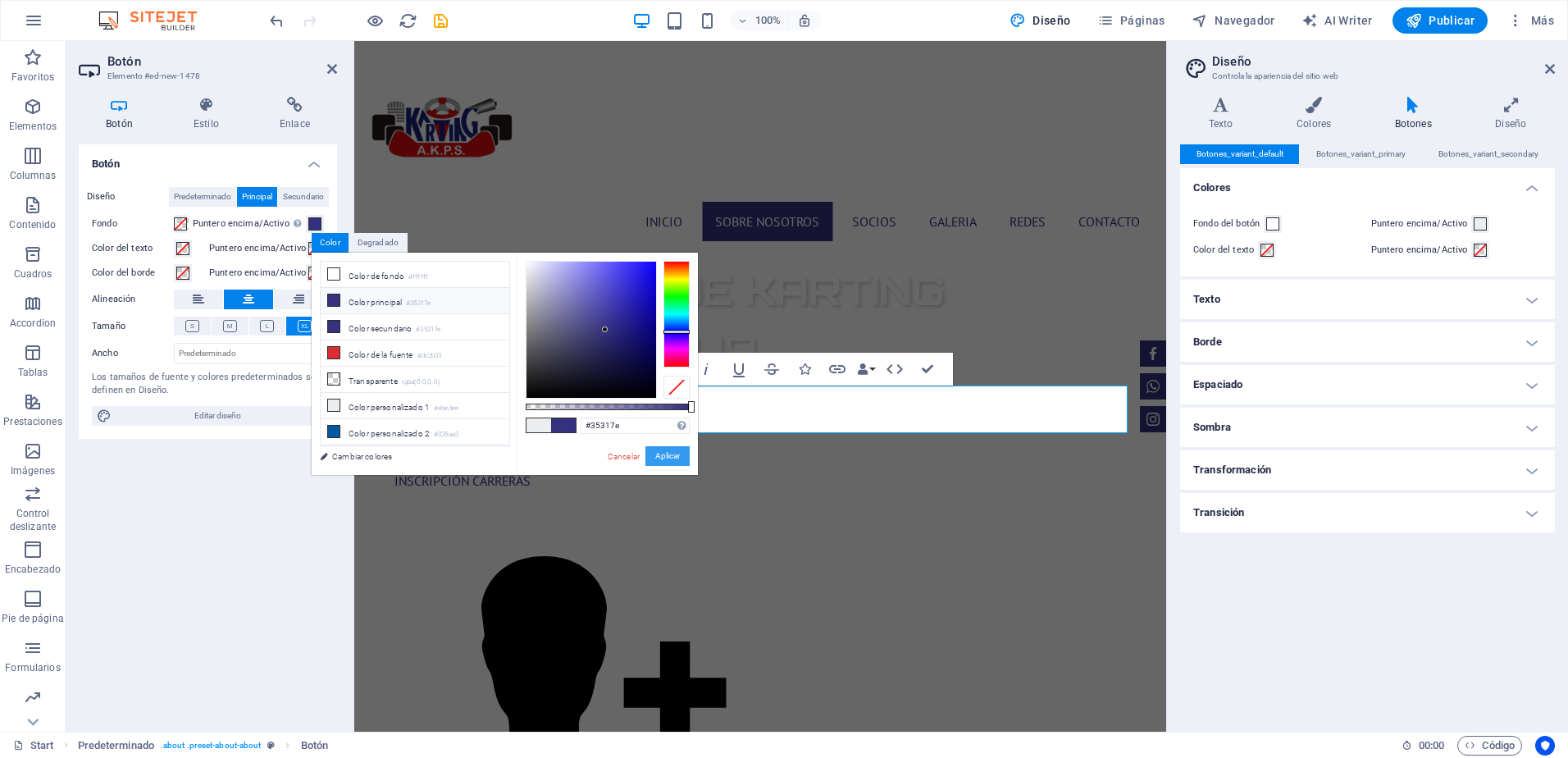
click at [669, 451] on button "Aplicar" at bounding box center [667, 455] width 44 height 20
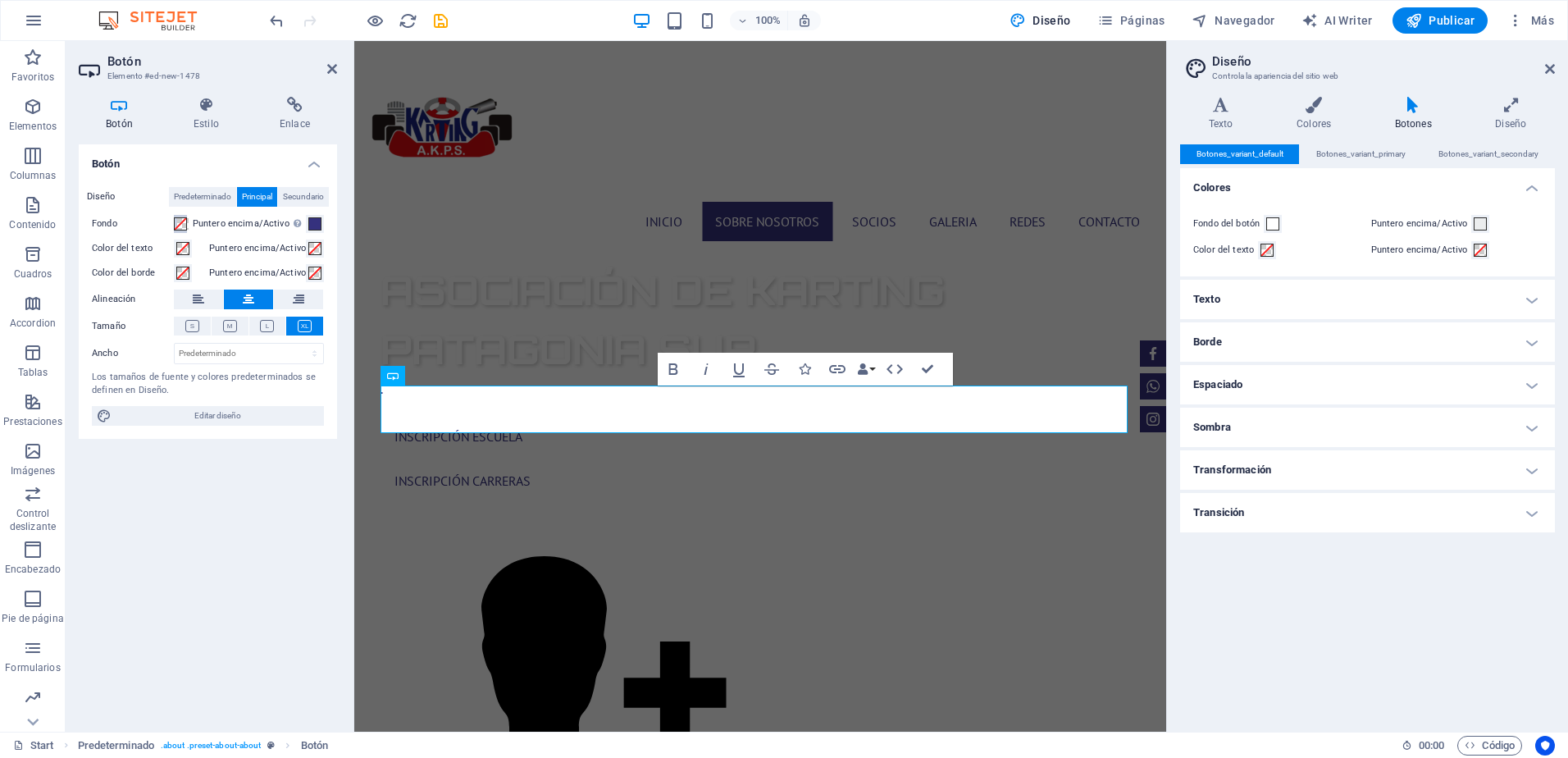
click at [184, 224] on span at bounding box center [180, 223] width 13 height 13
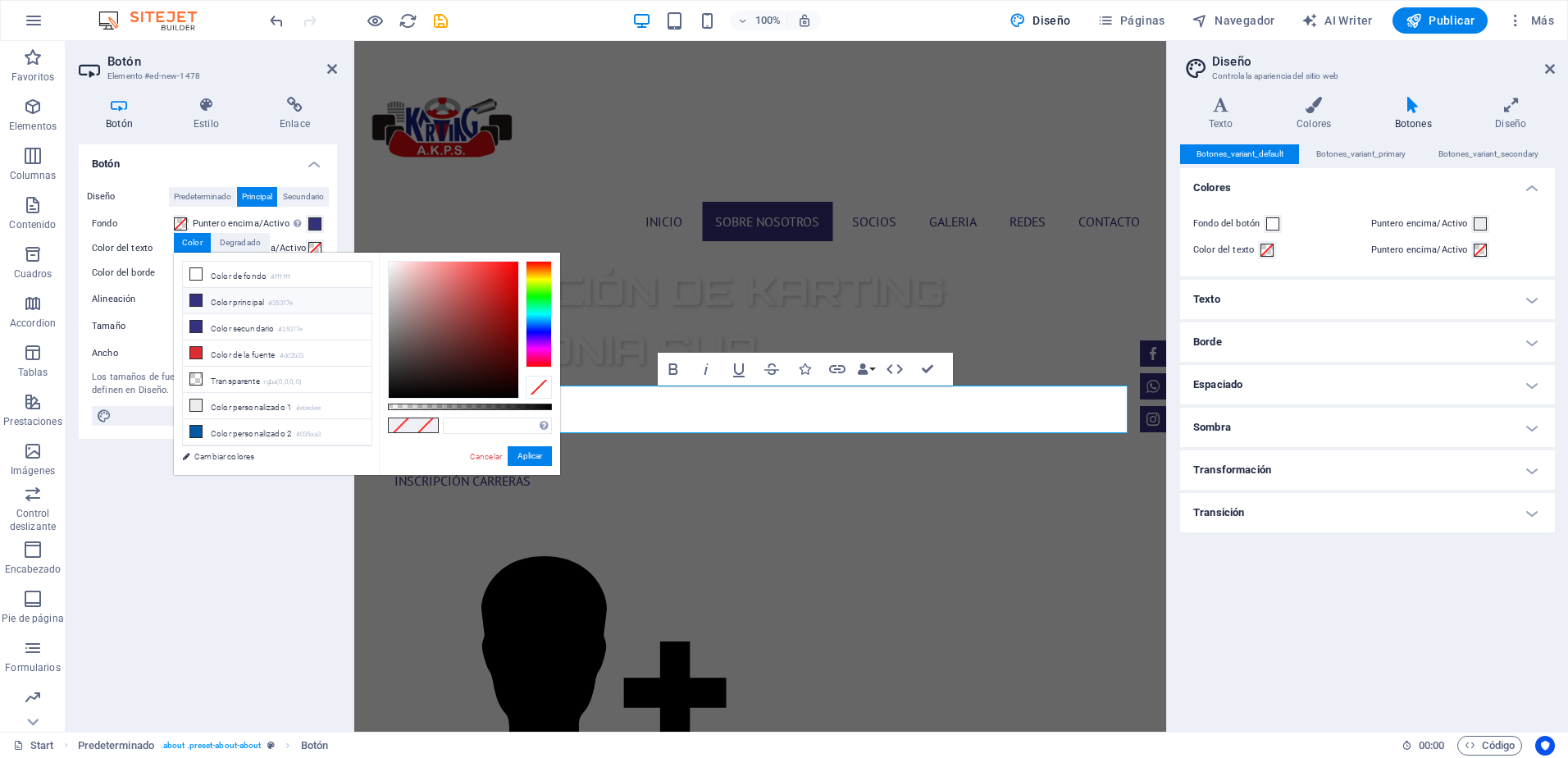
click at [194, 299] on icon at bounding box center [195, 300] width 11 height 11
type input "#35317e"
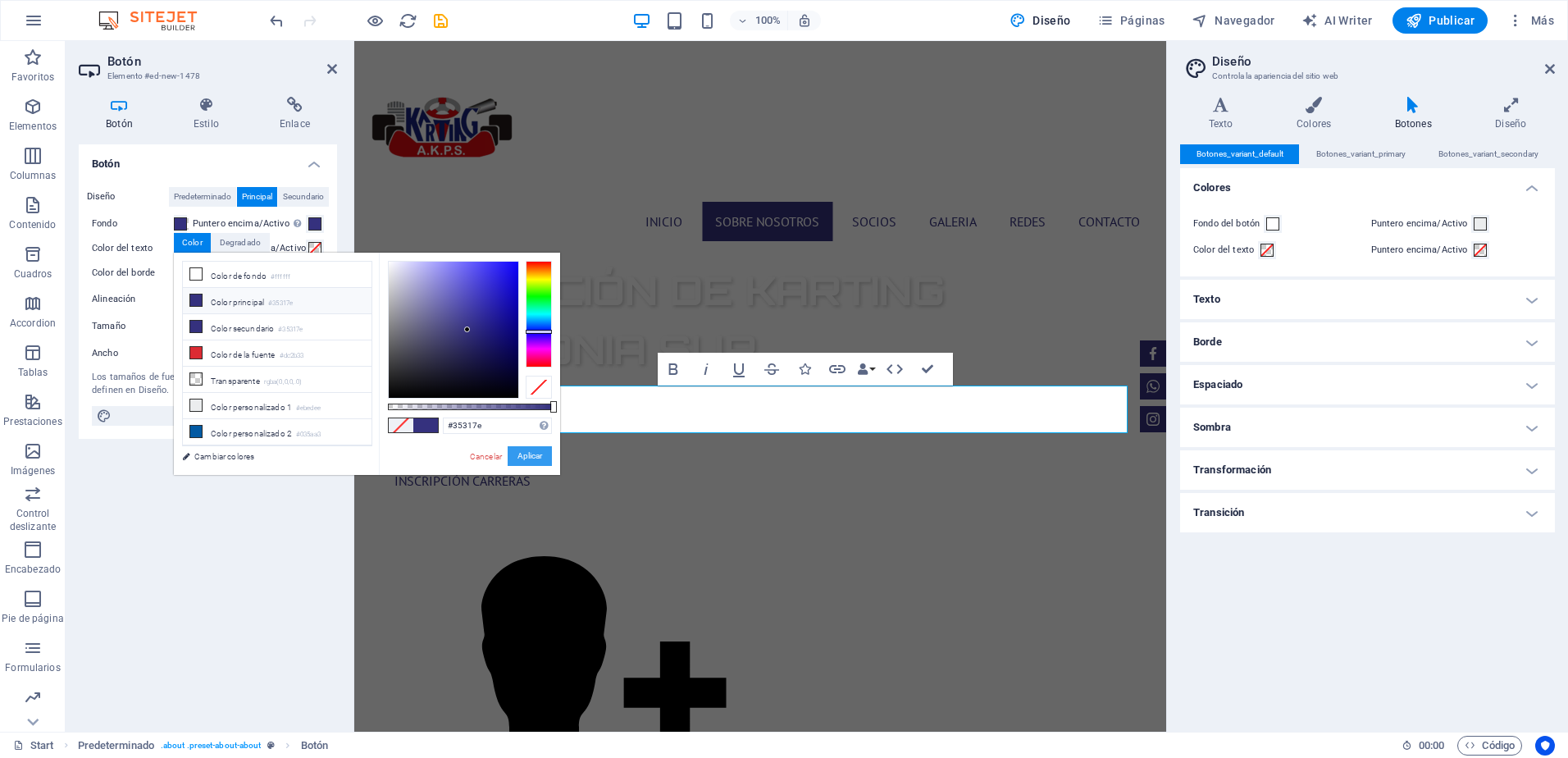
click at [535, 454] on button "Aplicar" at bounding box center [529, 455] width 44 height 20
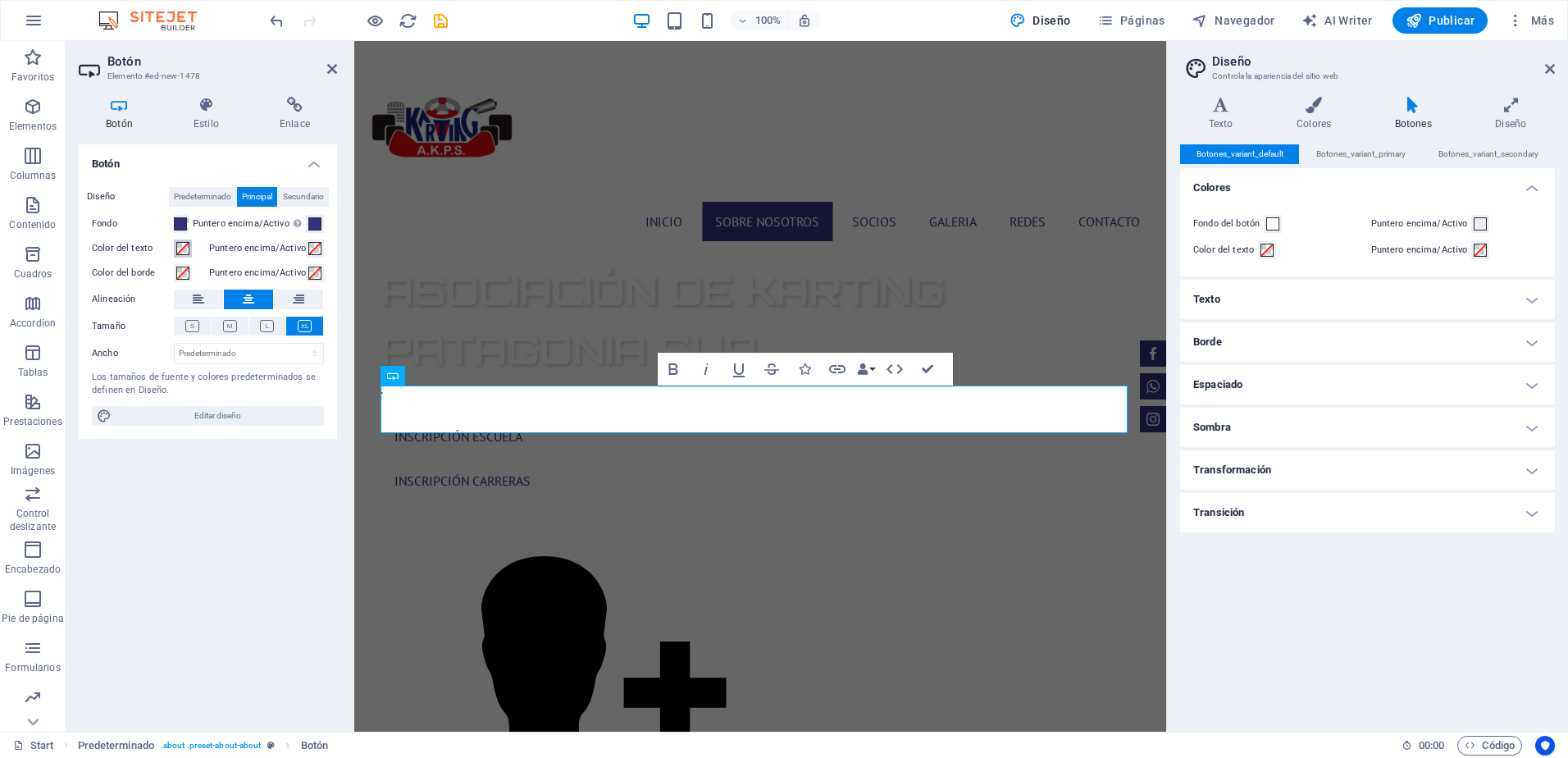
click at [184, 247] on span at bounding box center [182, 248] width 13 height 13
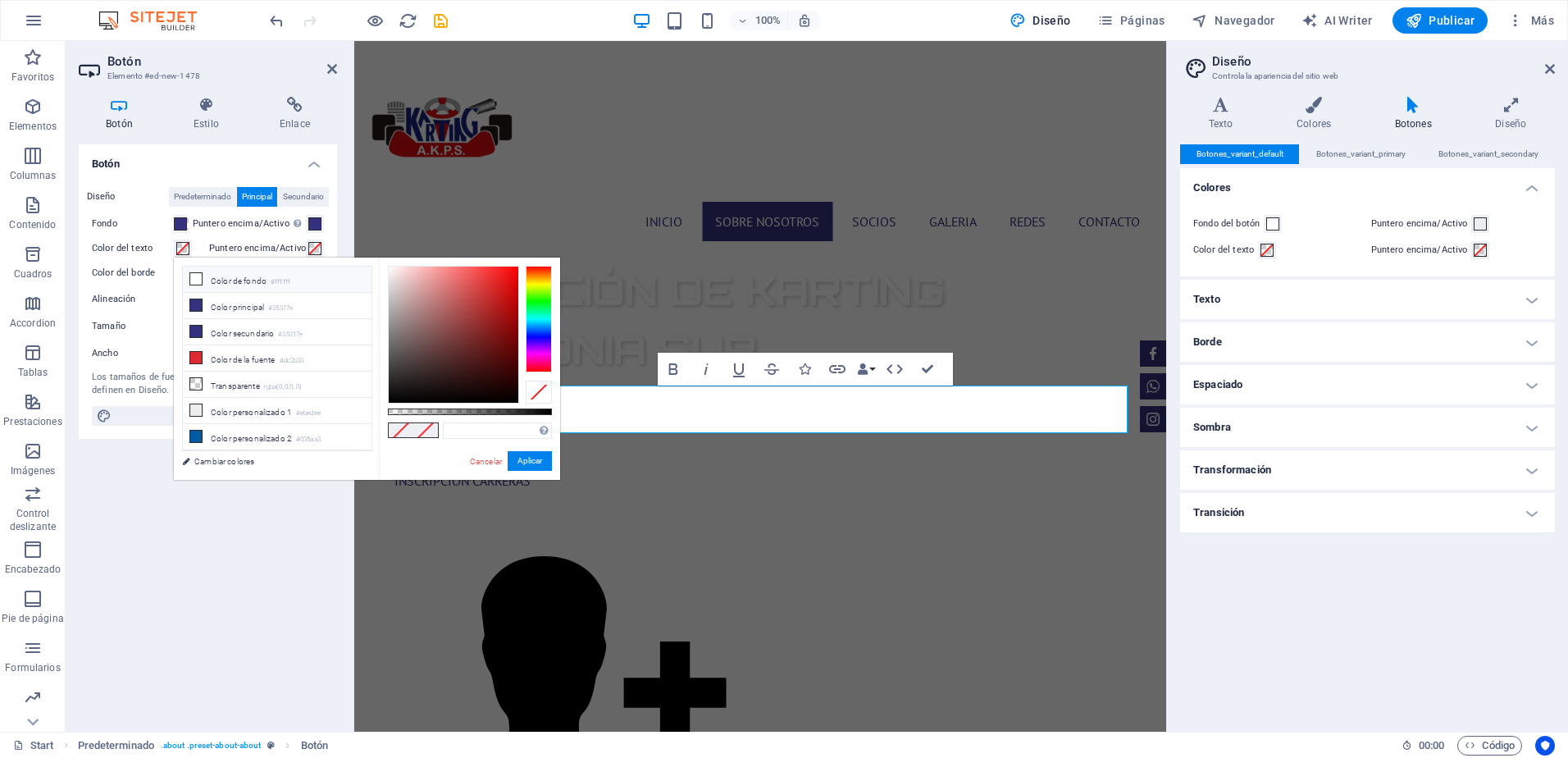
click at [198, 276] on icon at bounding box center [195, 278] width 11 height 11
type input "#ffffff"
click at [531, 462] on button "Aplicar" at bounding box center [529, 461] width 44 height 20
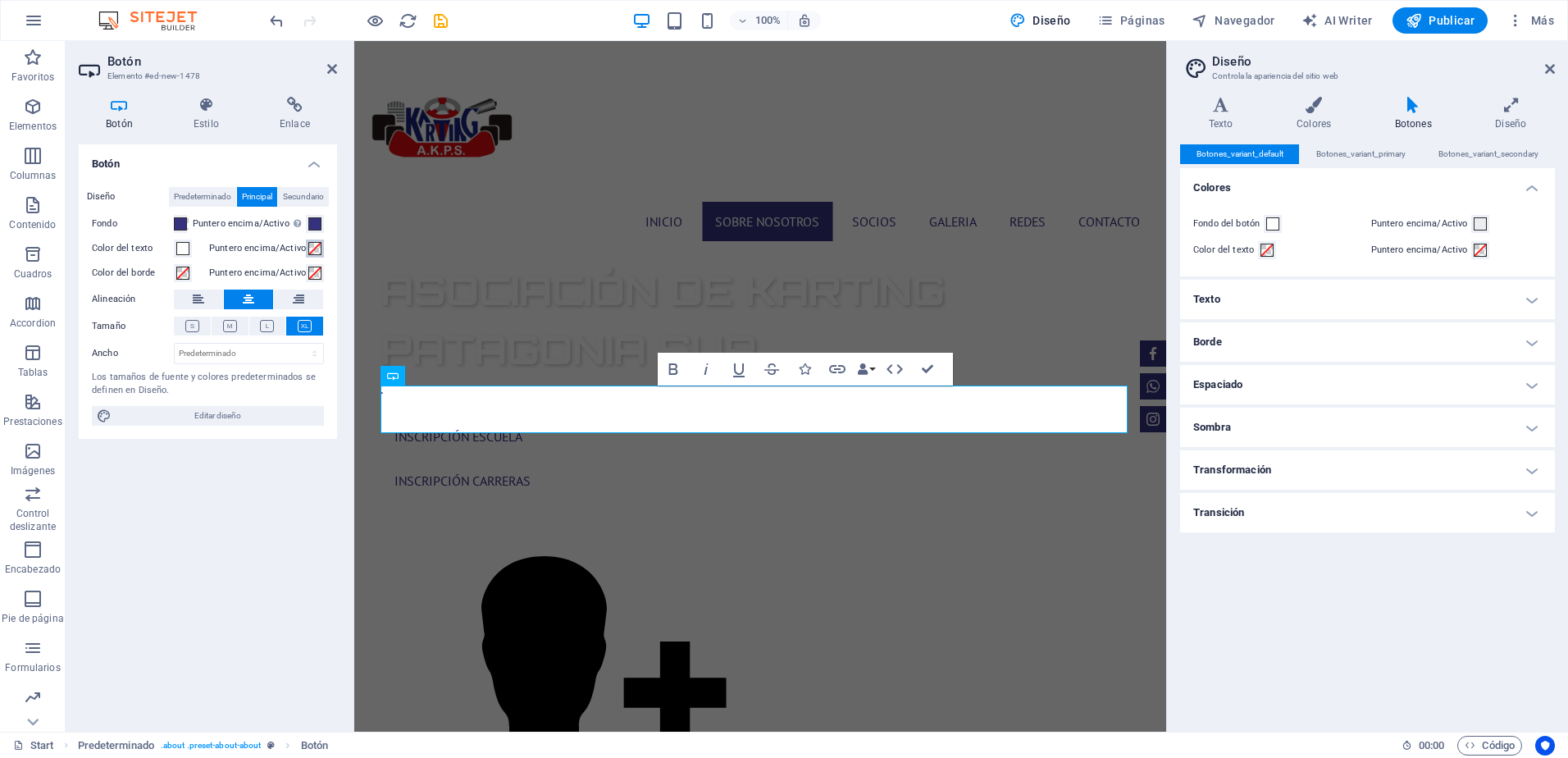
click at [309, 247] on span at bounding box center [315, 248] width 13 height 13
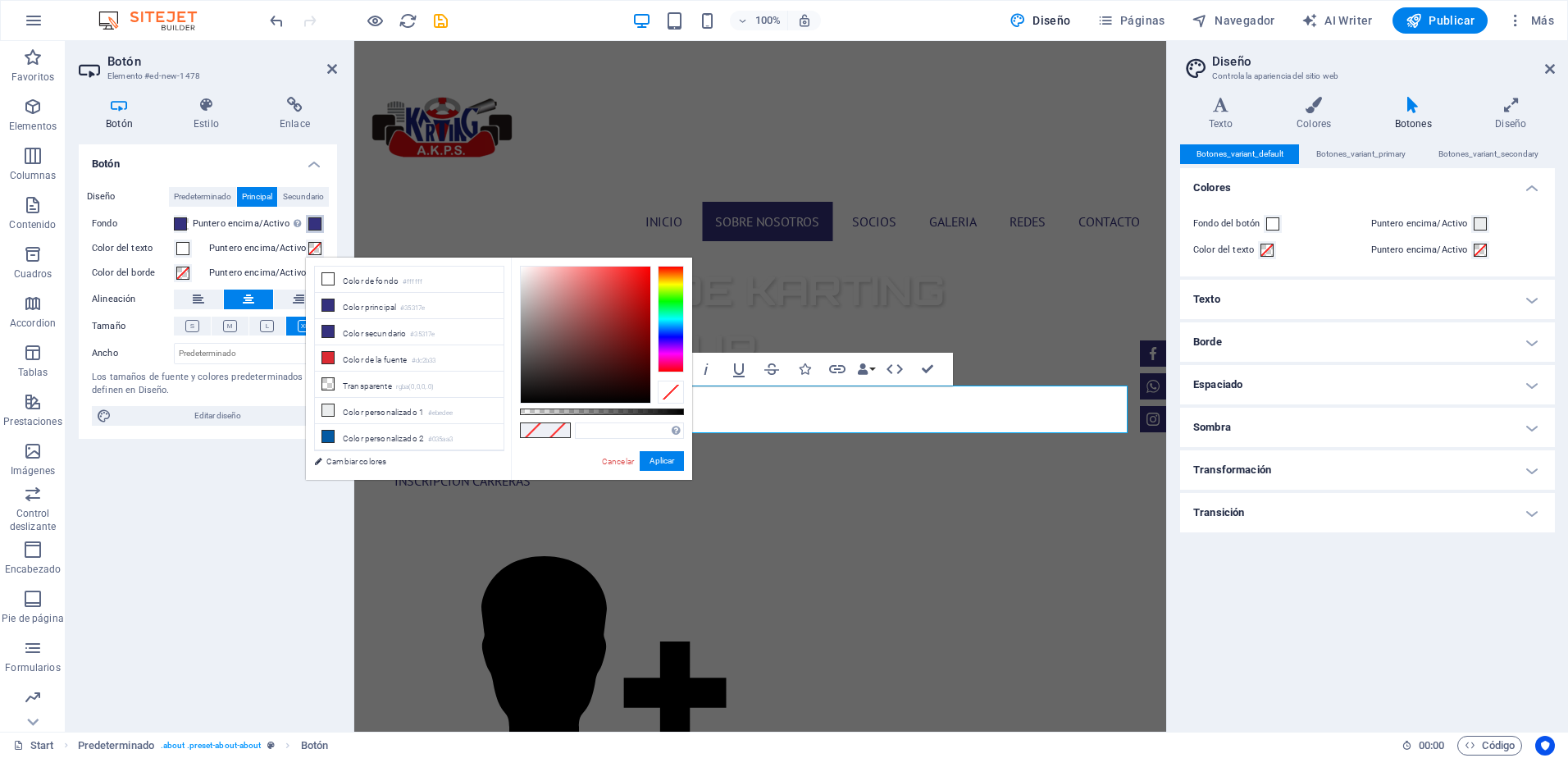
click at [322, 225] on span at bounding box center [315, 223] width 13 height 13
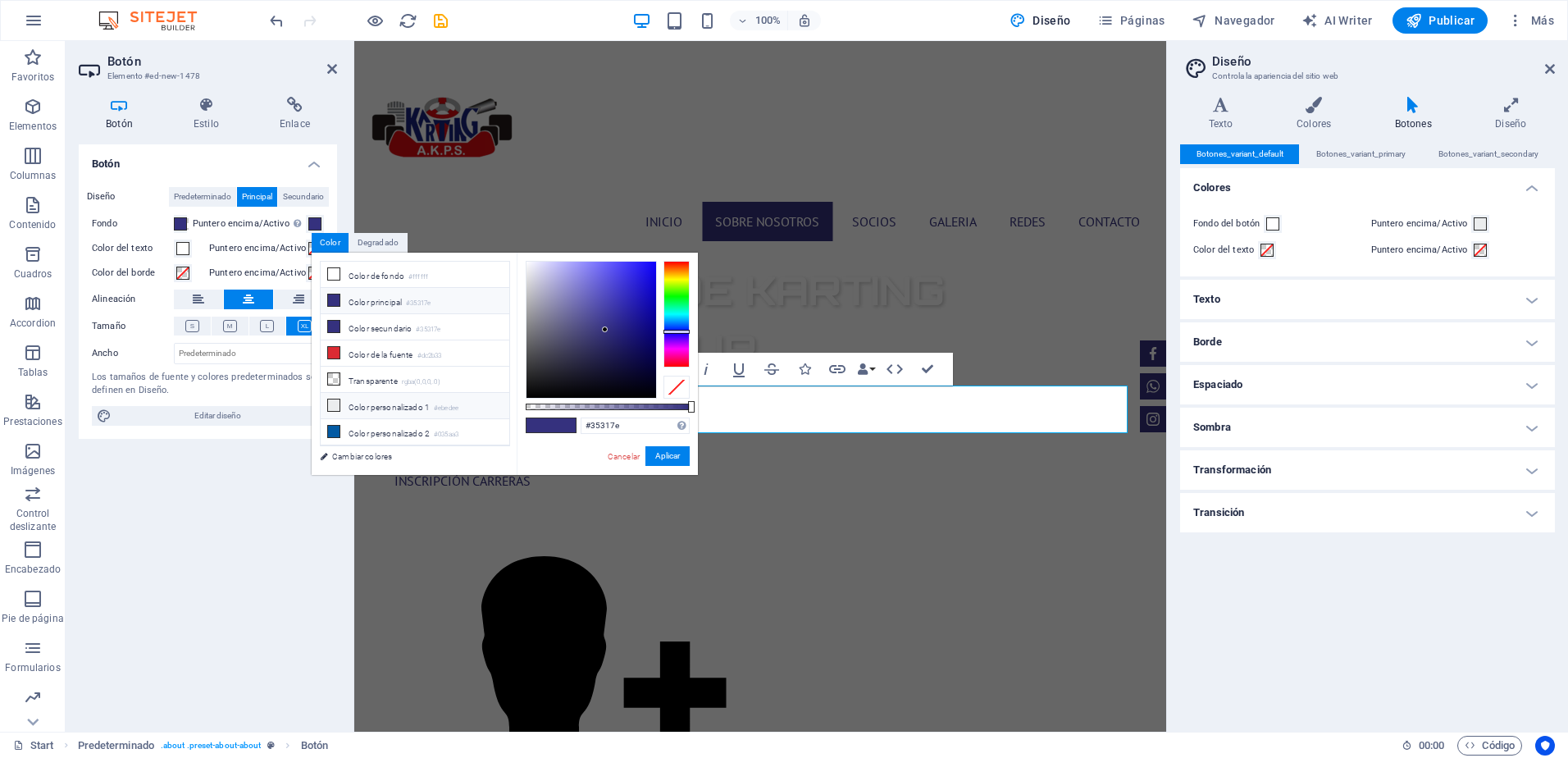
click at [337, 399] on icon at bounding box center [333, 404] width 11 height 11
type input "#ebedee"
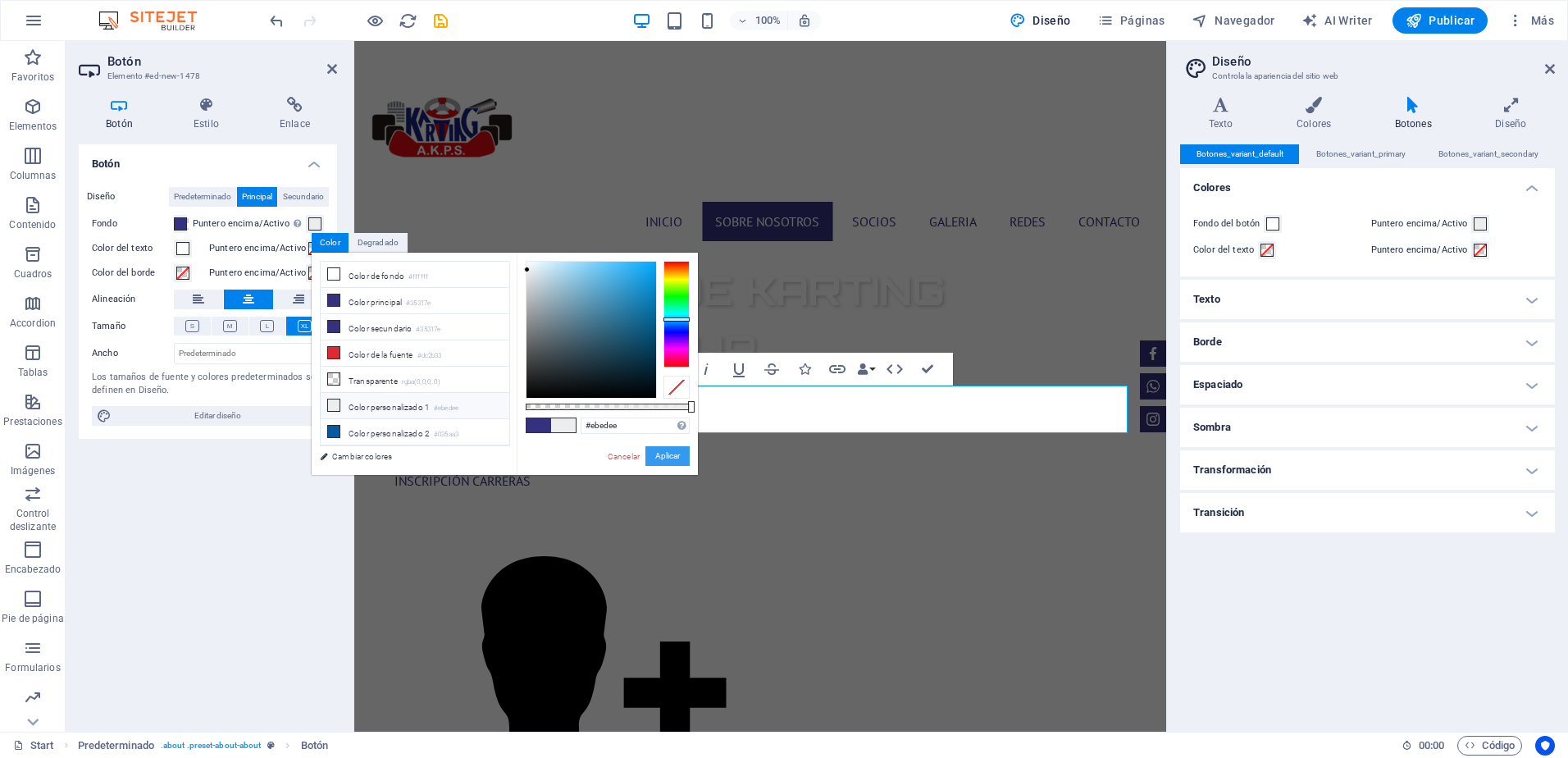
click at [662, 455] on button "Aplicar" at bounding box center [667, 455] width 44 height 20
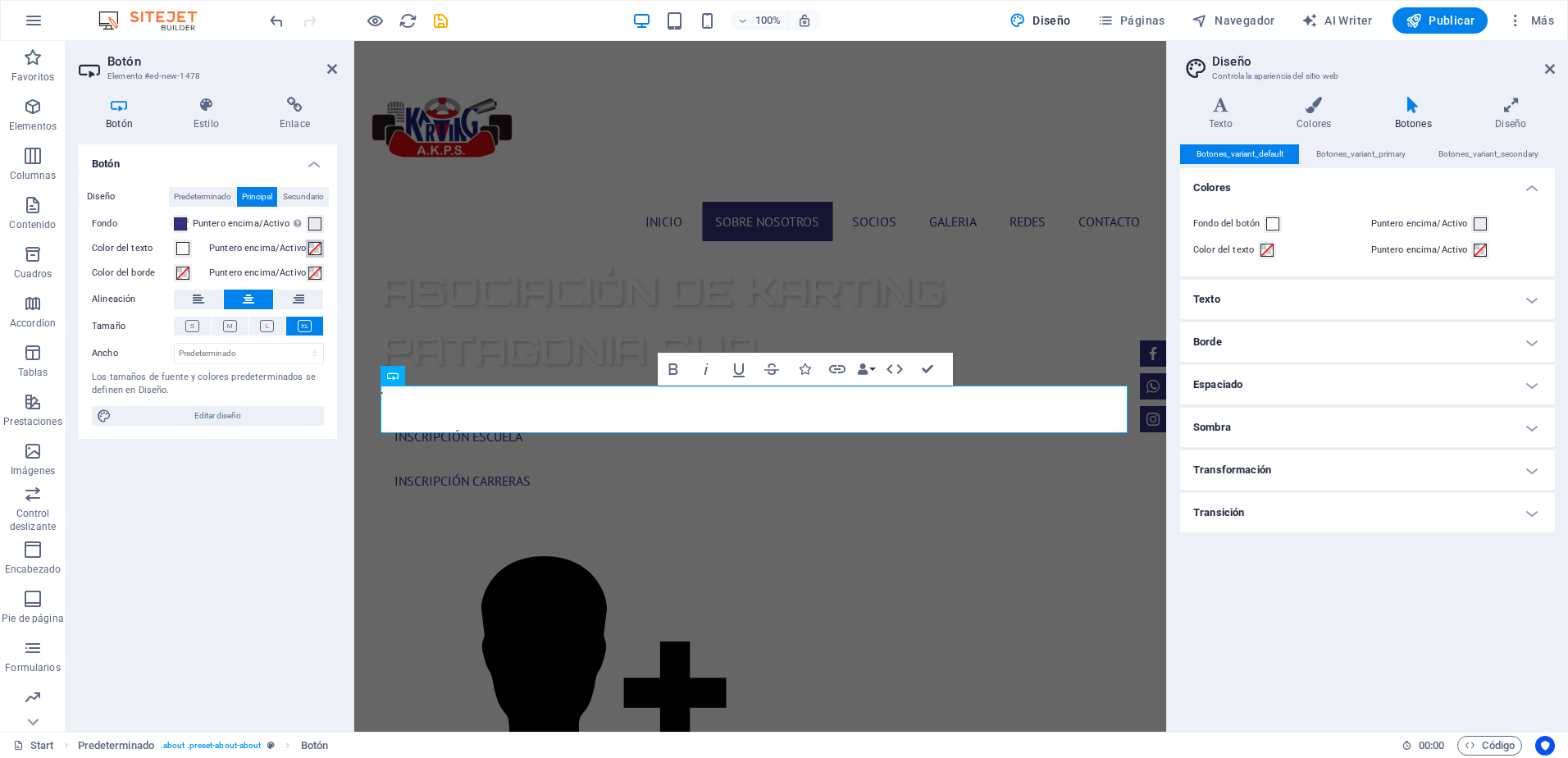
click at [316, 246] on span at bounding box center [315, 248] width 13 height 13
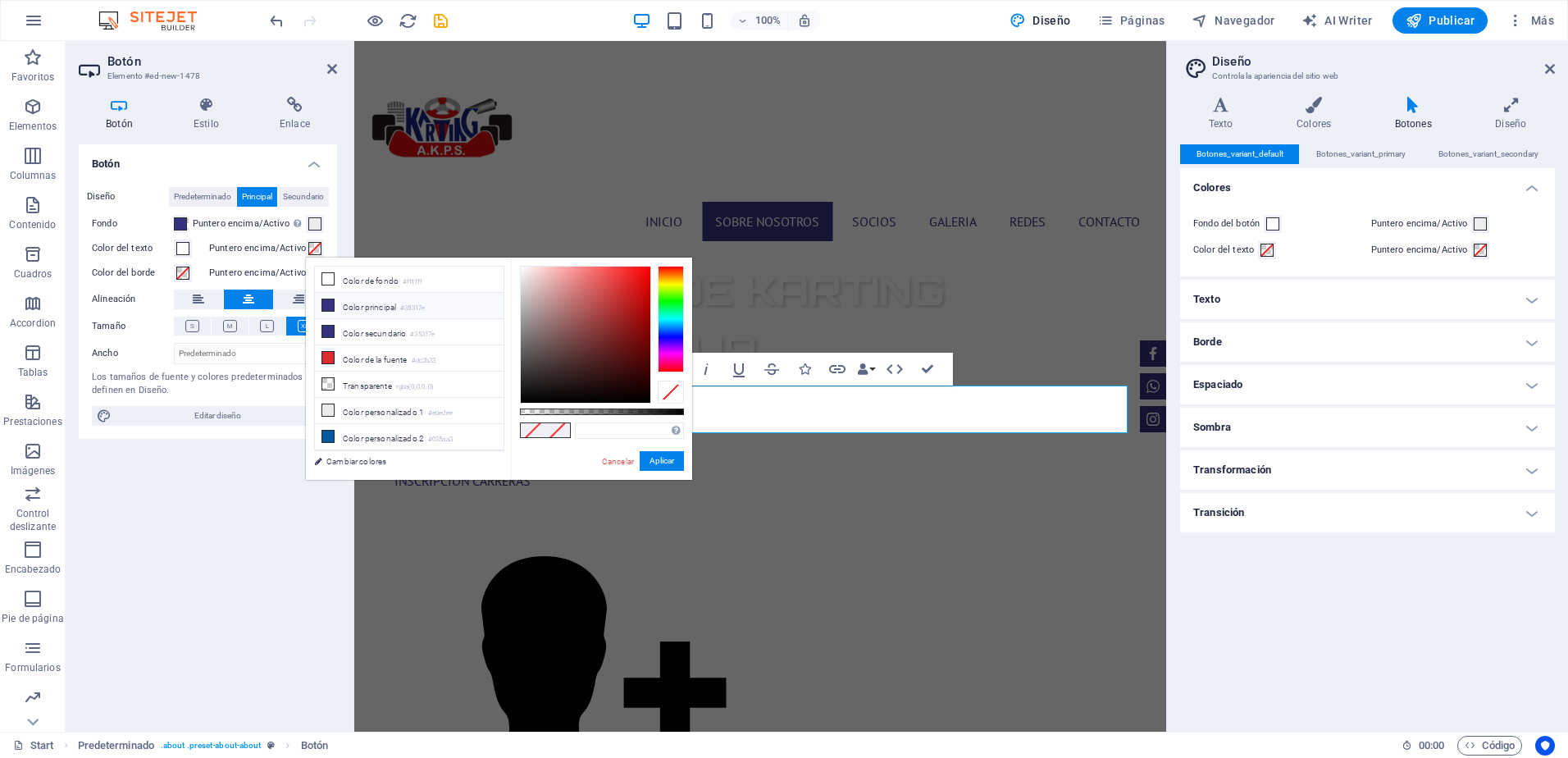
click at [329, 303] on icon at bounding box center [328, 304] width 11 height 11
type input "#35317e"
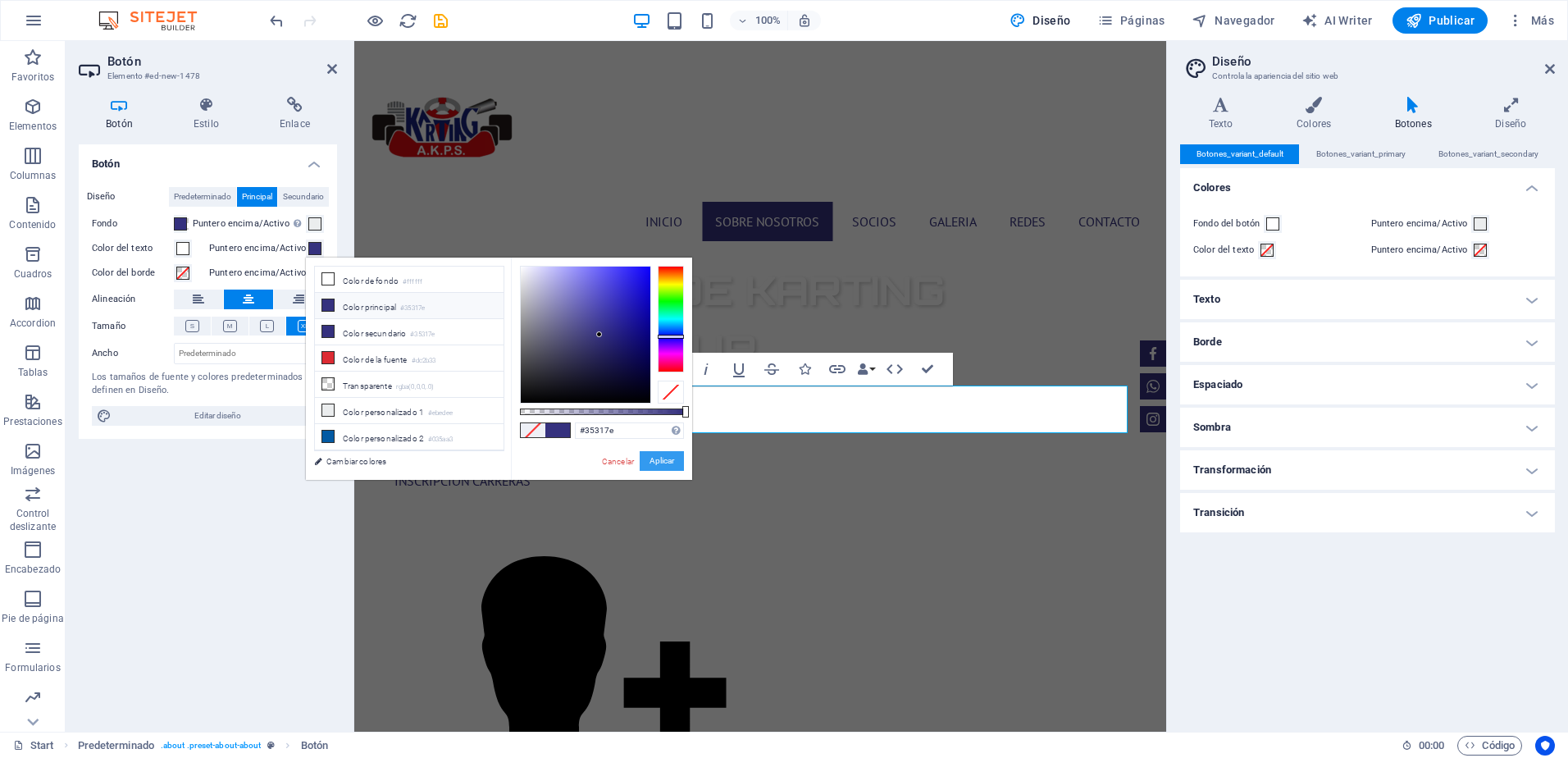
click at [672, 458] on button "Aplicar" at bounding box center [661, 461] width 44 height 20
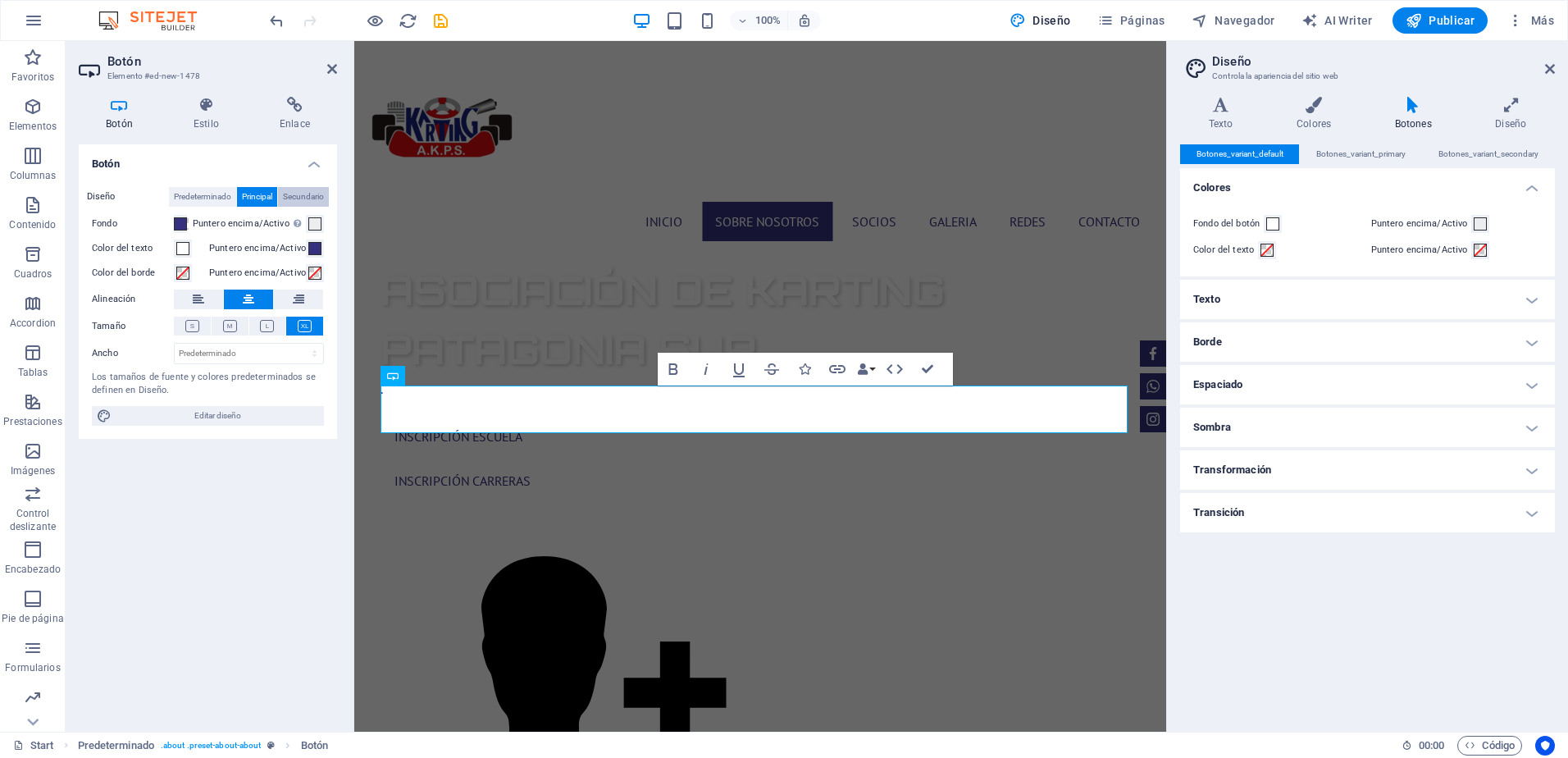
click at [295, 197] on span "Secundario" at bounding box center [303, 196] width 41 height 20
click at [265, 197] on span "Principal" at bounding box center [257, 196] width 30 height 20
click at [211, 196] on span "Predeterminado" at bounding box center [202, 196] width 57 height 20
click at [268, 194] on span "Principal" at bounding box center [257, 196] width 30 height 20
click at [205, 521] on div "Botón Diseño Predeterminado Principal Secundario Fondo Puntero encima/Activo Ca…" at bounding box center [207, 431] width 258 height 574
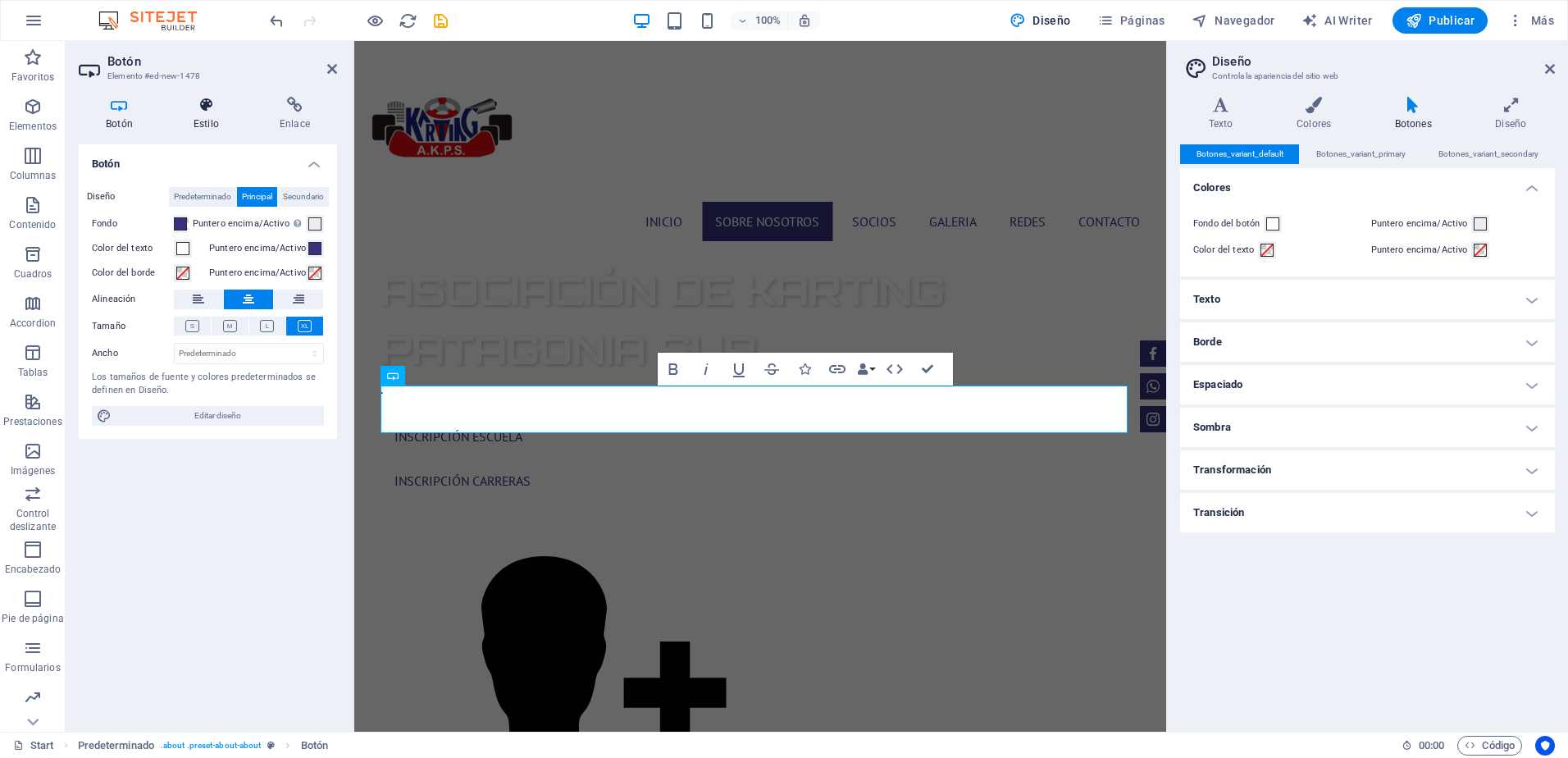
click at [204, 106] on icon at bounding box center [207, 105] width 80 height 16
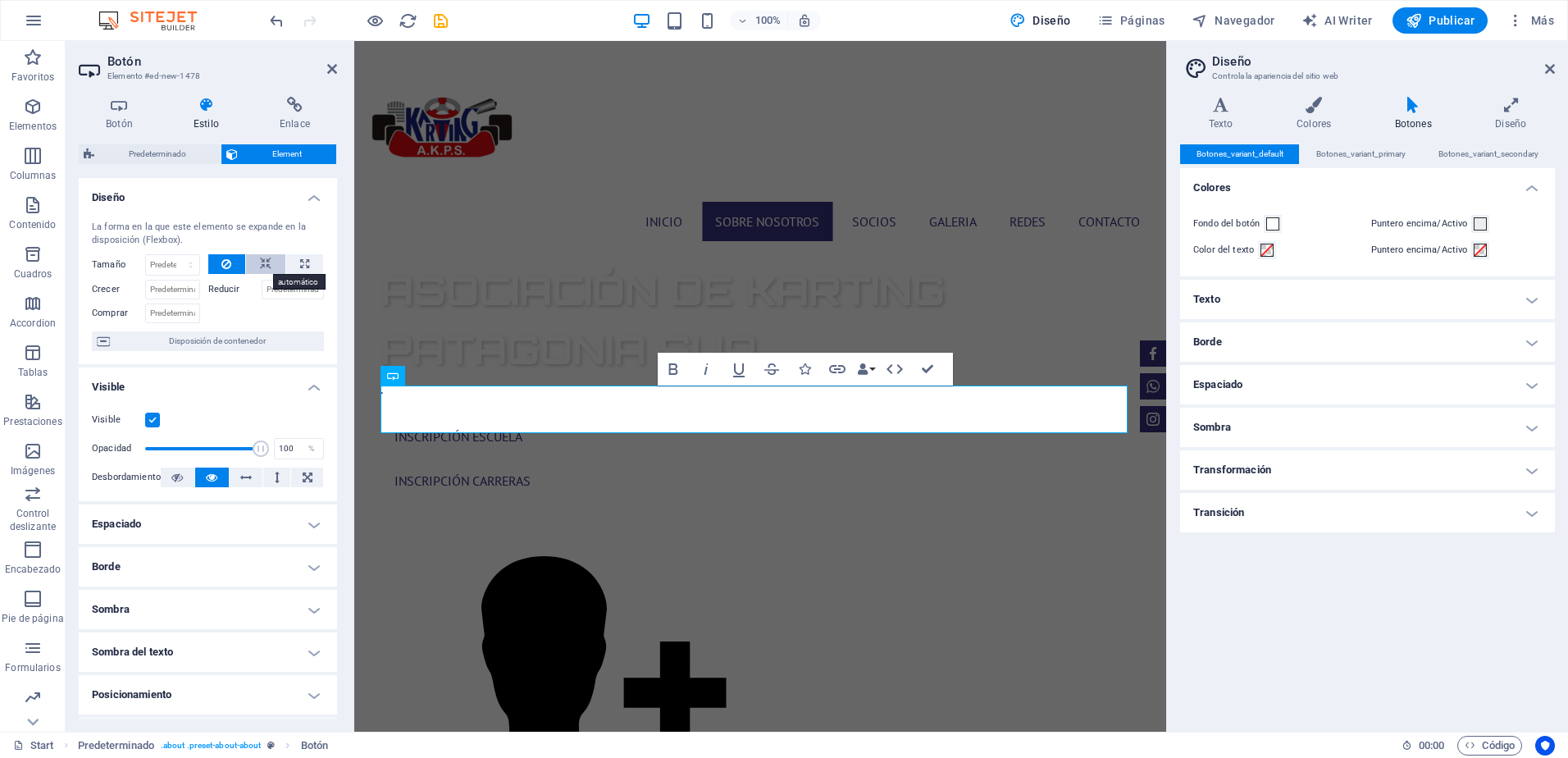
click at [266, 267] on icon at bounding box center [265, 264] width 11 height 20
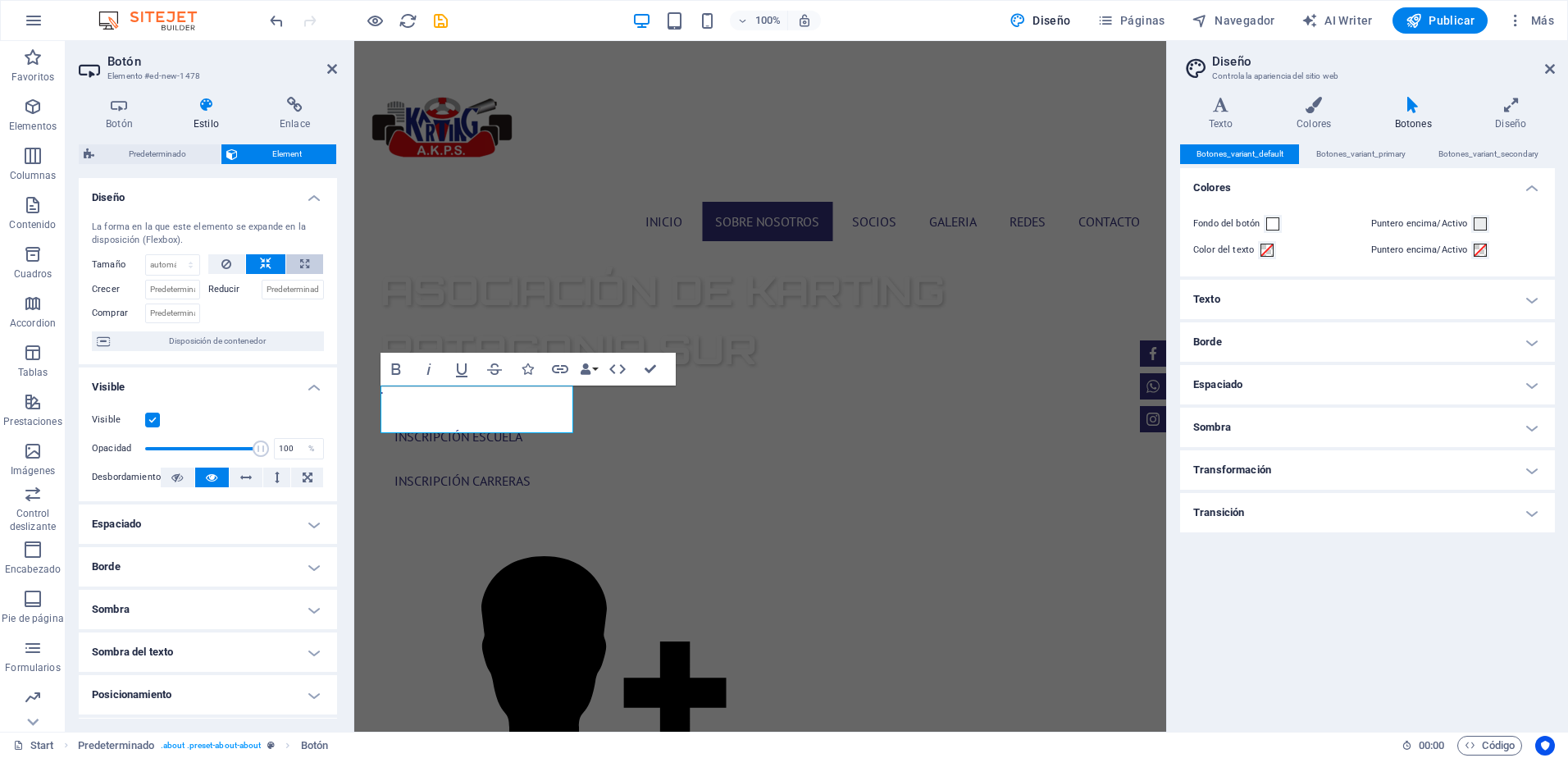
click at [296, 263] on button at bounding box center [304, 264] width 37 height 20
type input "100"
select select "%"
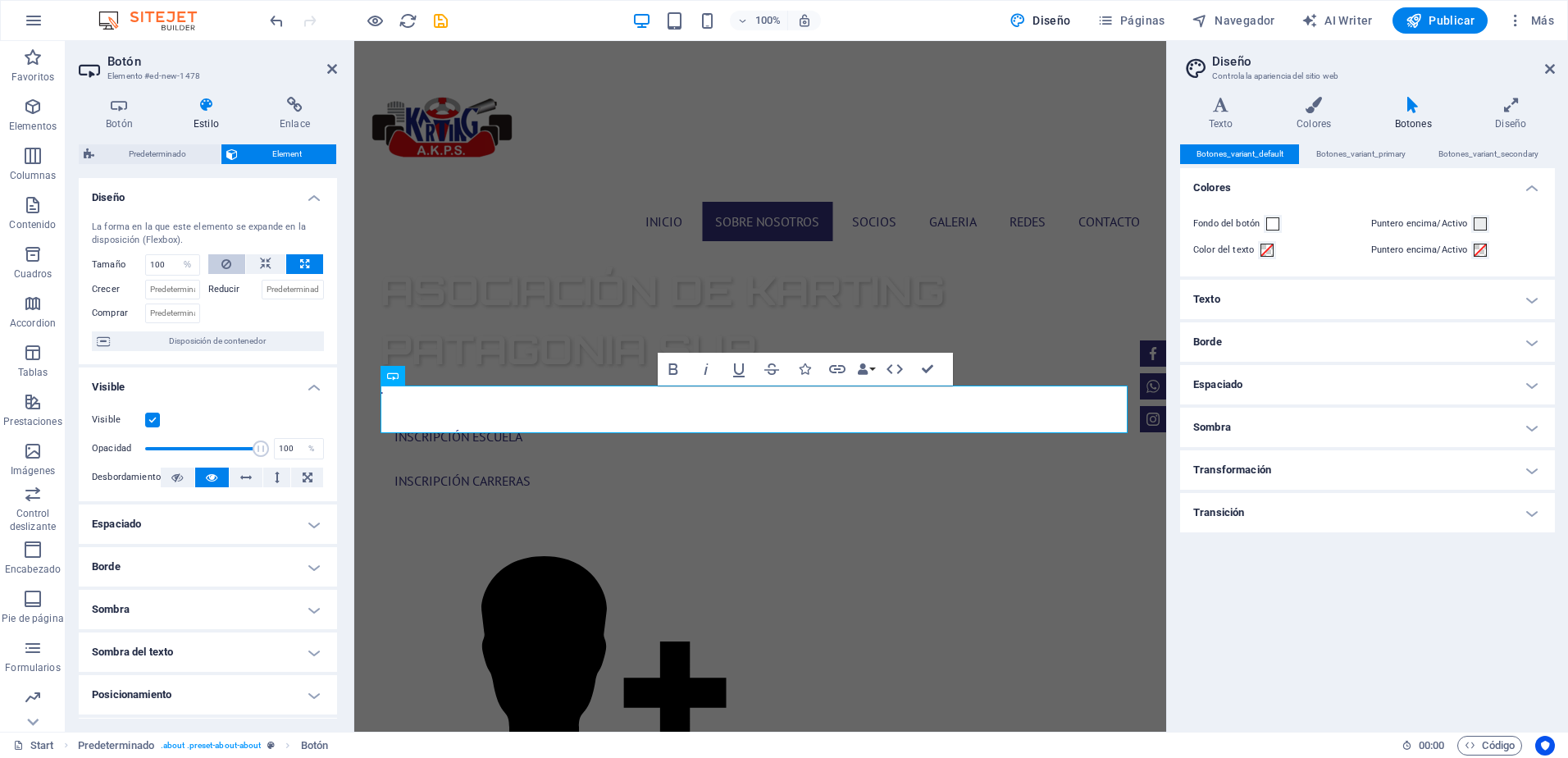
click at [223, 272] on icon at bounding box center [226, 264] width 10 height 20
select select "DISABLED_OPTION_VALUE"
click at [260, 269] on icon at bounding box center [265, 264] width 11 height 20
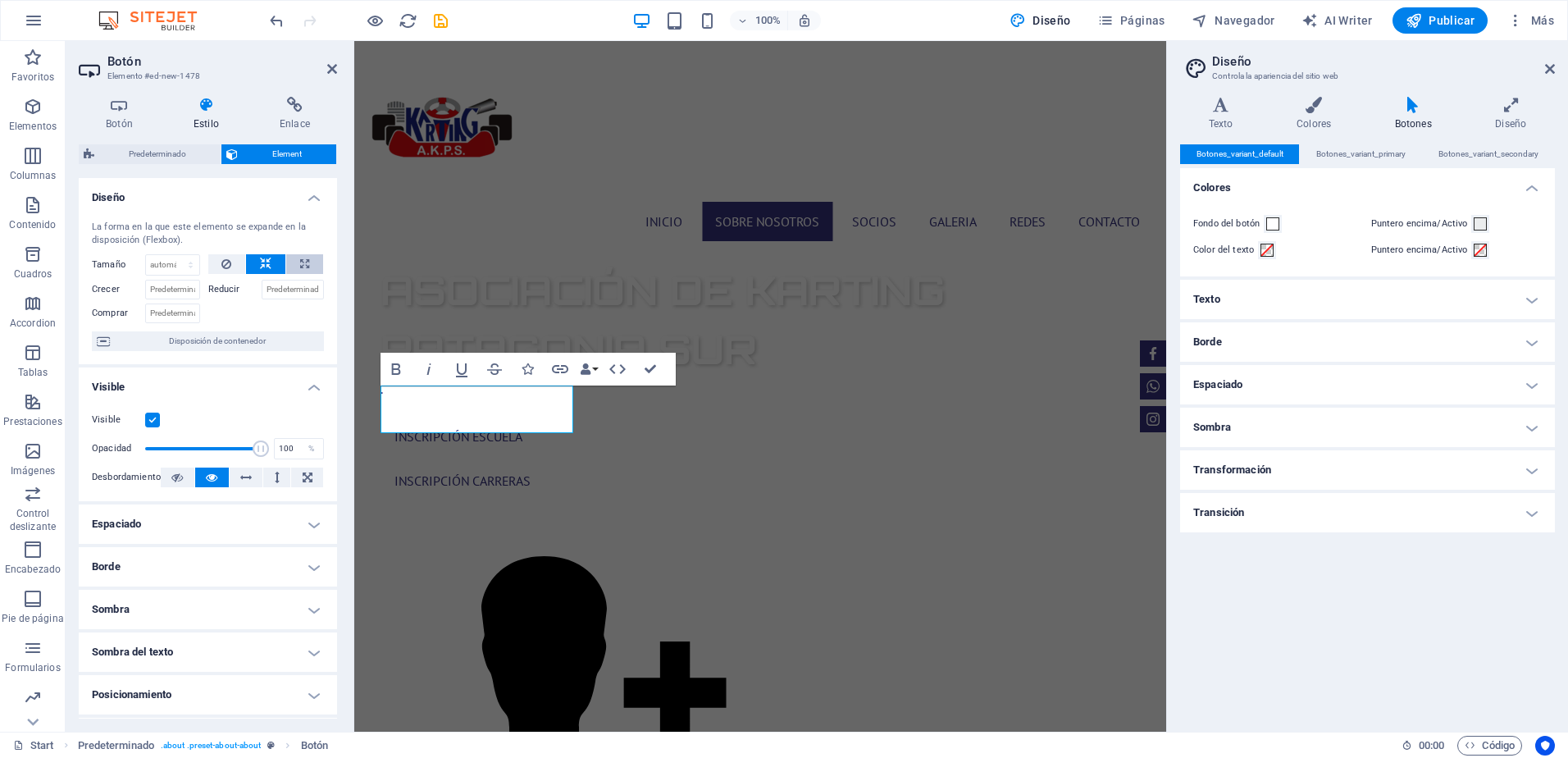
click at [296, 267] on button at bounding box center [304, 264] width 37 height 20
type input "100"
select select "%"
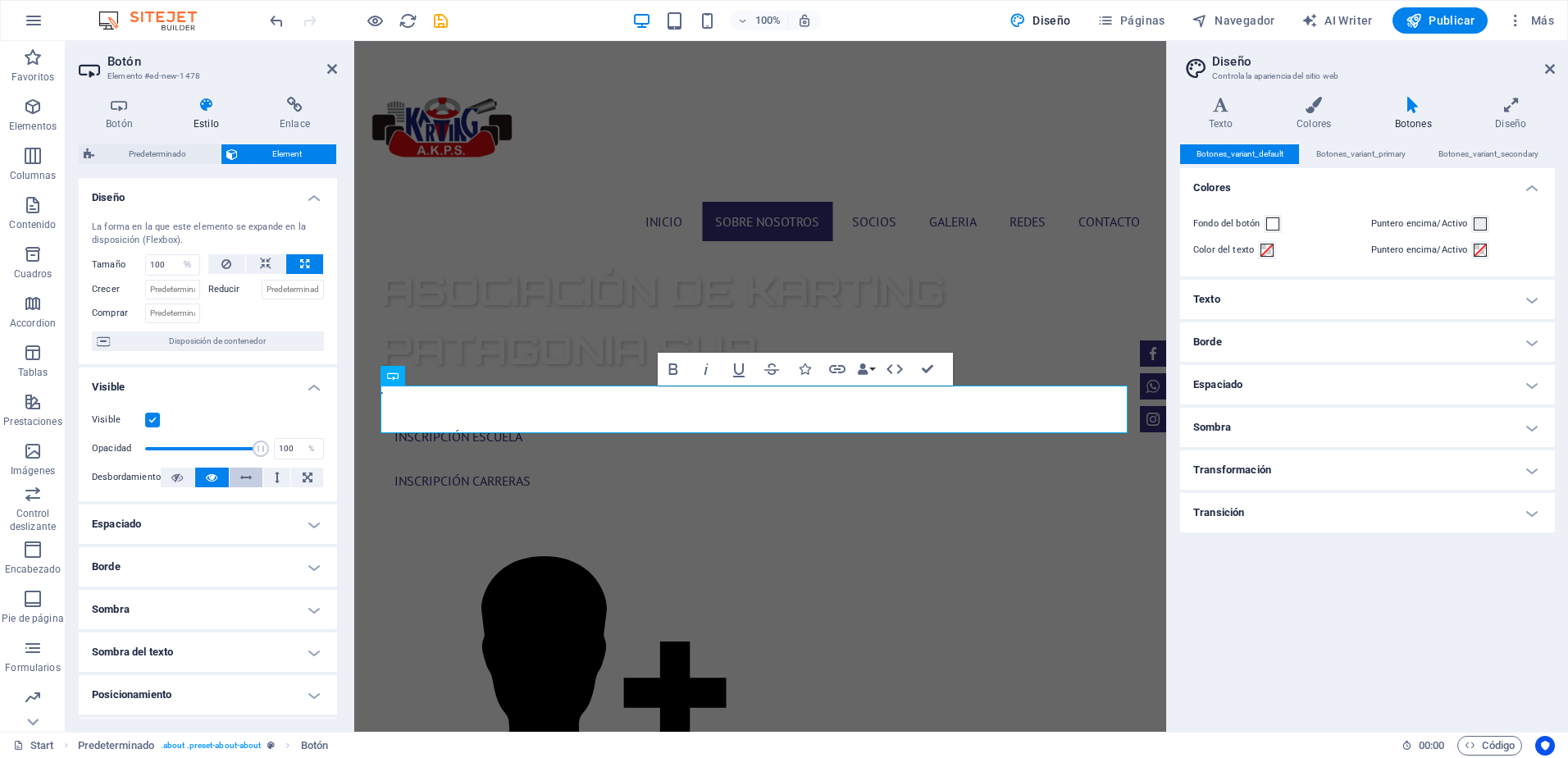
click at [247, 483] on icon at bounding box center [245, 477] width 11 height 20
click at [275, 481] on icon at bounding box center [277, 477] width 5 height 20
click at [306, 479] on icon at bounding box center [307, 477] width 10 height 20
click at [207, 481] on icon at bounding box center [211, 477] width 11 height 20
click at [194, 524] on h4 "Espaciado" at bounding box center [207, 524] width 258 height 40
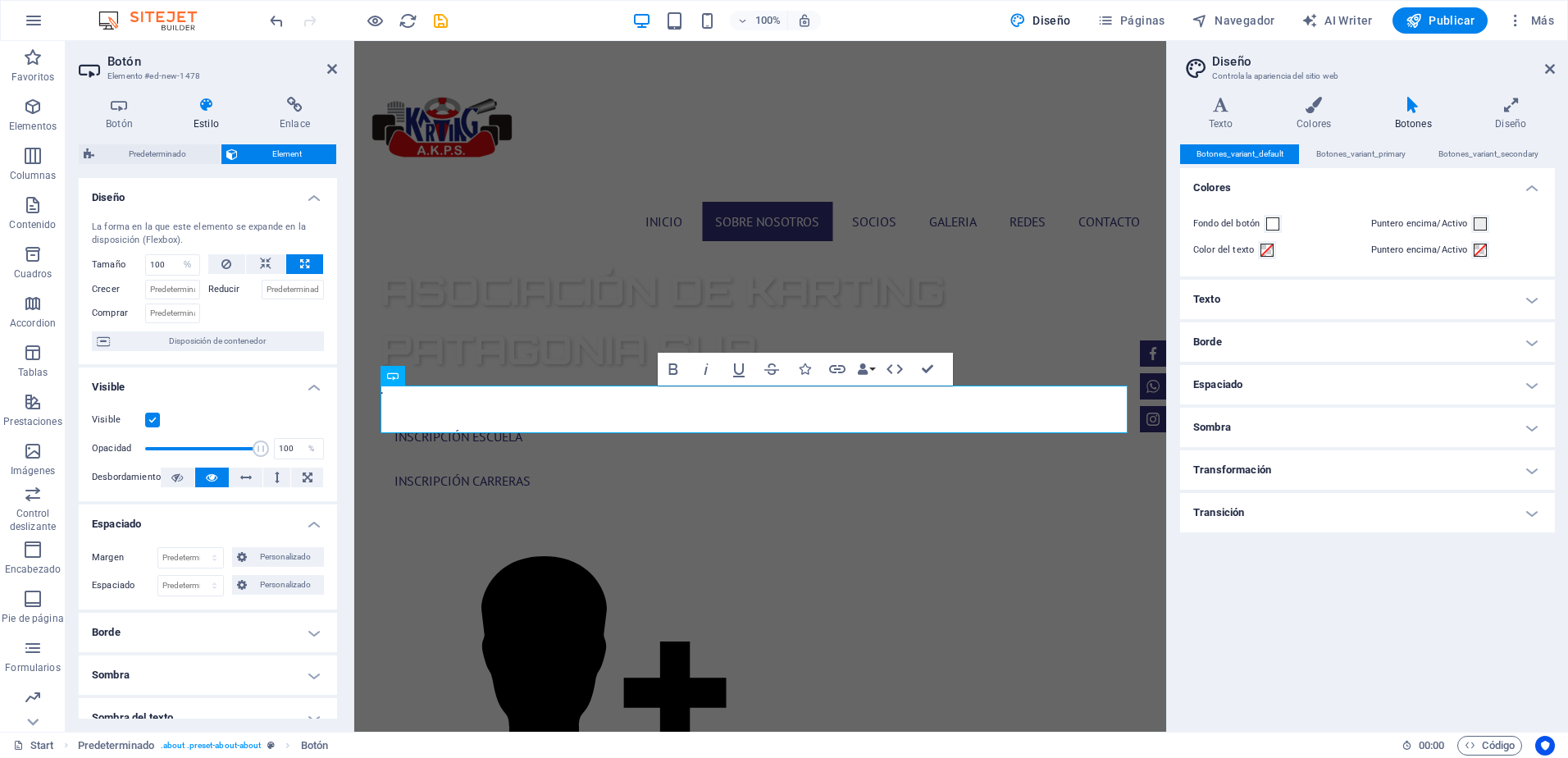
click at [174, 519] on h4 "Espaciado" at bounding box center [207, 519] width 258 height 29
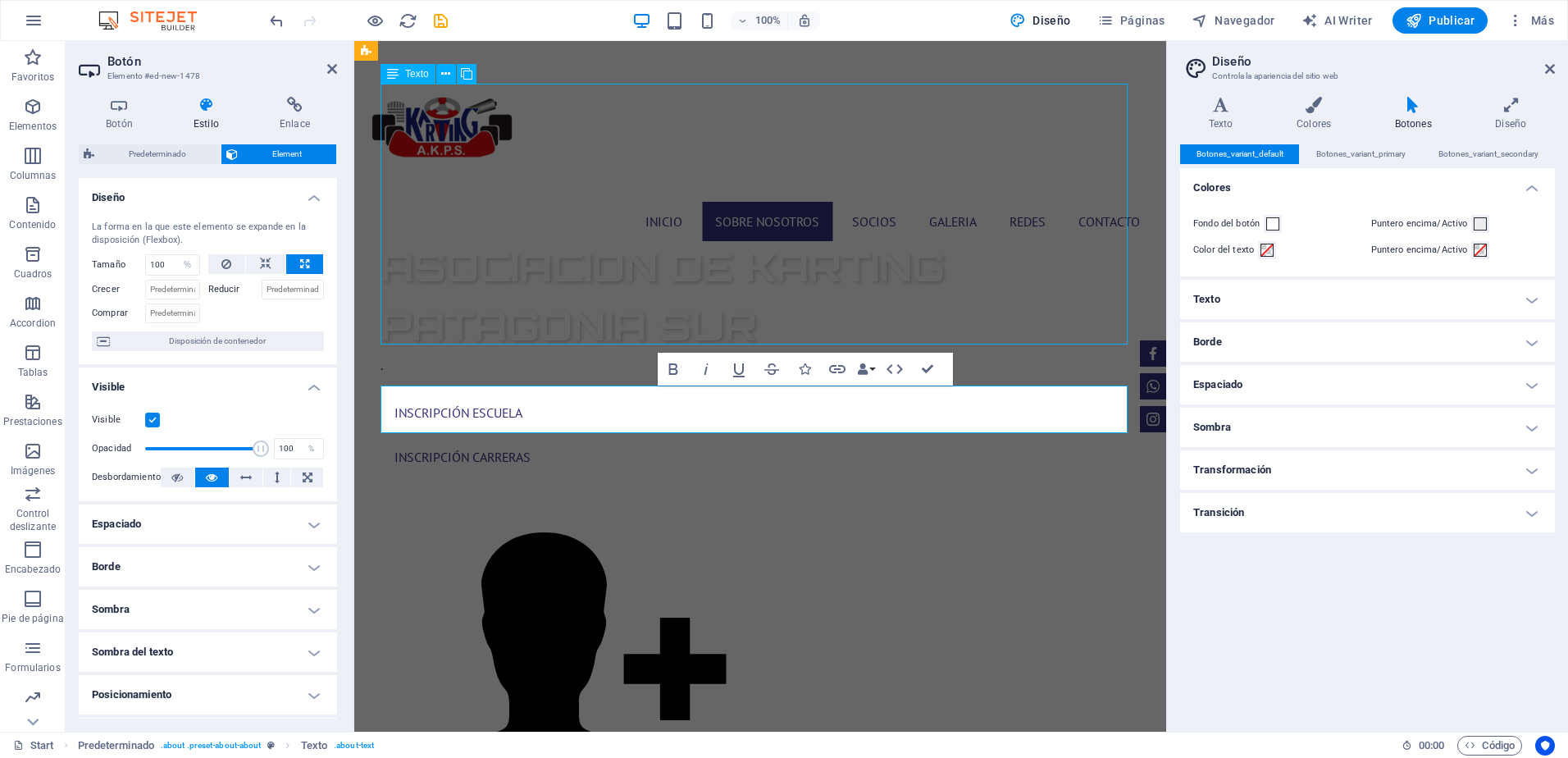
scroll to position [749, 0]
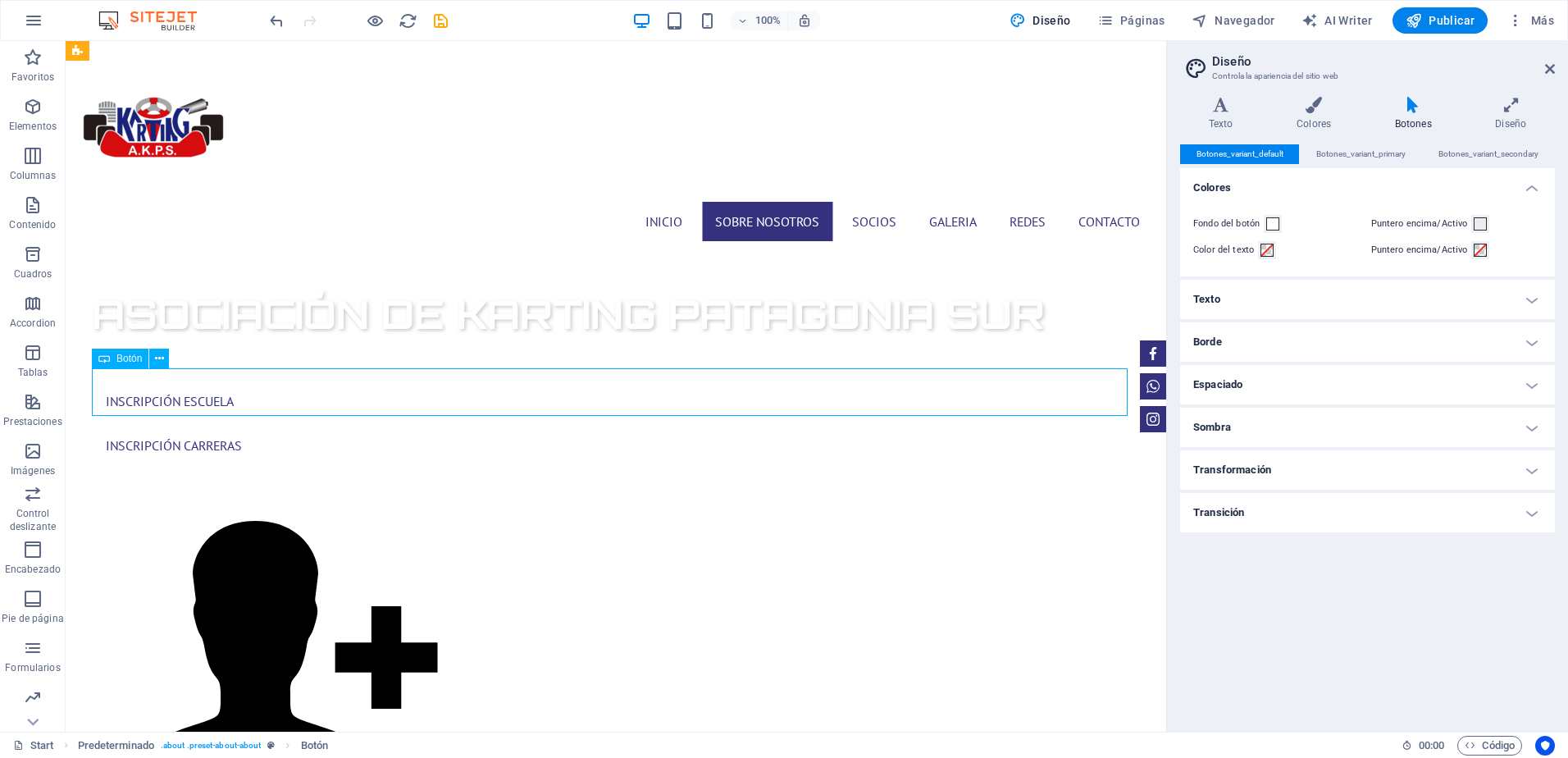
scroll to position [774, 0]
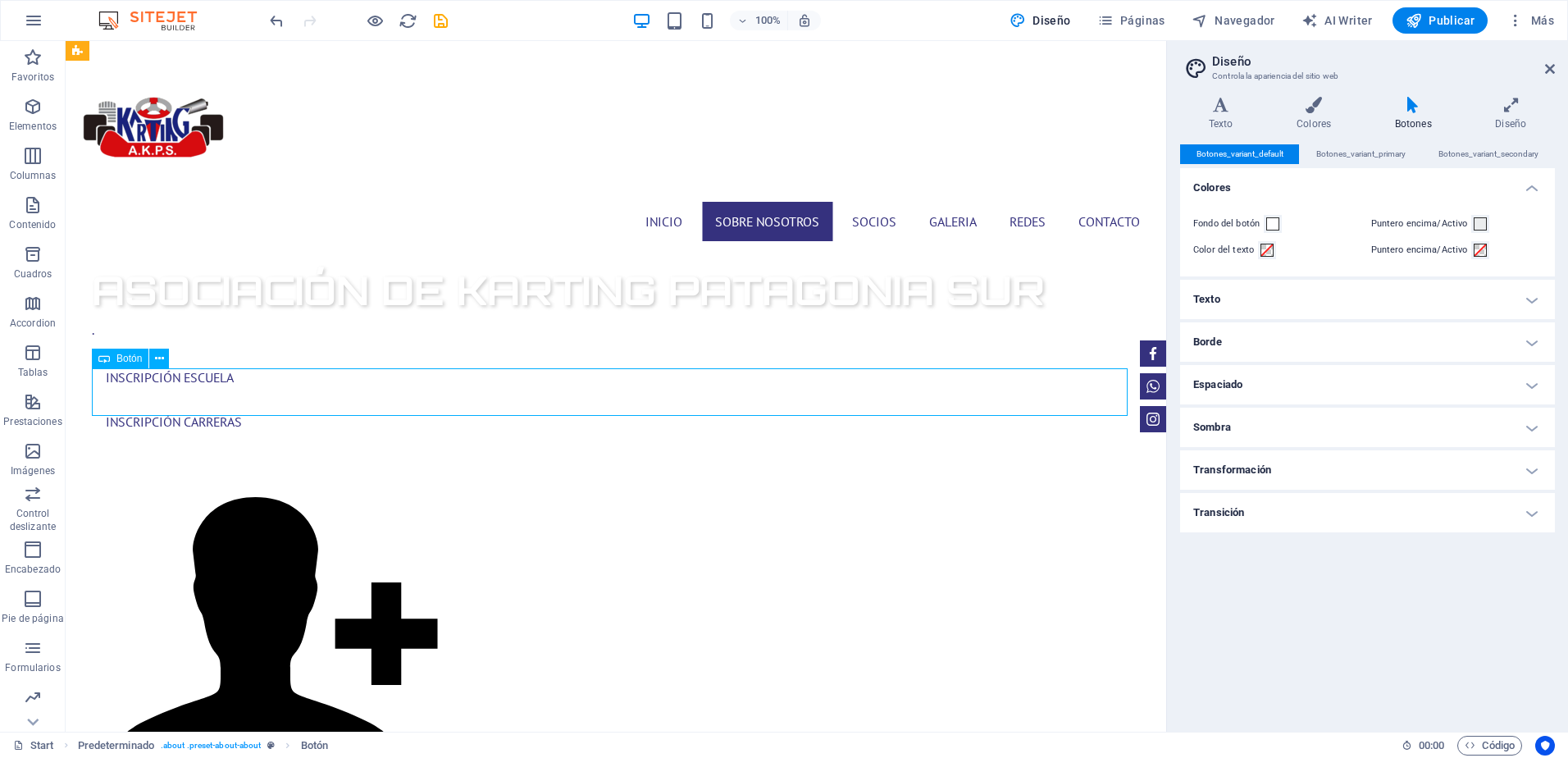
select select "%"
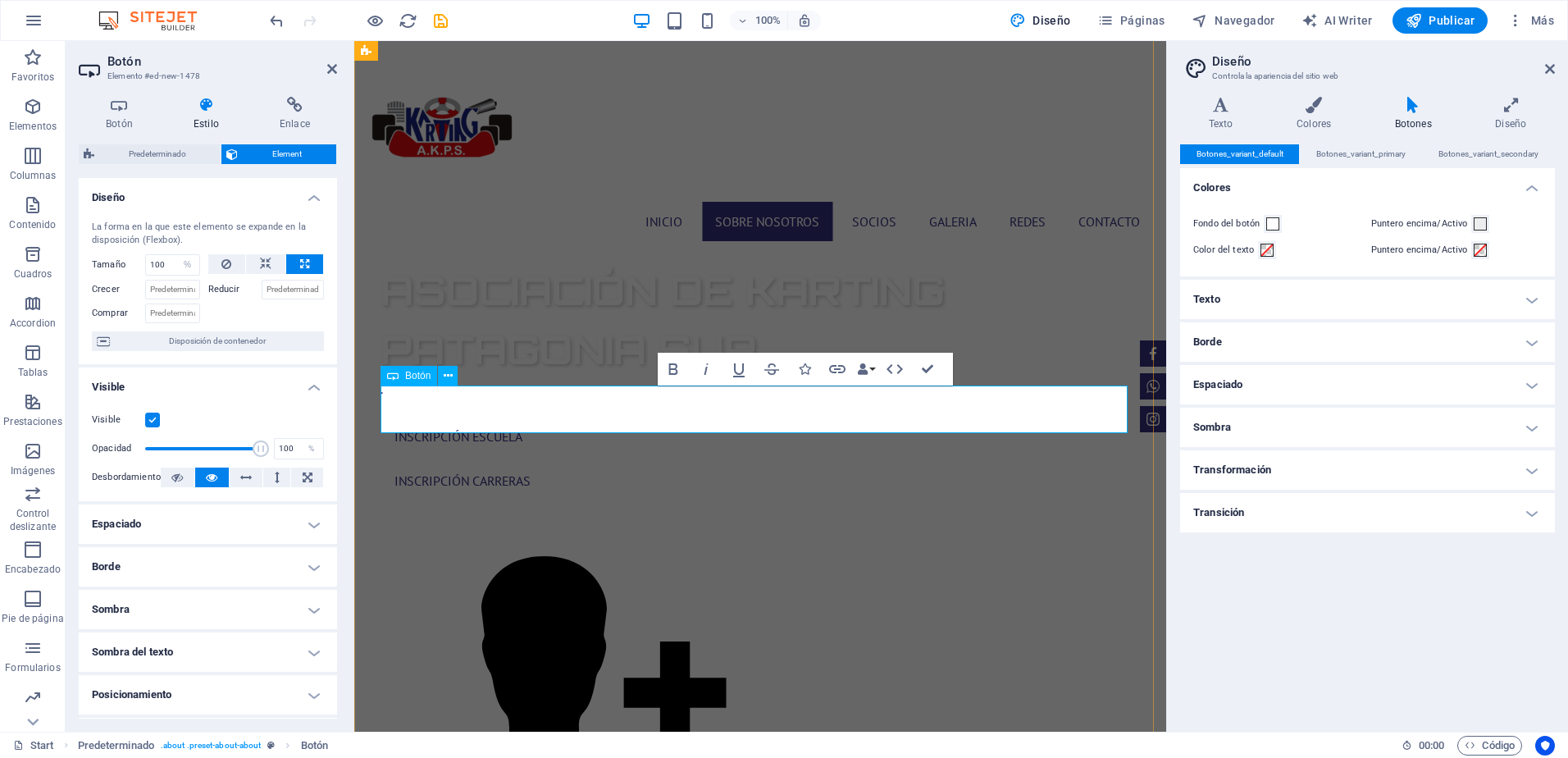
click at [802, 373] on icon "button" at bounding box center [802, 368] width 11 height 11
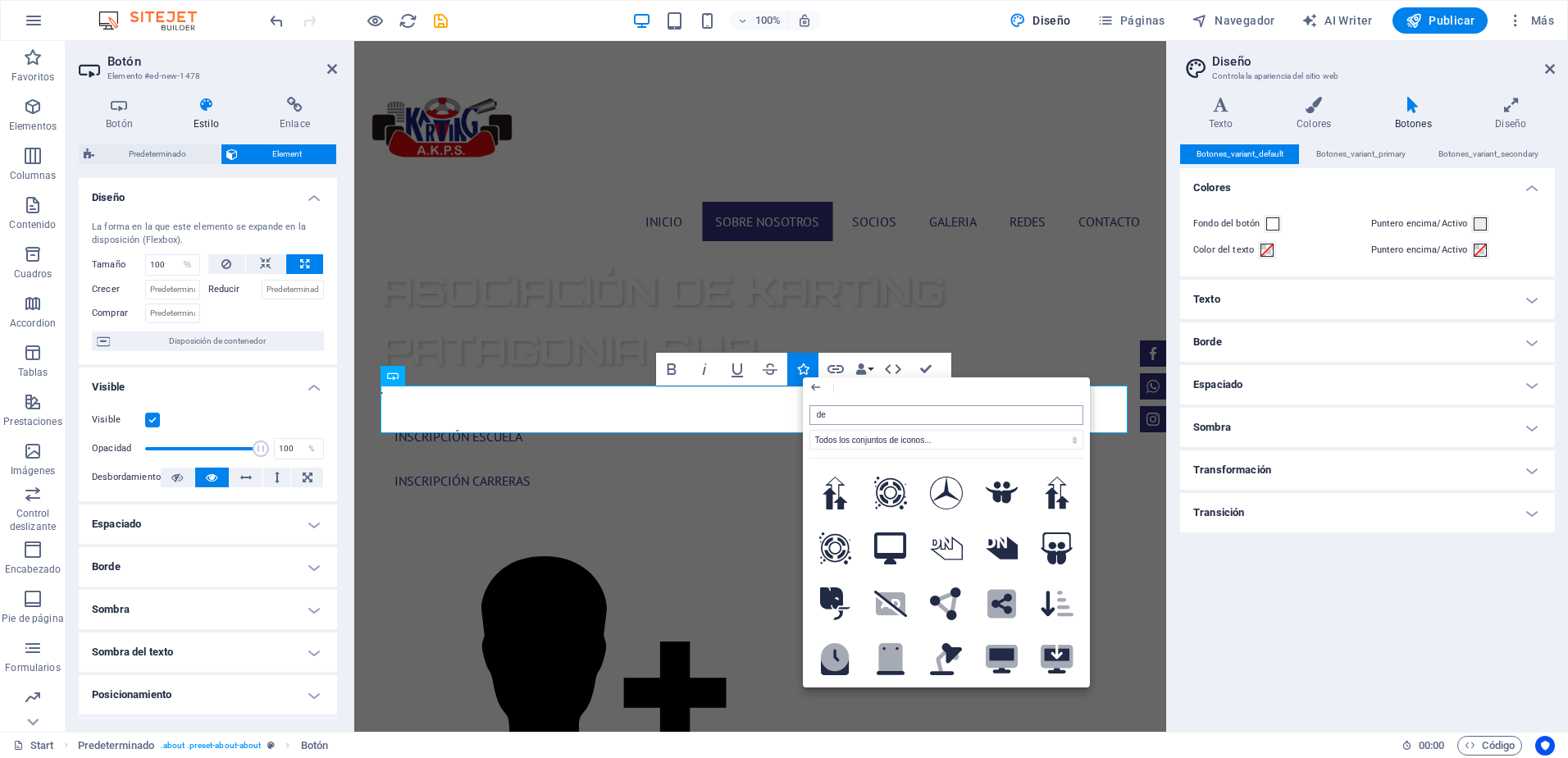
type input "d"
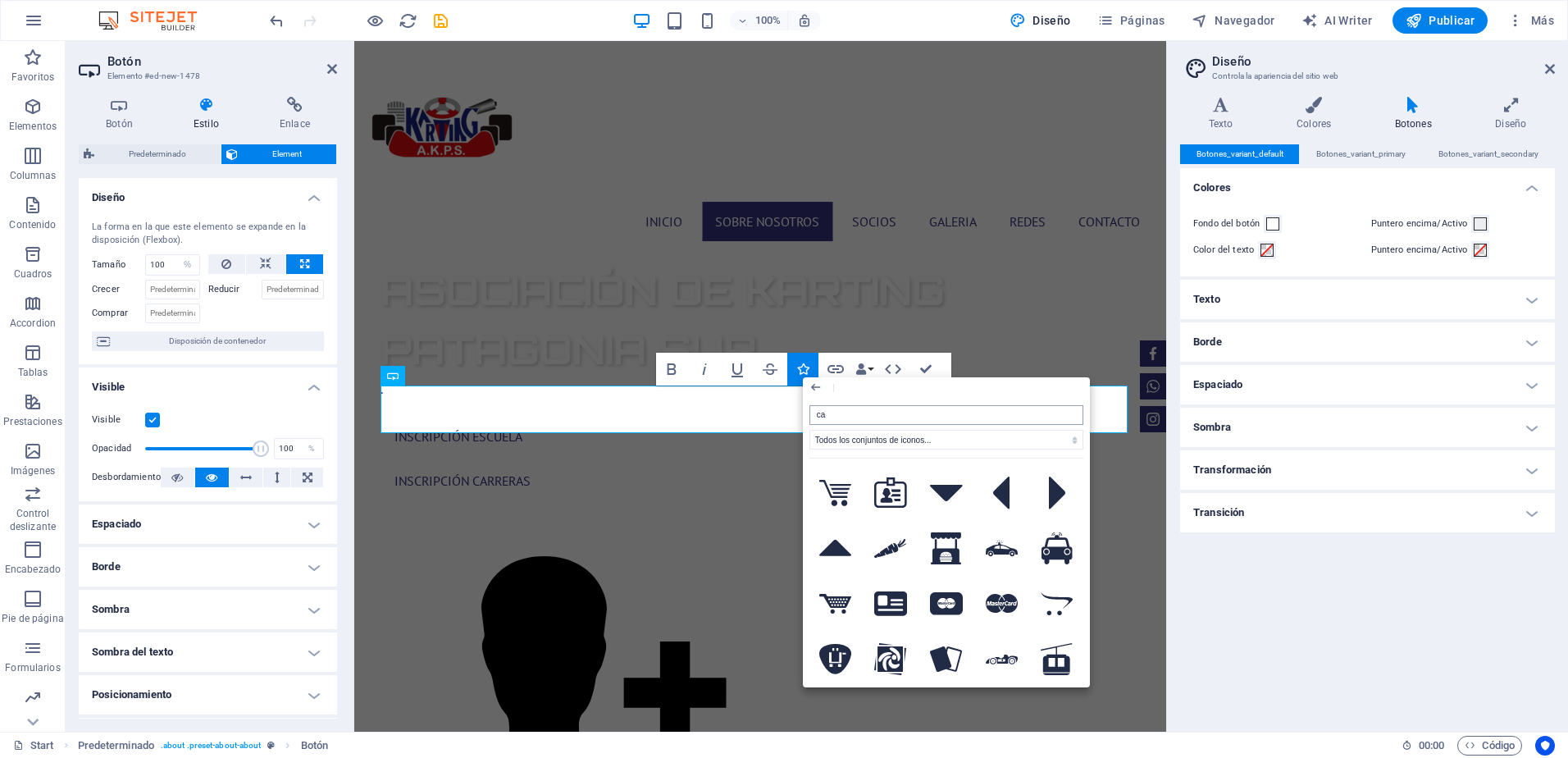
type input "c"
